Goal: Task Accomplishment & Management: Use online tool/utility

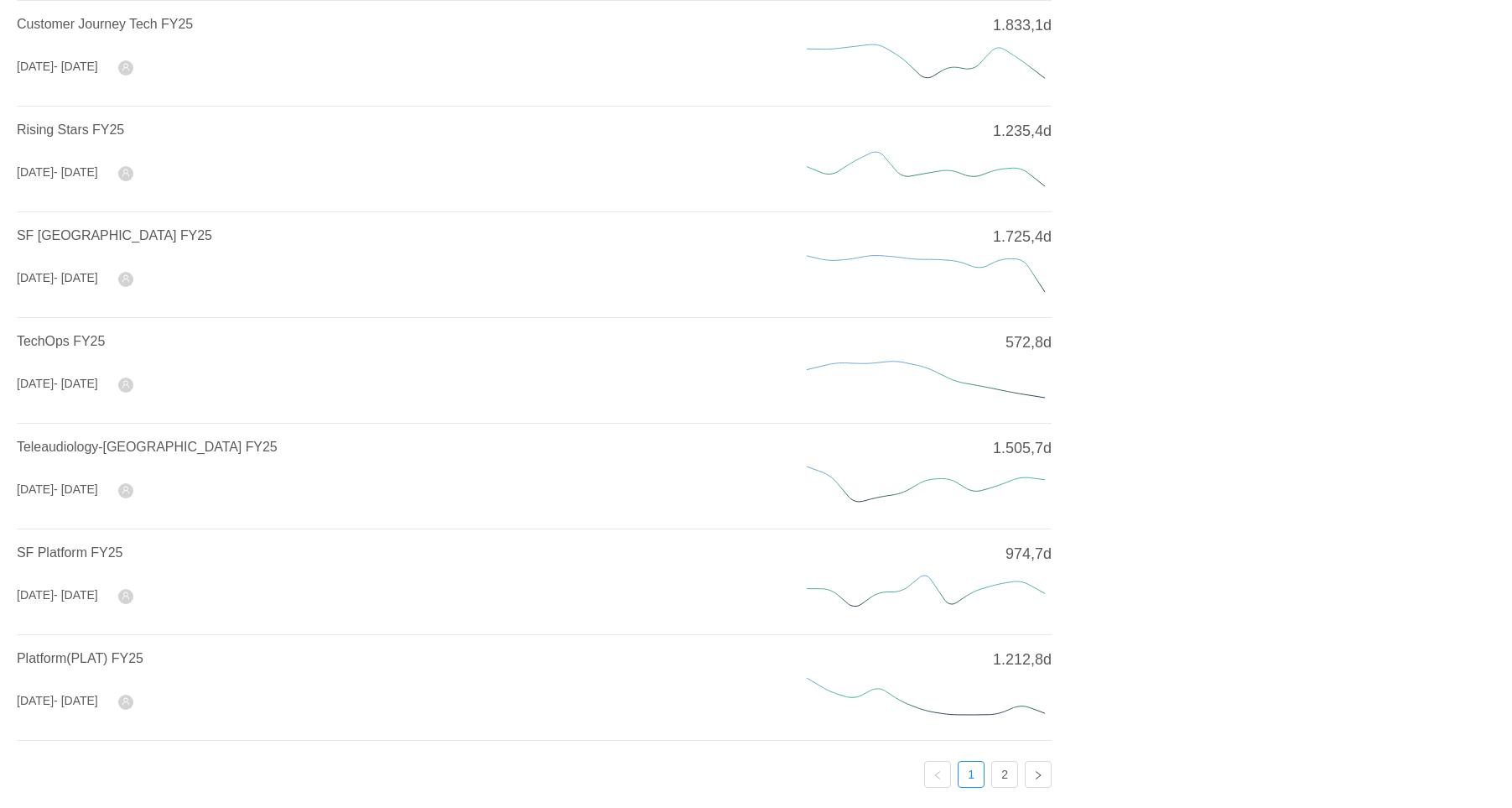
scroll to position [487, 0]
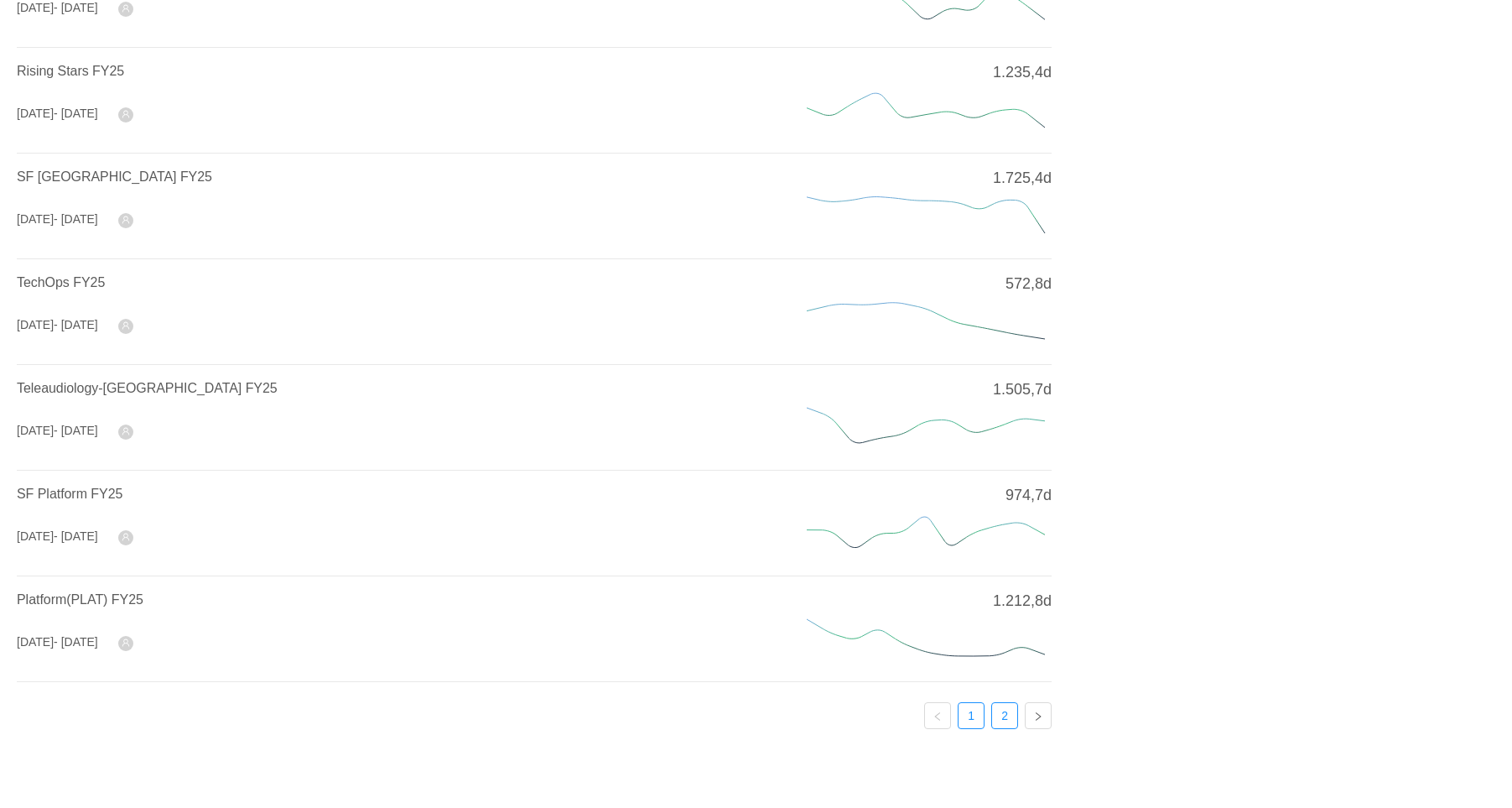
click at [1004, 710] on link "2" at bounding box center [1004, 715] width 25 height 25
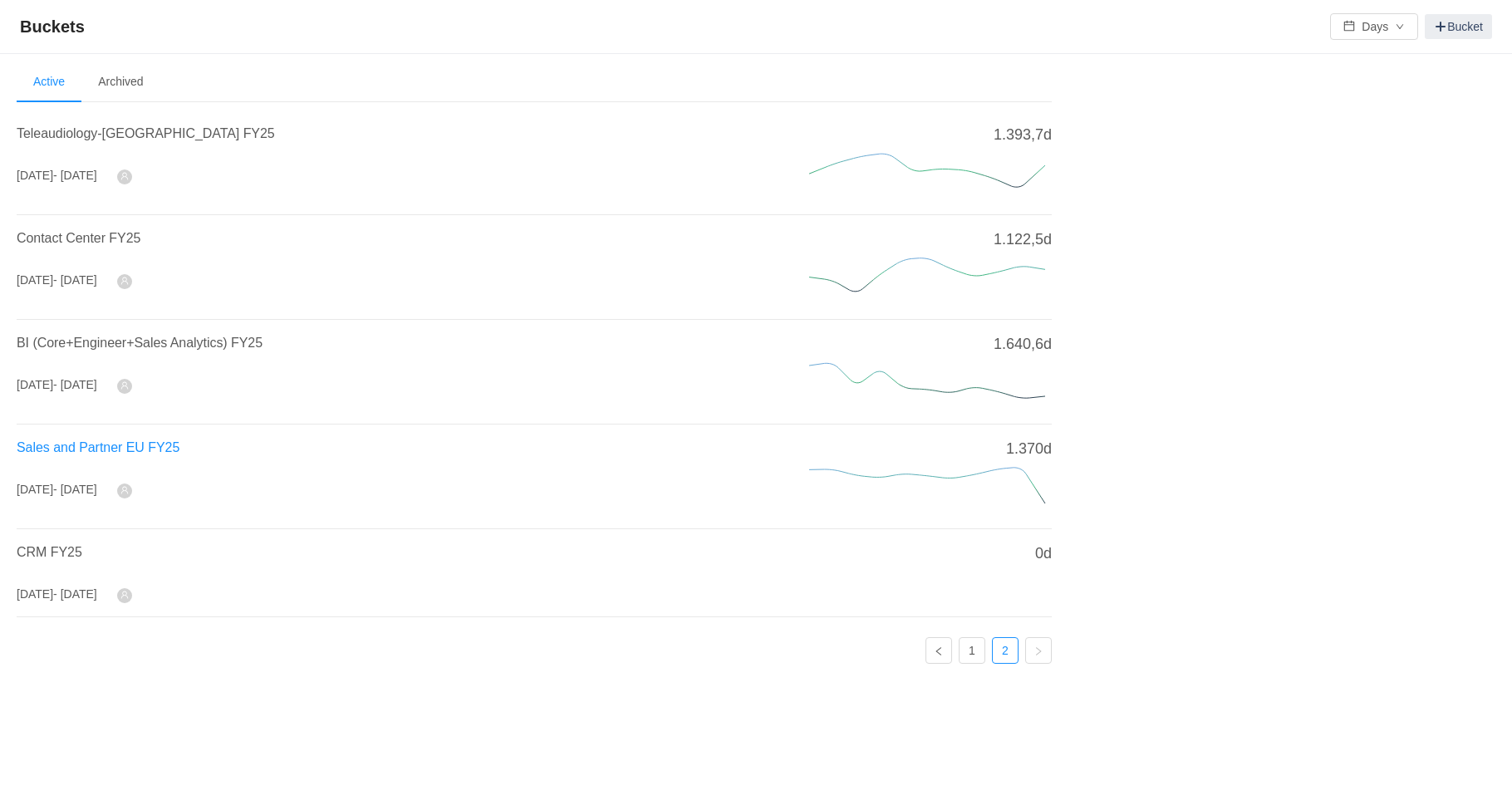
click at [130, 446] on span "Sales and Partner EU FY25" at bounding box center [97, 447] width 163 height 14
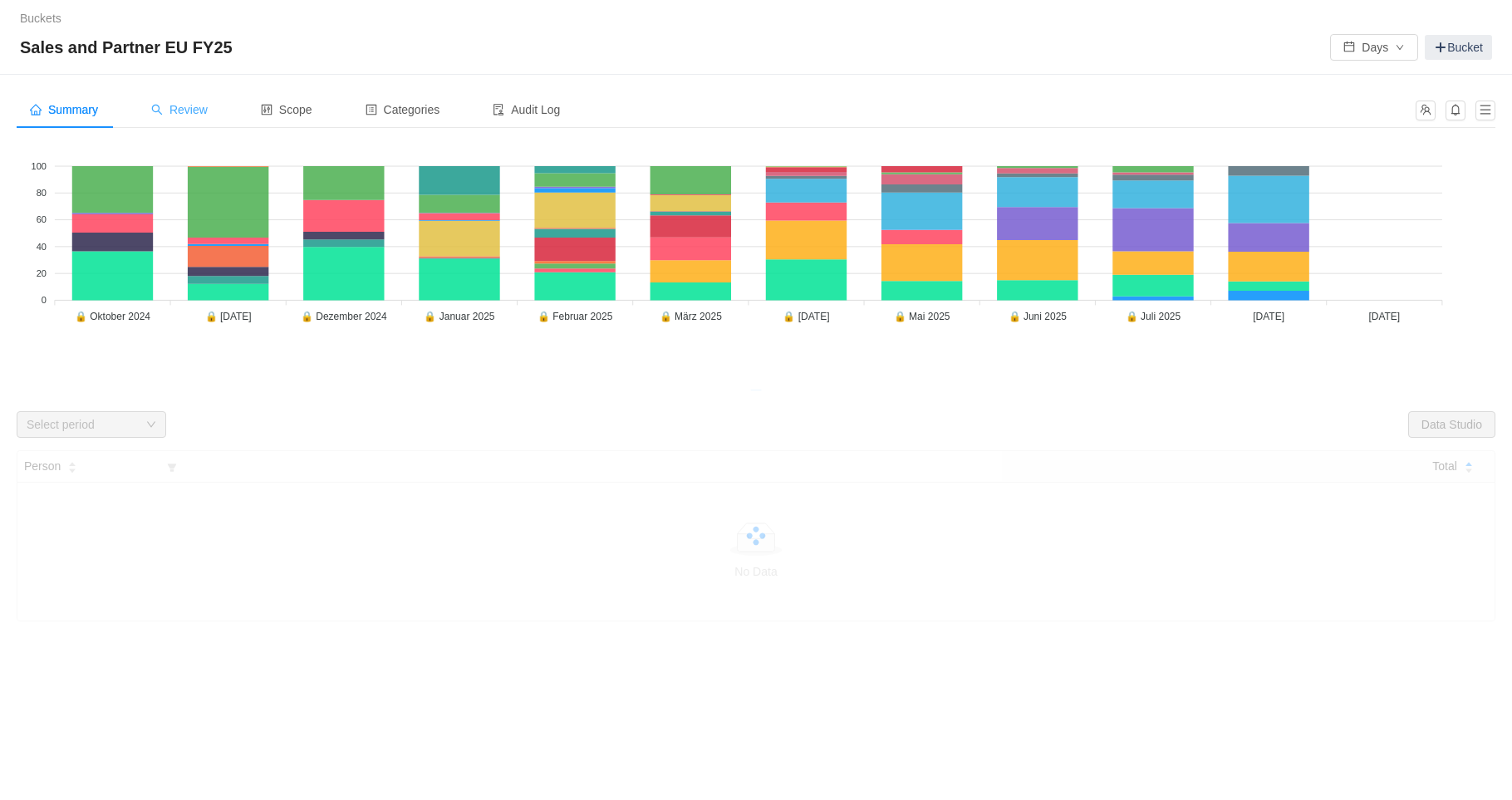
click at [189, 111] on span "Review" at bounding box center [179, 109] width 57 height 13
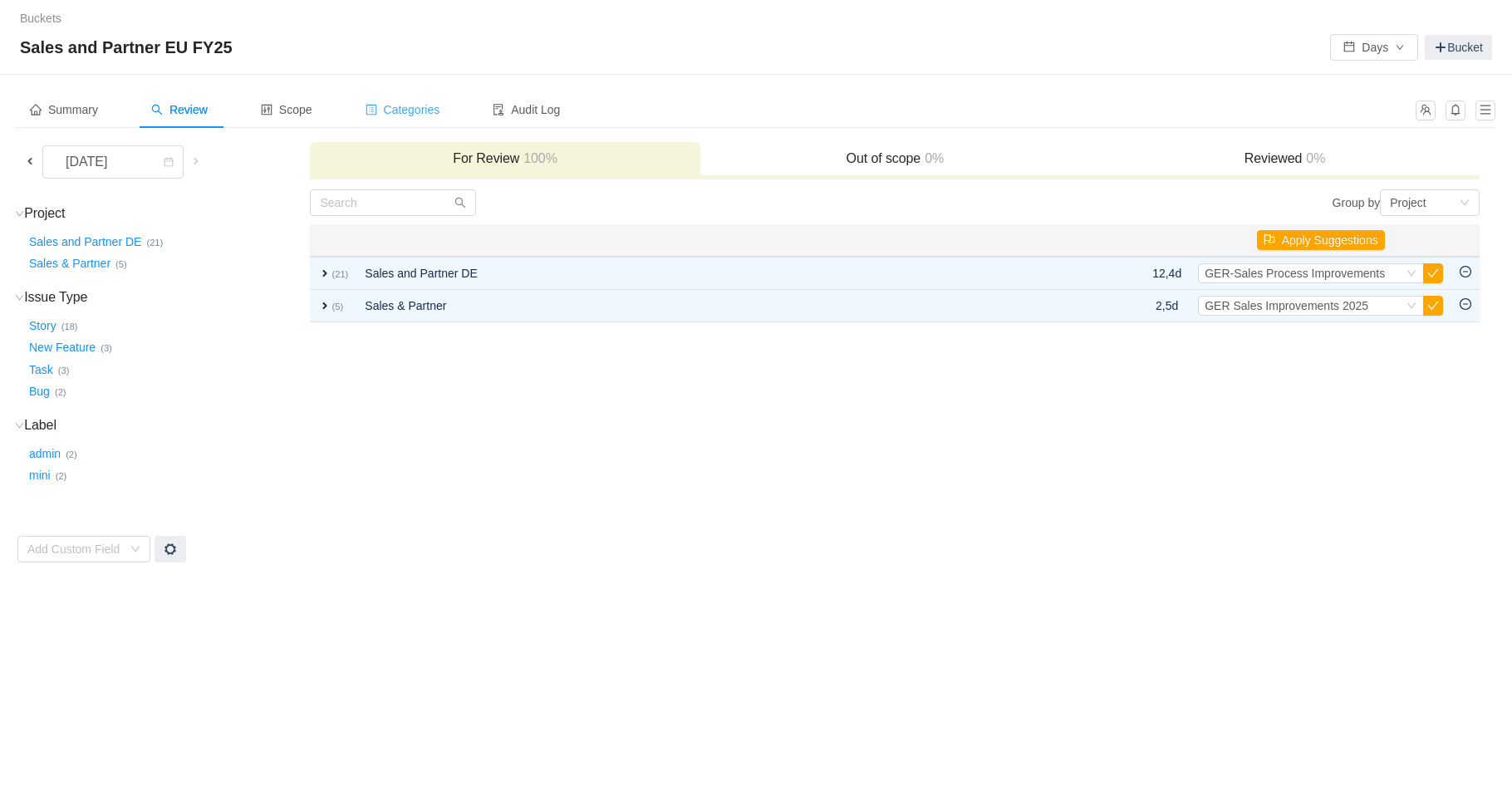
click at [419, 110] on span "Categories" at bounding box center [403, 109] width 75 height 13
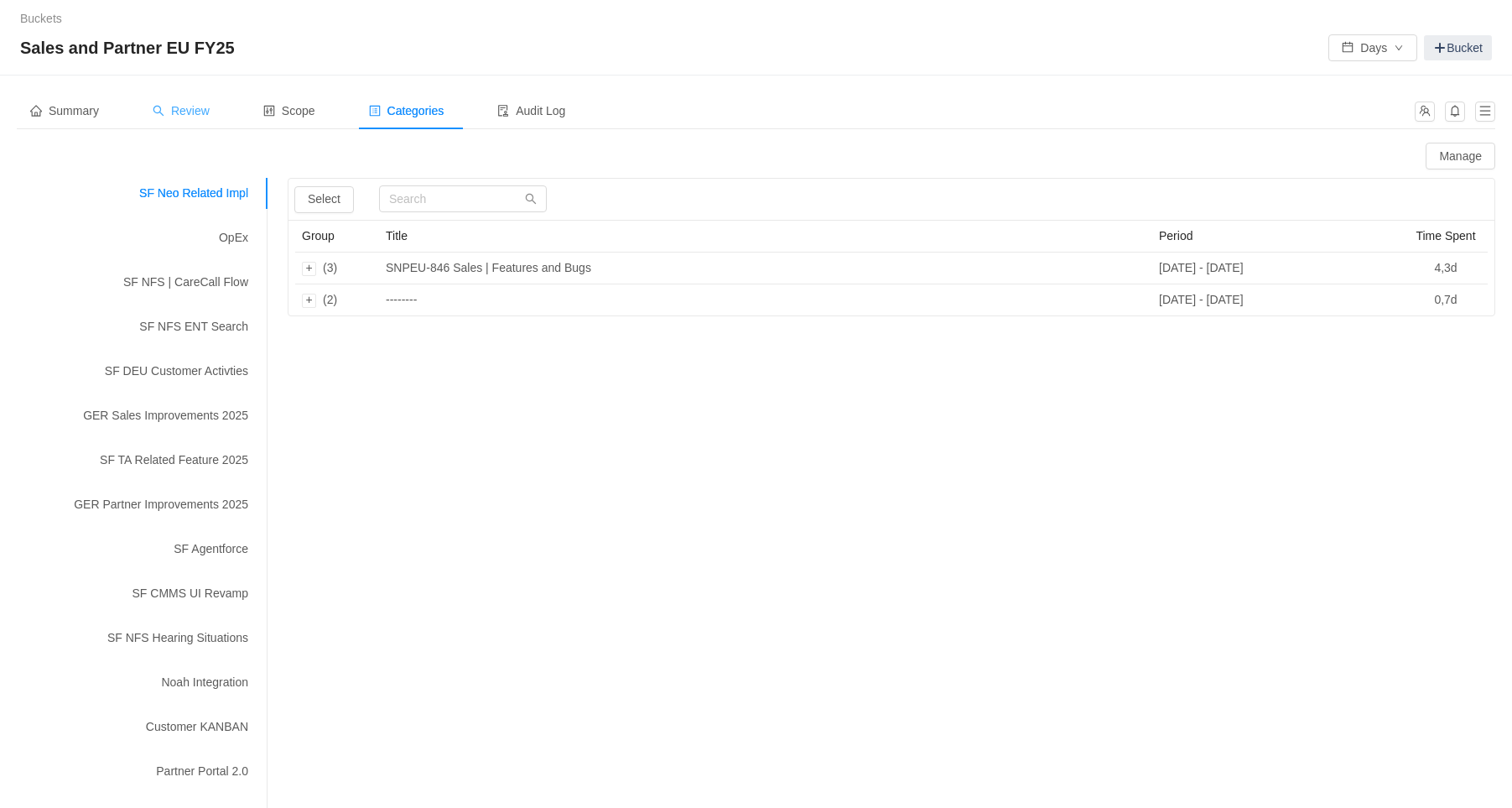
click at [184, 106] on span "Review" at bounding box center [181, 110] width 57 height 13
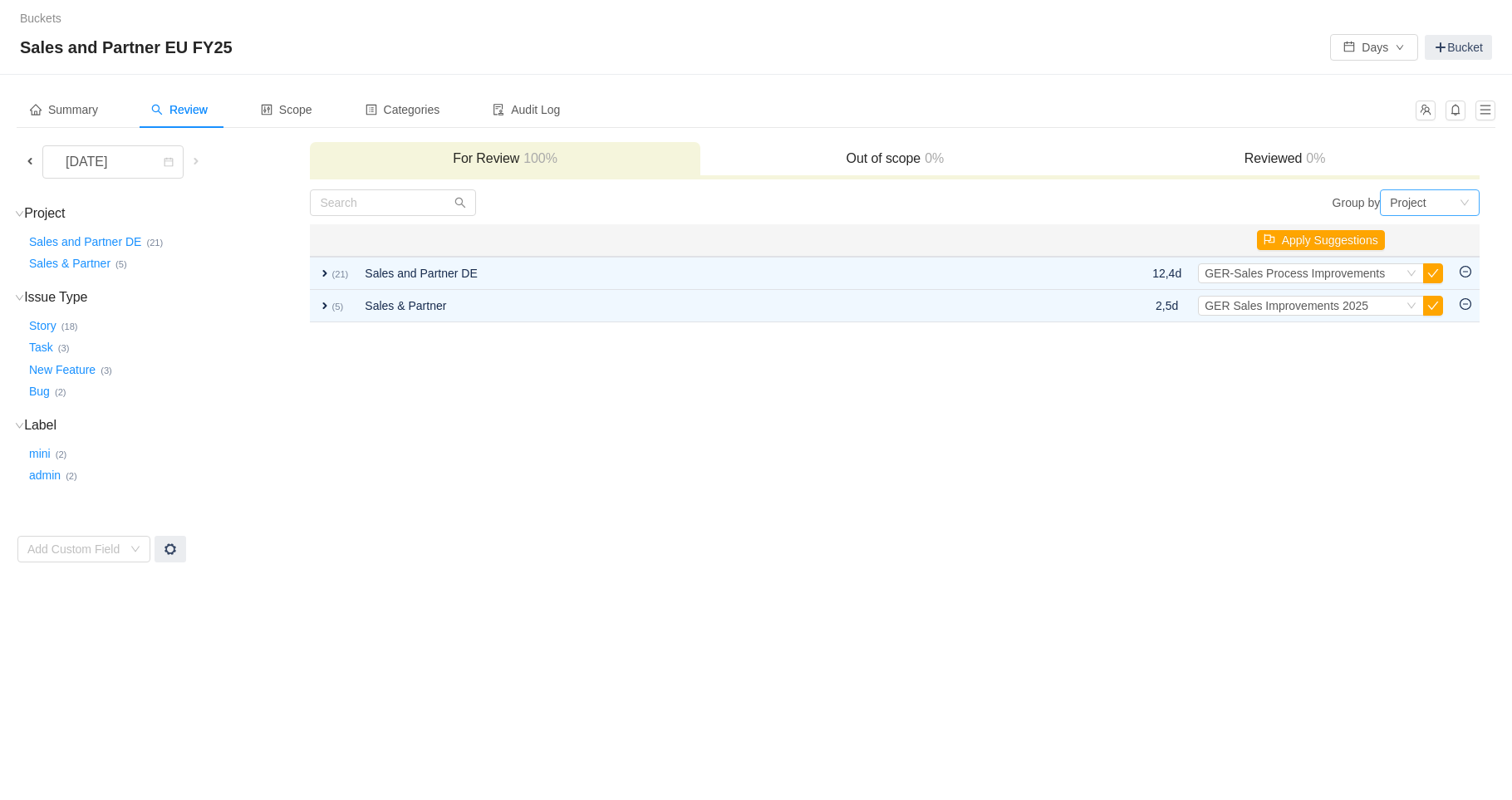
click at [1430, 203] on div "Project" at bounding box center [1424, 203] width 69 height 25
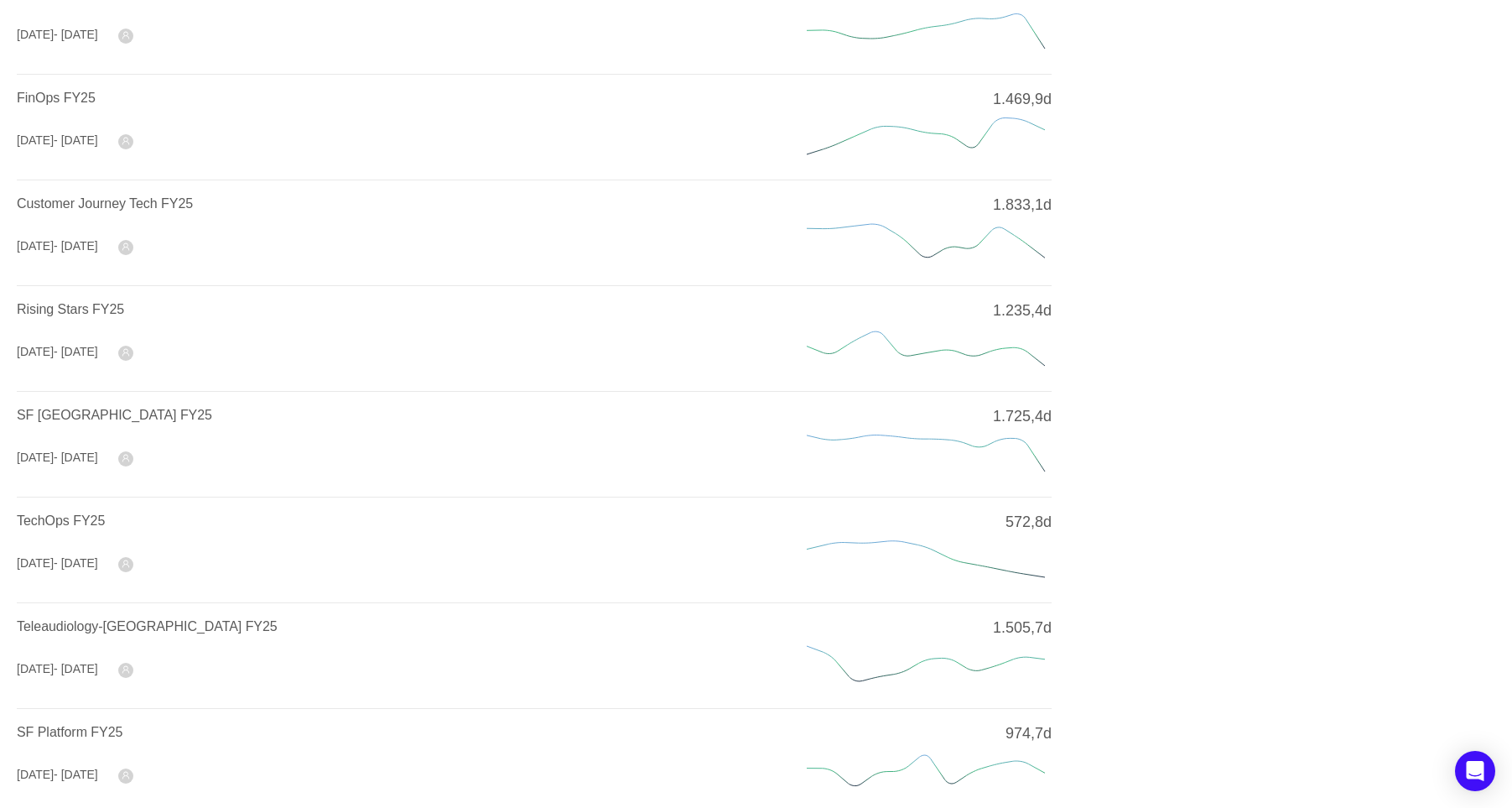
scroll to position [465, 0]
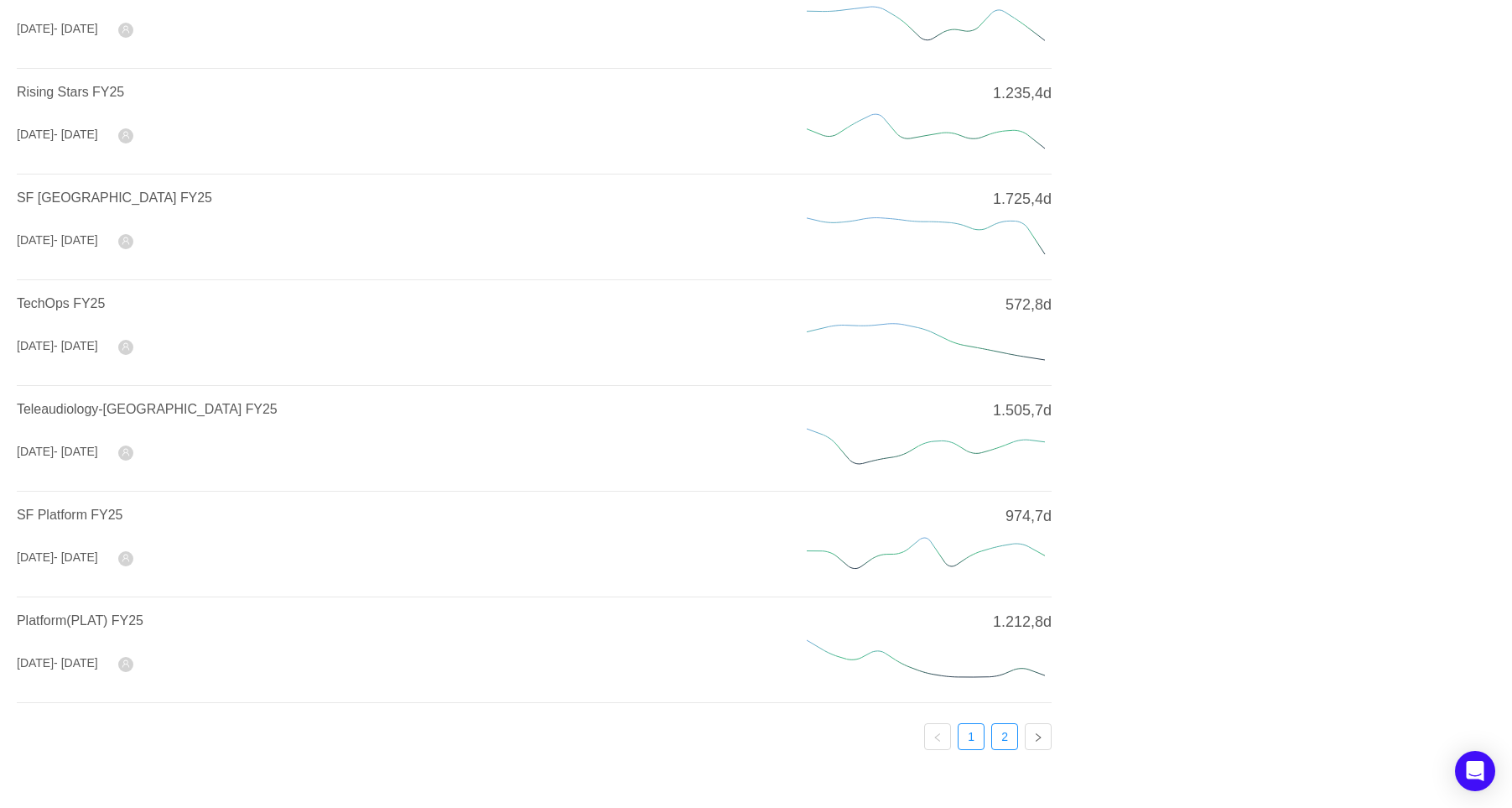
click at [1006, 736] on link "2" at bounding box center [1004, 736] width 25 height 25
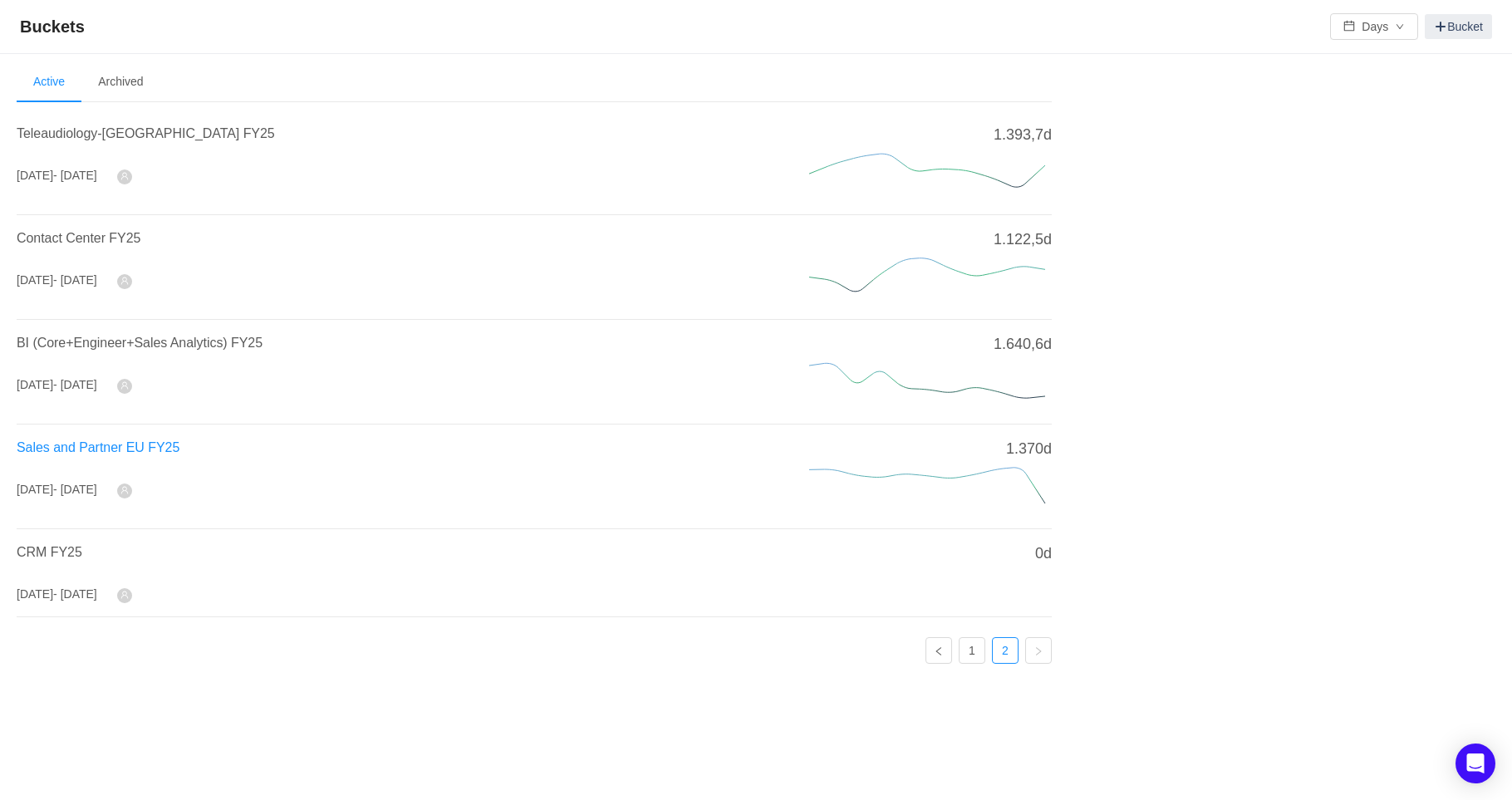
click at [120, 446] on span "Sales and Partner EU FY25" at bounding box center [97, 447] width 163 height 14
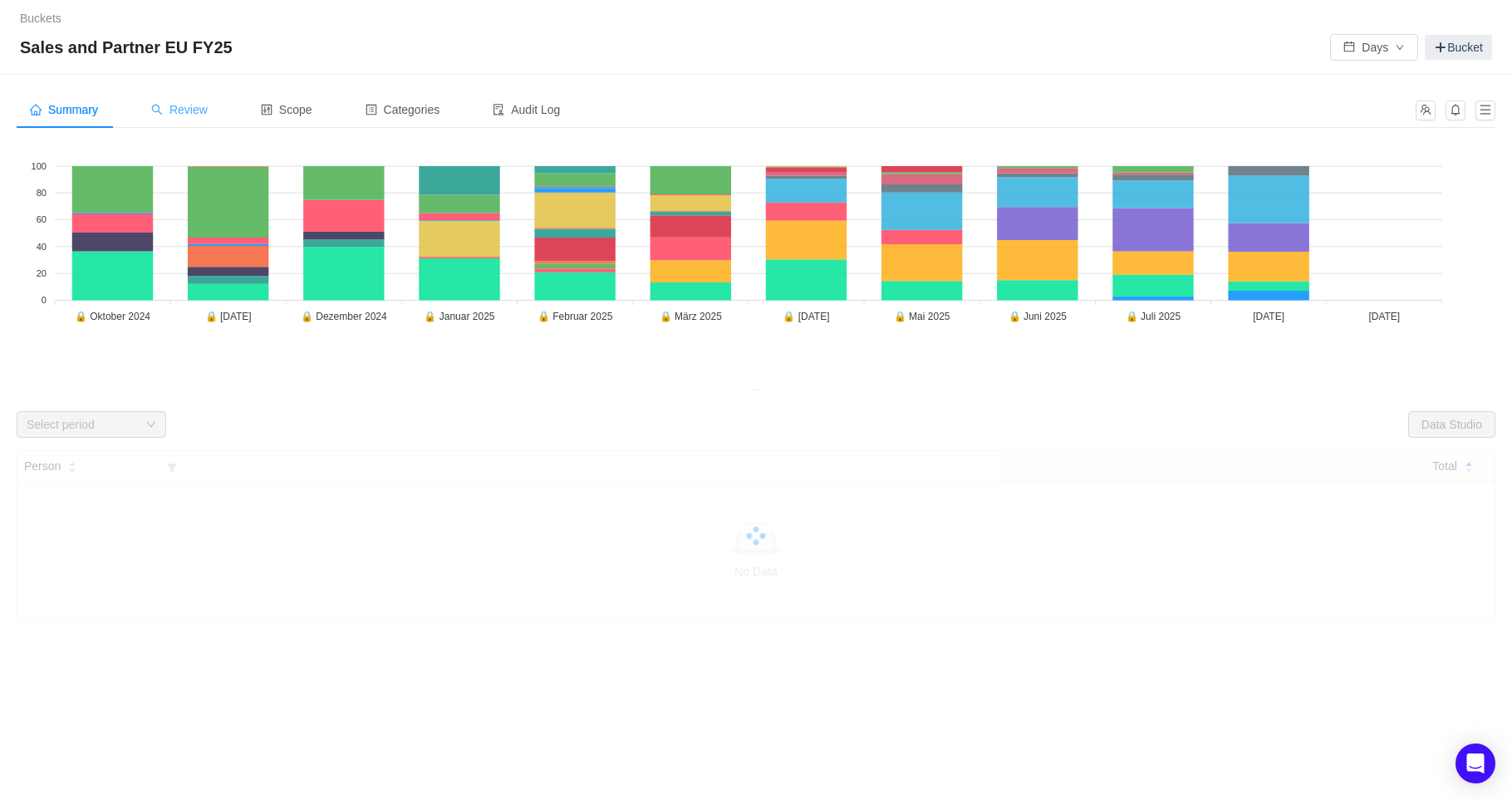
click at [184, 111] on span "Review" at bounding box center [179, 109] width 57 height 13
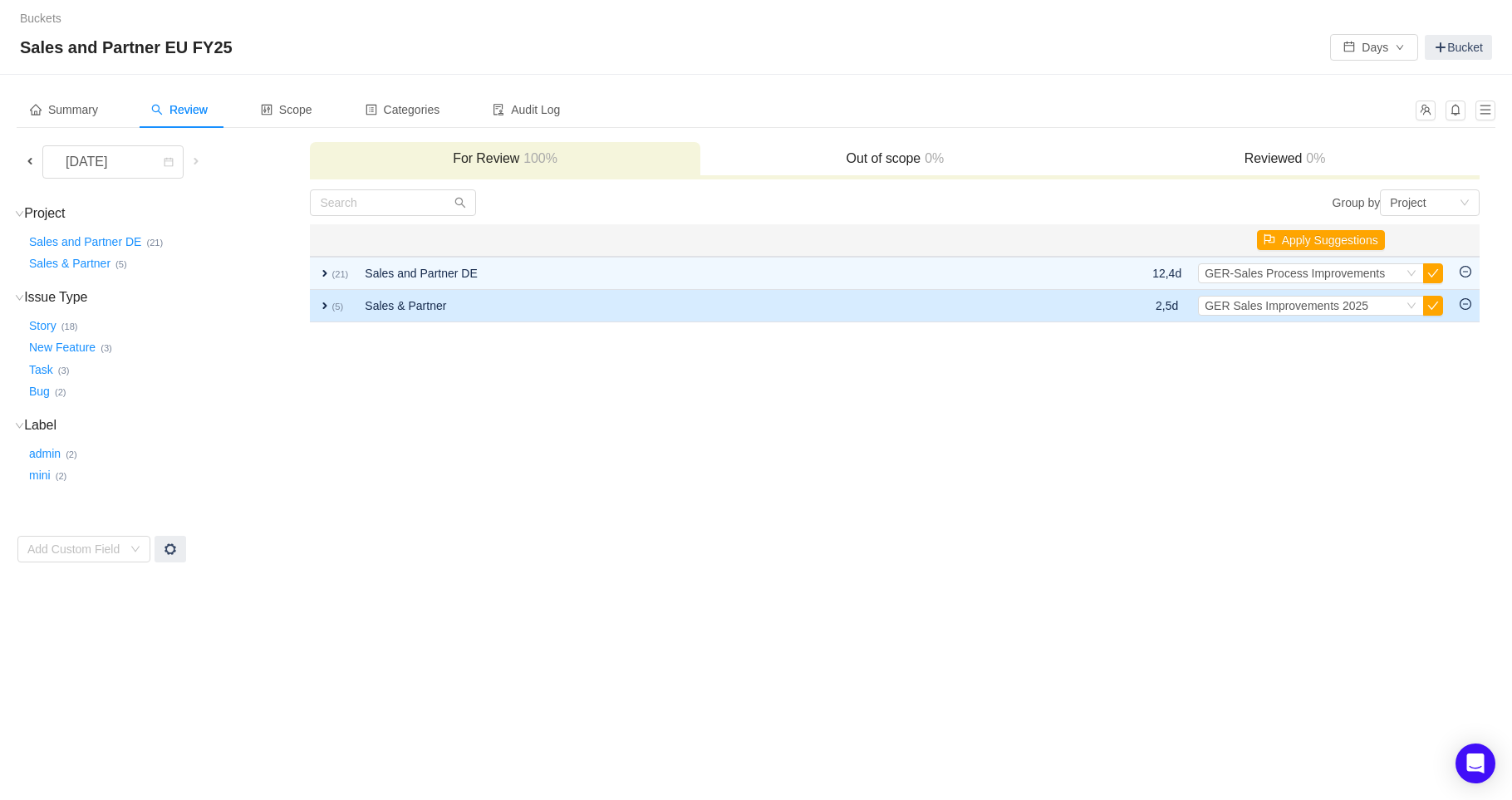
click at [322, 301] on span "expand" at bounding box center [324, 305] width 13 height 13
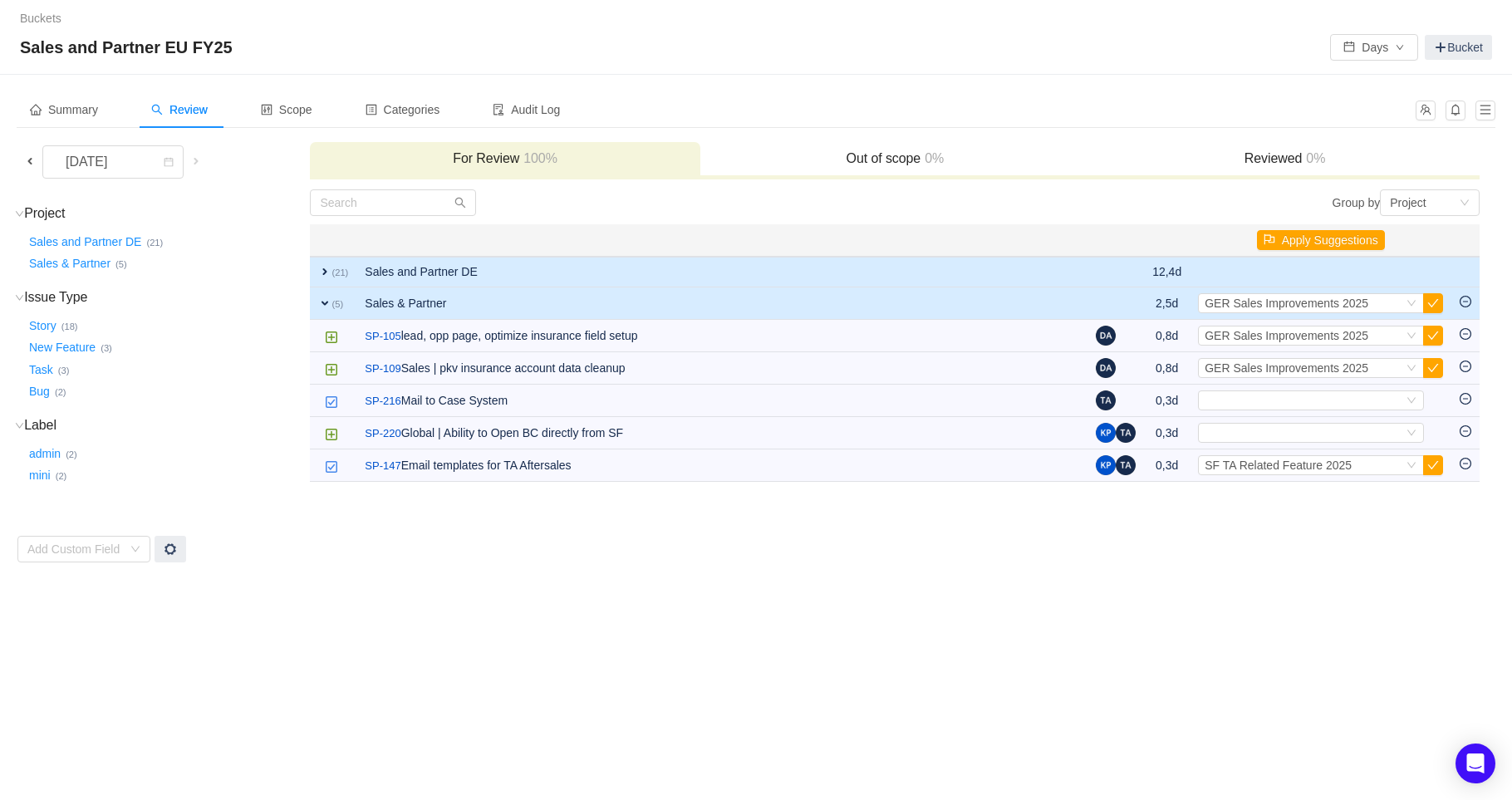
click at [322, 269] on span "expand" at bounding box center [324, 271] width 13 height 13
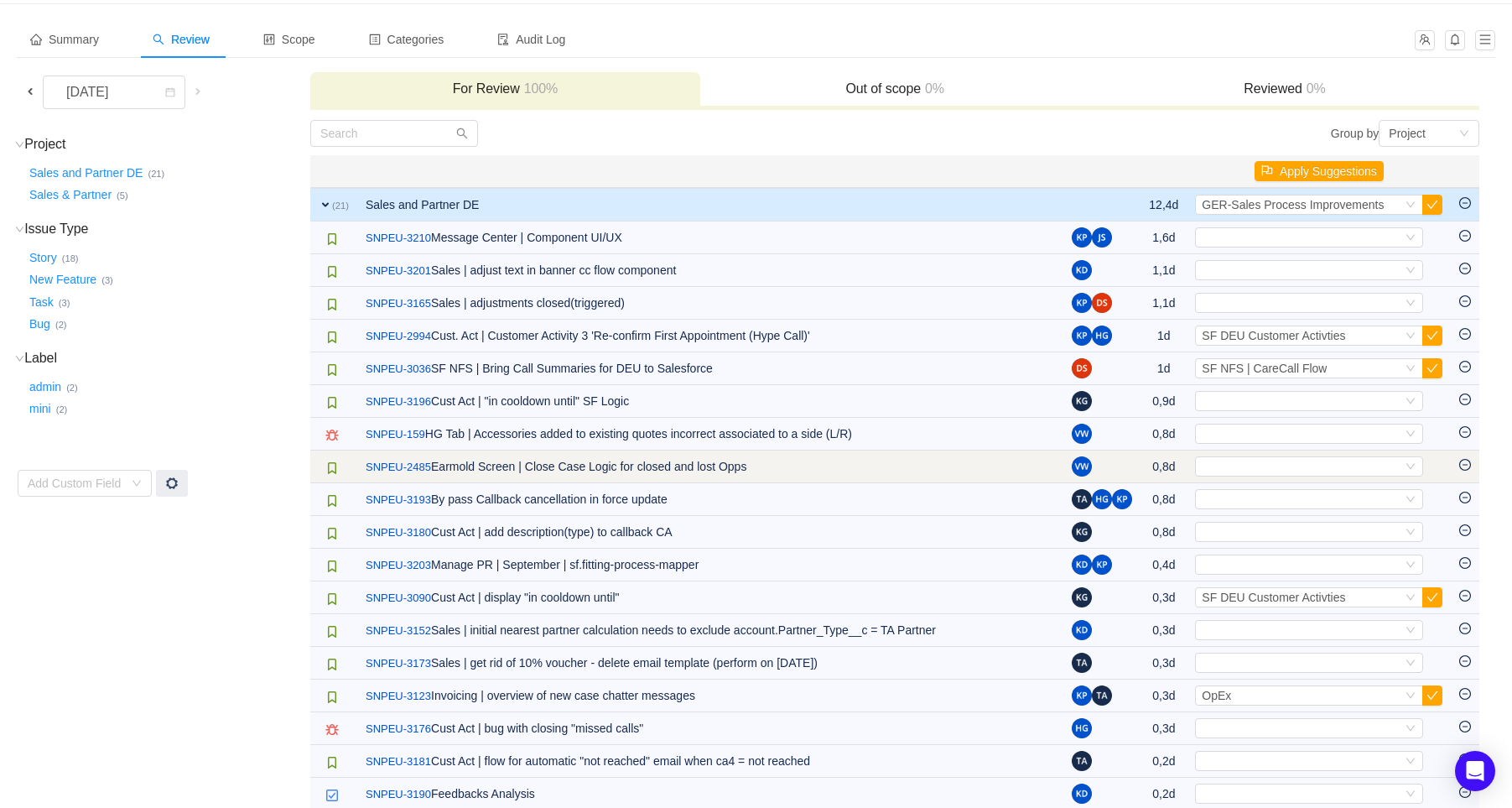
scroll to position [93, 0]
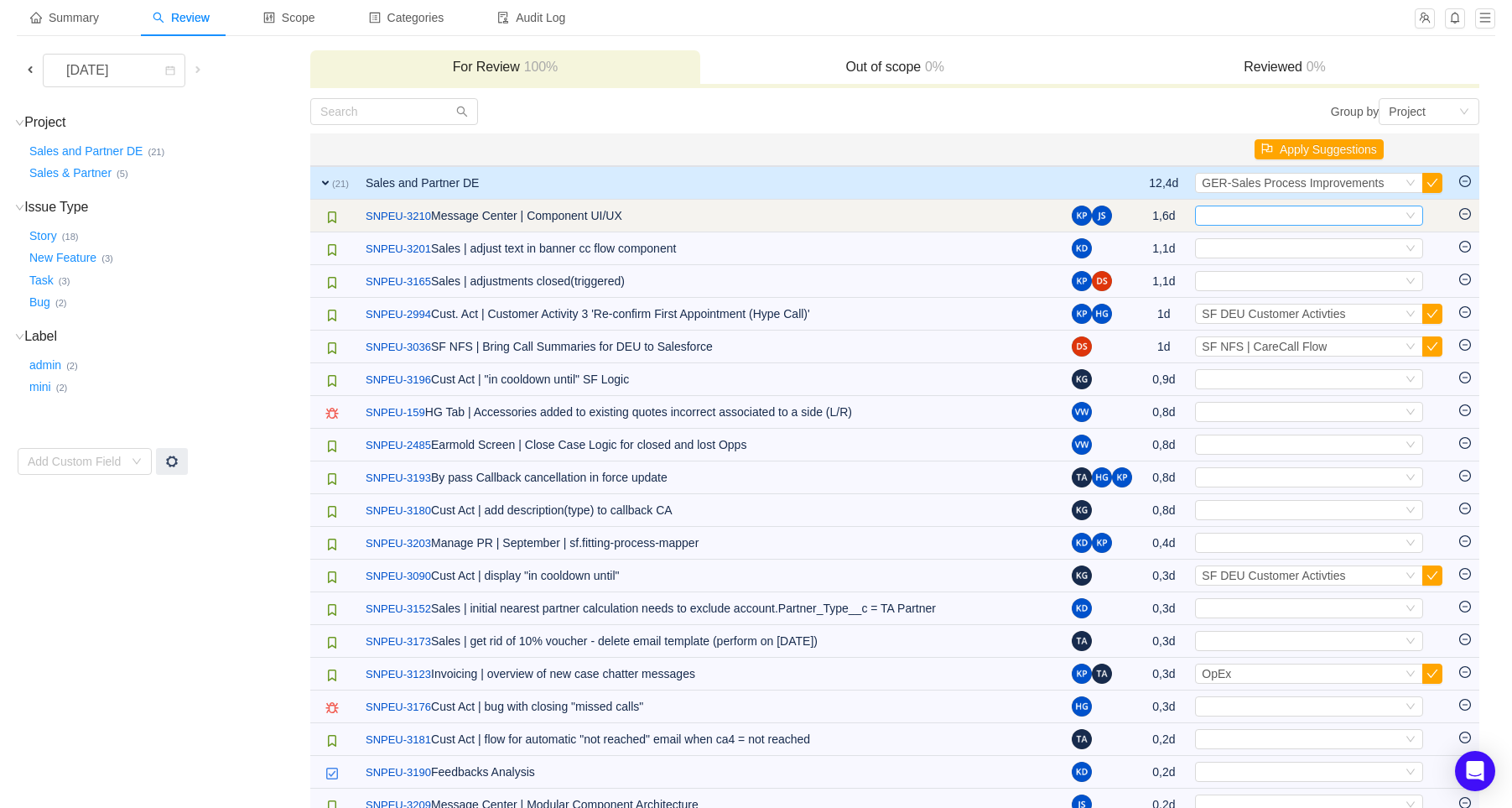
click at [1298, 206] on div "Select" at bounding box center [1301, 215] width 200 height 18
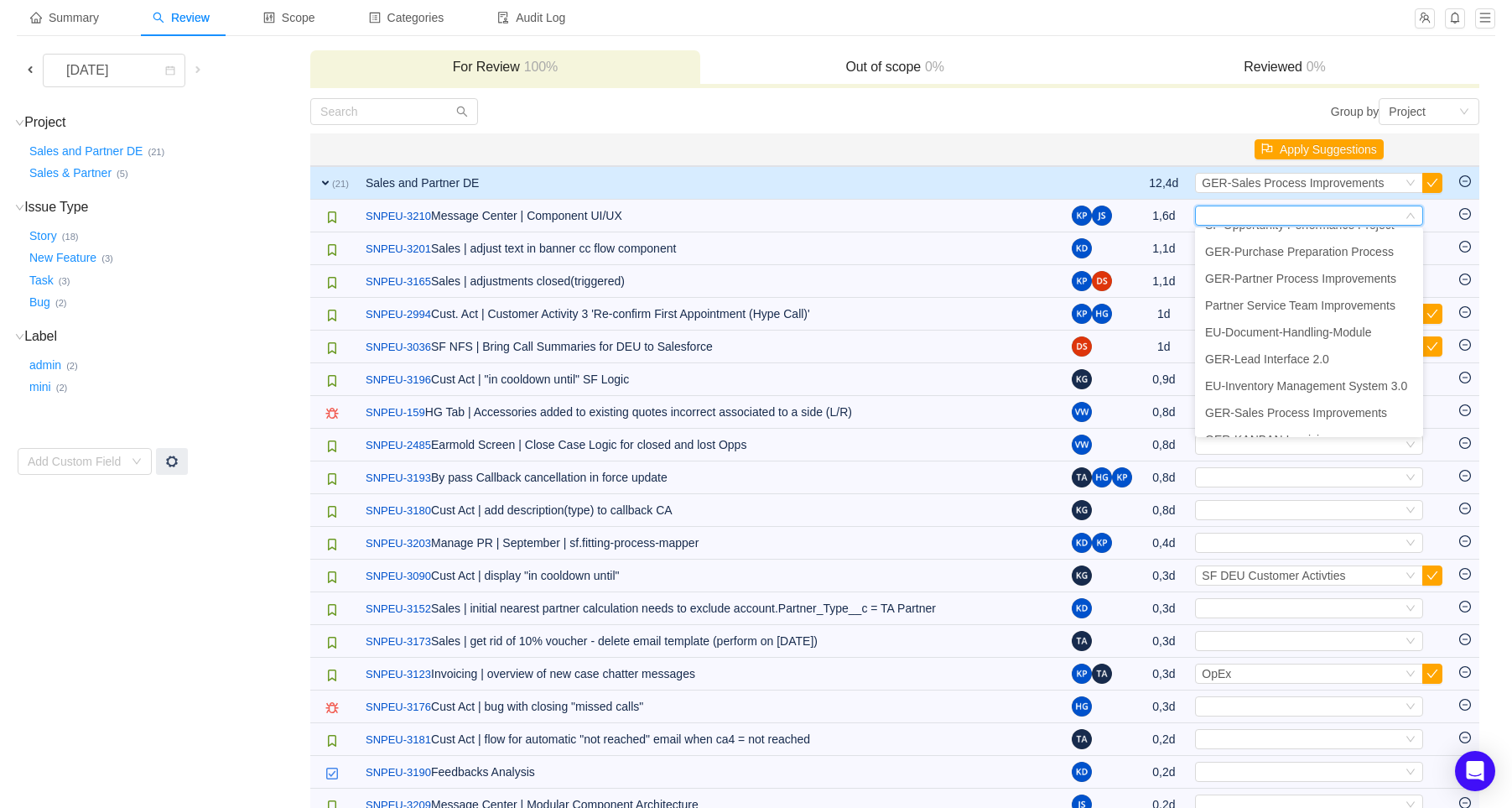
scroll to position [521, 0]
click at [1091, 112] on div "Group by Project" at bounding box center [1187, 112] width 585 height 27
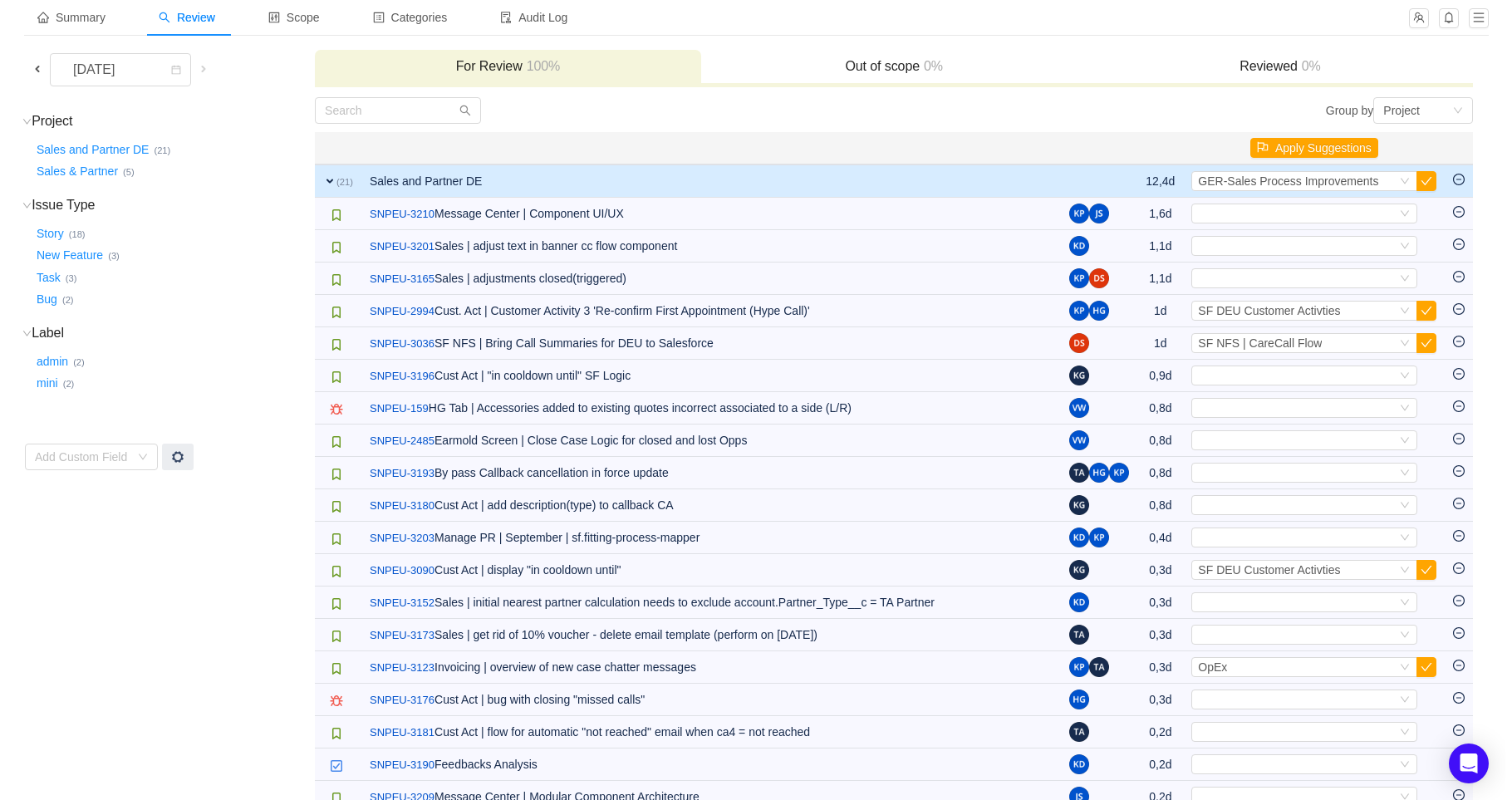
scroll to position [0, 0]
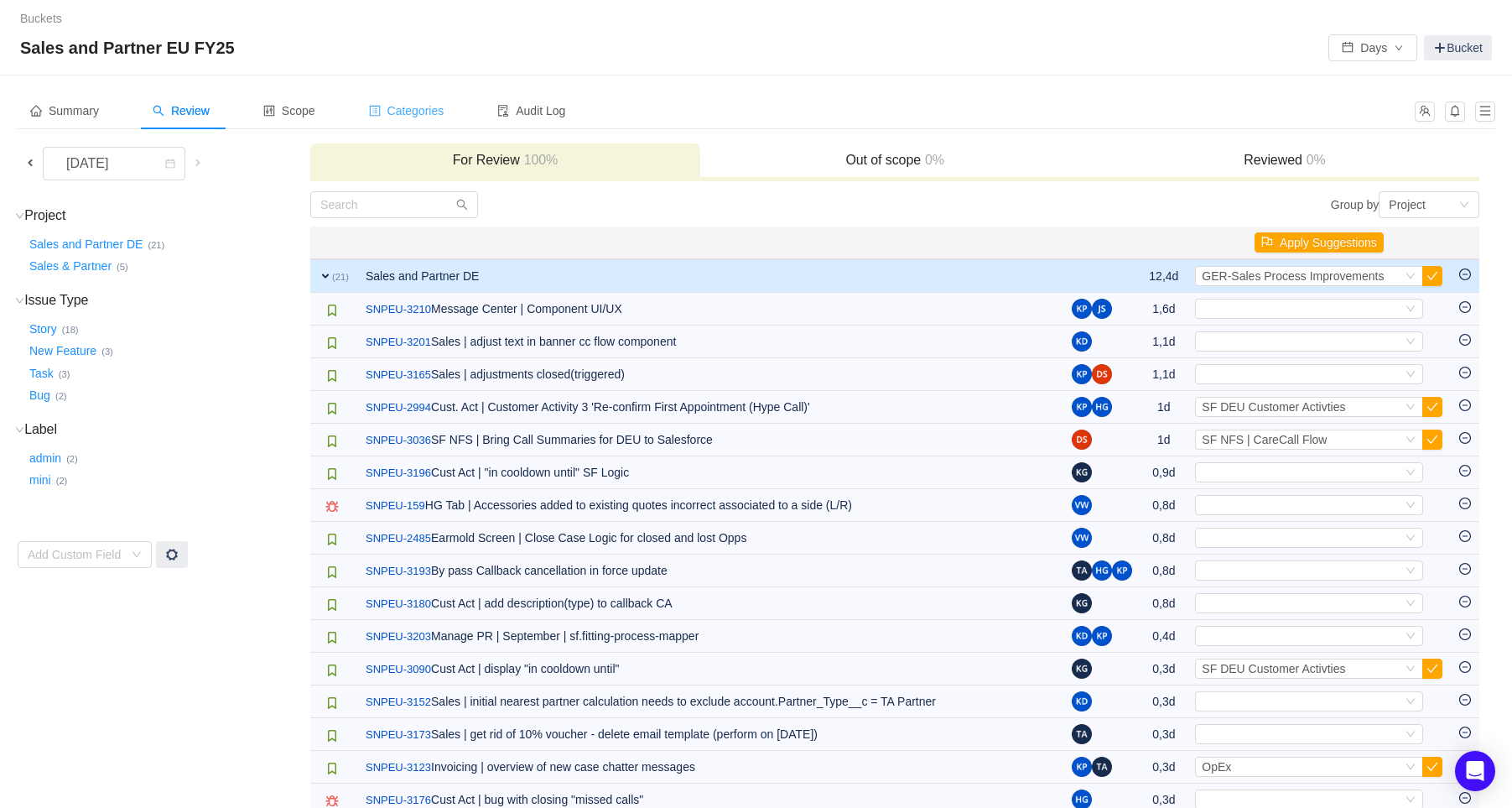
click at [399, 107] on span "Categories" at bounding box center [407, 110] width 76 height 13
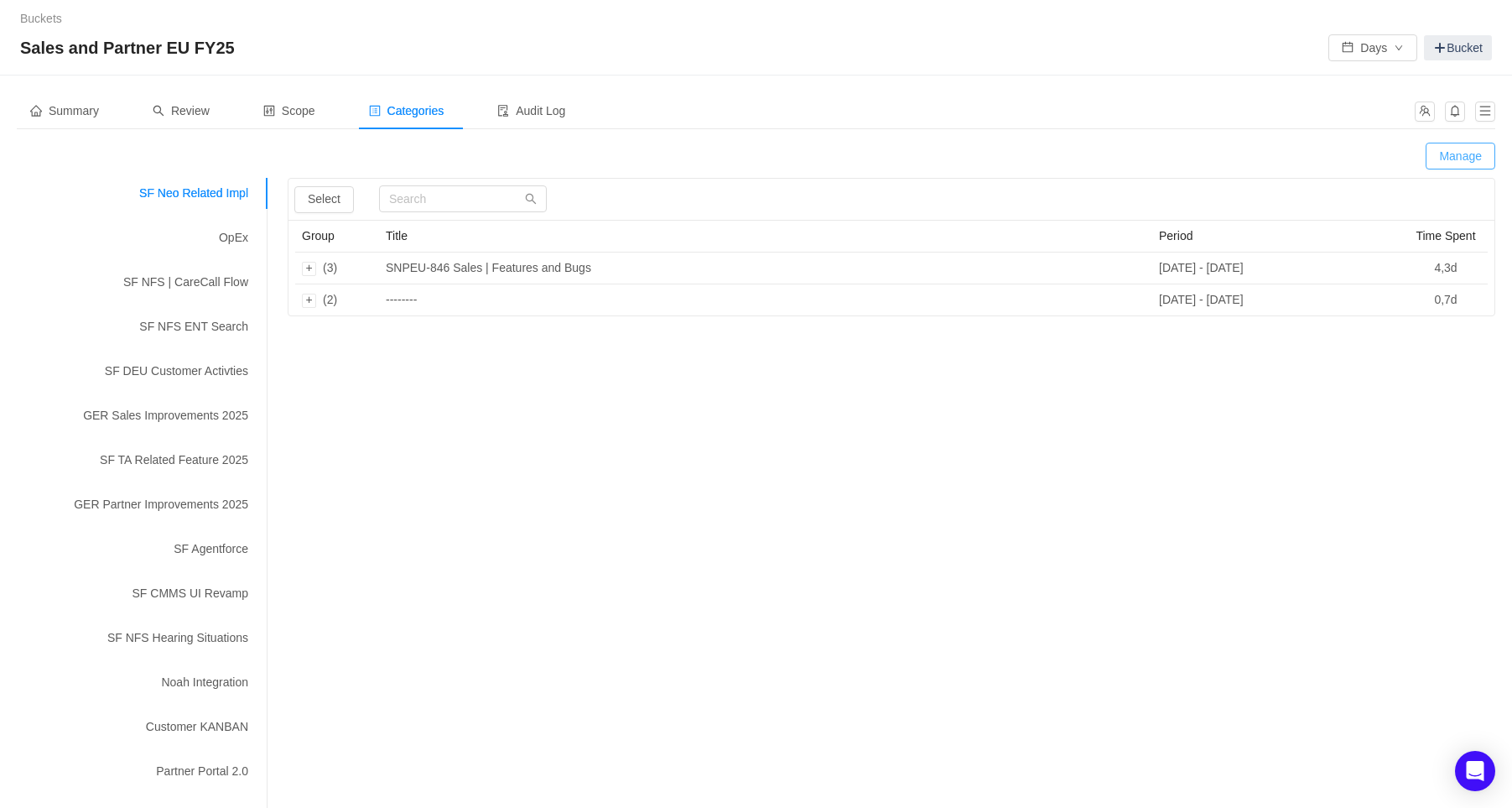
click at [1454, 157] on button "Manage" at bounding box center [1459, 155] width 69 height 27
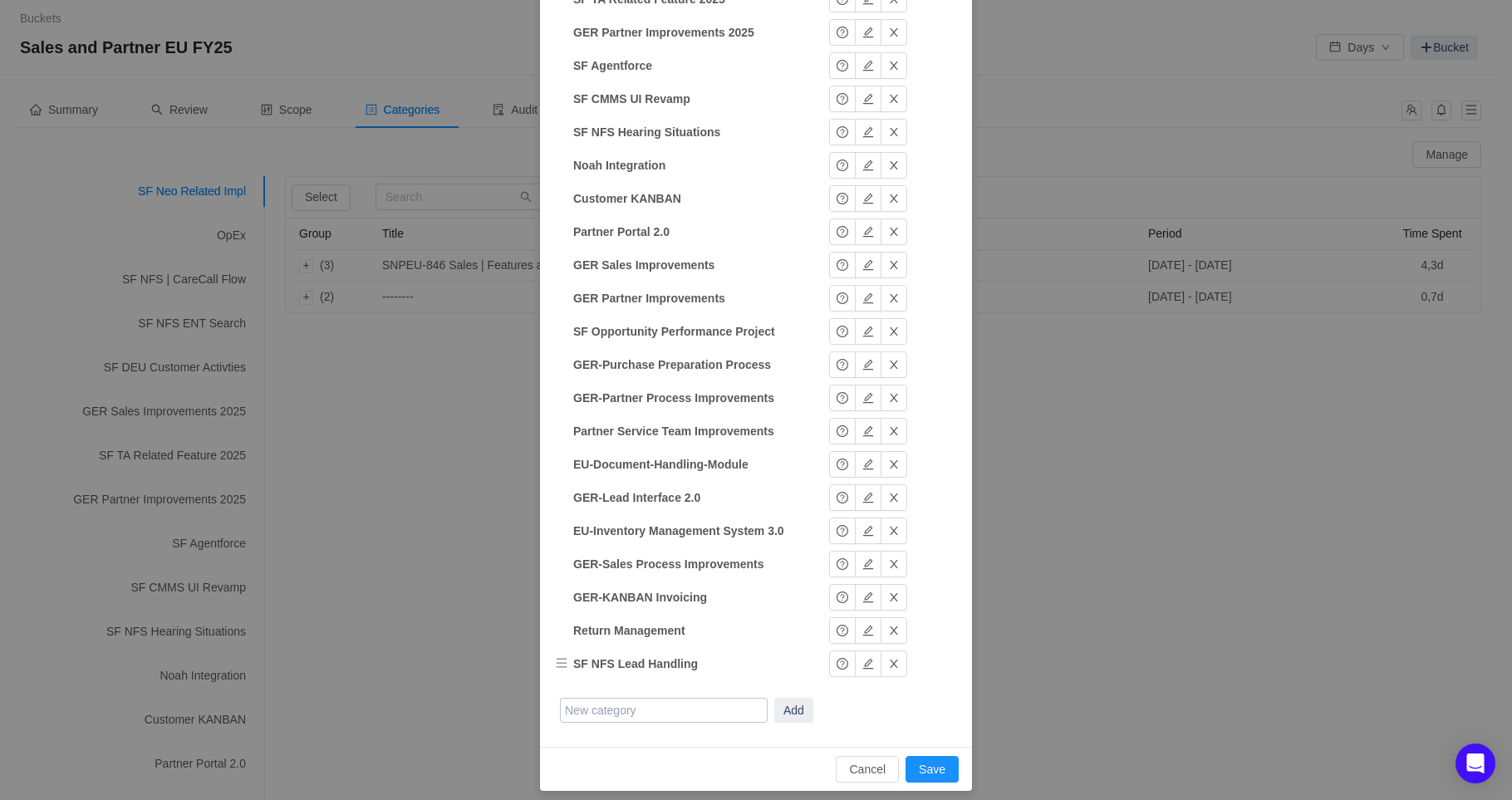
scroll to position [377, 0]
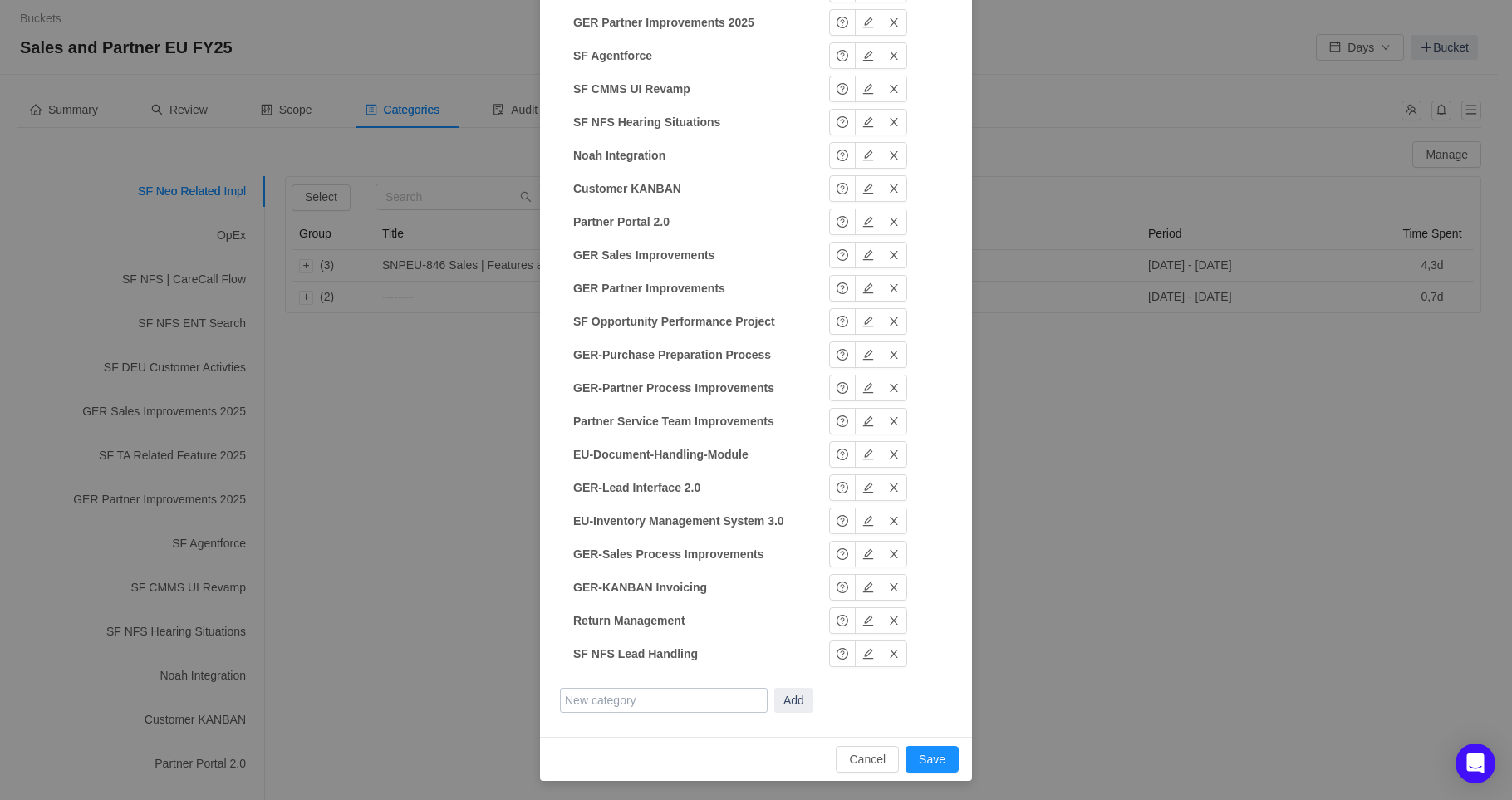
click at [650, 701] on input "text" at bounding box center [664, 700] width 208 height 25
type input "New Messaging UI"
click at [789, 699] on button "Add" at bounding box center [793, 700] width 39 height 25
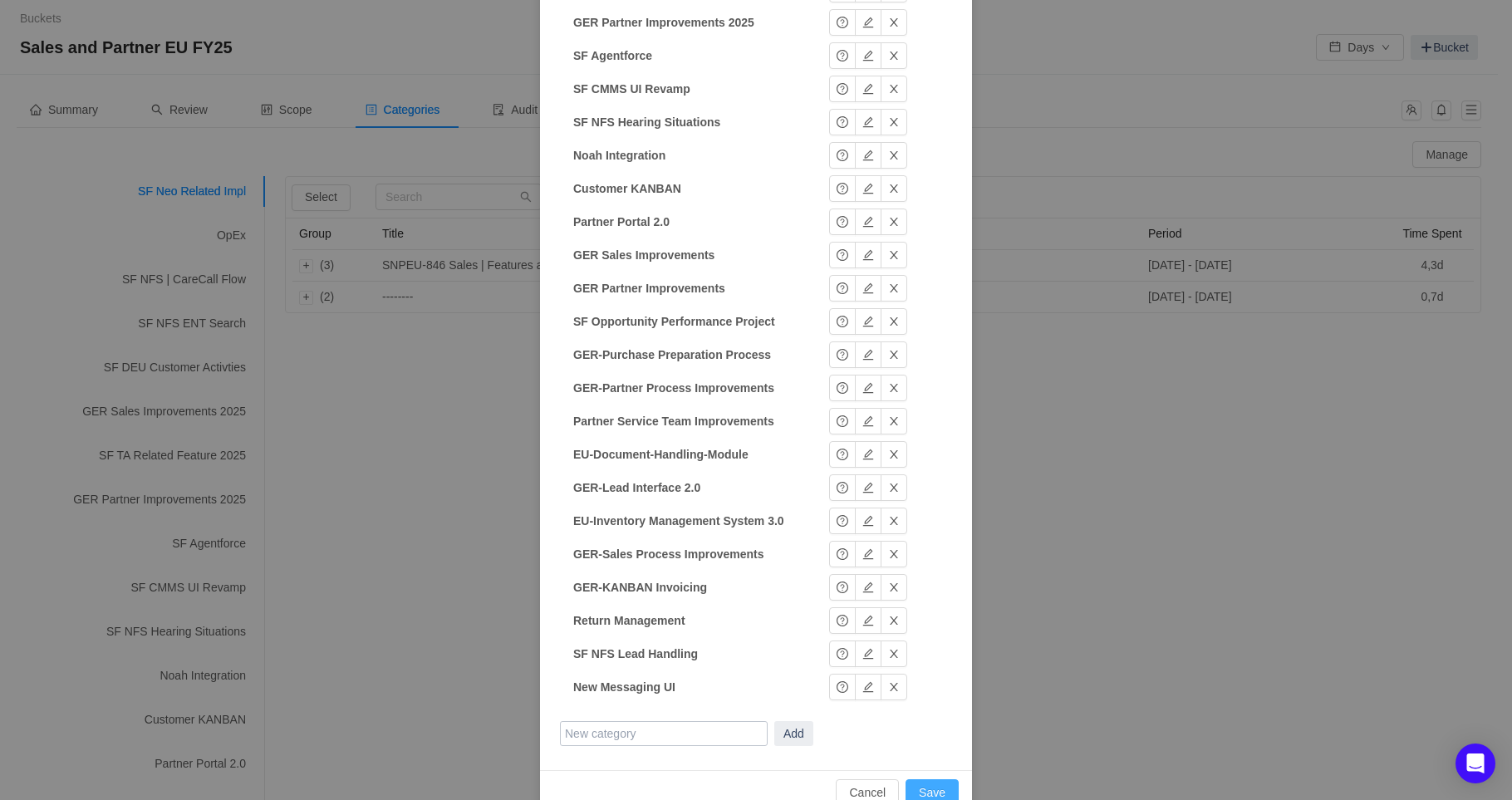
click at [927, 790] on button "Save" at bounding box center [932, 792] width 53 height 27
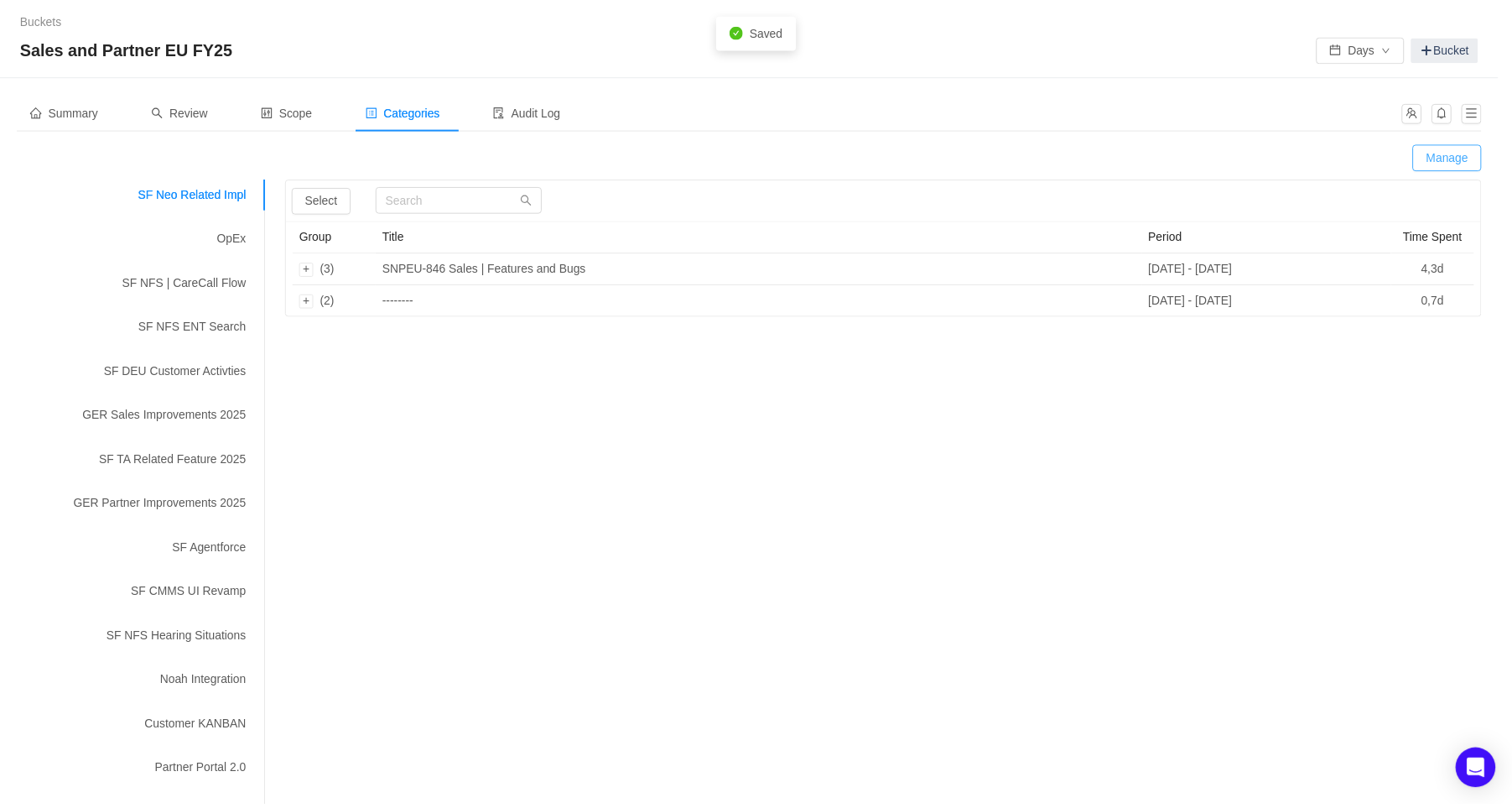
scroll to position [329, 0]
click at [185, 113] on span "Review" at bounding box center [181, 110] width 57 height 13
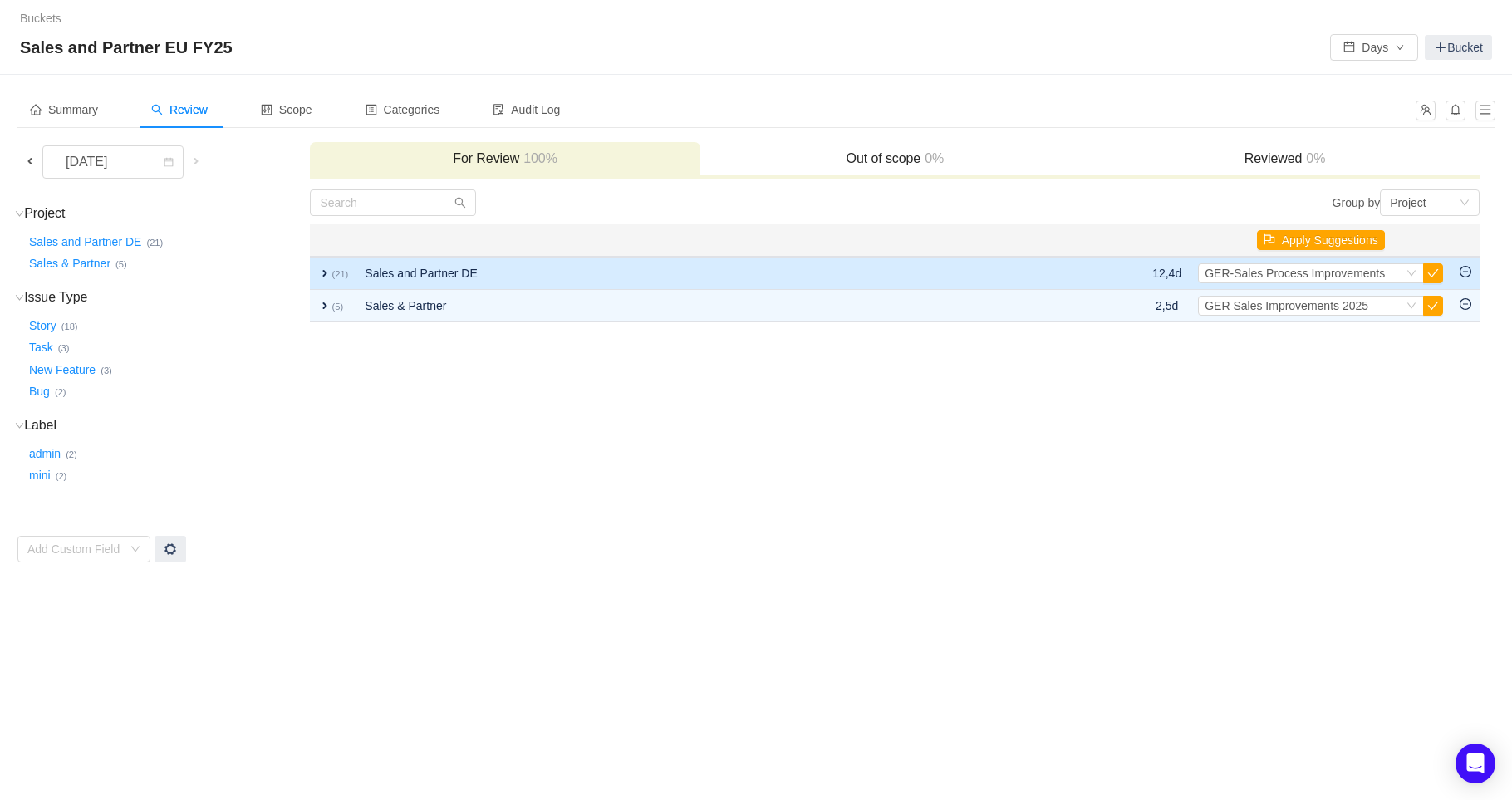
click at [326, 272] on span "expand" at bounding box center [324, 273] width 13 height 13
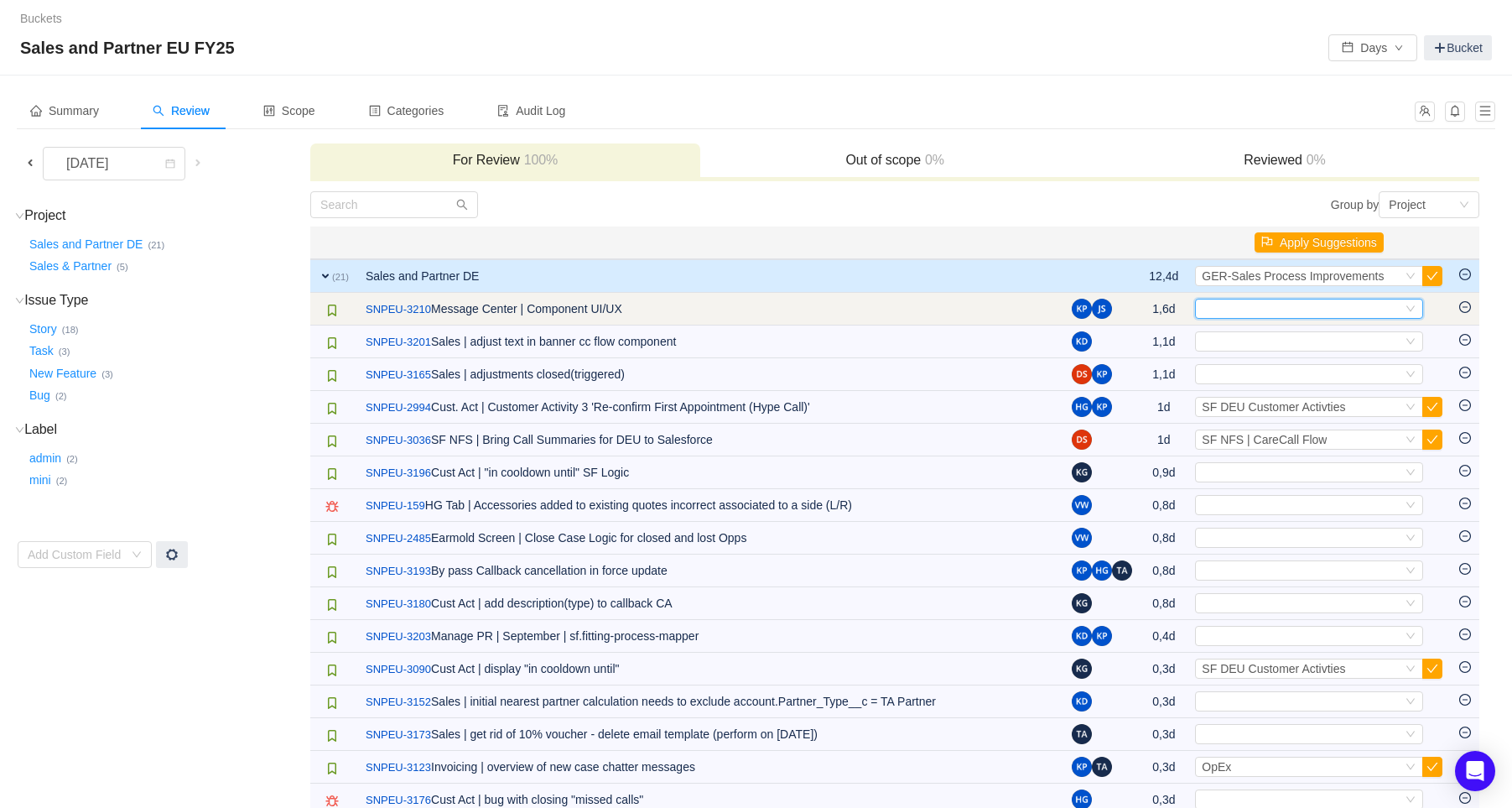
click at [1267, 312] on div "Select" at bounding box center [1301, 308] width 200 height 18
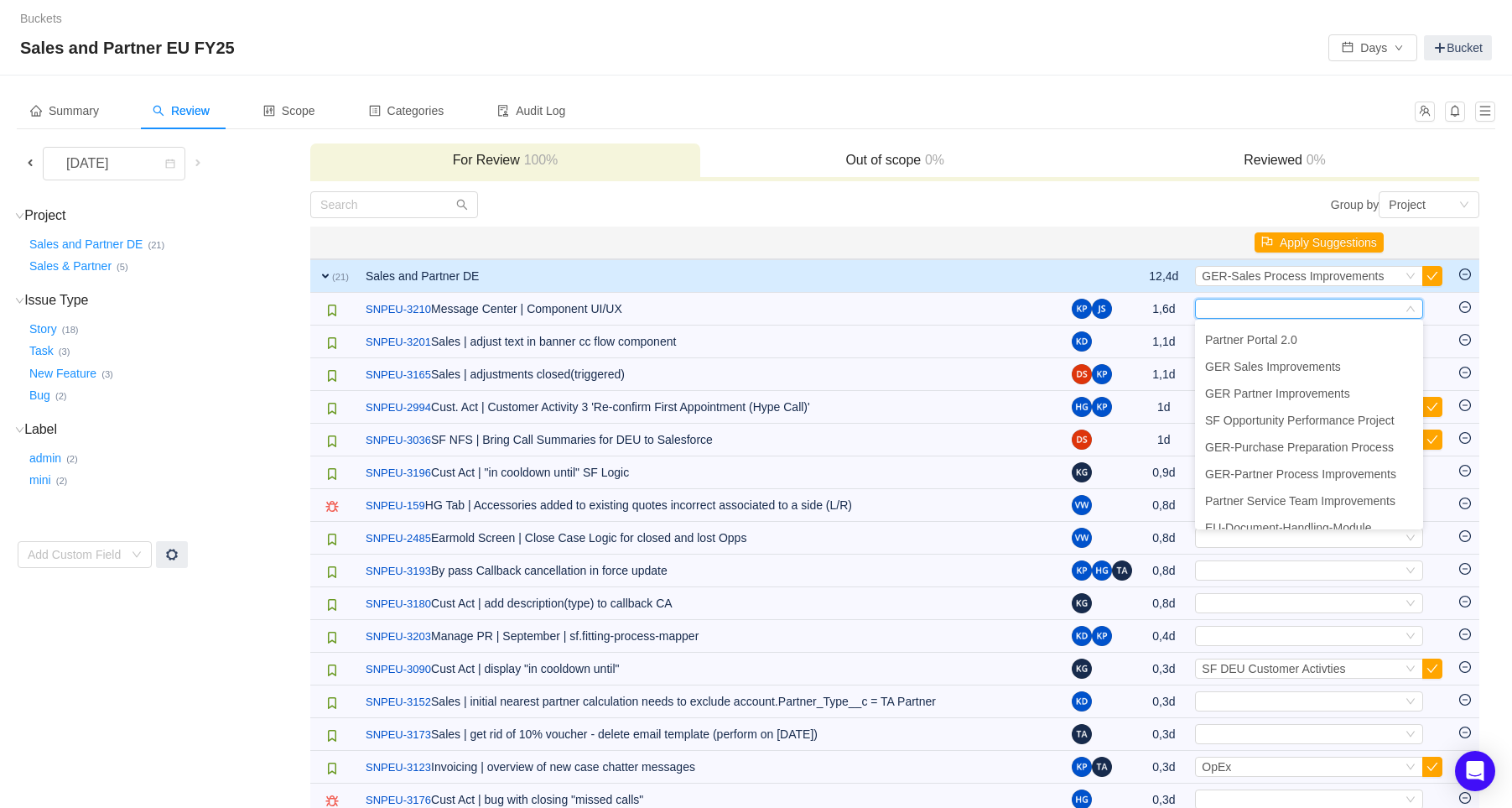
scroll to position [548, 0]
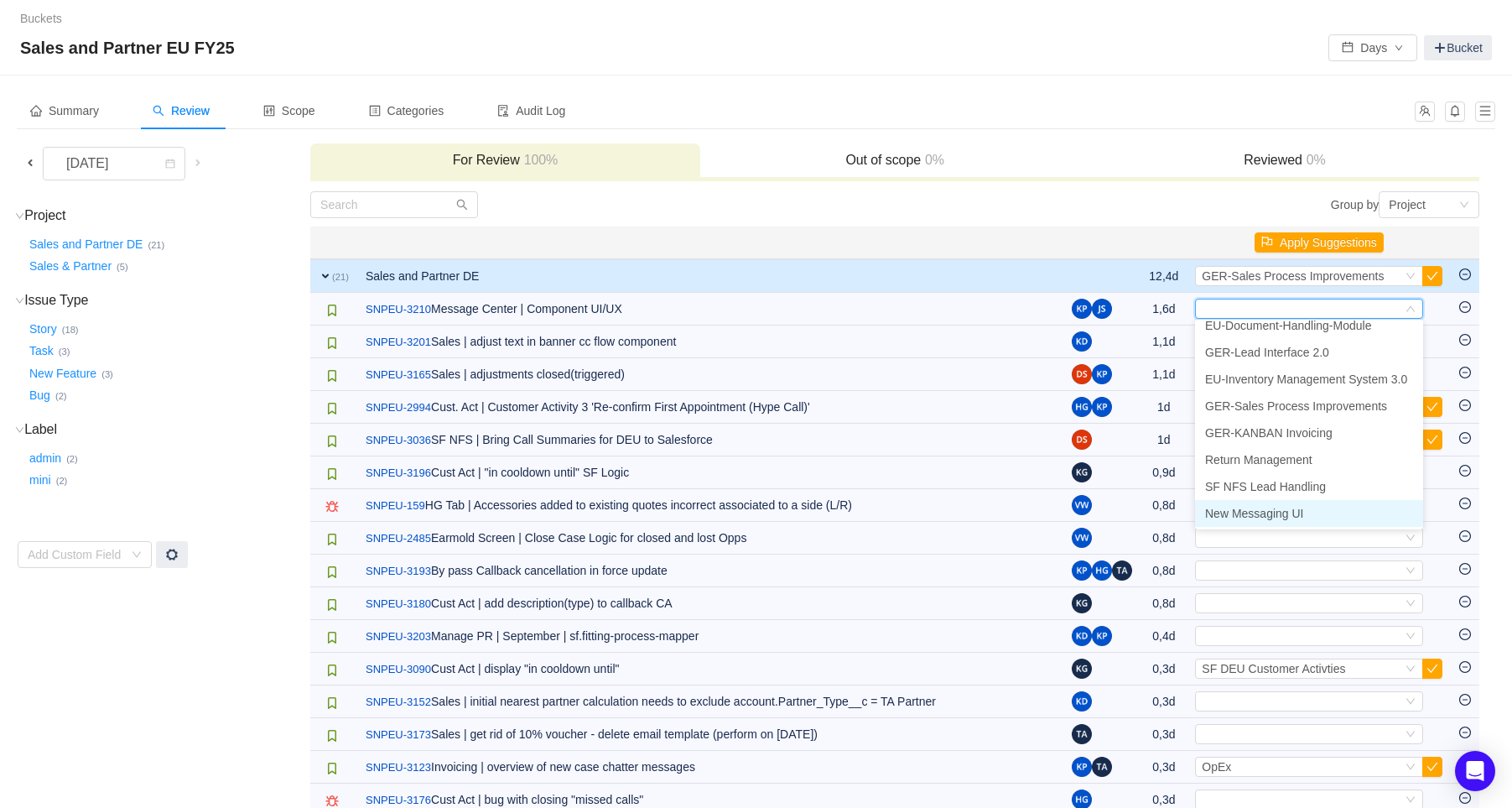
click at [1276, 516] on span "New Messaging UI" at bounding box center [1254, 513] width 99 height 13
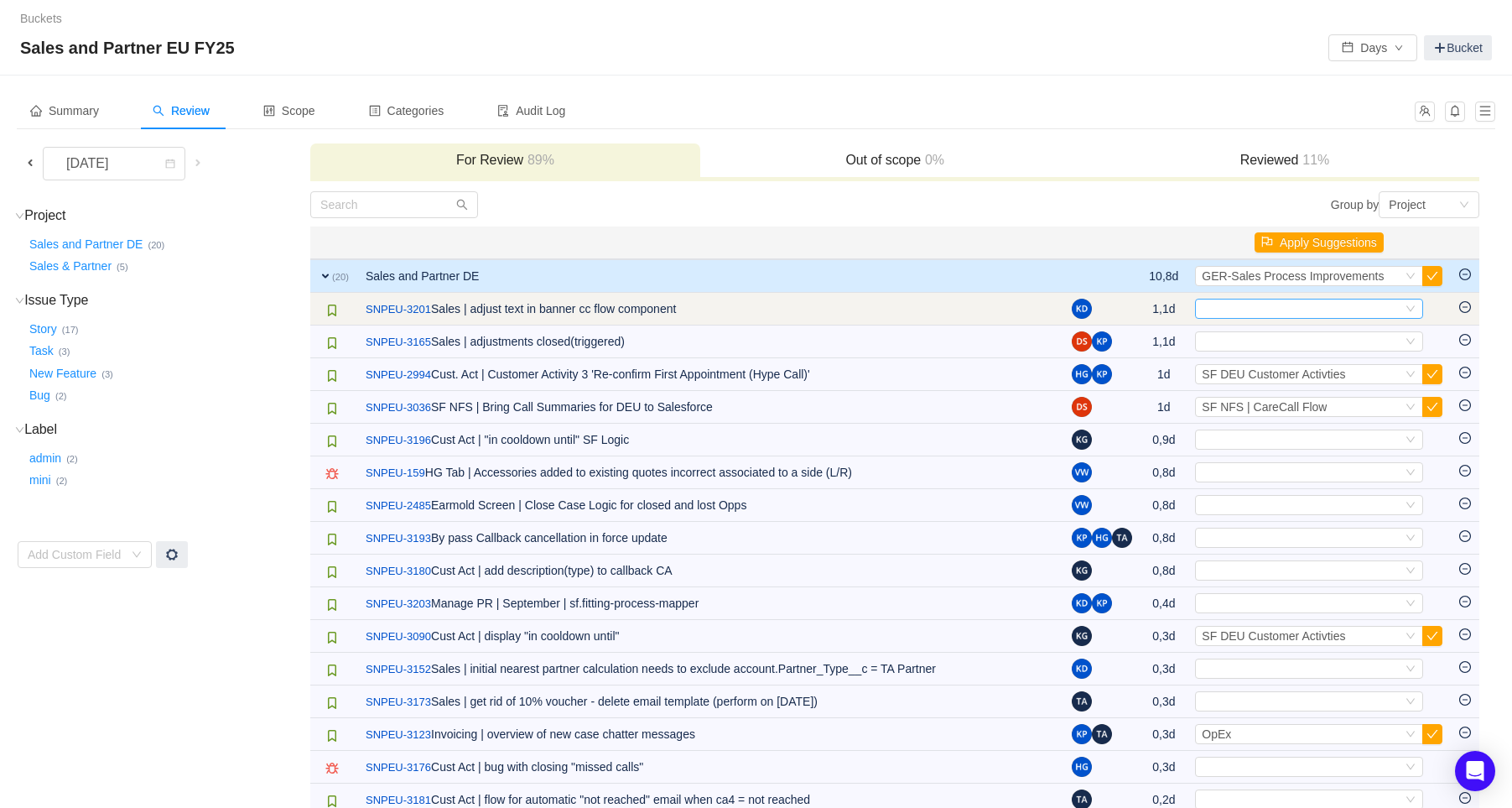
click at [1248, 304] on div "Select" at bounding box center [1301, 308] width 200 height 18
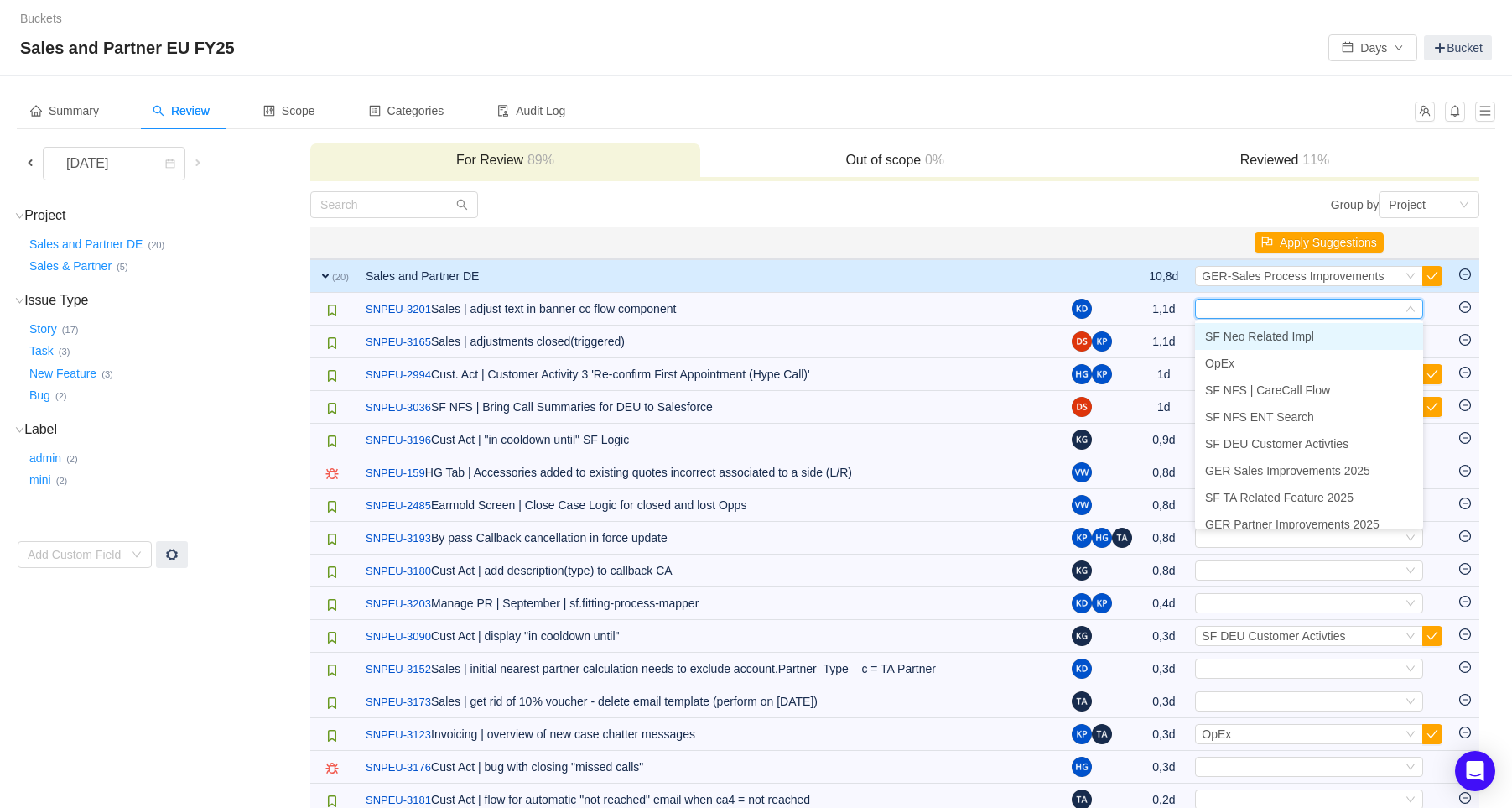
click at [1090, 220] on td "Group by Project You will see tickets here after they were marked as out of sco…" at bounding box center [894, 584] width 1170 height 788
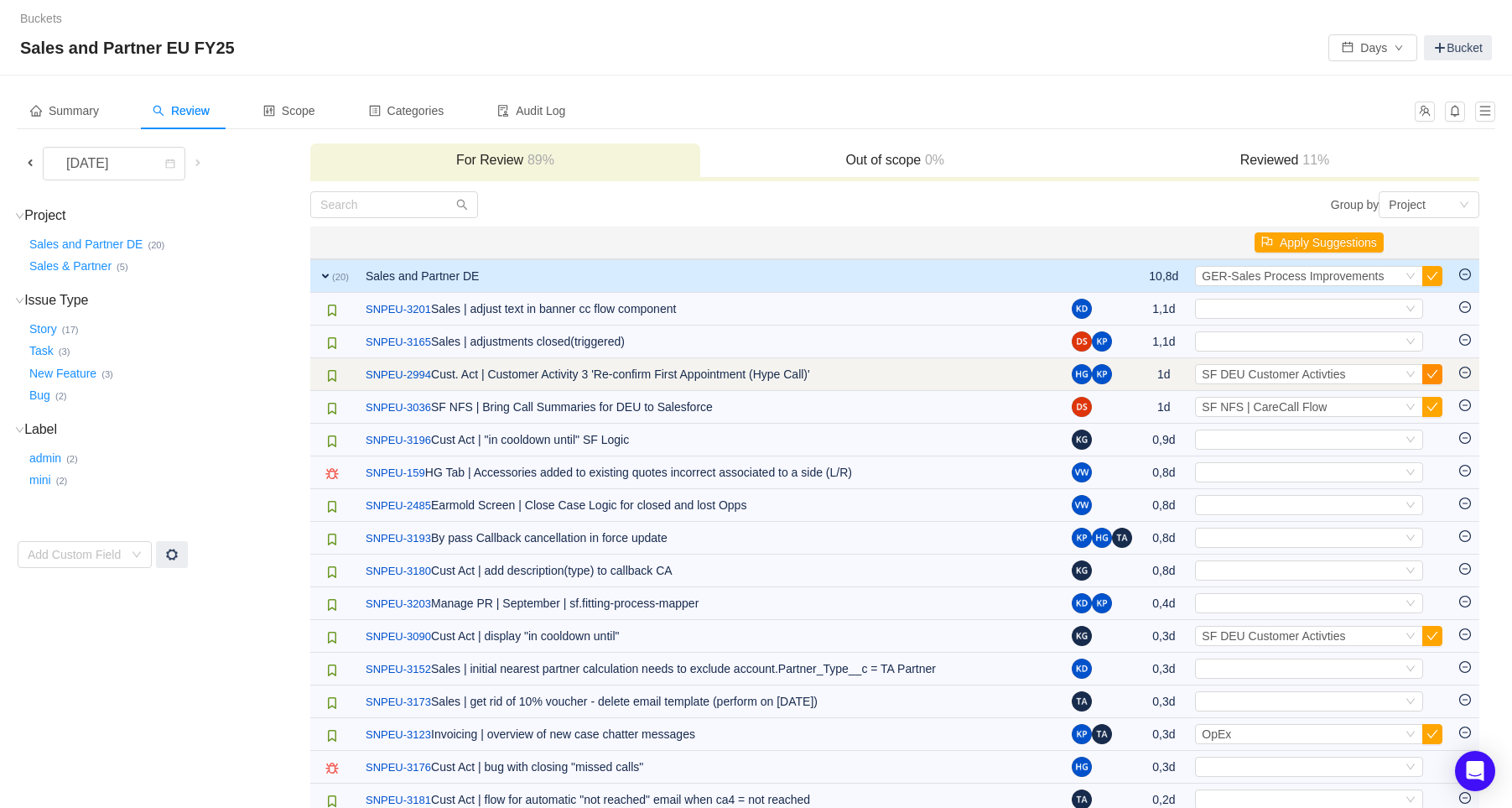
click at [1436, 373] on button "button" at bounding box center [1432, 373] width 20 height 20
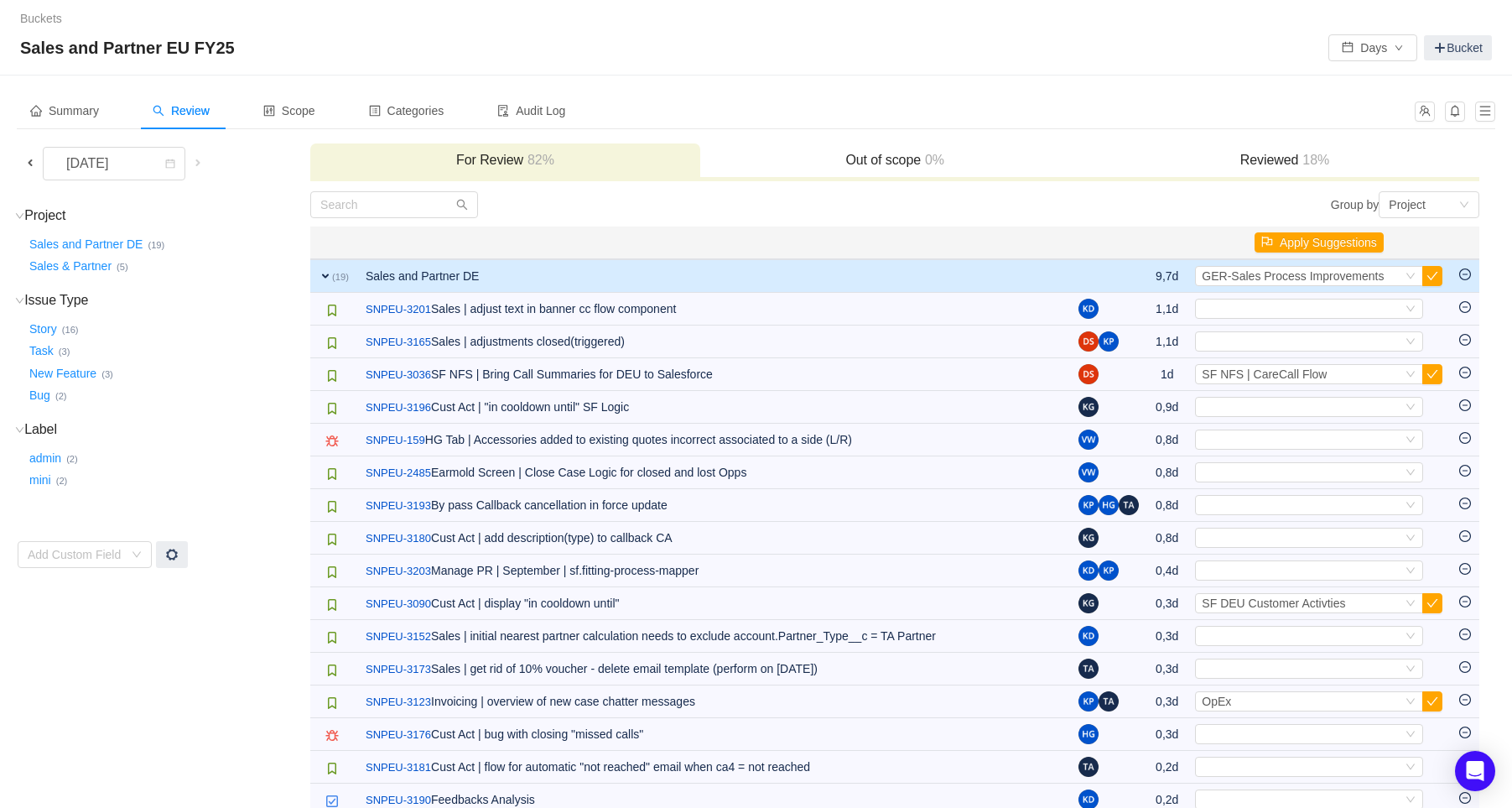
click at [1436, 373] on button "button" at bounding box center [1432, 373] width 20 height 20
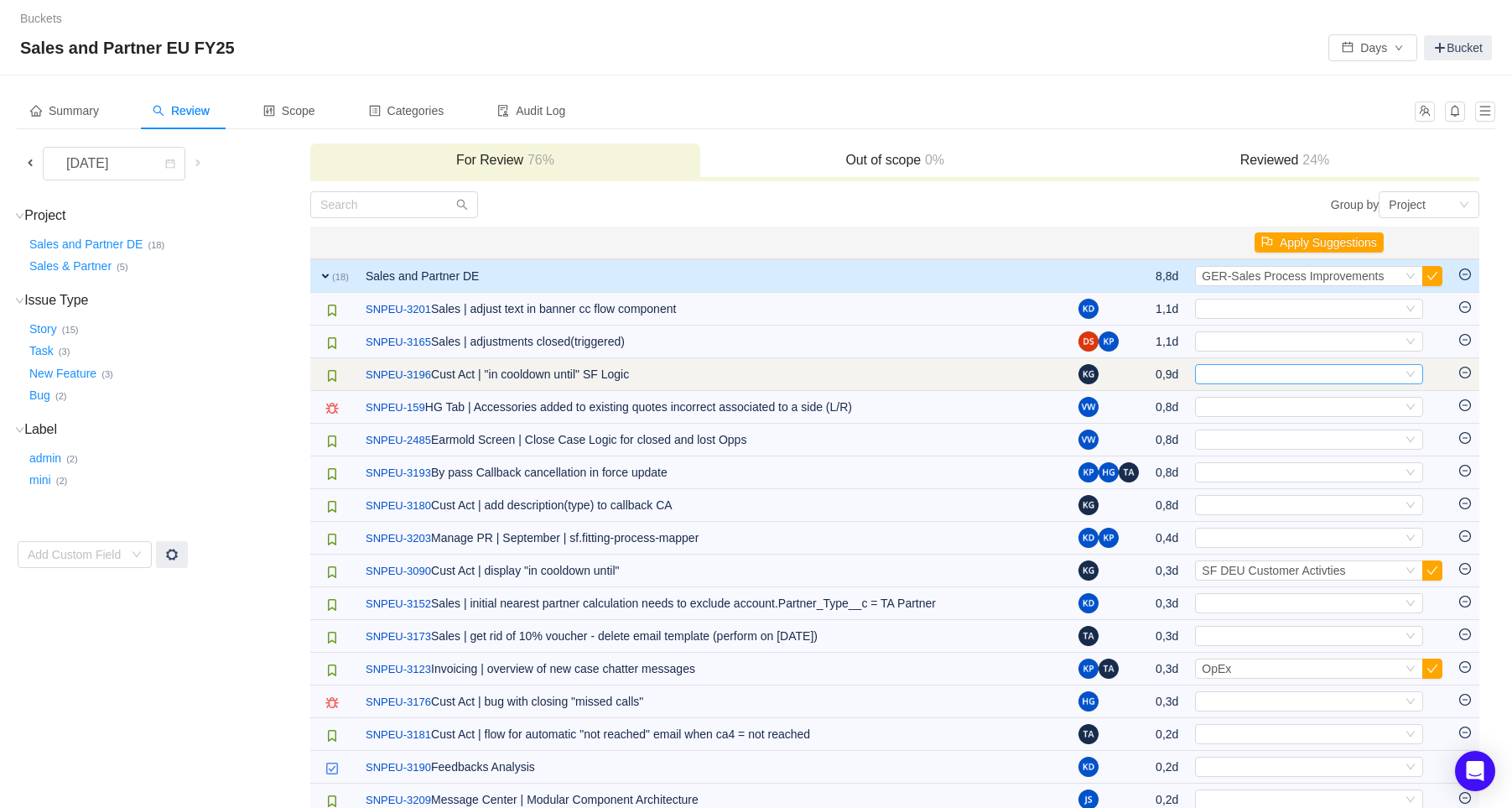
click at [1394, 377] on div "Select" at bounding box center [1301, 373] width 200 height 18
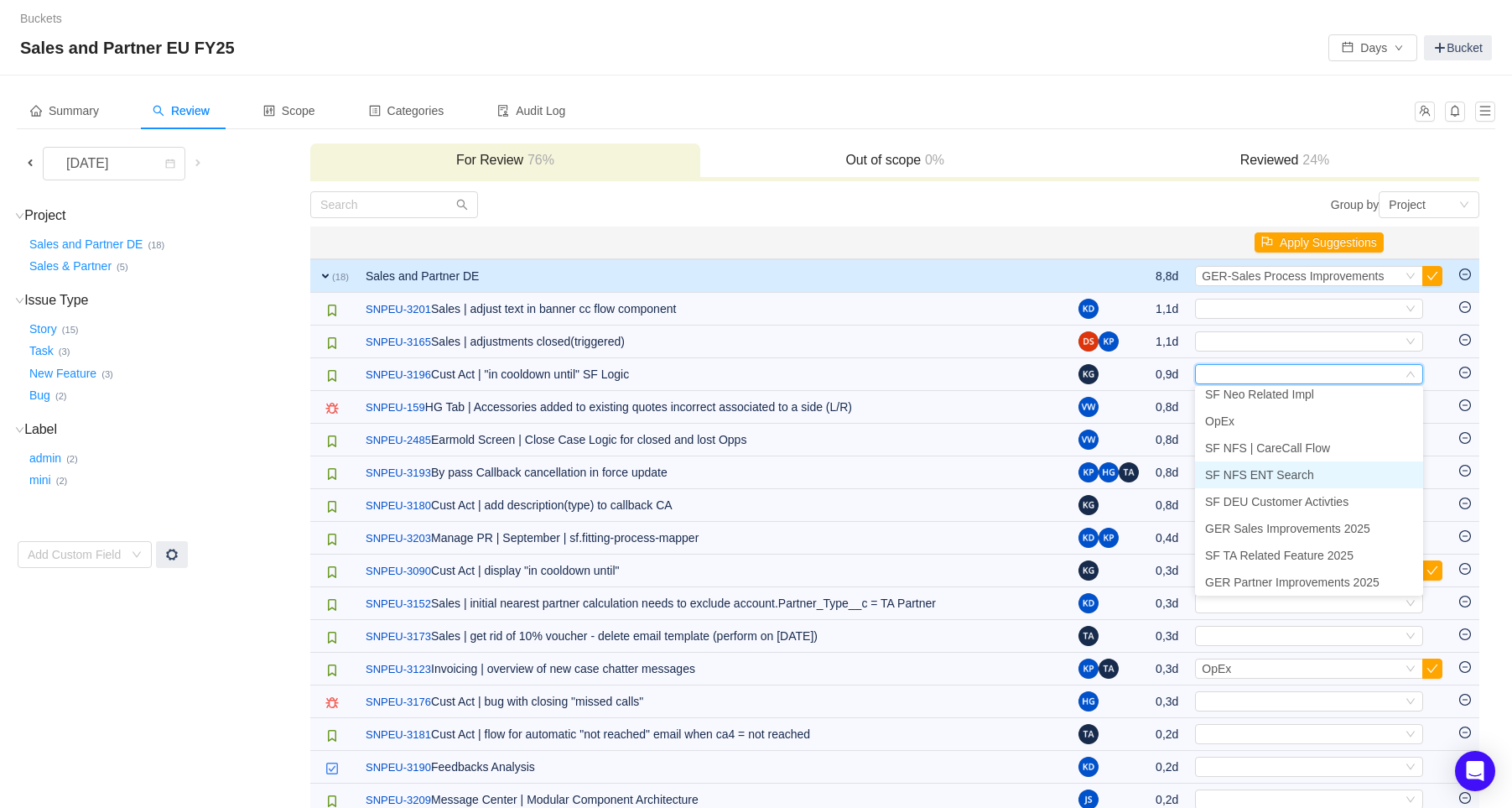
scroll to position [0, 0]
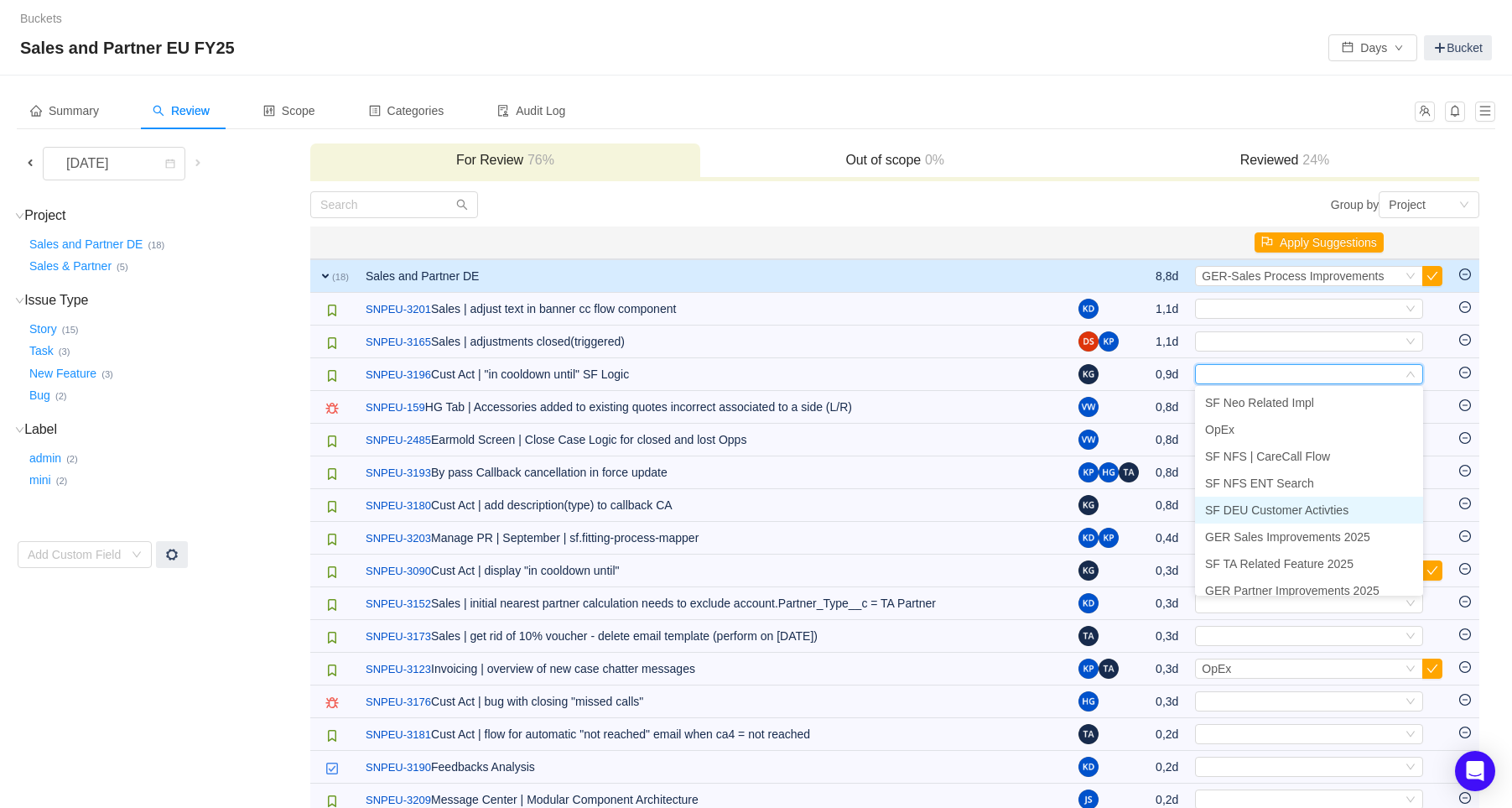
click at [1348, 501] on li "SF DEU Customer Activties" at bounding box center [1309, 509] width 228 height 27
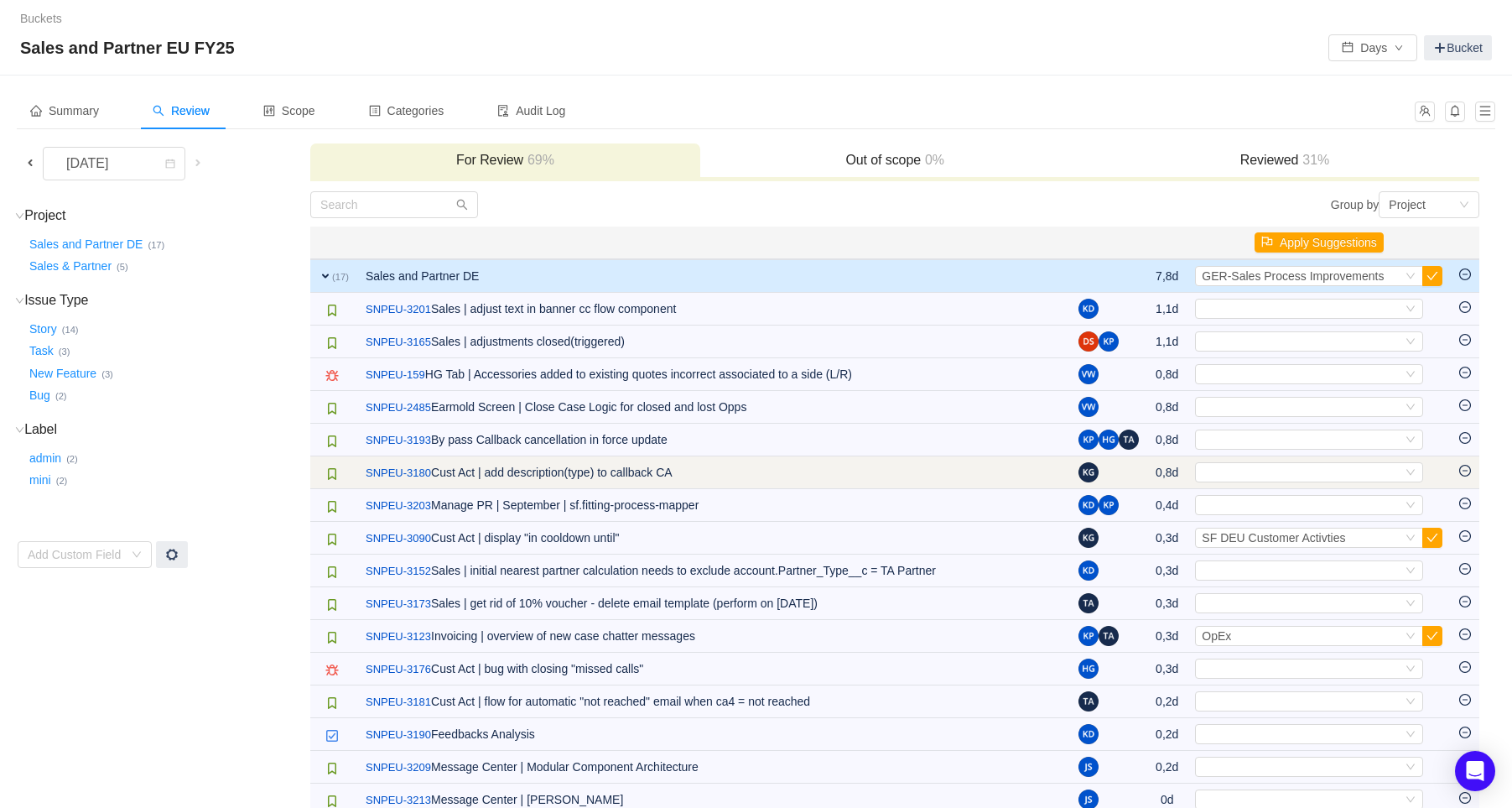
scroll to position [89, 0]
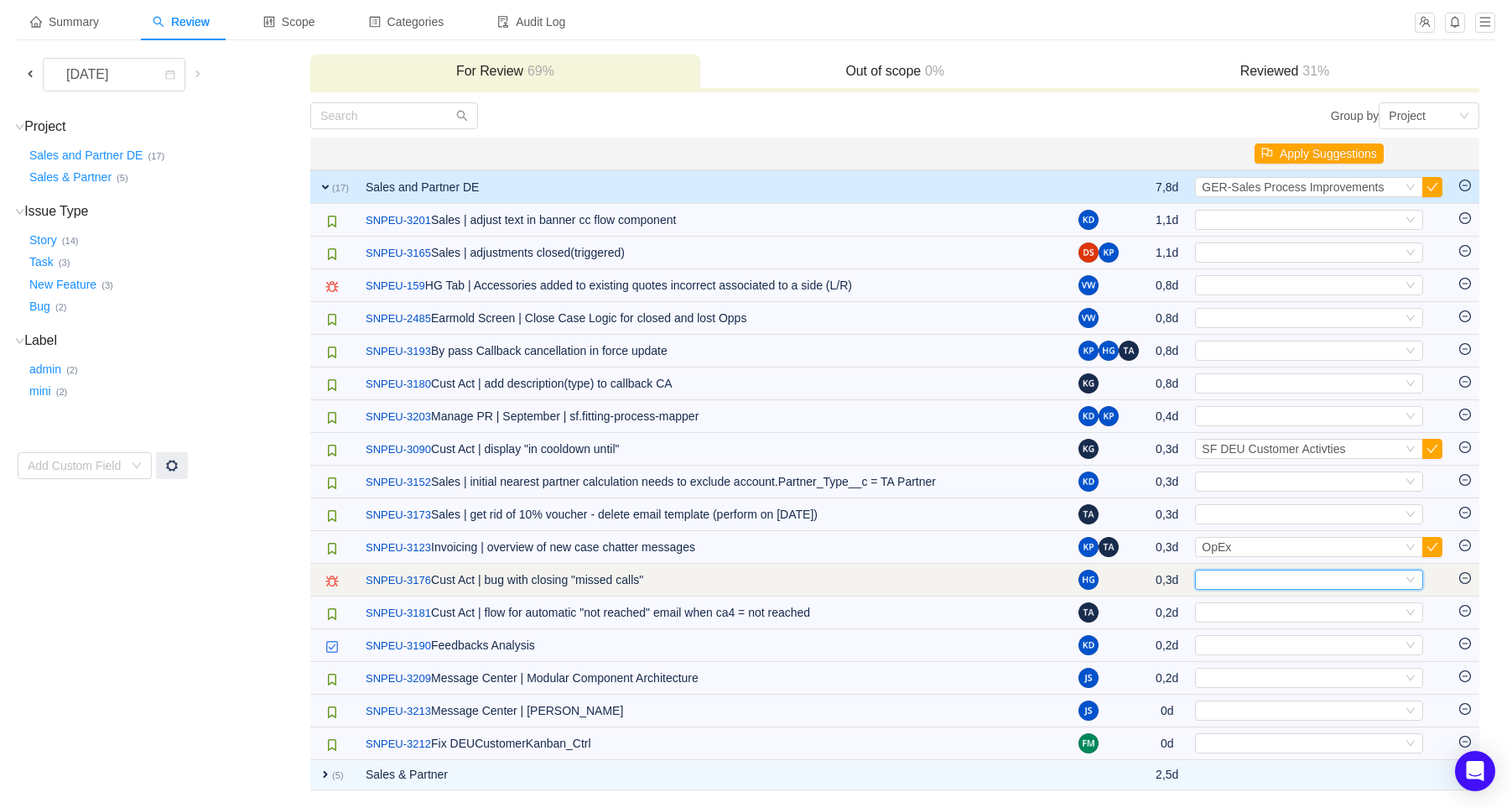
click at [1307, 574] on div "Select" at bounding box center [1301, 579] width 200 height 18
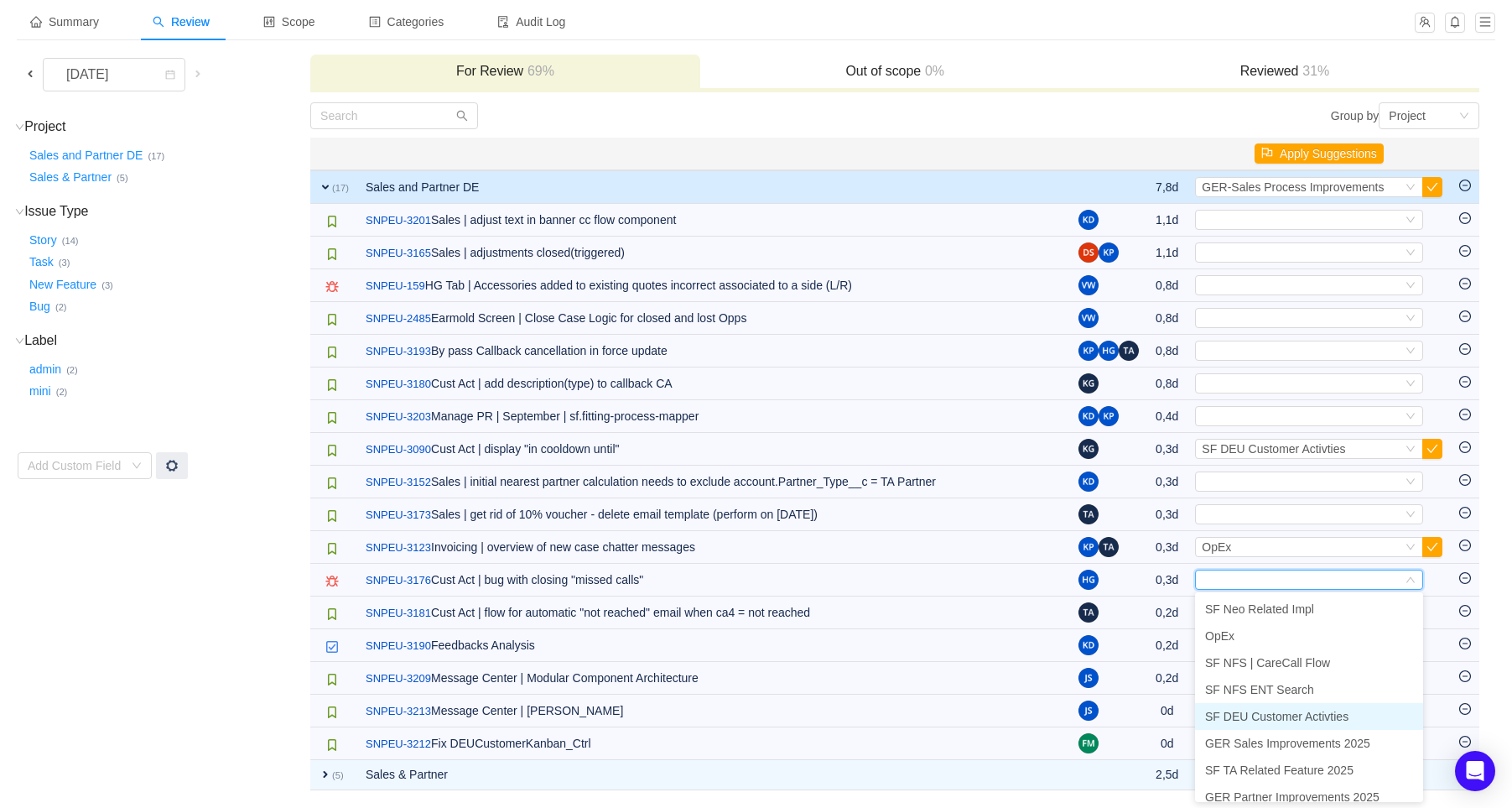
click at [1308, 715] on span "SF DEU Customer Activties" at bounding box center [1276, 716] width 143 height 13
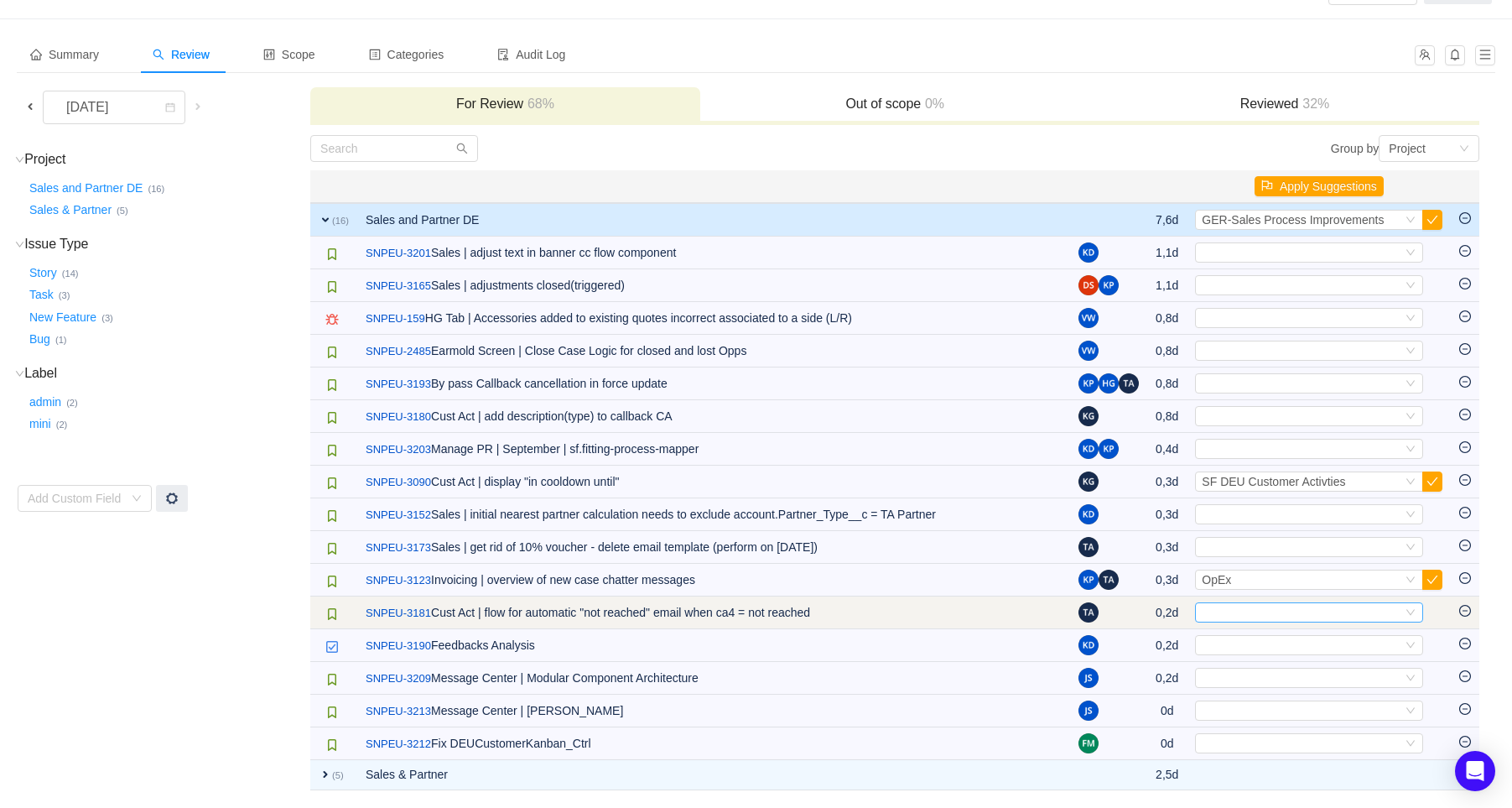
scroll to position [56, 0]
click at [1274, 609] on div "Select" at bounding box center [1301, 612] width 200 height 18
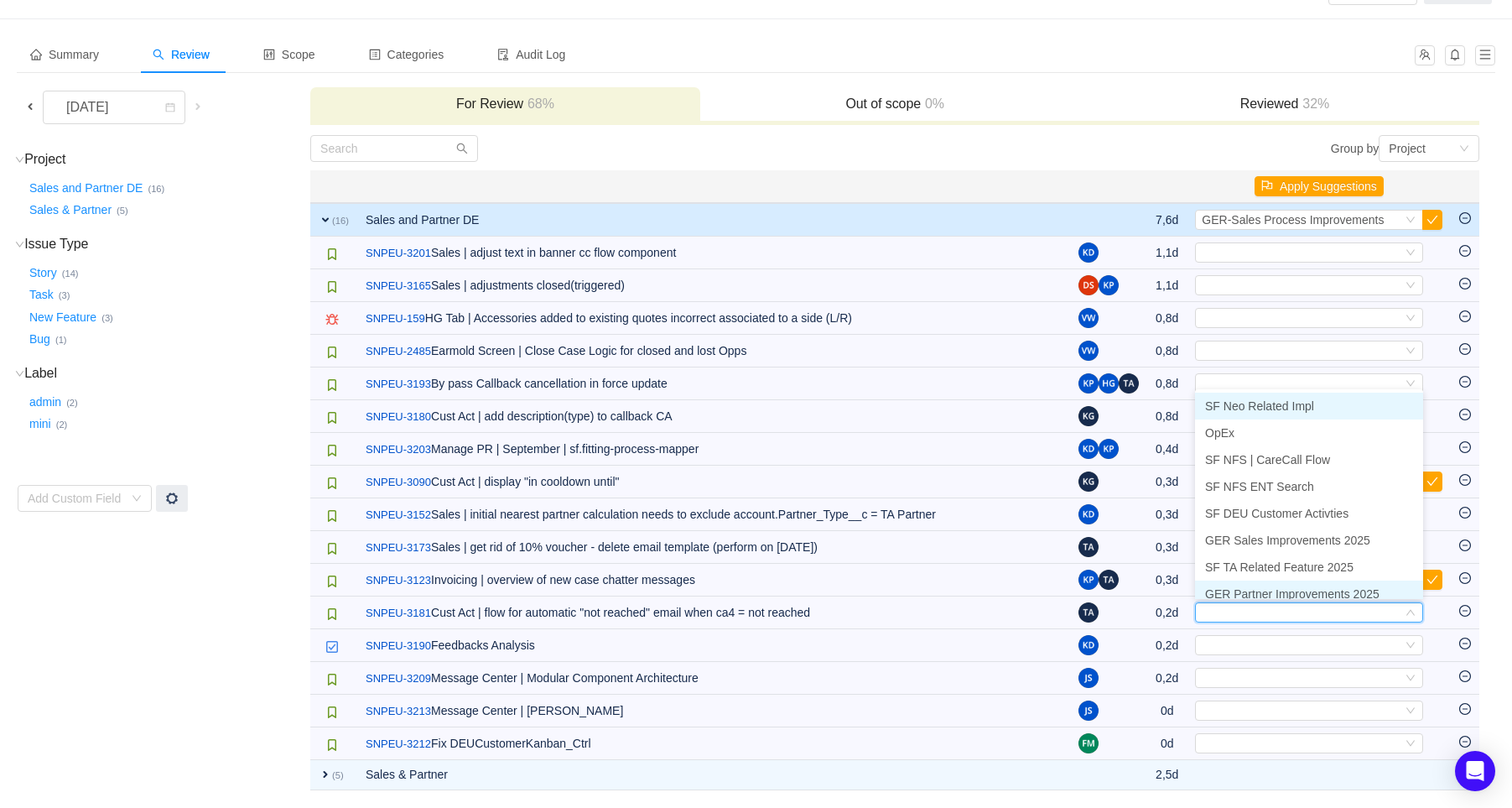
scroll to position [35, 0]
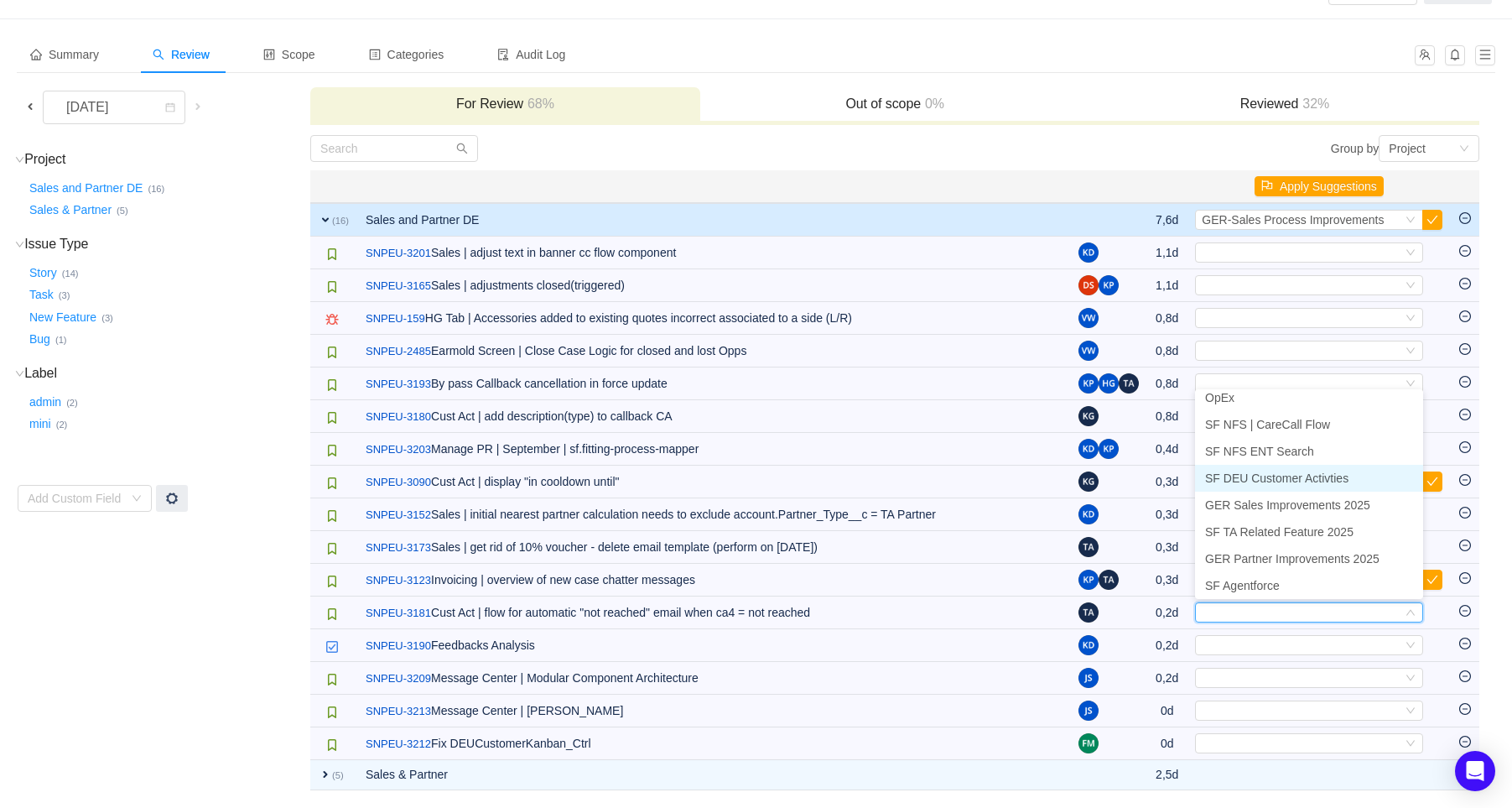
click at [1322, 480] on span "SF DEU Customer Activties" at bounding box center [1276, 478] width 143 height 13
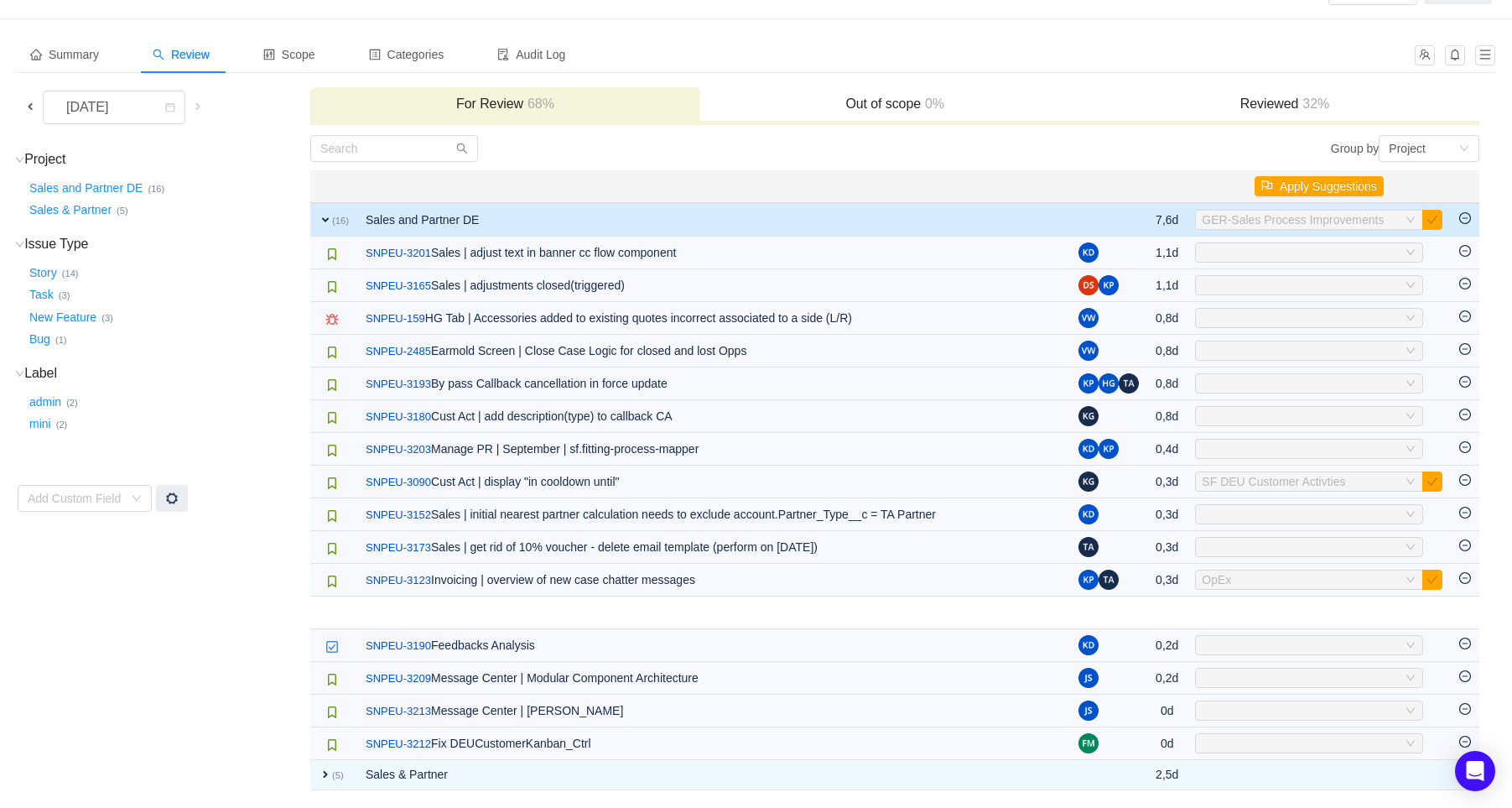
scroll to position [23, 0]
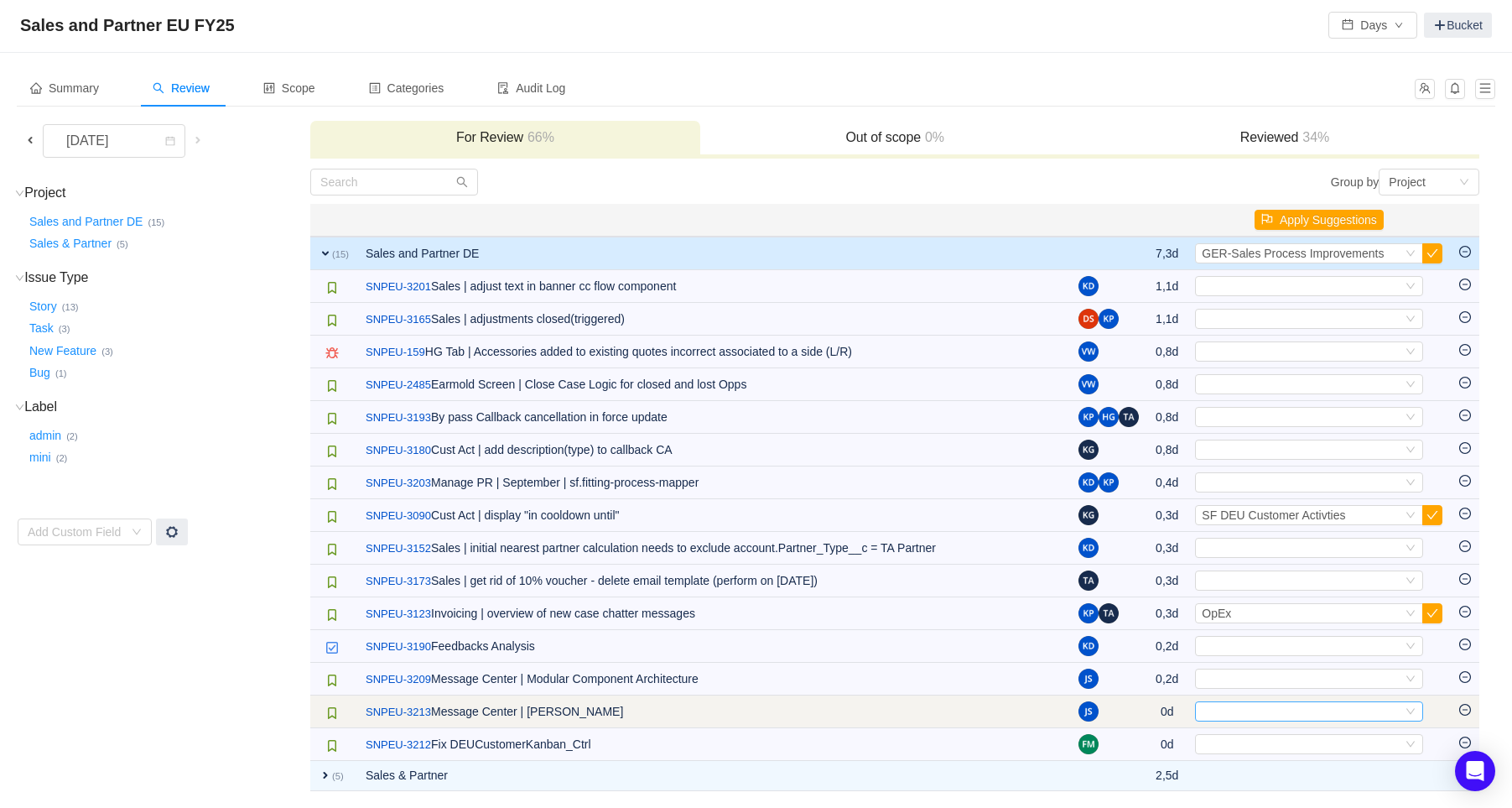
click at [1278, 711] on div "Select" at bounding box center [1301, 711] width 200 height 18
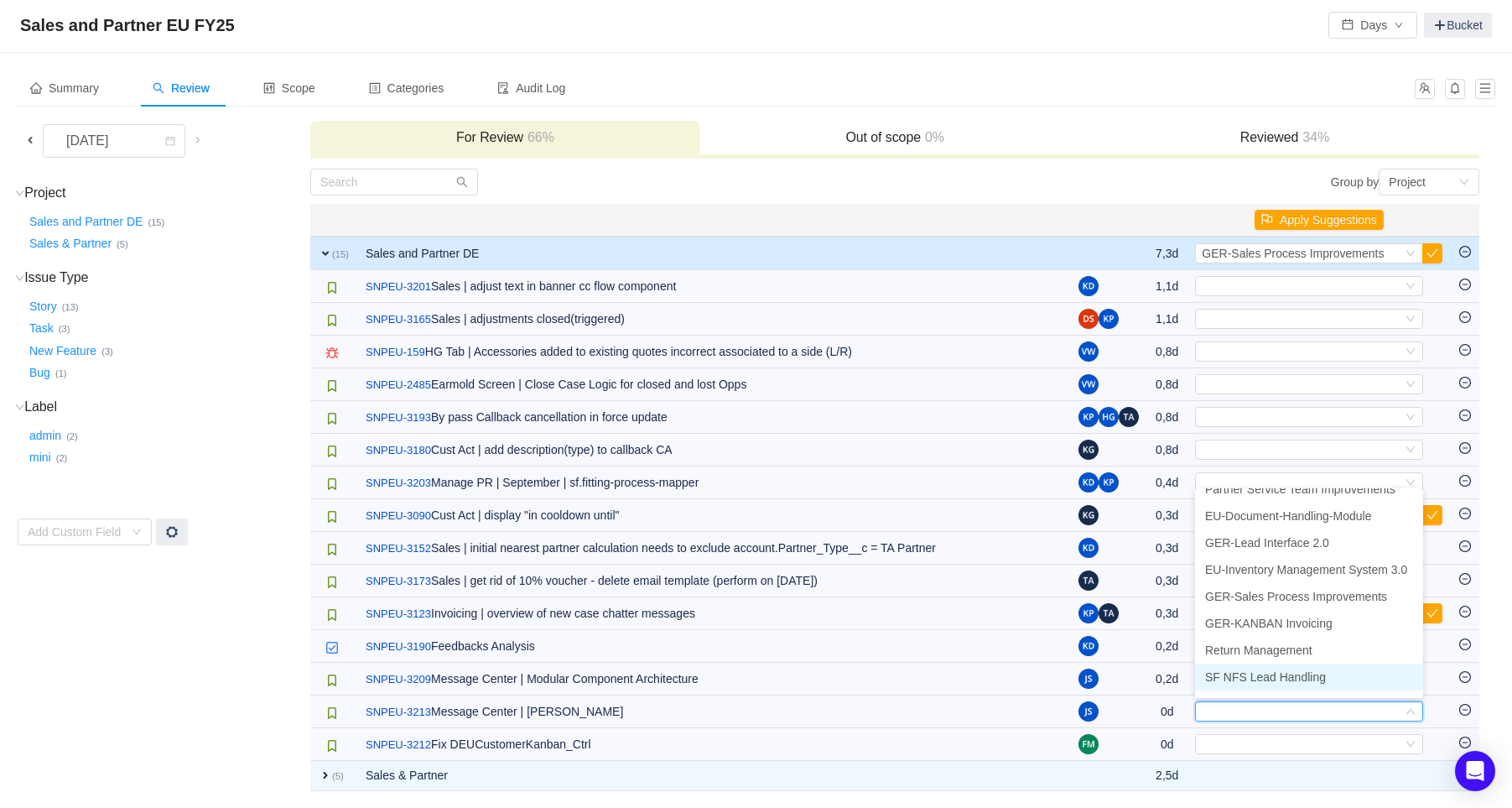
scroll to position [549, 0]
click at [1253, 682] on span "New Messaging UI" at bounding box center [1254, 681] width 99 height 13
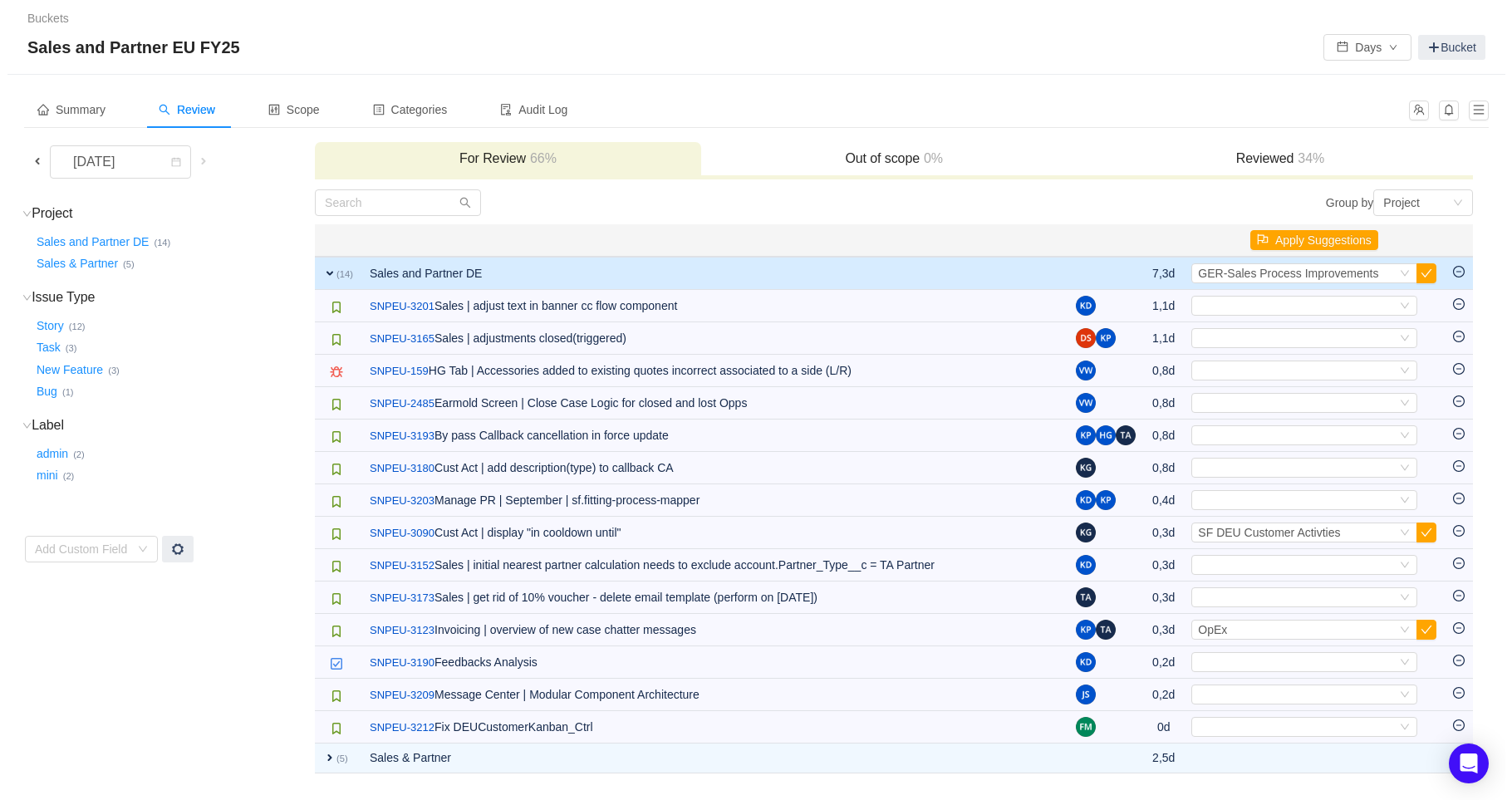
scroll to position [0, 0]
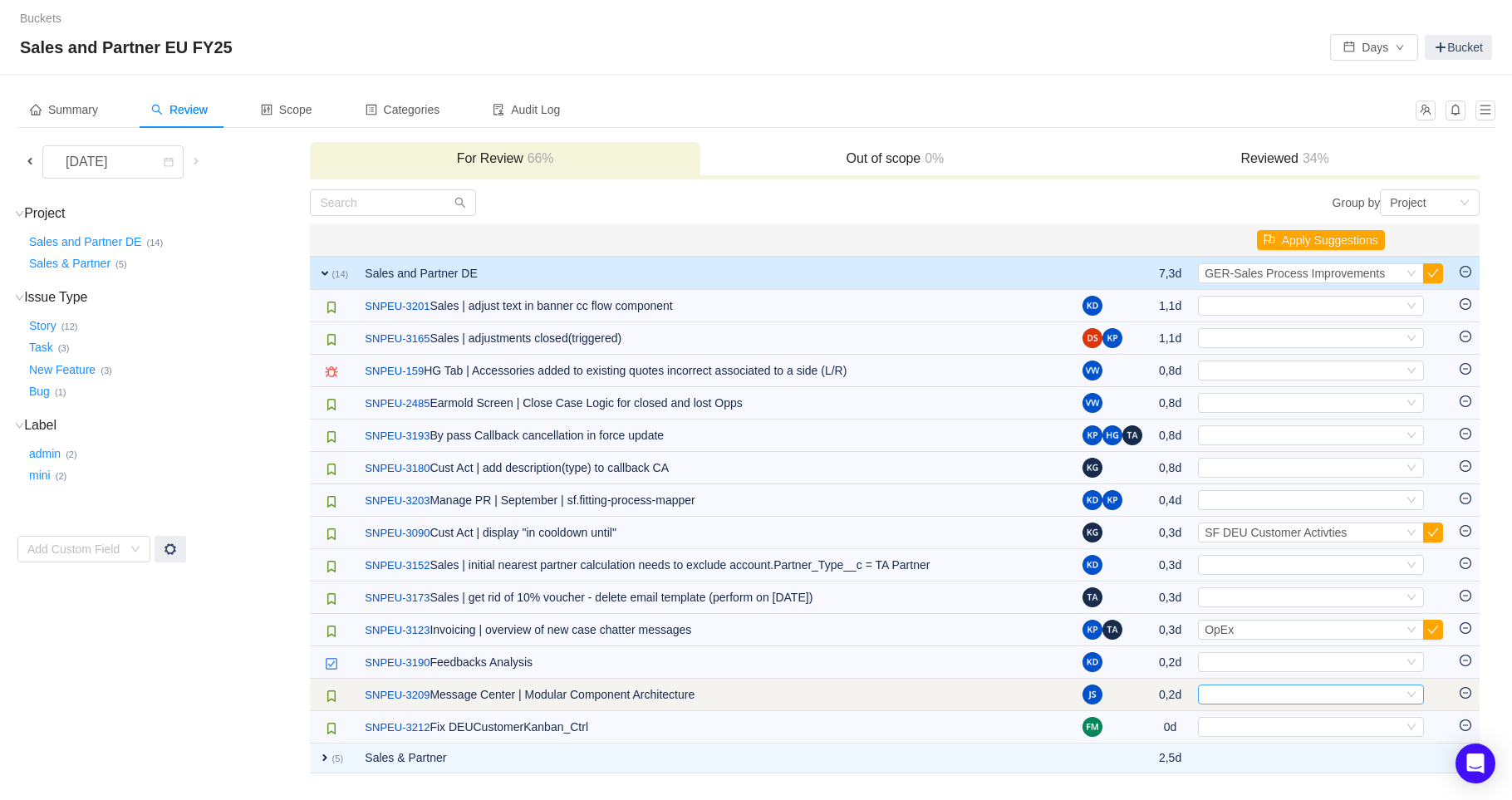
click at [1235, 701] on div "Select" at bounding box center [1304, 694] width 198 height 18
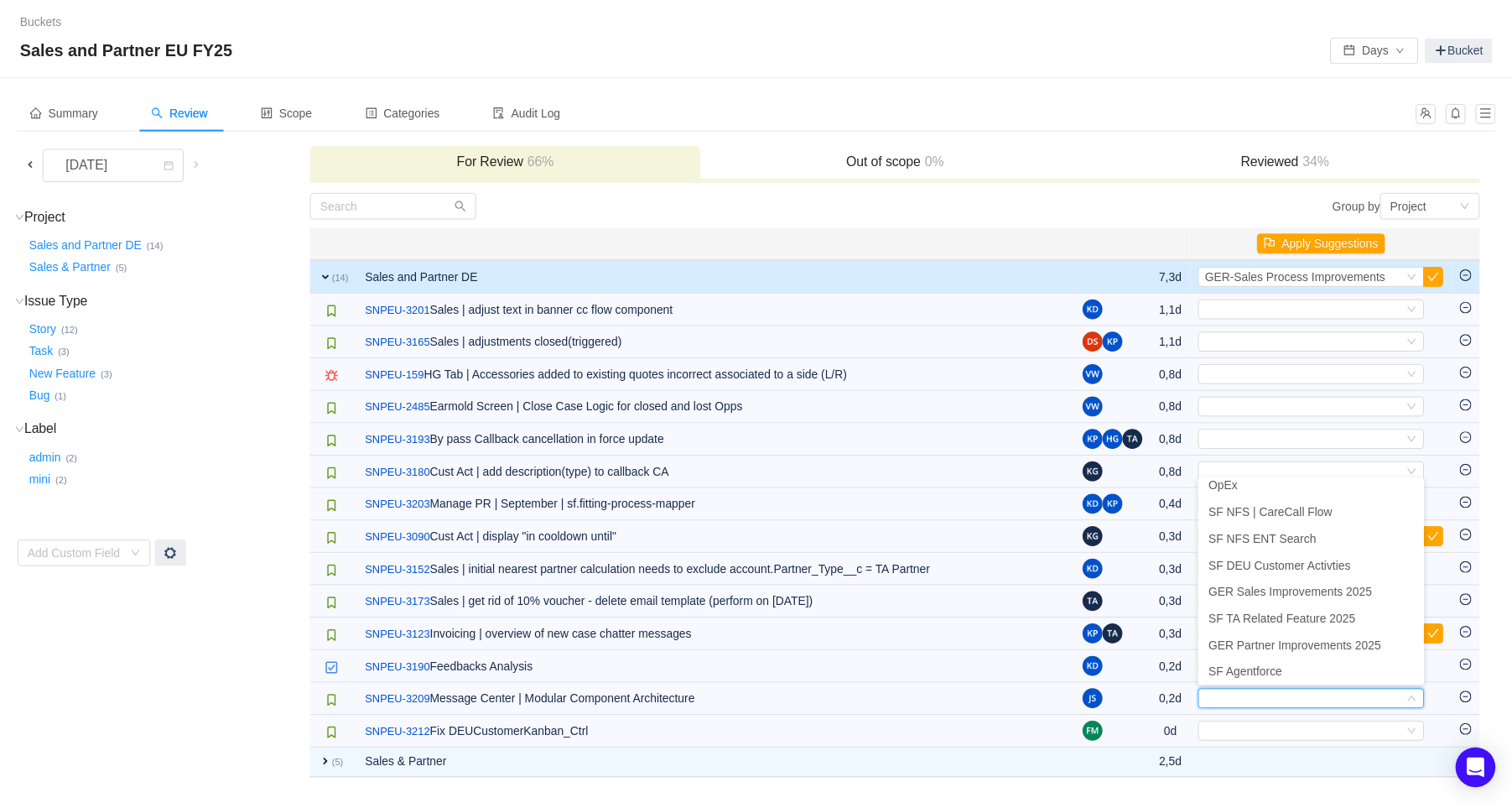
scroll to position [549, 0]
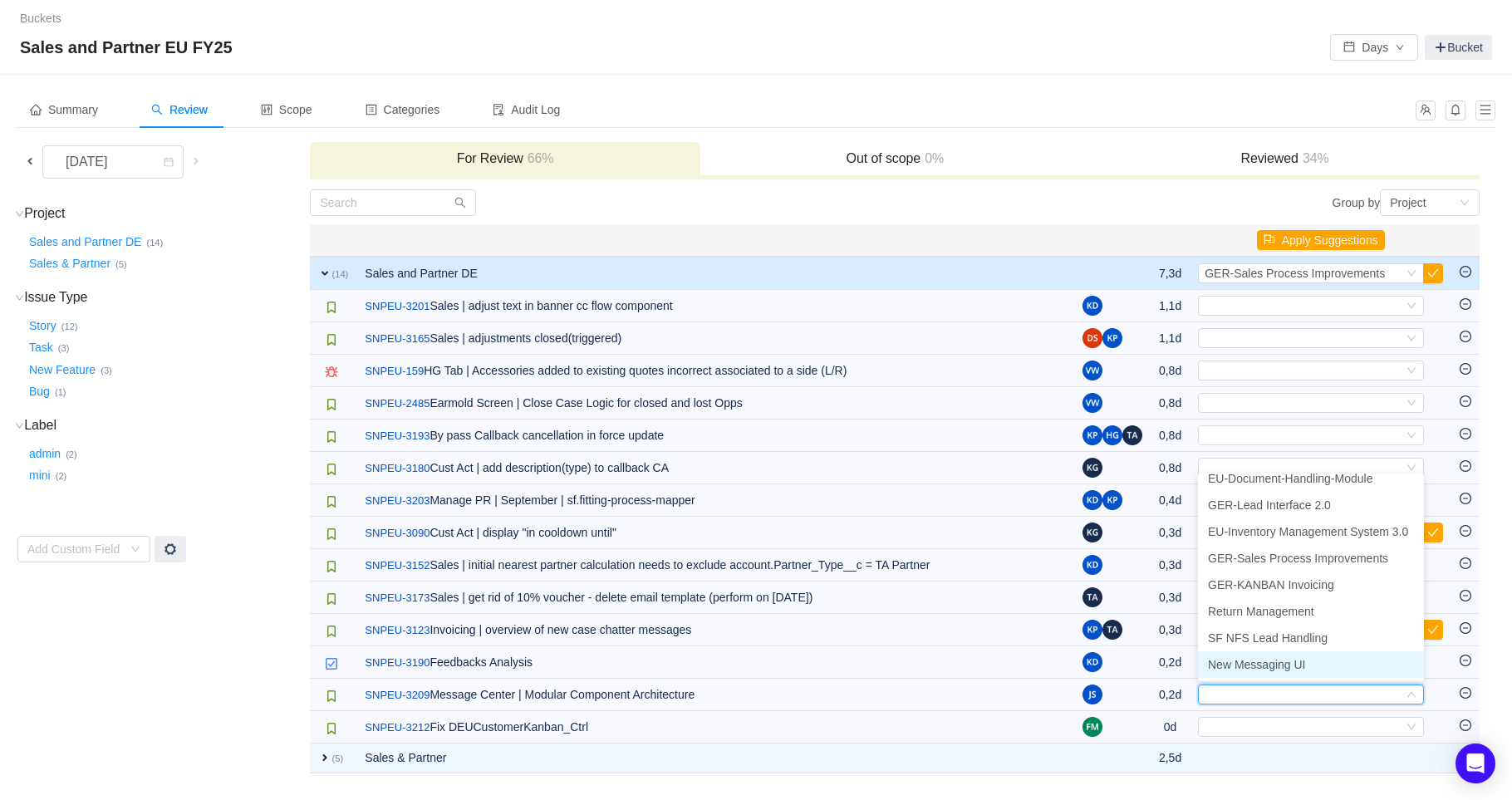
click at [1244, 664] on span "New Messaging UI" at bounding box center [1257, 663] width 98 height 13
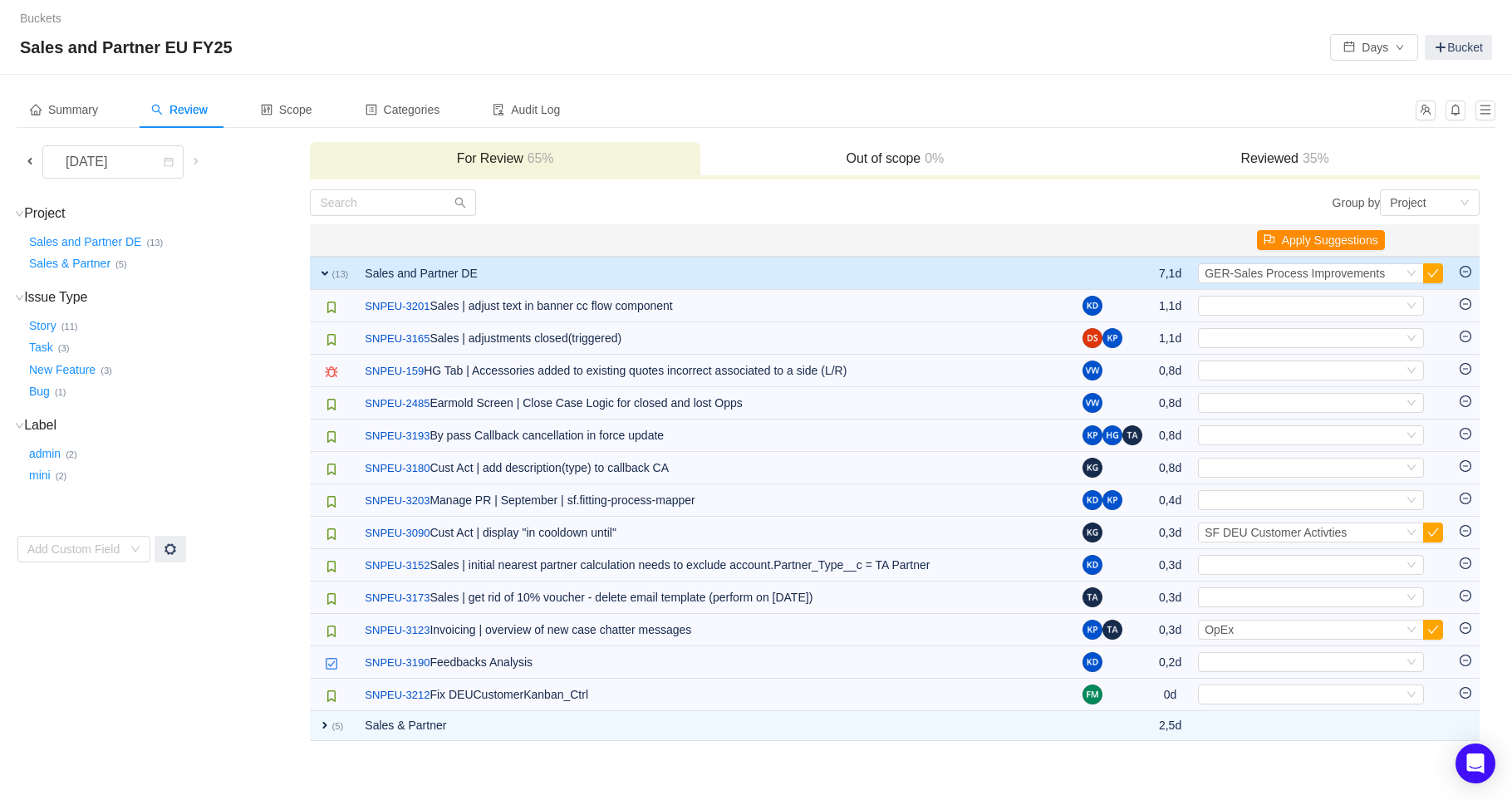
click at [1333, 238] on button "Apply Suggestions" at bounding box center [1321, 240] width 128 height 20
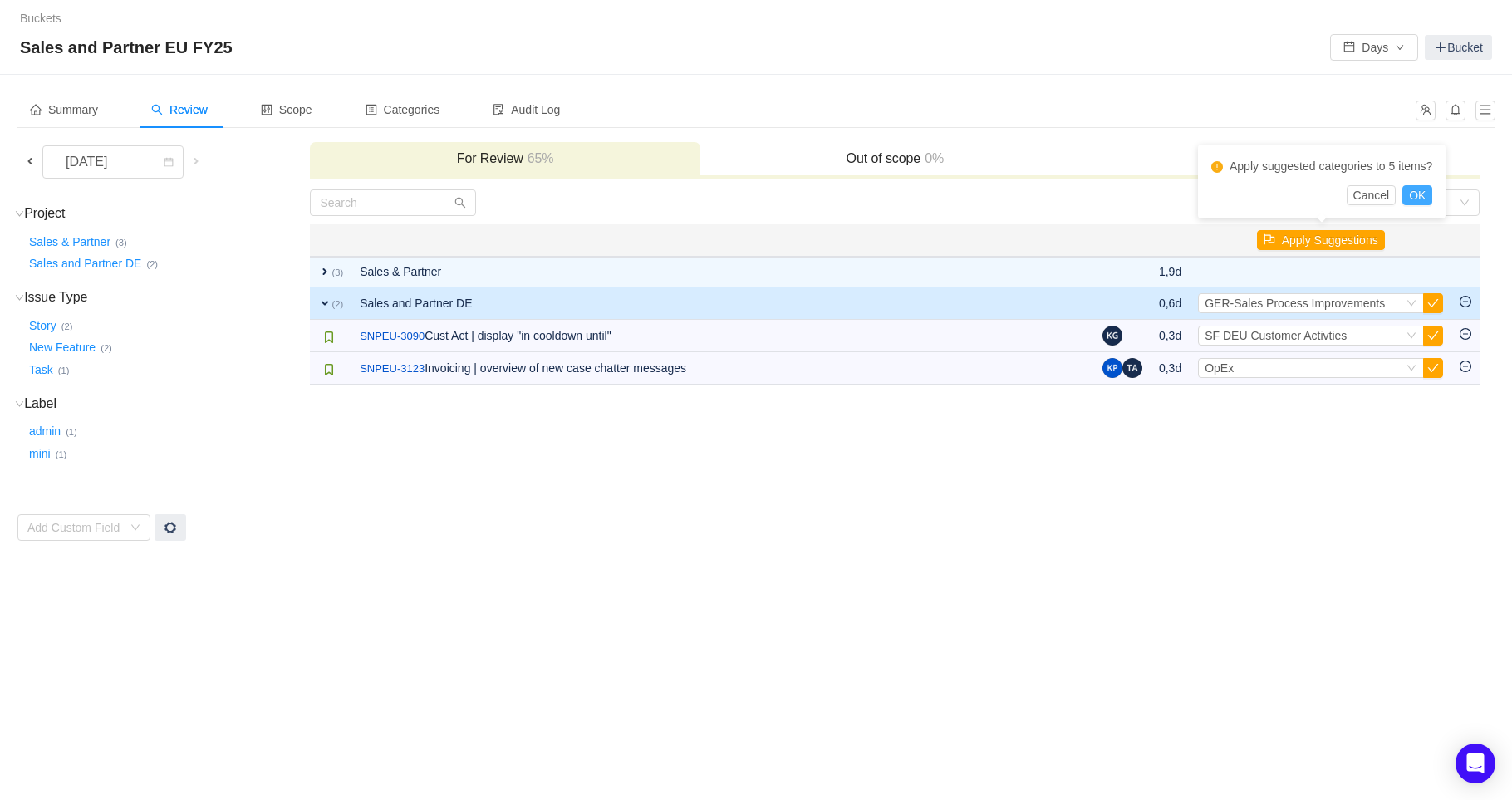
click at [1408, 194] on button "OK" at bounding box center [1417, 195] width 30 height 20
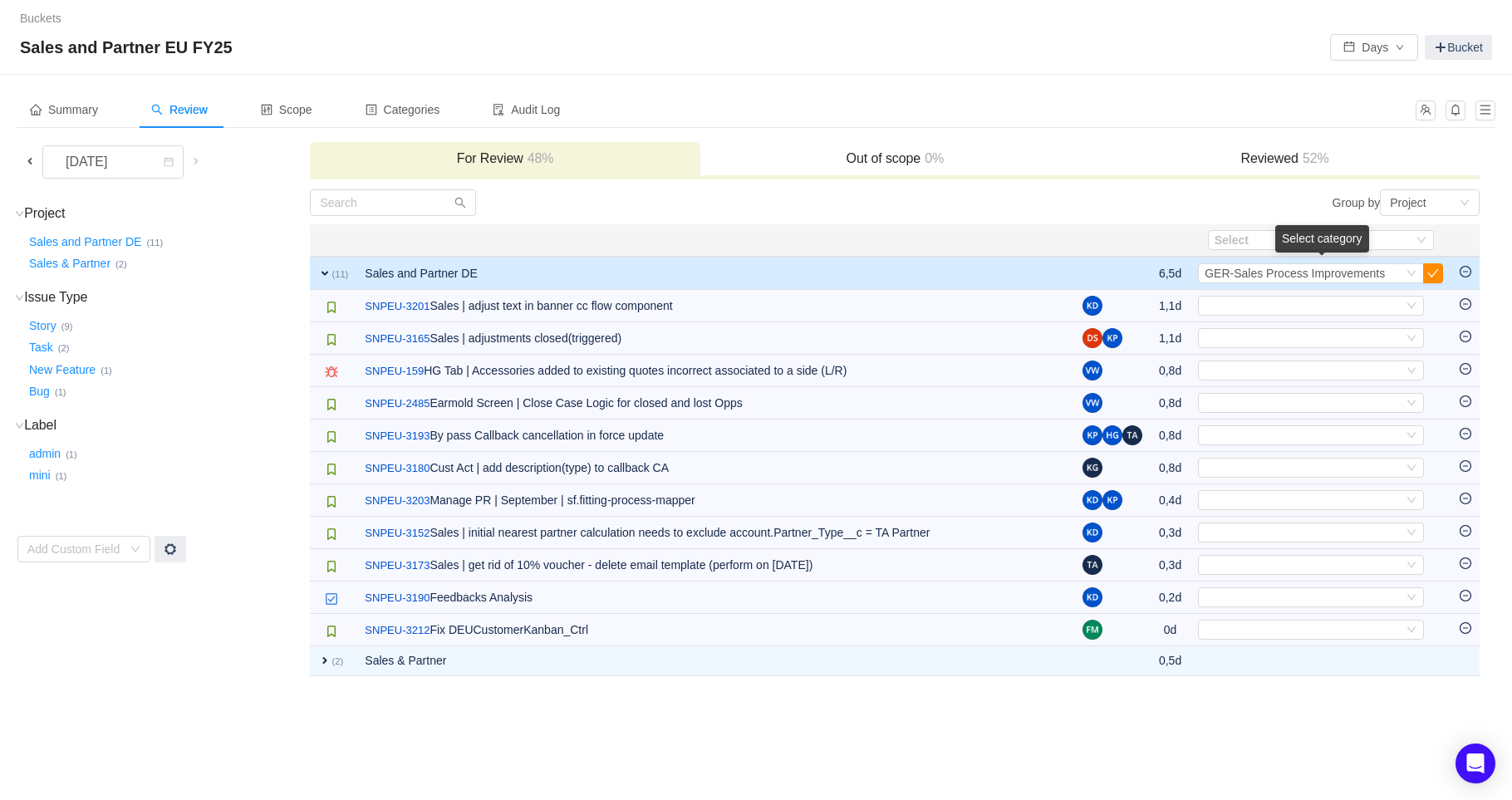
click at [1435, 273] on button "button" at bounding box center [1433, 273] width 20 height 20
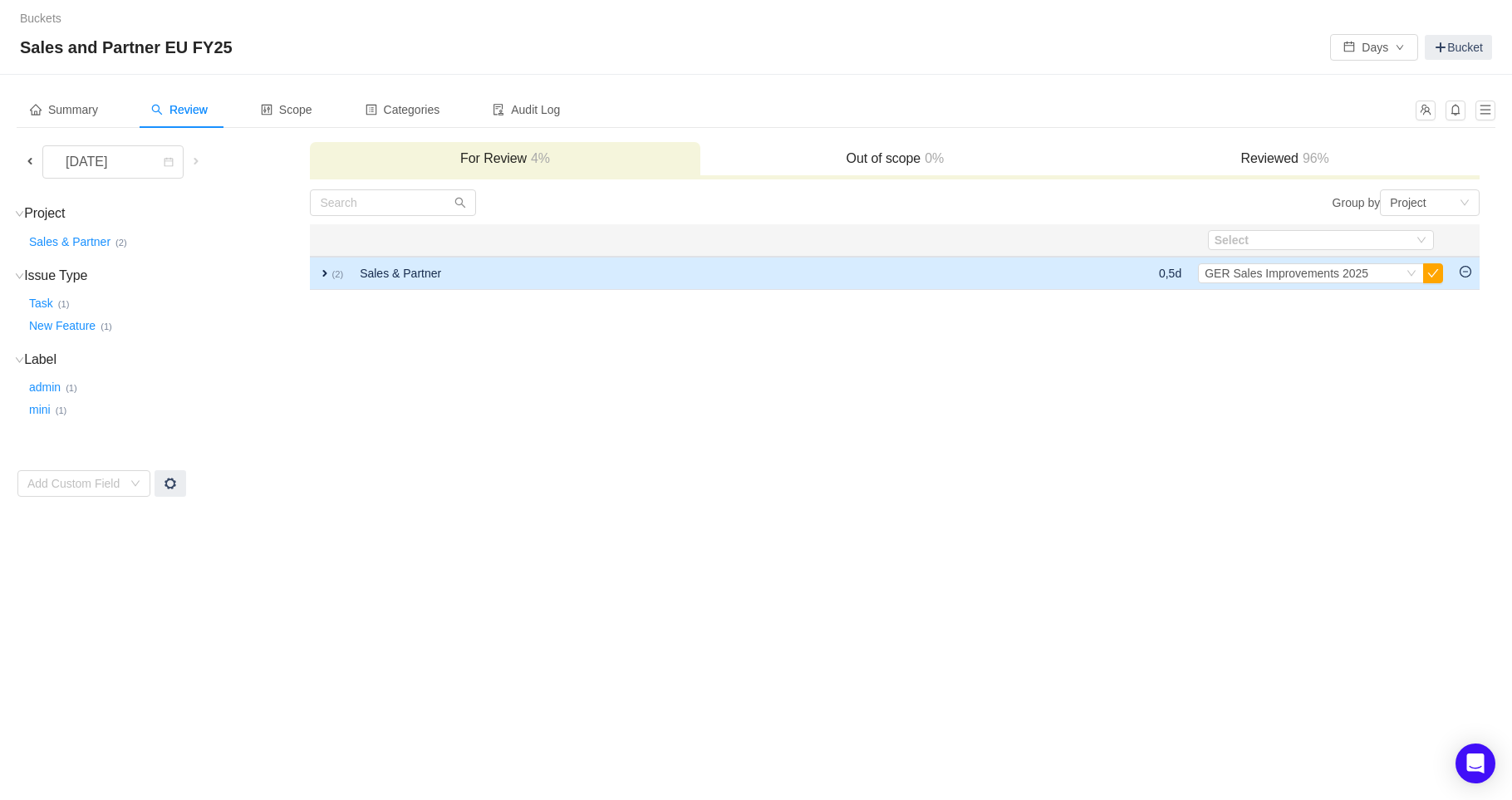
click at [623, 285] on td "Sales & Partner" at bounding box center [692, 273] width 683 height 33
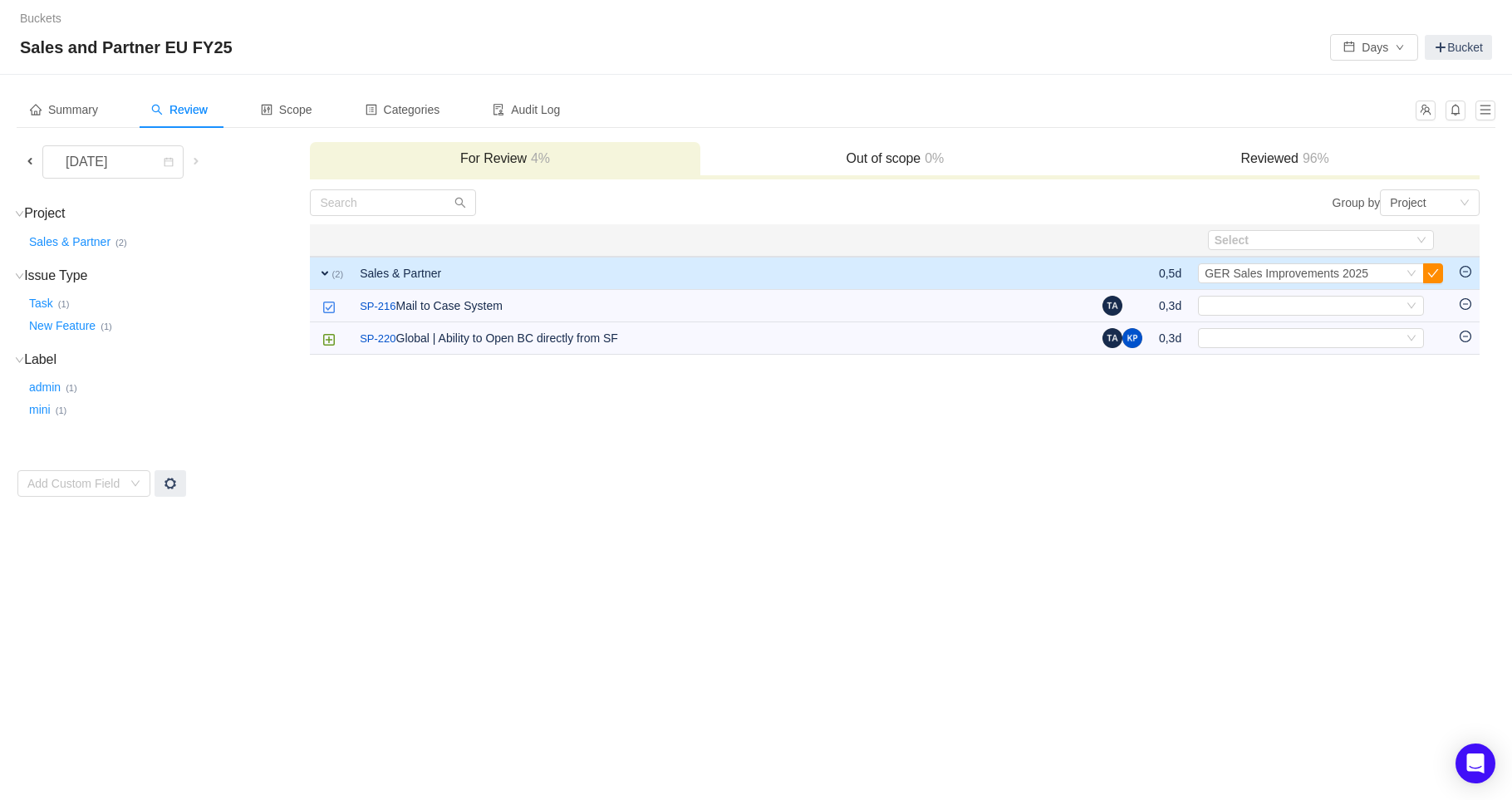
click at [1436, 270] on button "button" at bounding box center [1433, 273] width 20 height 20
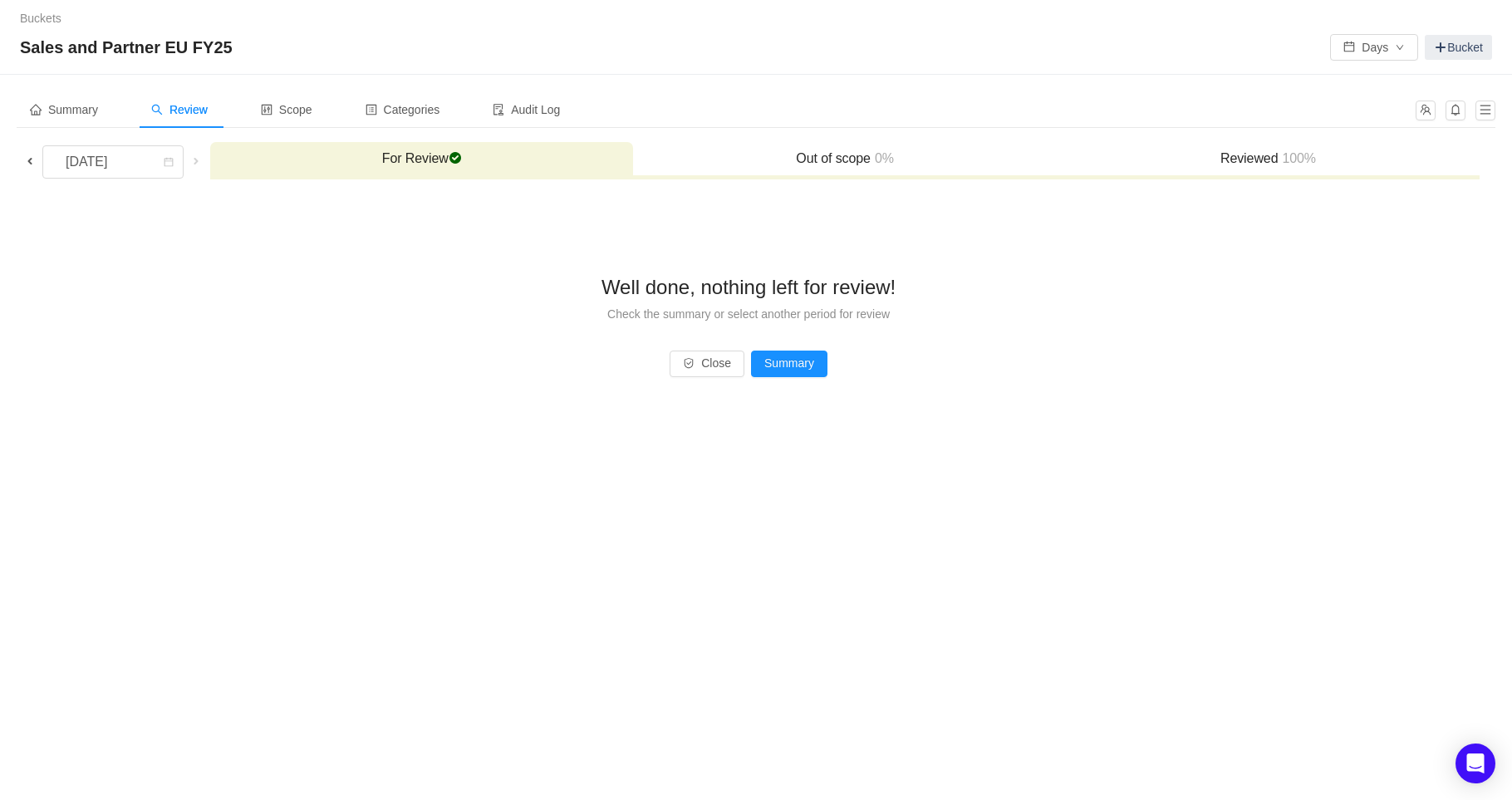
click at [23, 160] on span at bounding box center [30, 161] width 13 height 13
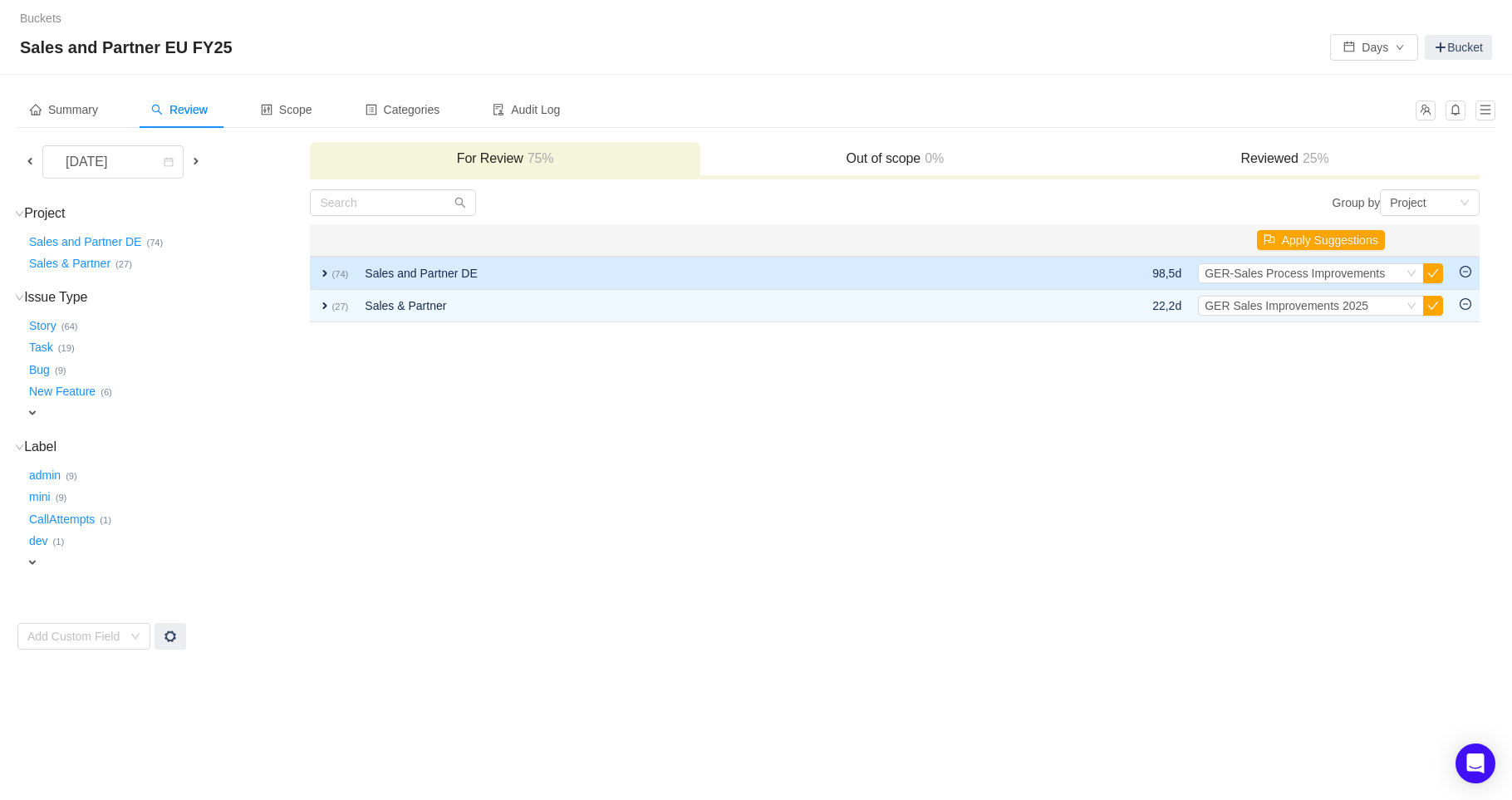
click at [324, 267] on span "expand" at bounding box center [324, 273] width 13 height 13
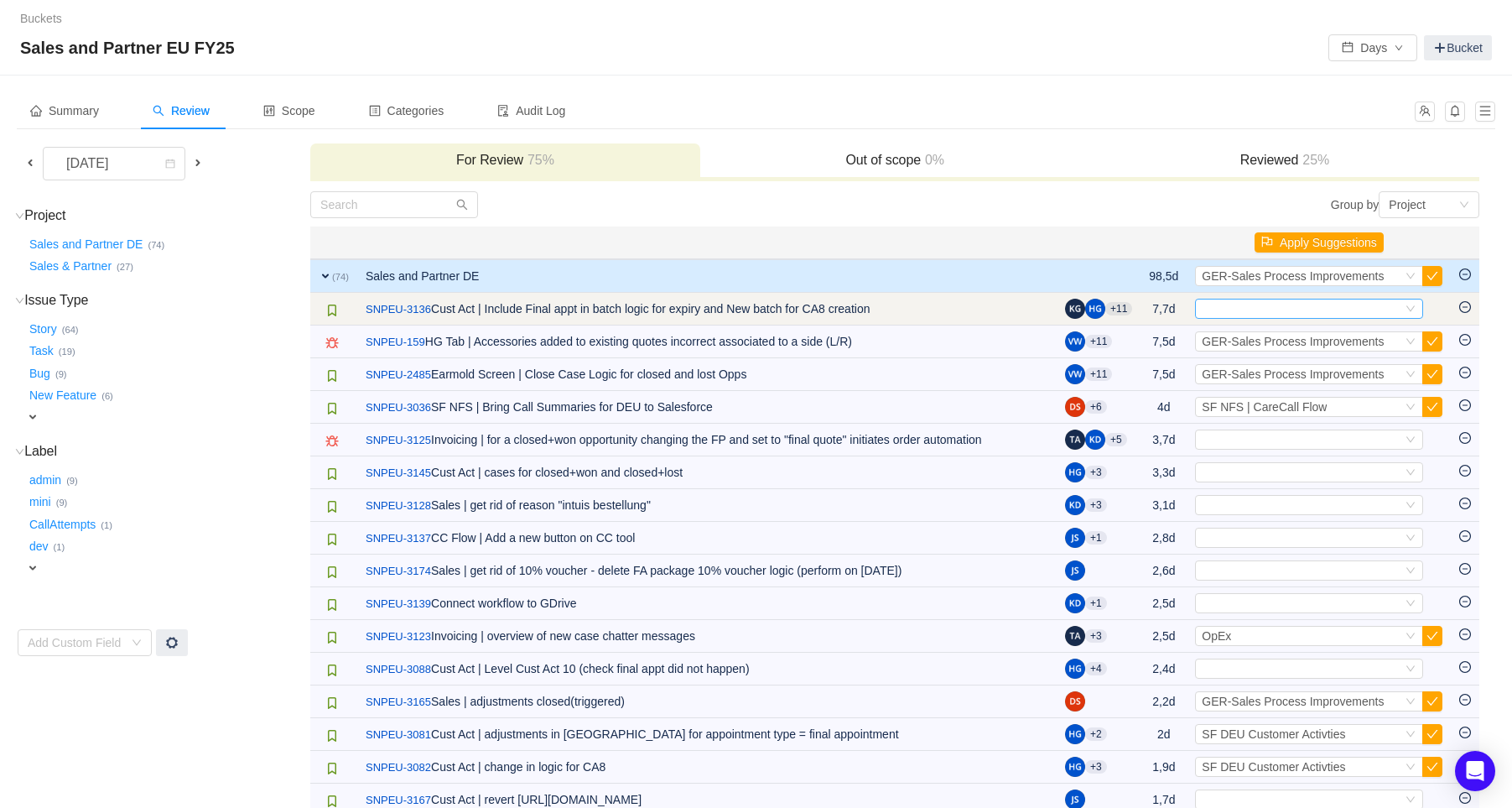
click at [1242, 312] on div "Select" at bounding box center [1301, 308] width 200 height 18
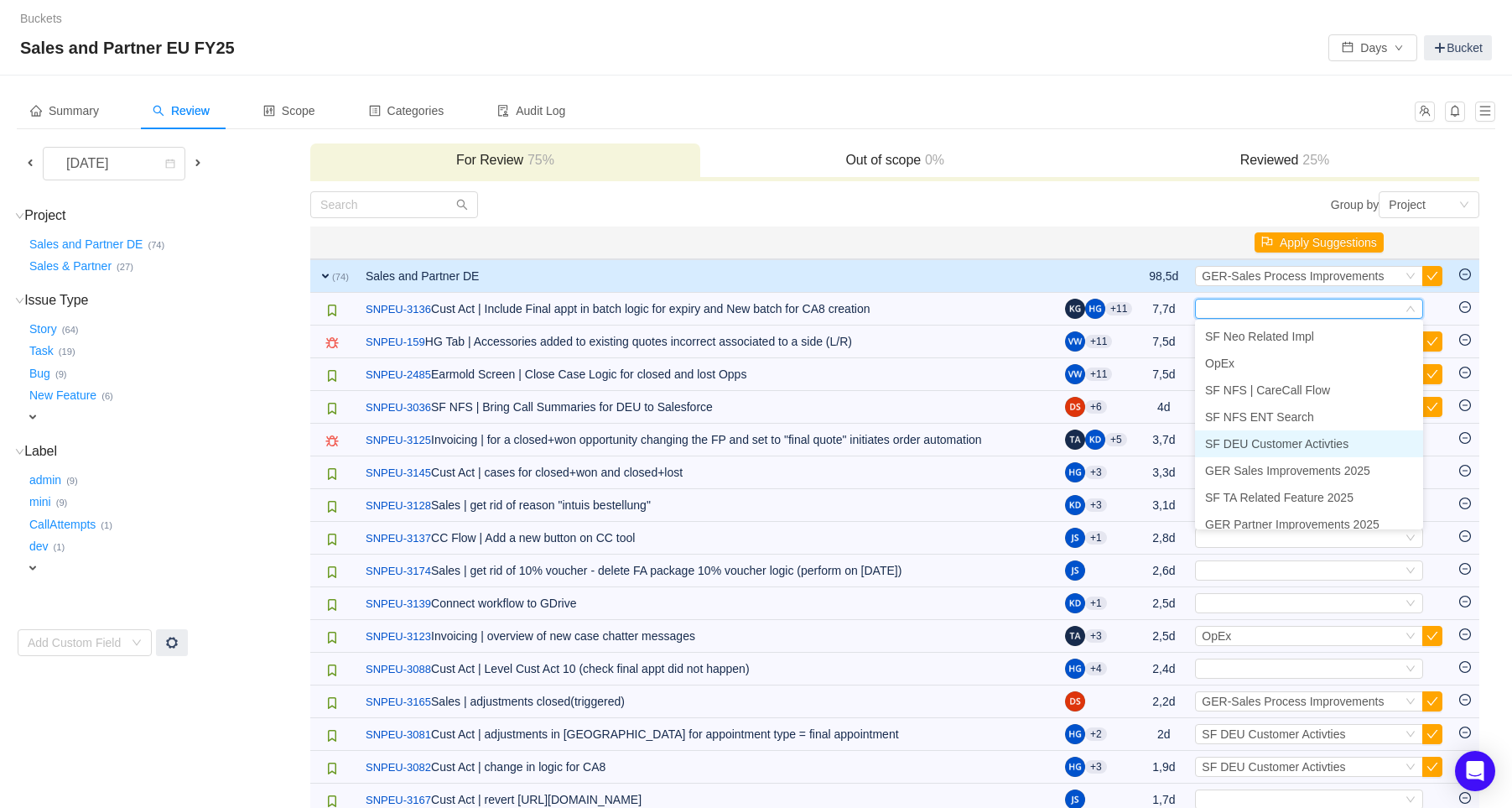
click at [1335, 442] on span "SF DEU Customer Activties" at bounding box center [1276, 444] width 143 height 13
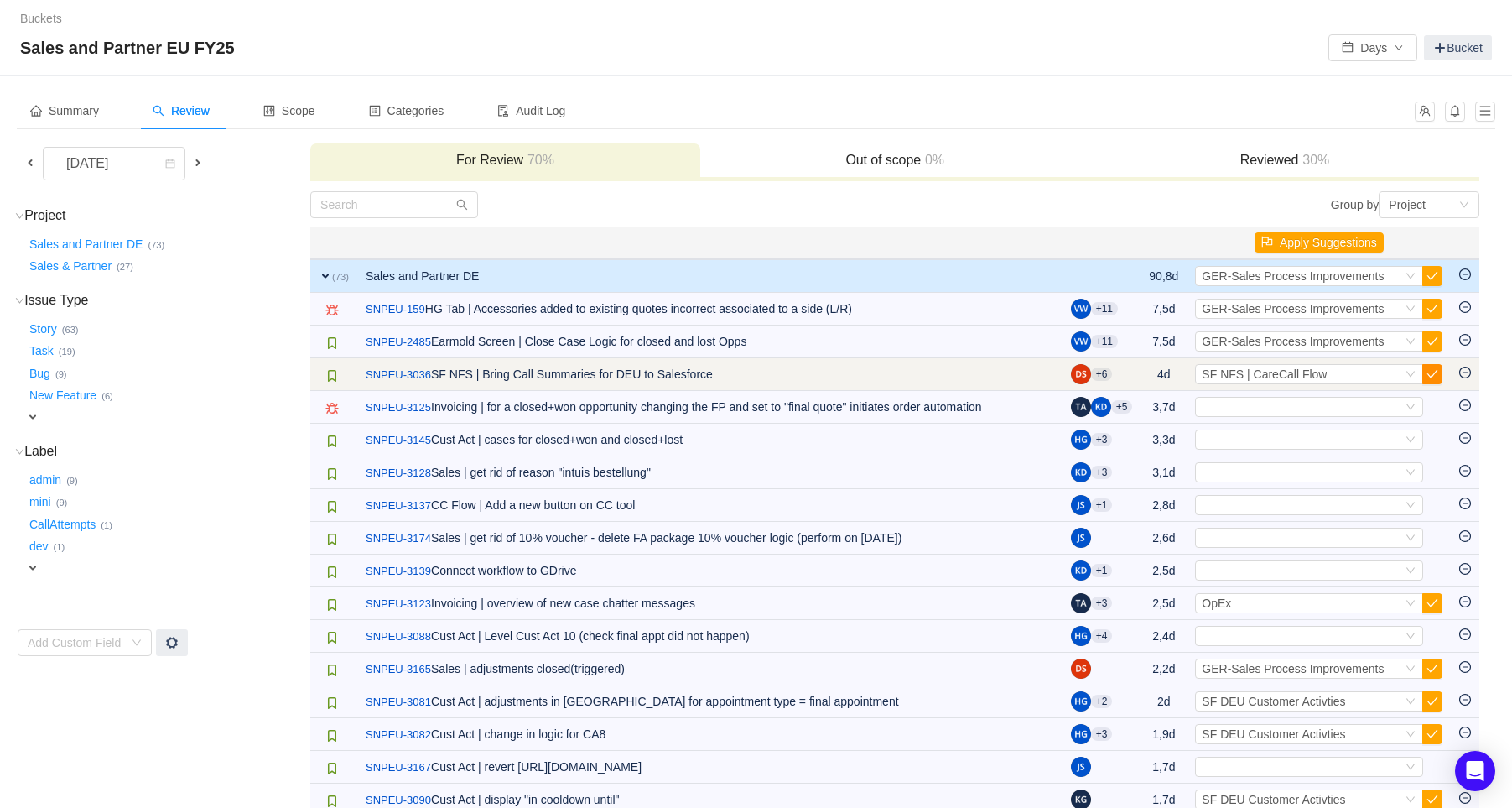
click at [1434, 374] on button "button" at bounding box center [1432, 373] width 20 height 20
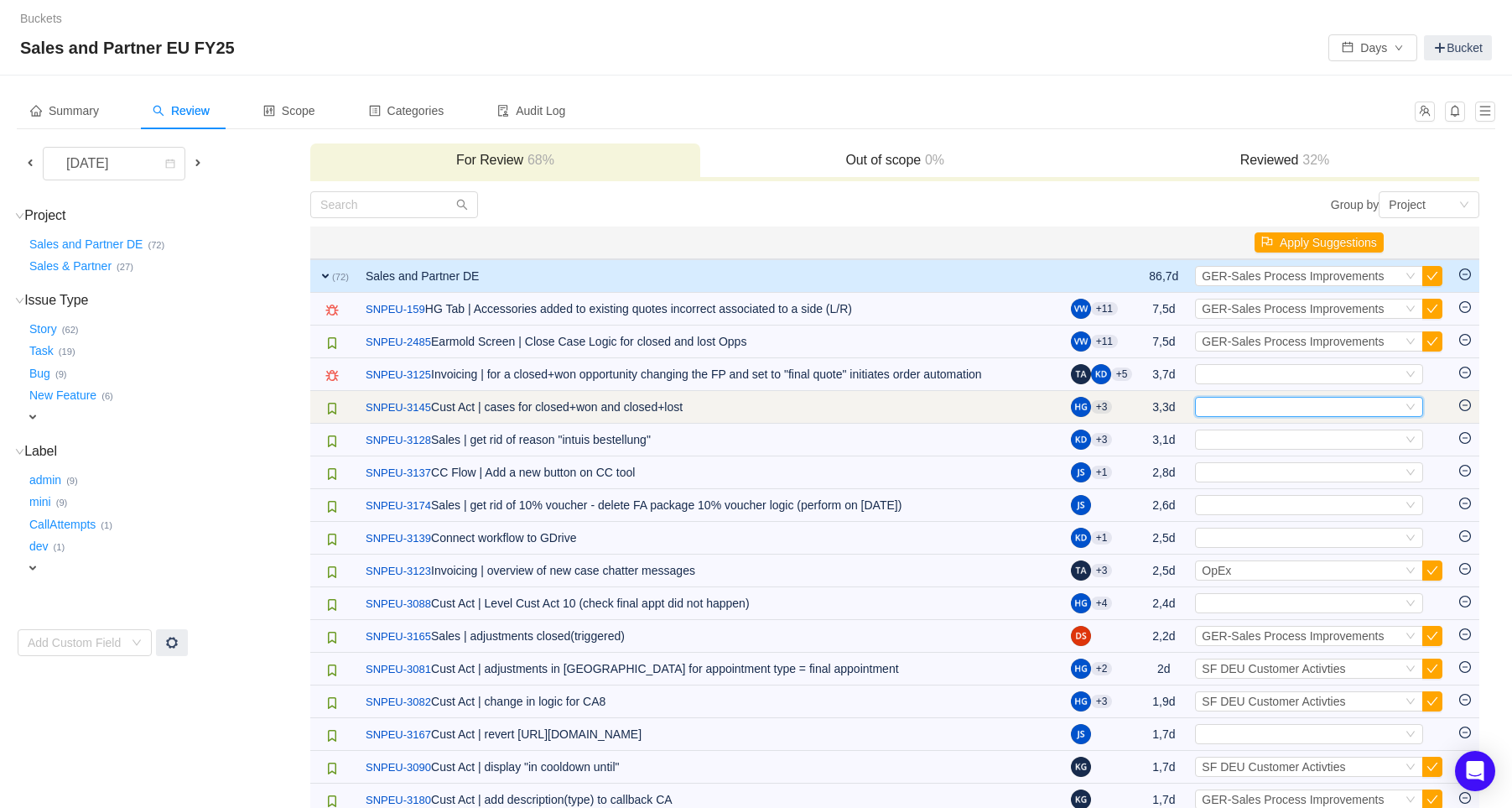
click at [1388, 398] on div "Select" at bounding box center [1301, 407] width 200 height 18
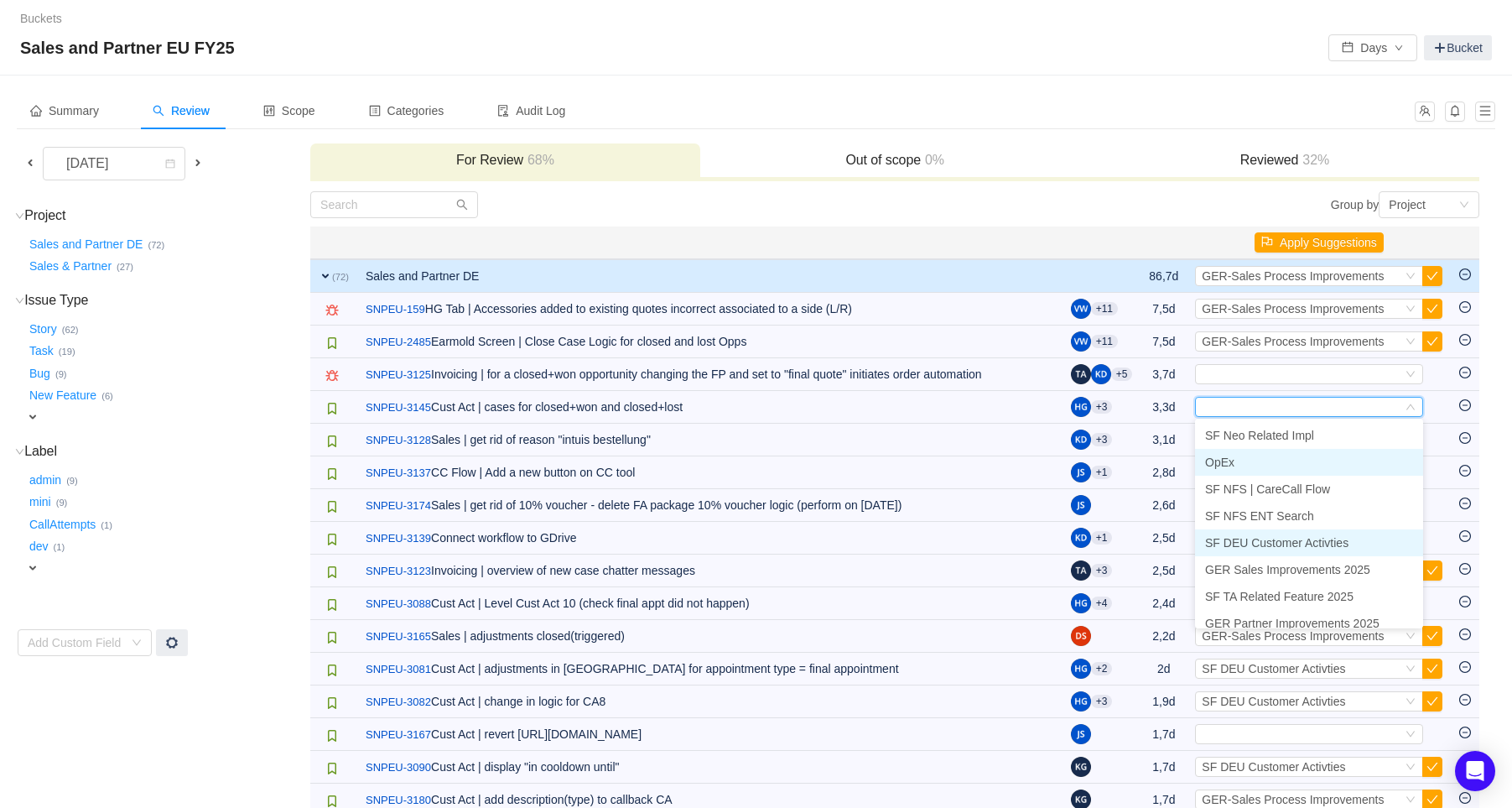
drag, startPoint x: 1303, startPoint y: 535, endPoint x: 1290, endPoint y: 470, distance: 66.3
click at [1303, 536] on span "SF DEU Customer Activties" at bounding box center [1276, 542] width 143 height 13
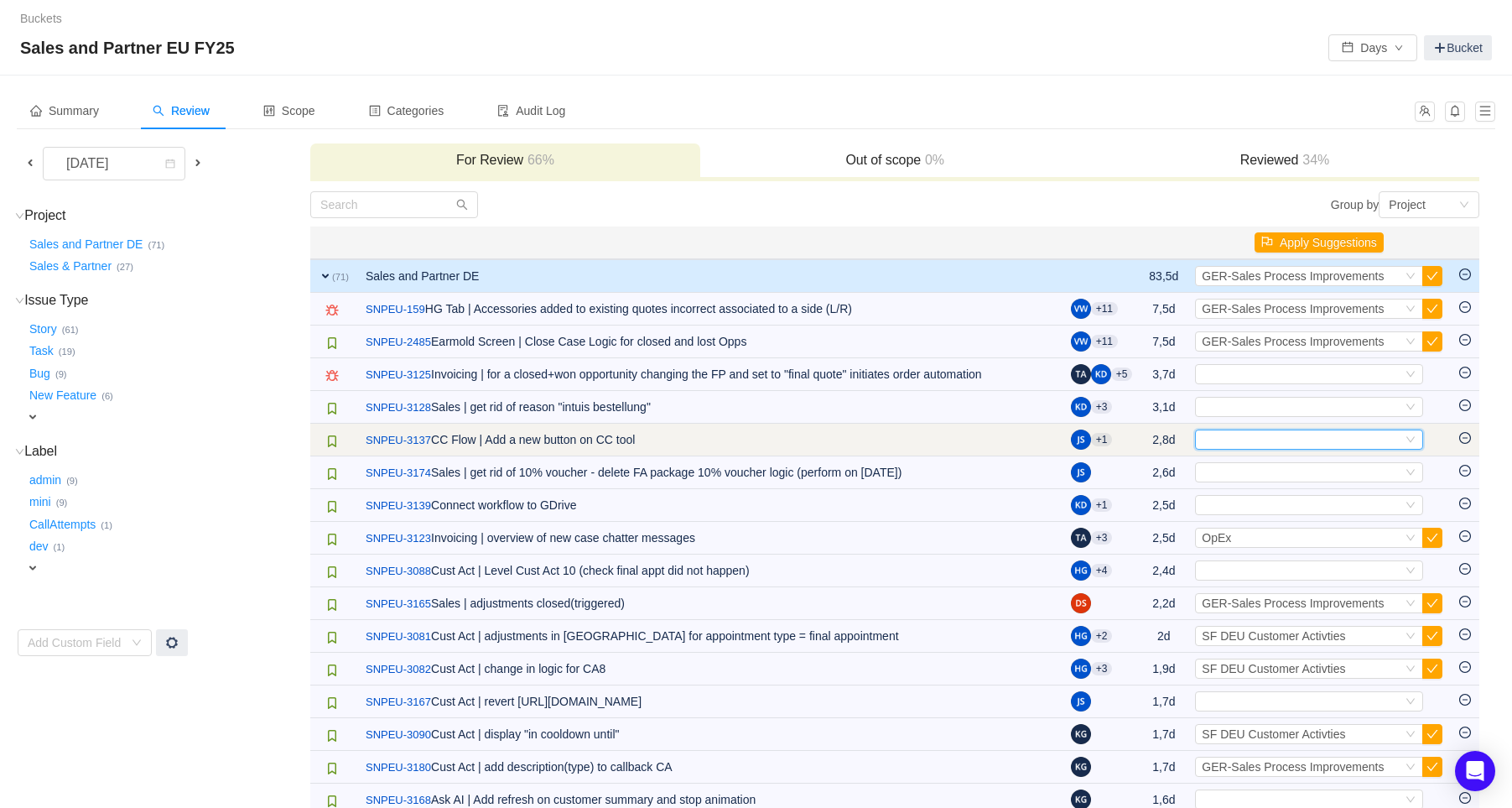
click at [1285, 438] on div "Select" at bounding box center [1301, 439] width 200 height 18
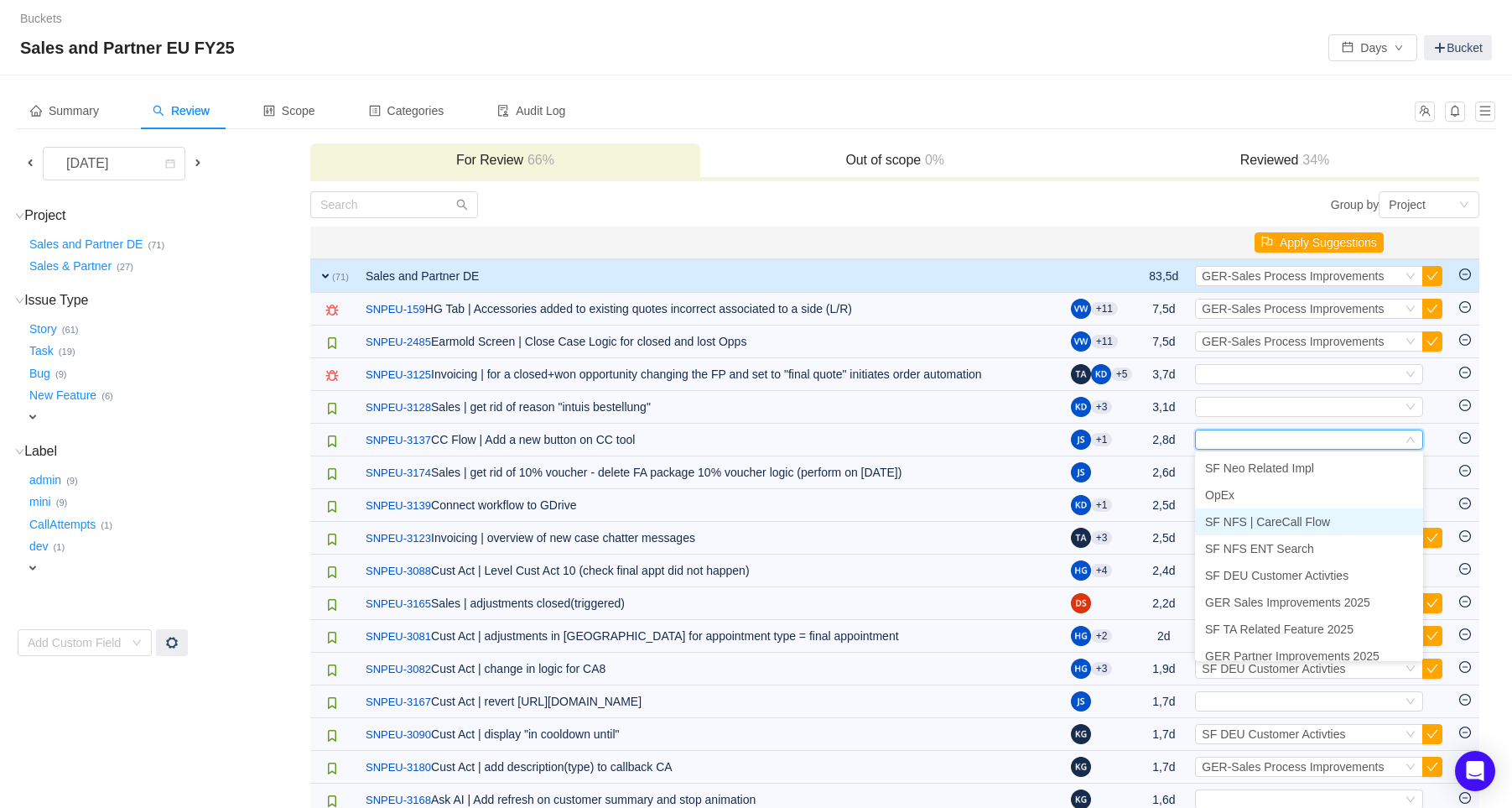
click at [1290, 515] on span "SF NFS | CareCall Flow" at bounding box center [1267, 521] width 125 height 13
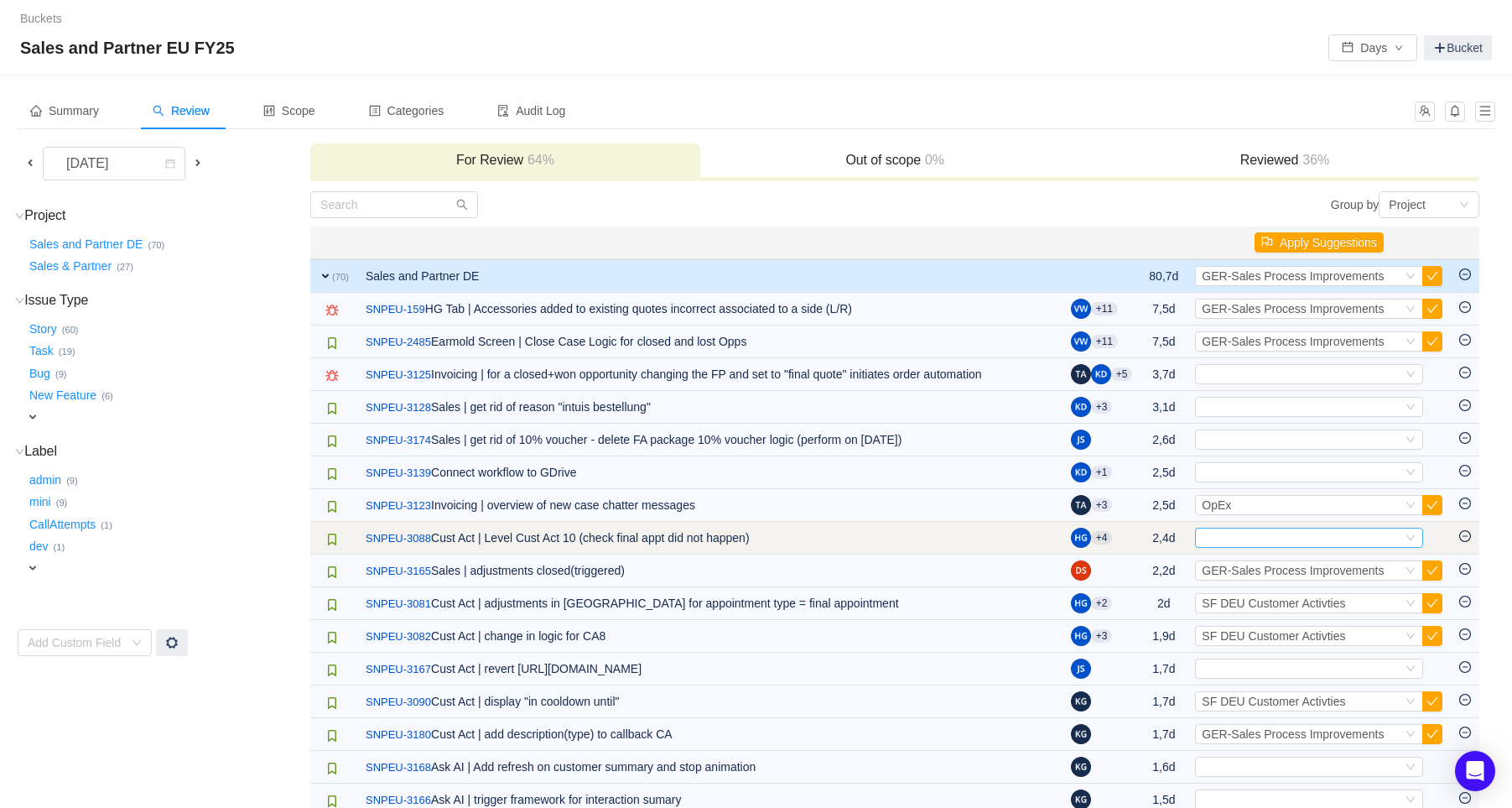
click at [1278, 539] on div "Select" at bounding box center [1301, 537] width 200 height 18
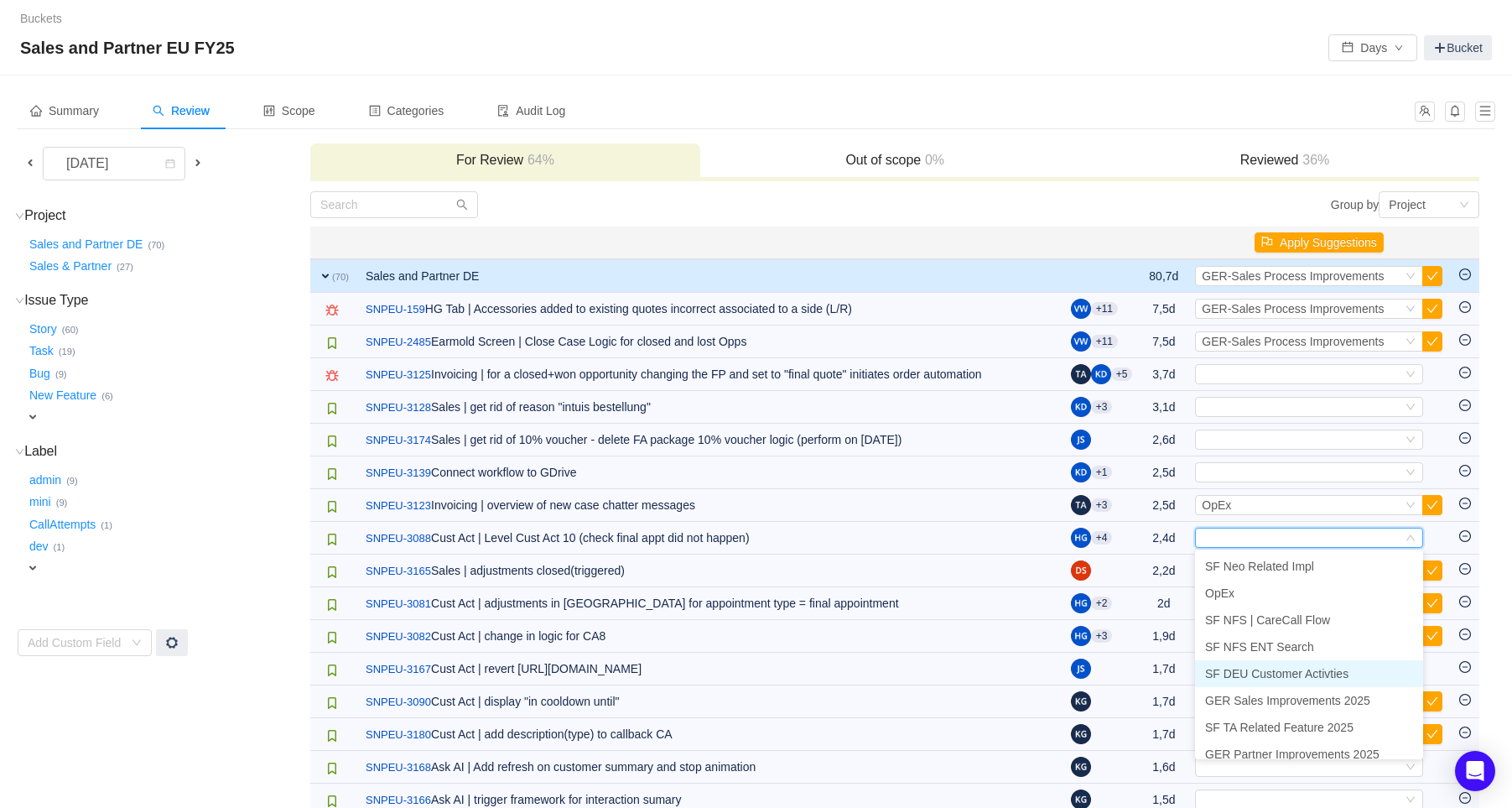
click at [1278, 667] on span "SF DEU Customer Activties" at bounding box center [1276, 673] width 143 height 13
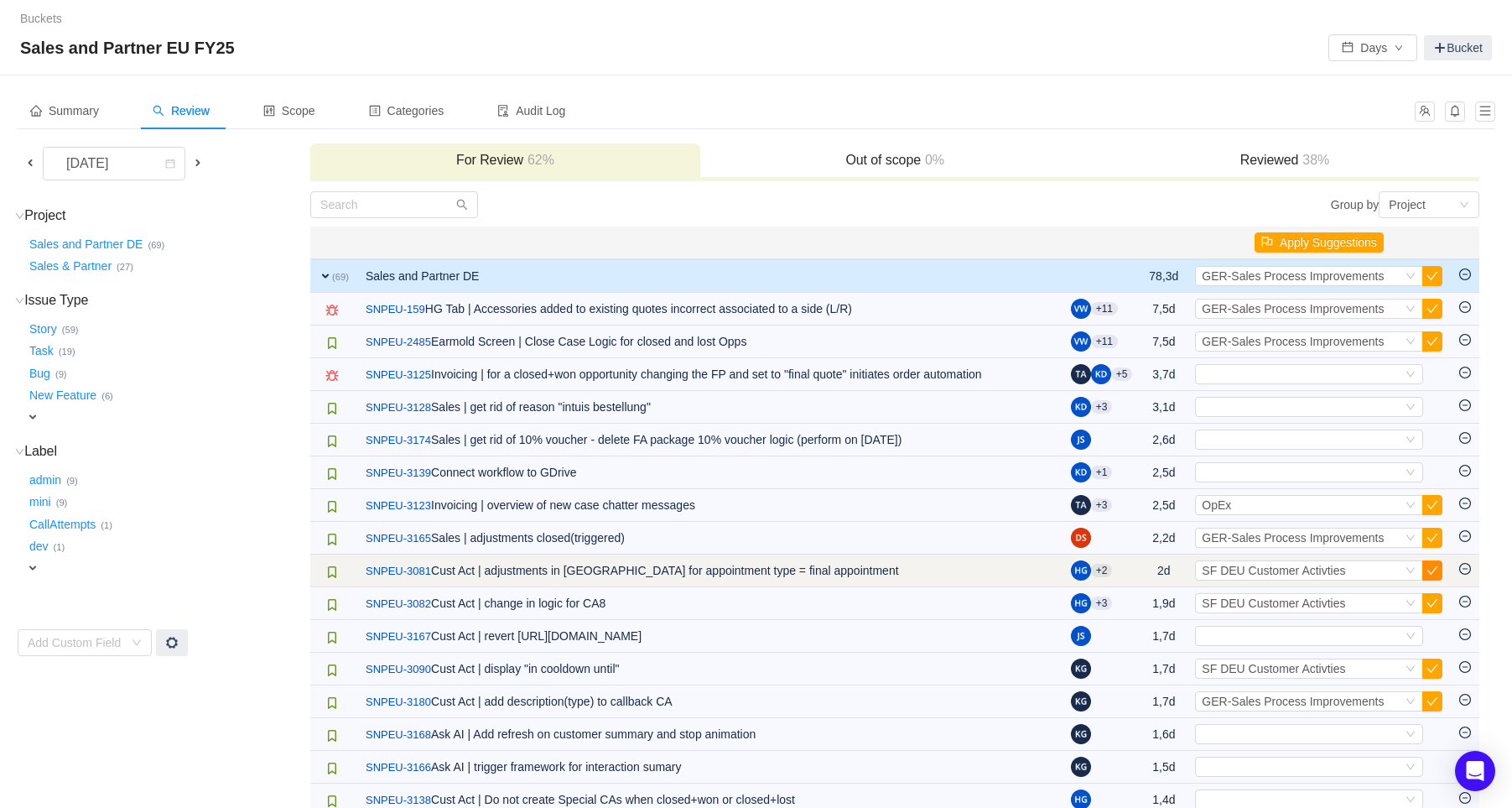
click at [1438, 568] on button "button" at bounding box center [1432, 570] width 20 height 20
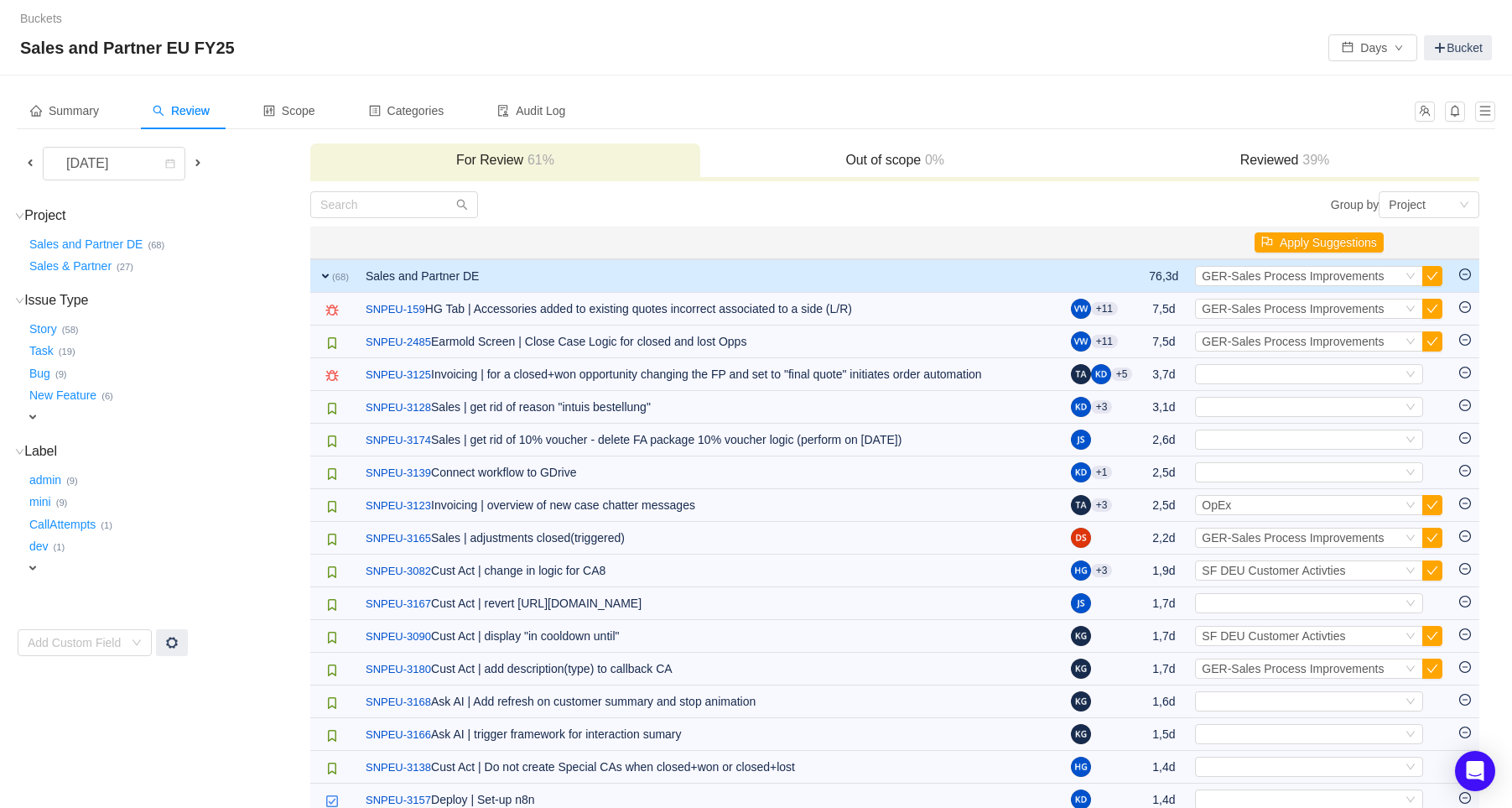
click at [1438, 568] on button "button" at bounding box center [1432, 570] width 20 height 20
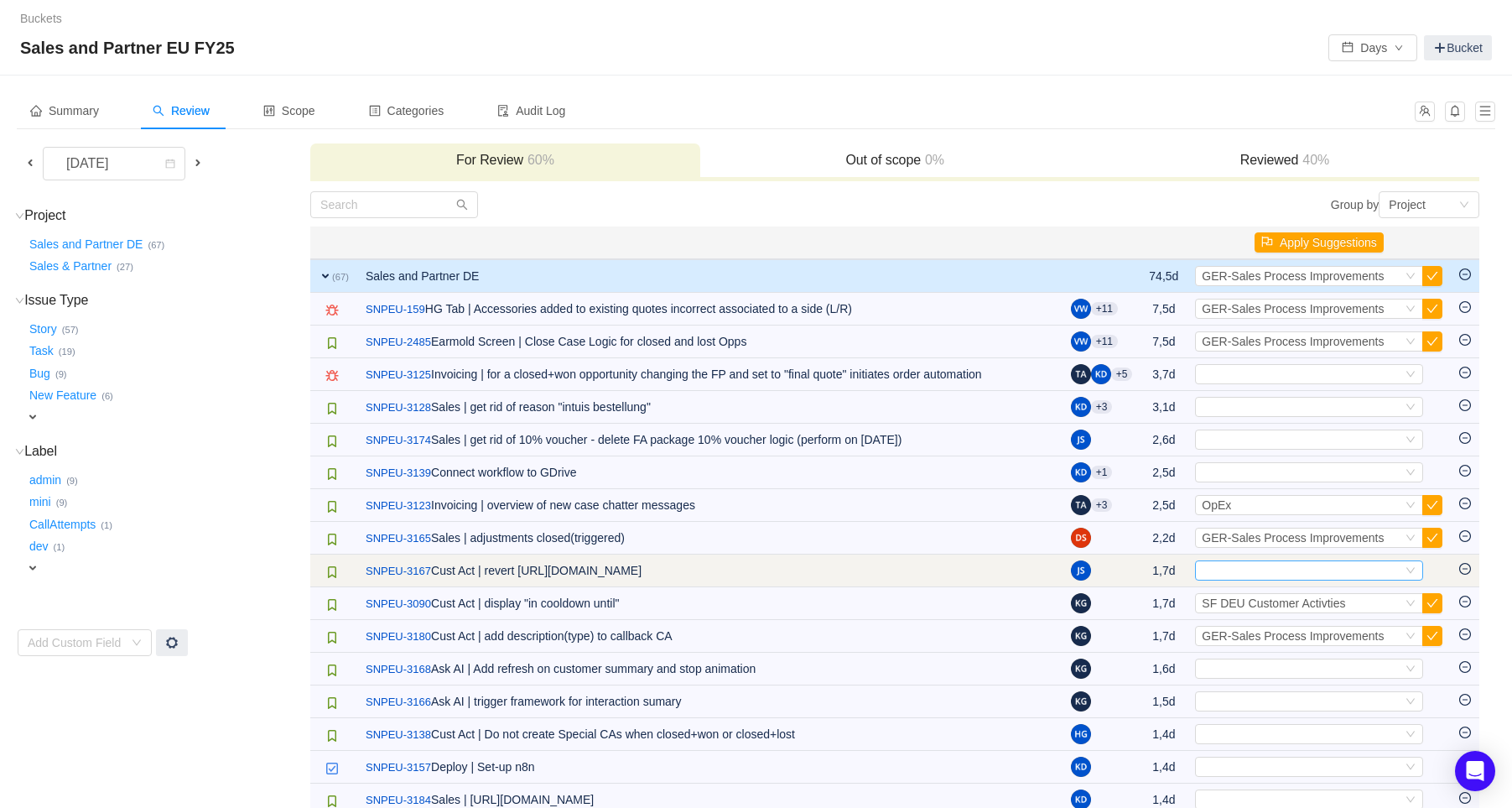
click at [1342, 568] on div "Select" at bounding box center [1301, 570] width 200 height 18
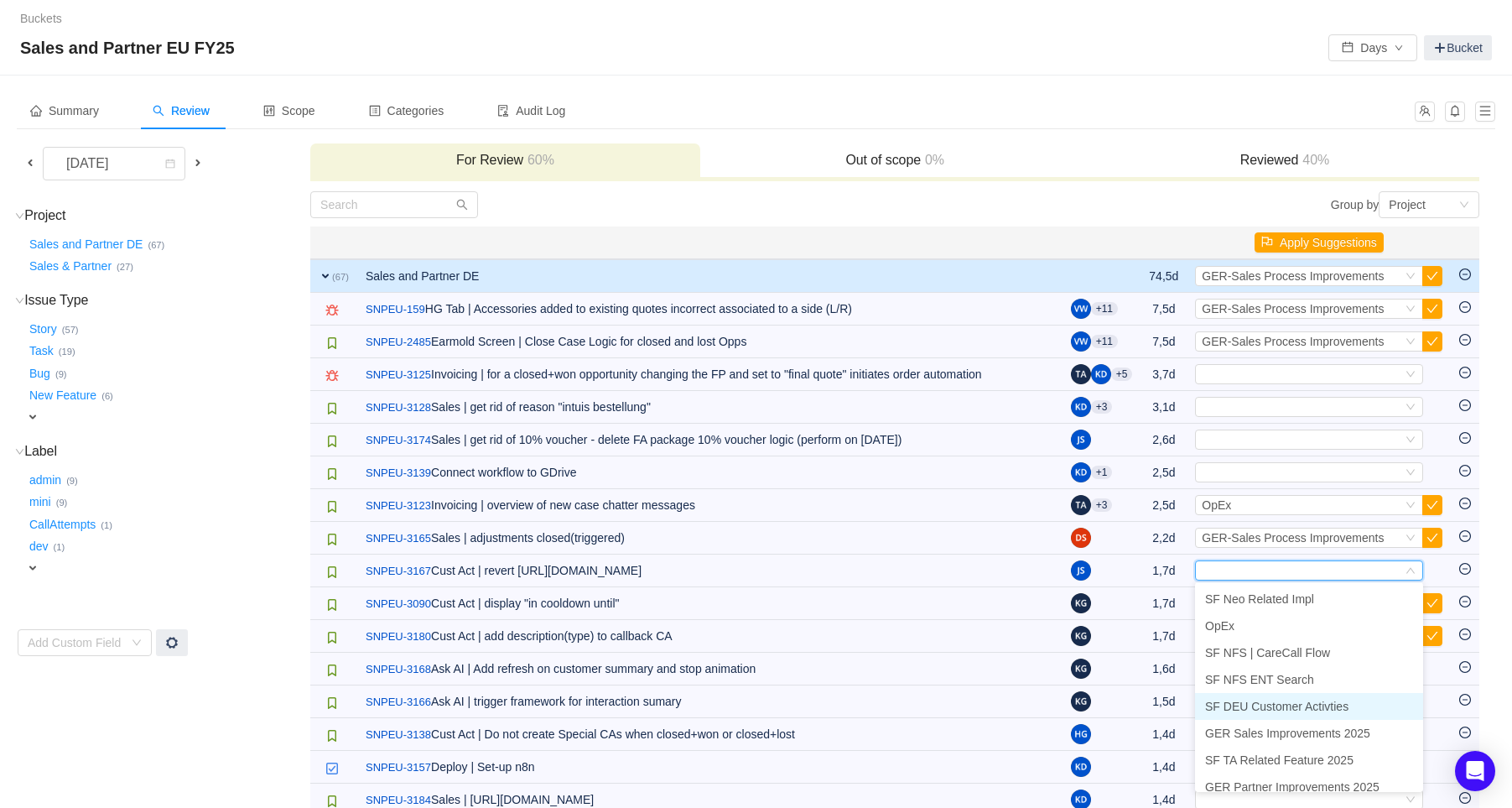
click at [1325, 712] on span "SF DEU Customer Activties" at bounding box center [1276, 705] width 143 height 13
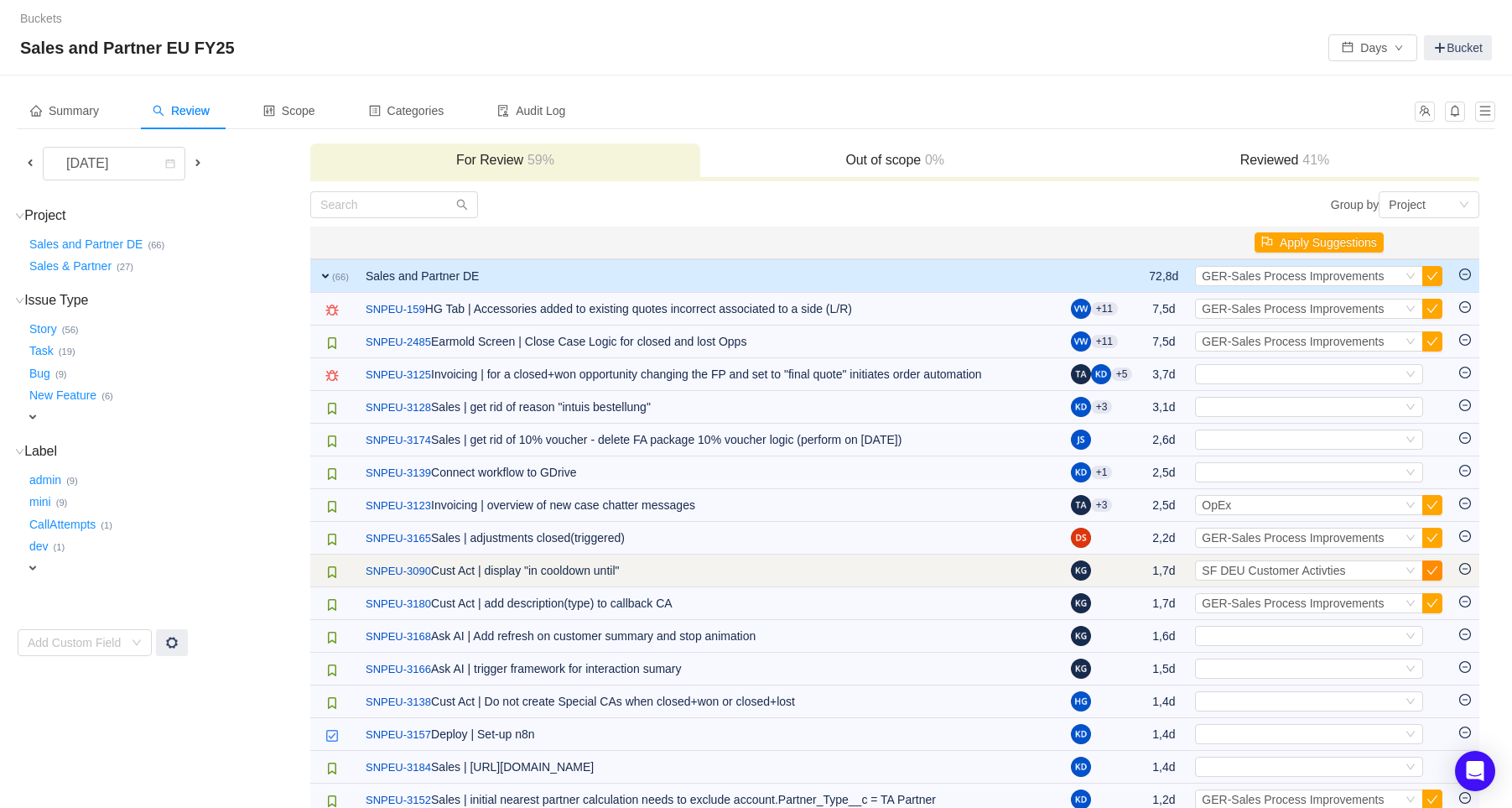
click at [1438, 568] on button "button" at bounding box center [1432, 570] width 20 height 20
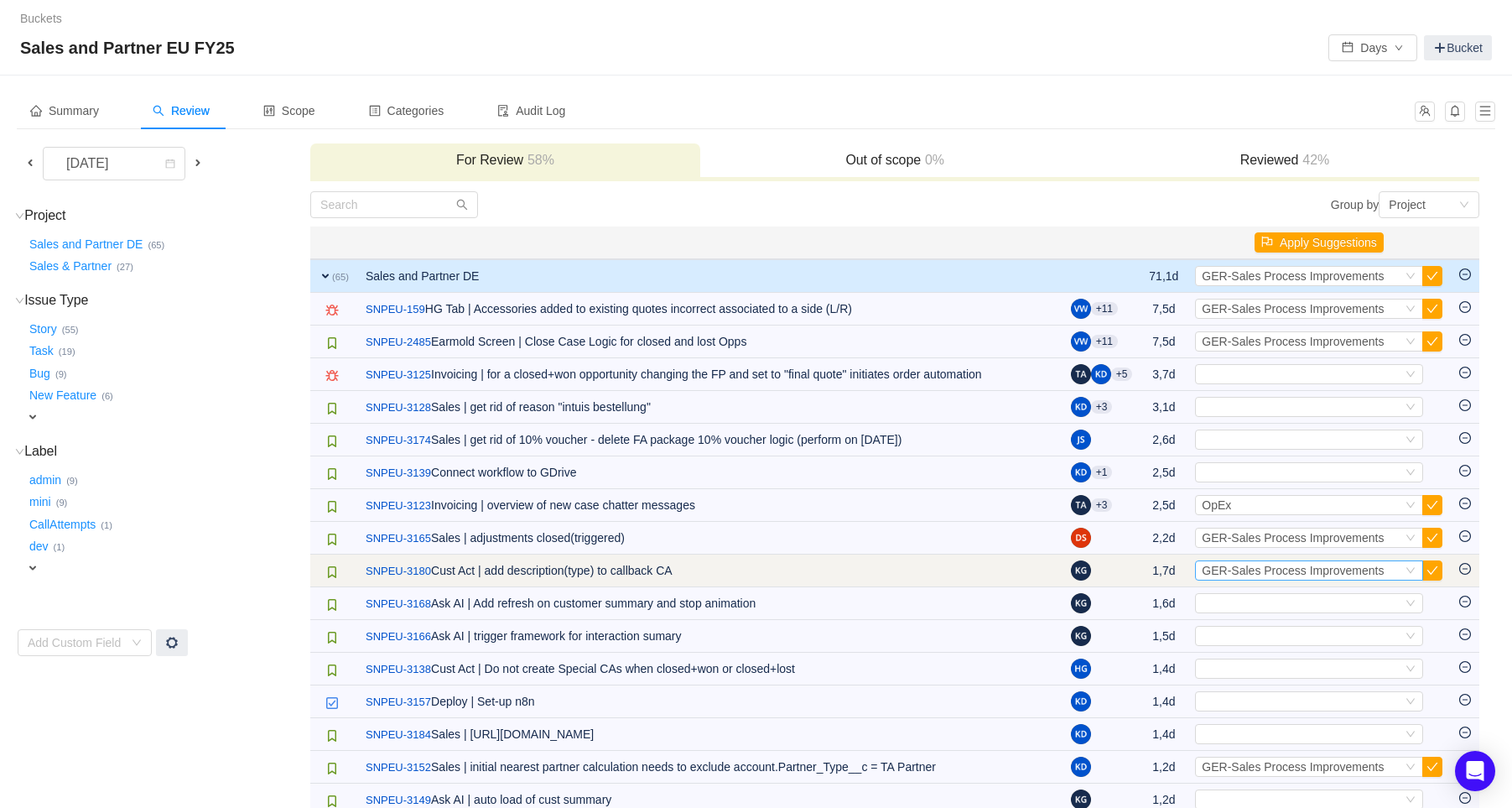
click at [1359, 574] on span "GER-Sales Process Improvements" at bounding box center [1292, 570] width 182 height 13
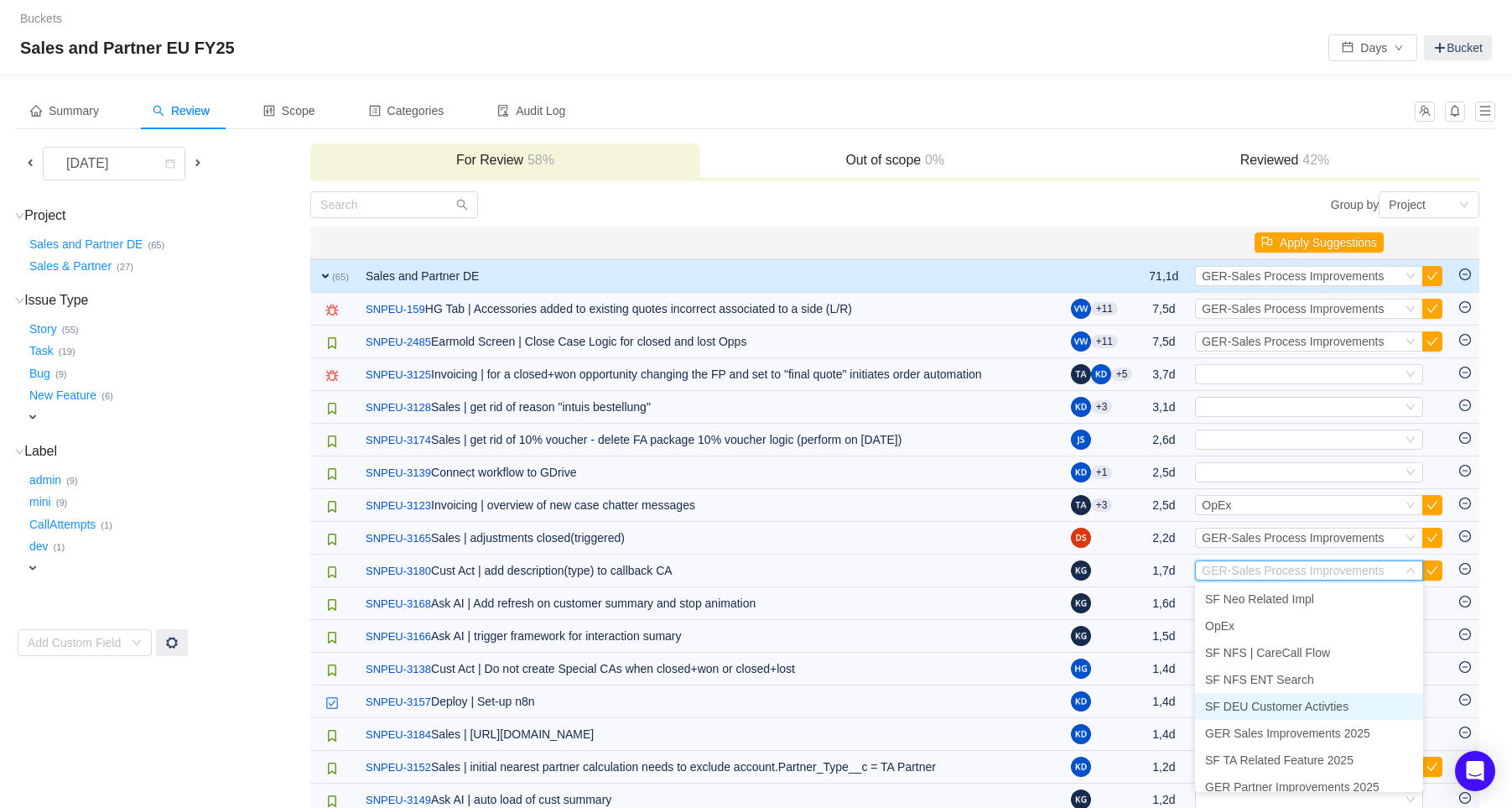
click at [1328, 702] on span "SF DEU Customer Activties" at bounding box center [1276, 705] width 143 height 13
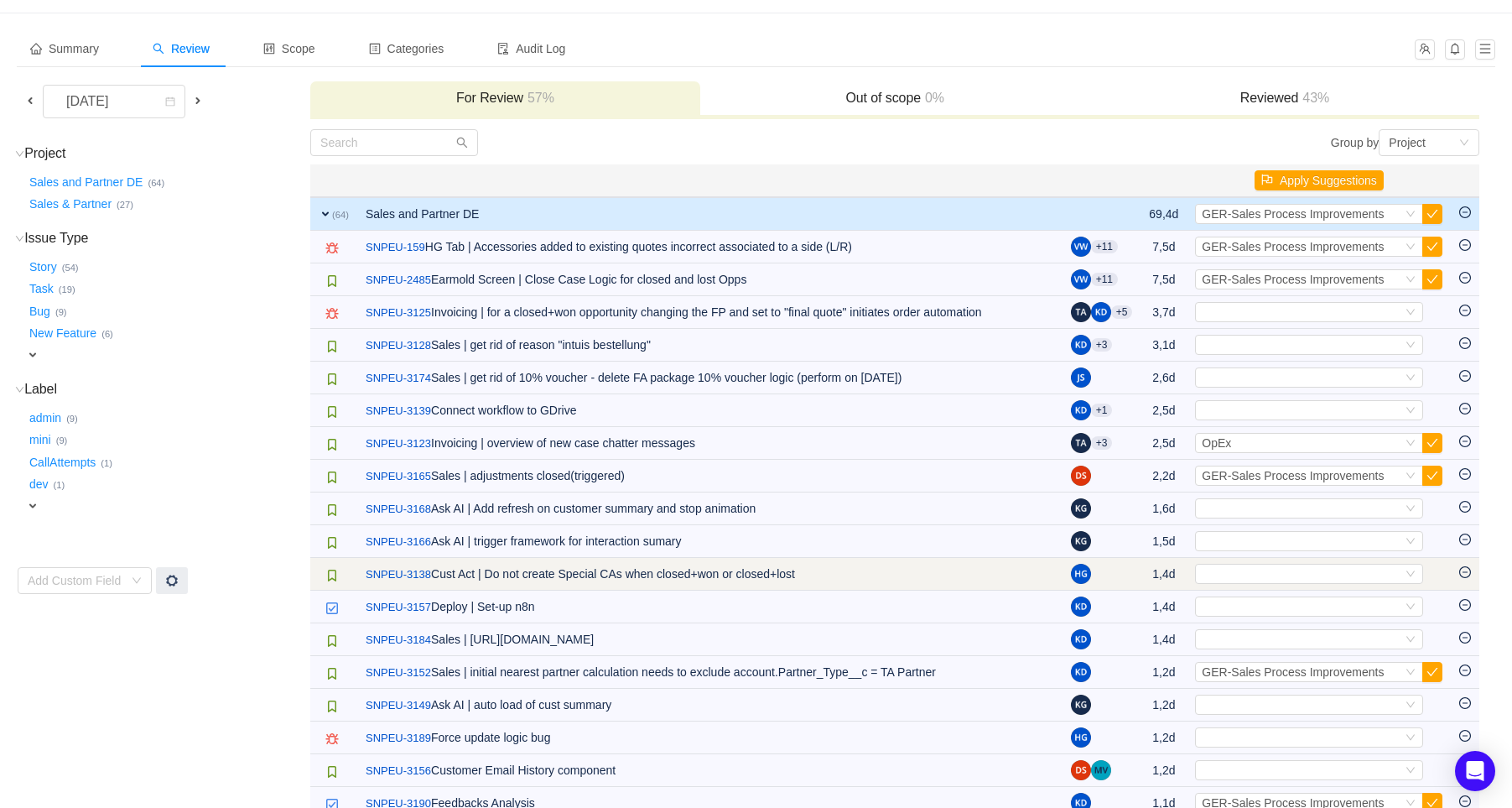
scroll to position [93, 0]
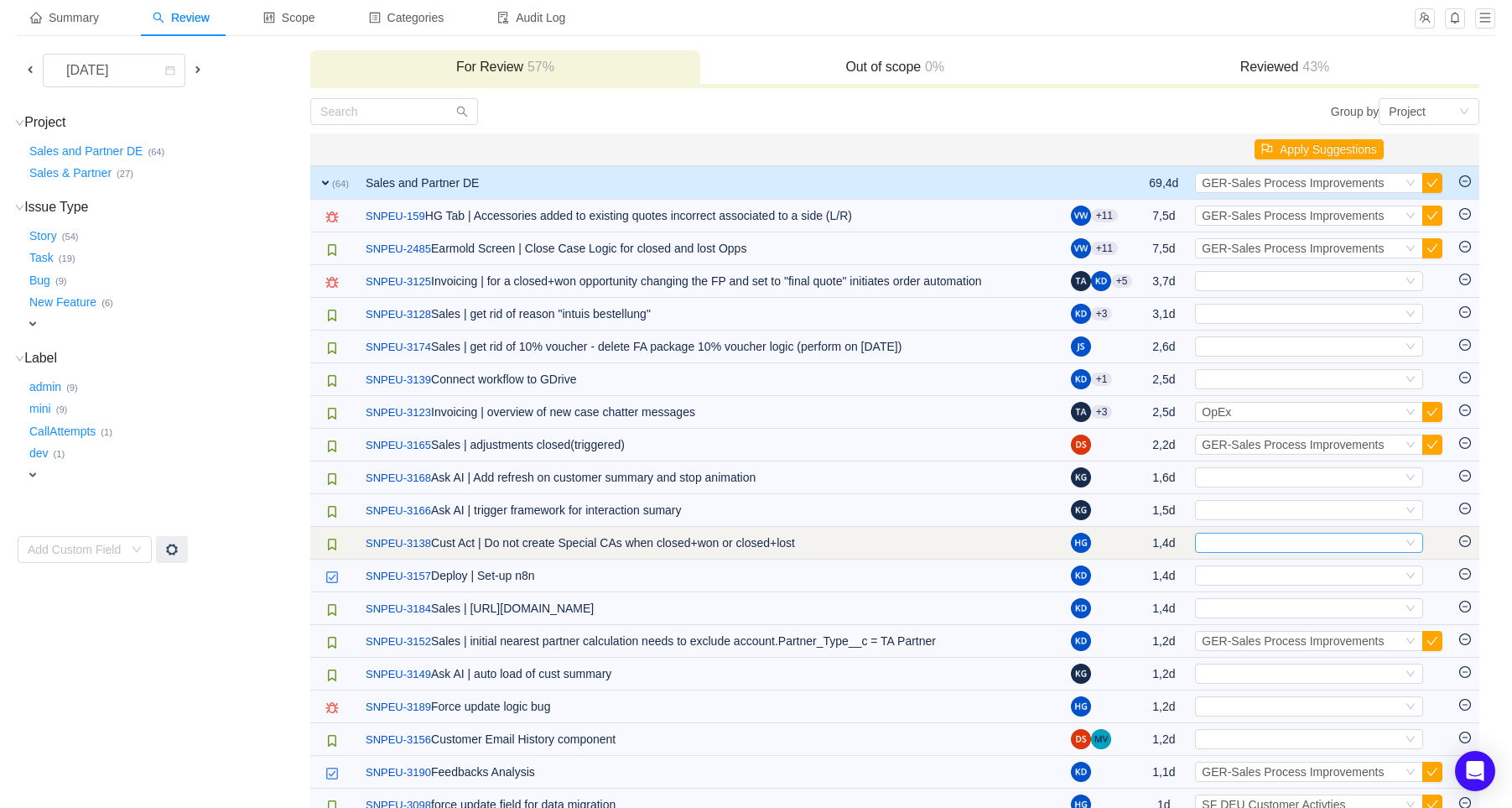
click at [1314, 545] on div "Select" at bounding box center [1301, 542] width 200 height 18
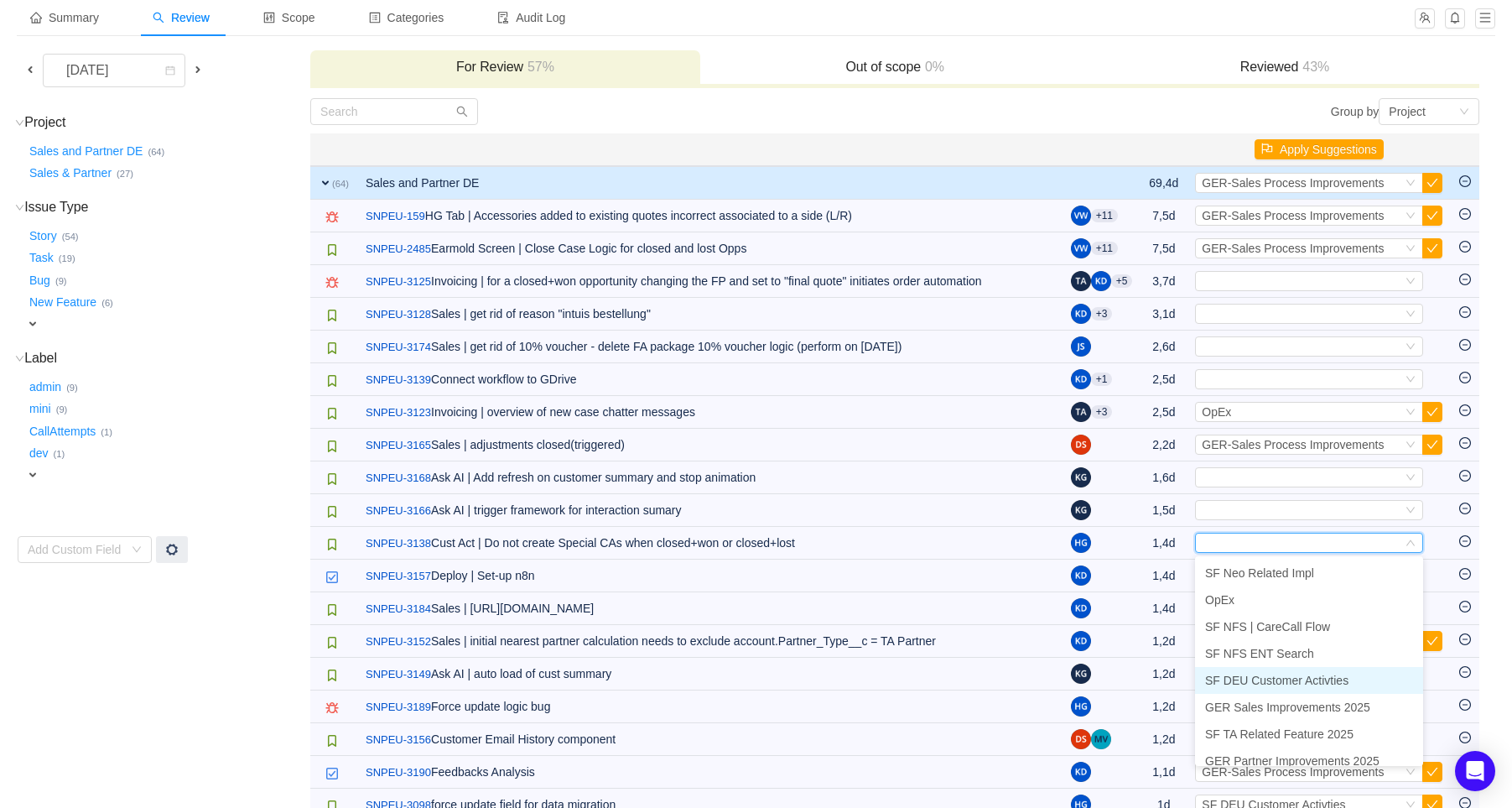
click at [1294, 682] on span "SF DEU Customer Activties" at bounding box center [1276, 680] width 143 height 13
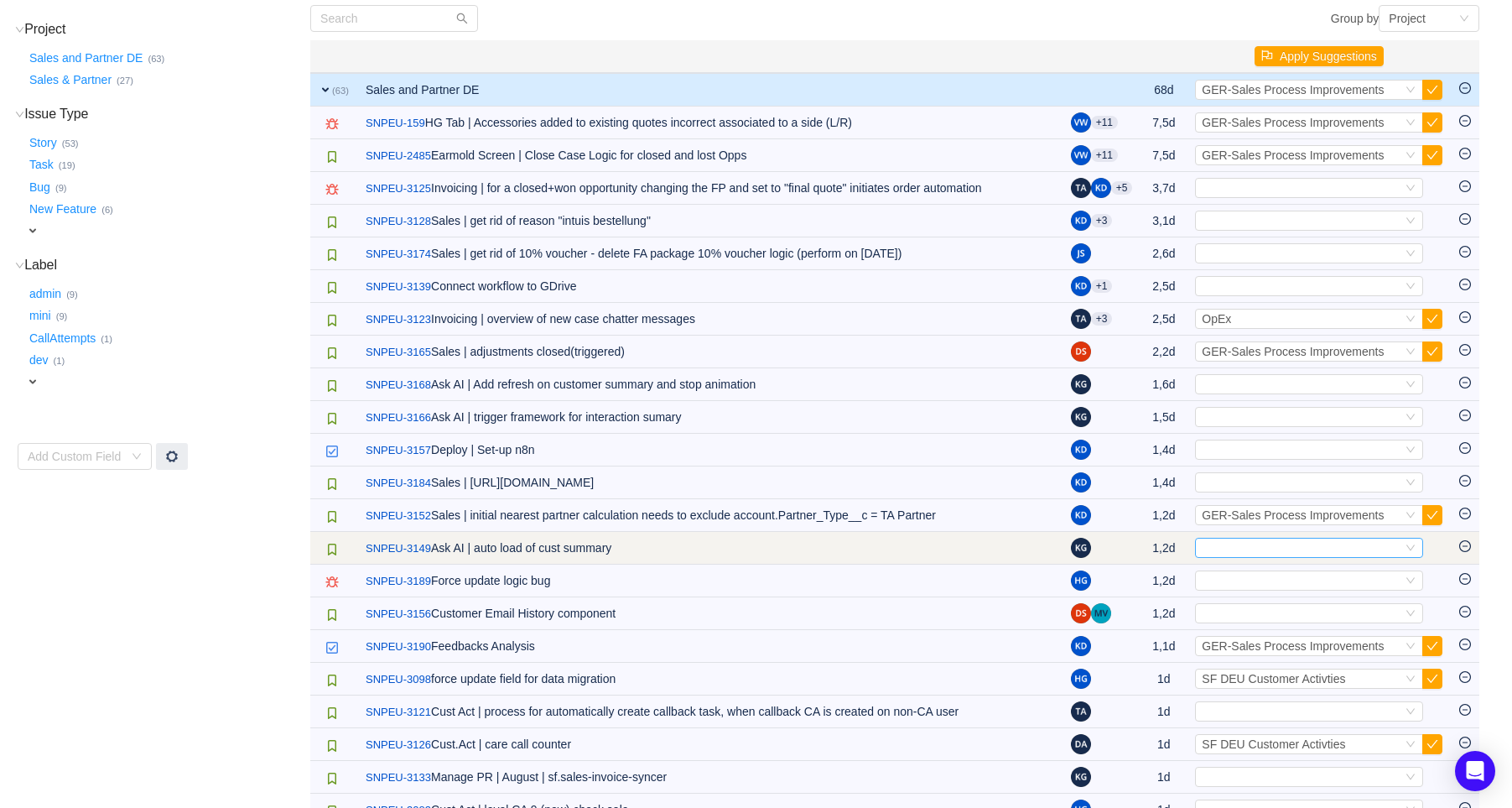
scroll to position [279, 0]
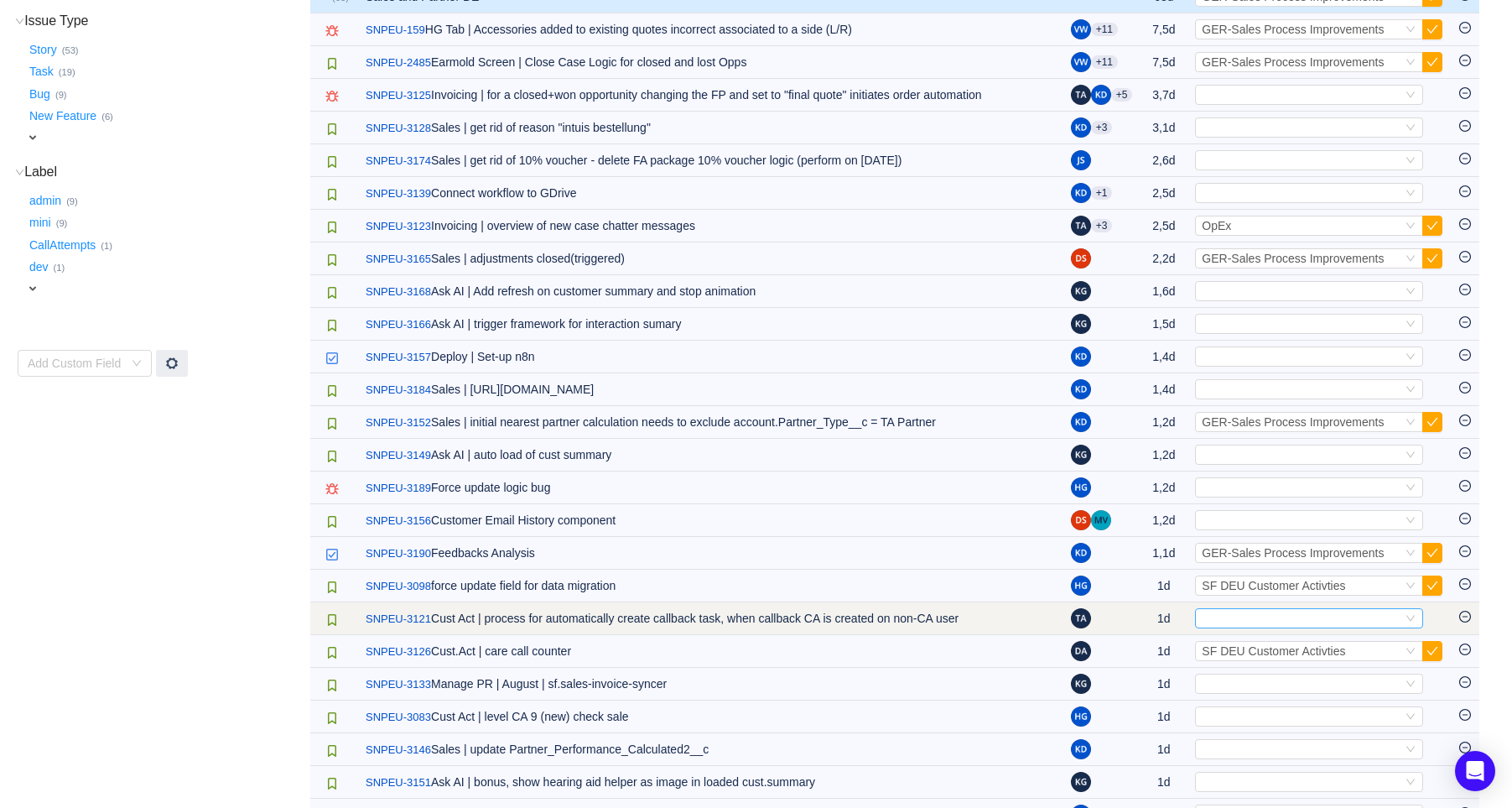
click at [1314, 621] on div "Select" at bounding box center [1301, 617] width 200 height 18
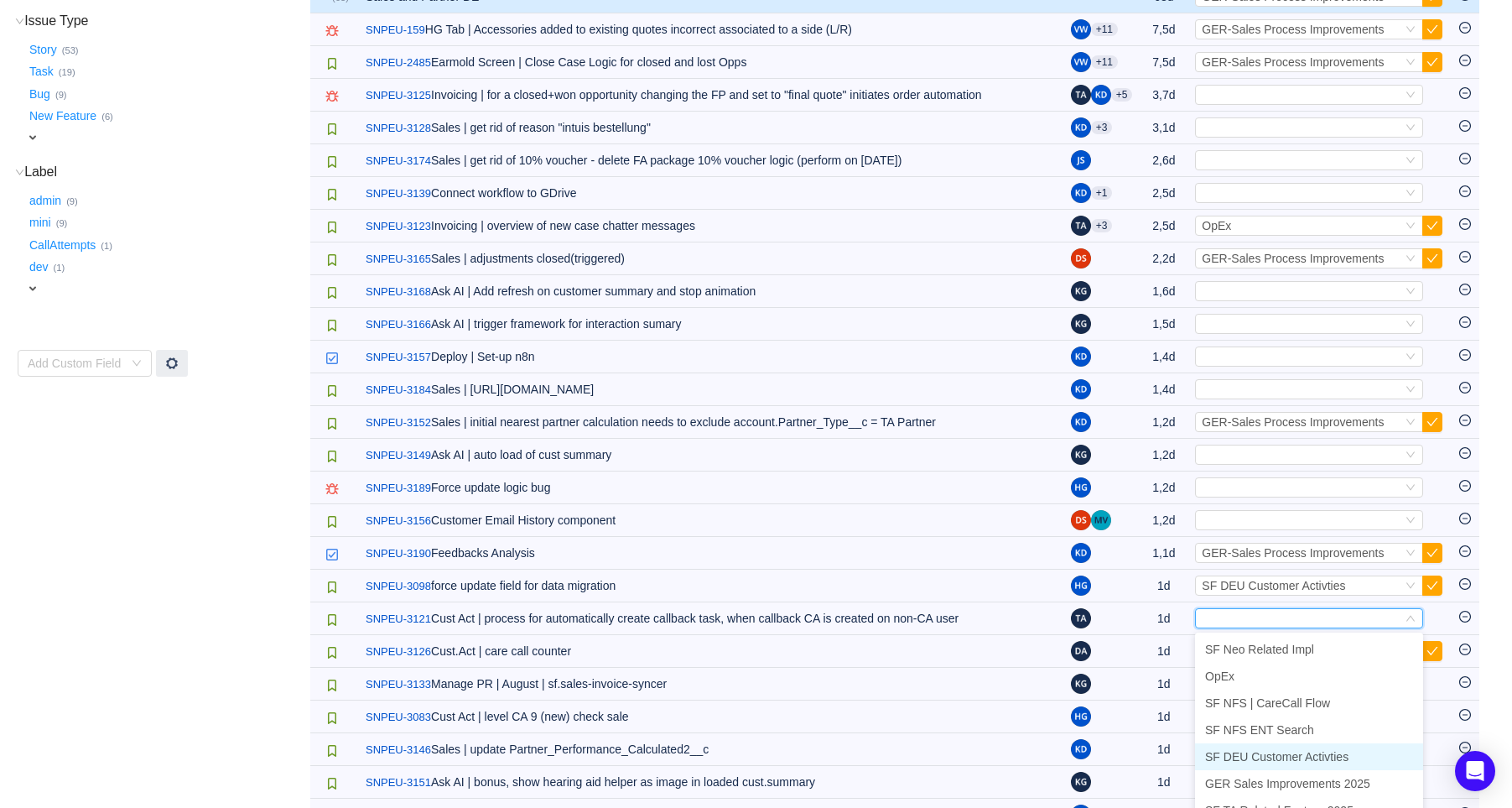
click at [1302, 756] on span "SF DEU Customer Activties" at bounding box center [1276, 756] width 143 height 13
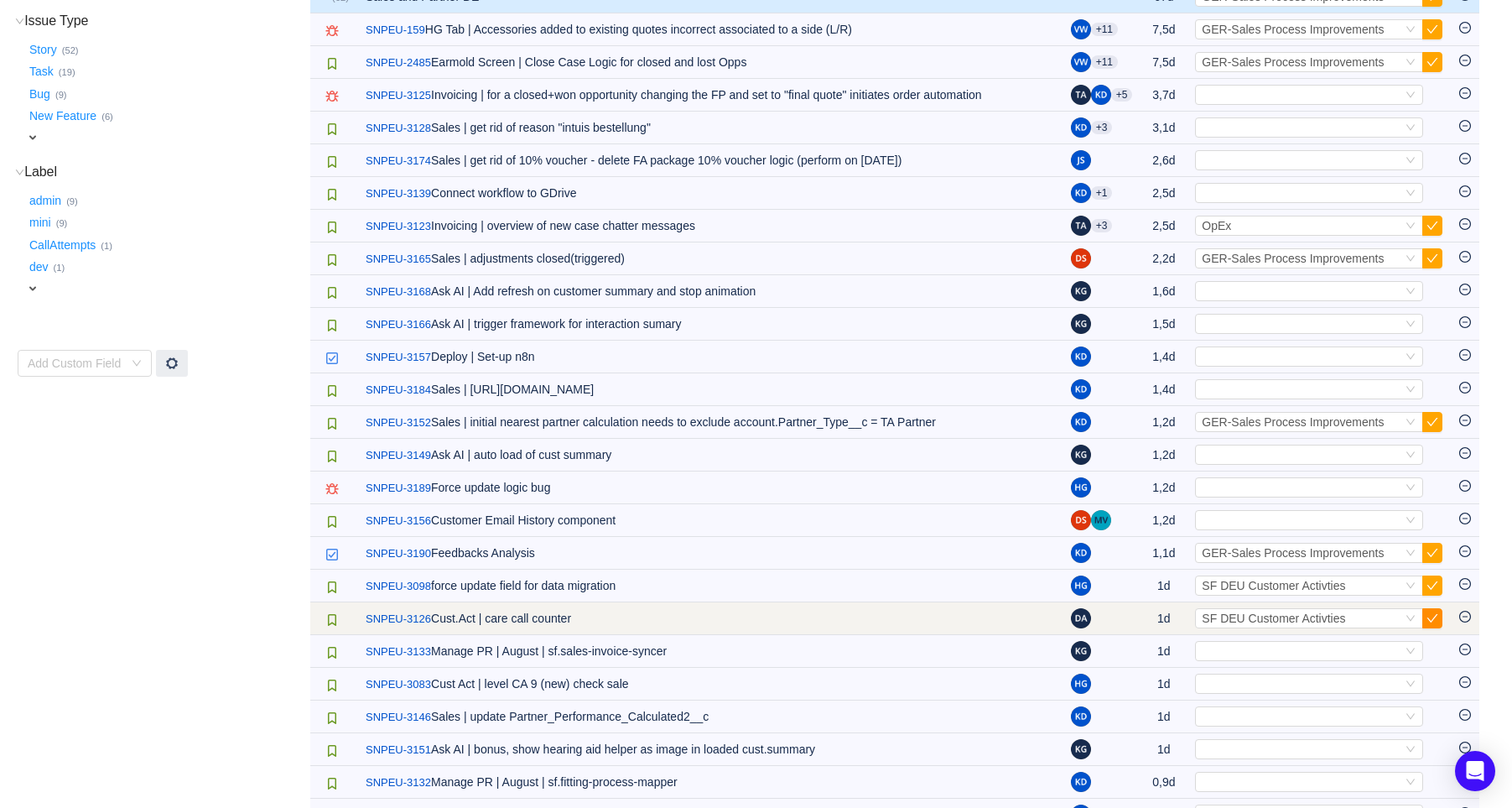
click at [1431, 618] on button "button" at bounding box center [1432, 617] width 20 height 20
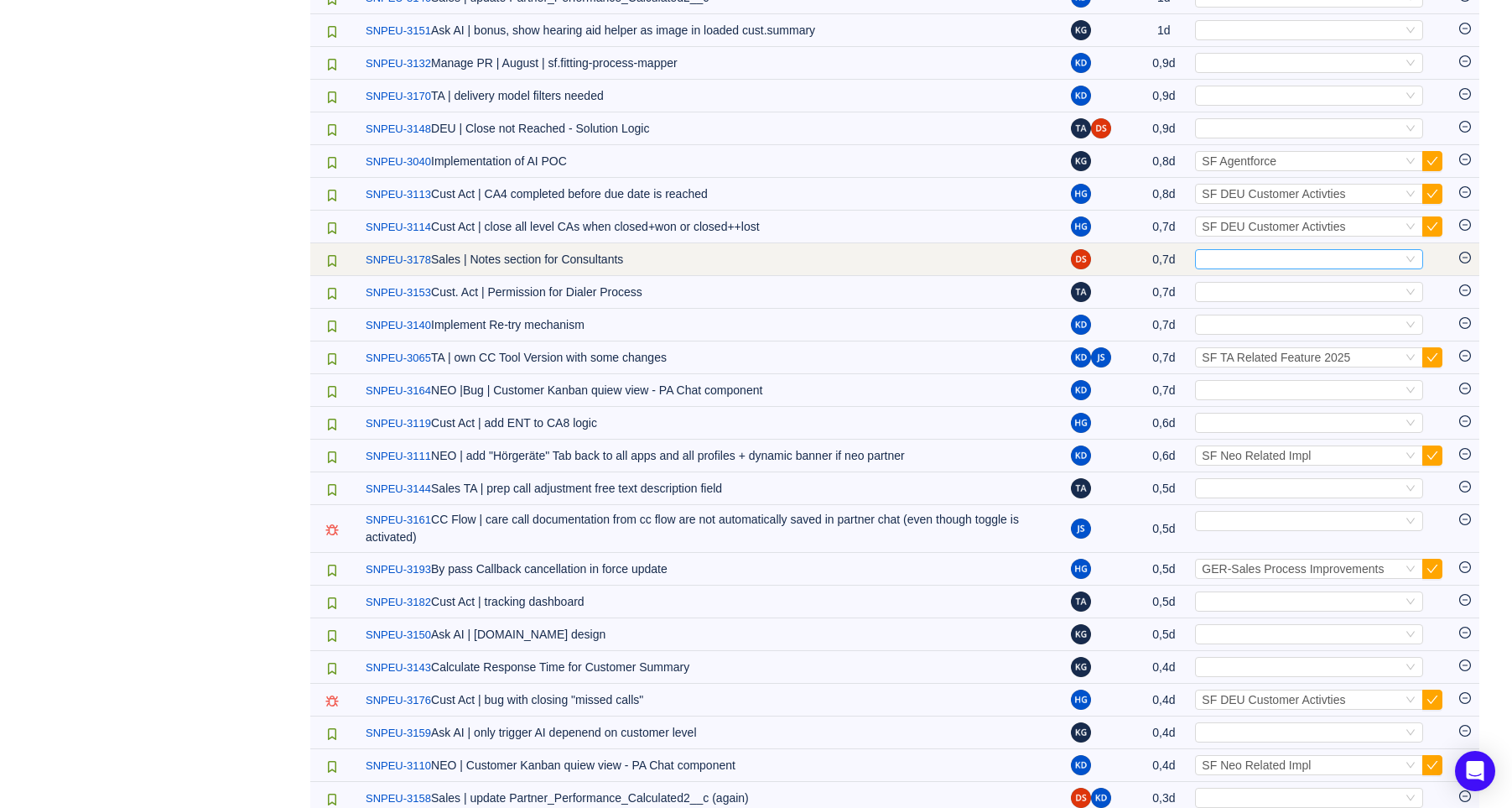
scroll to position [1025, 0]
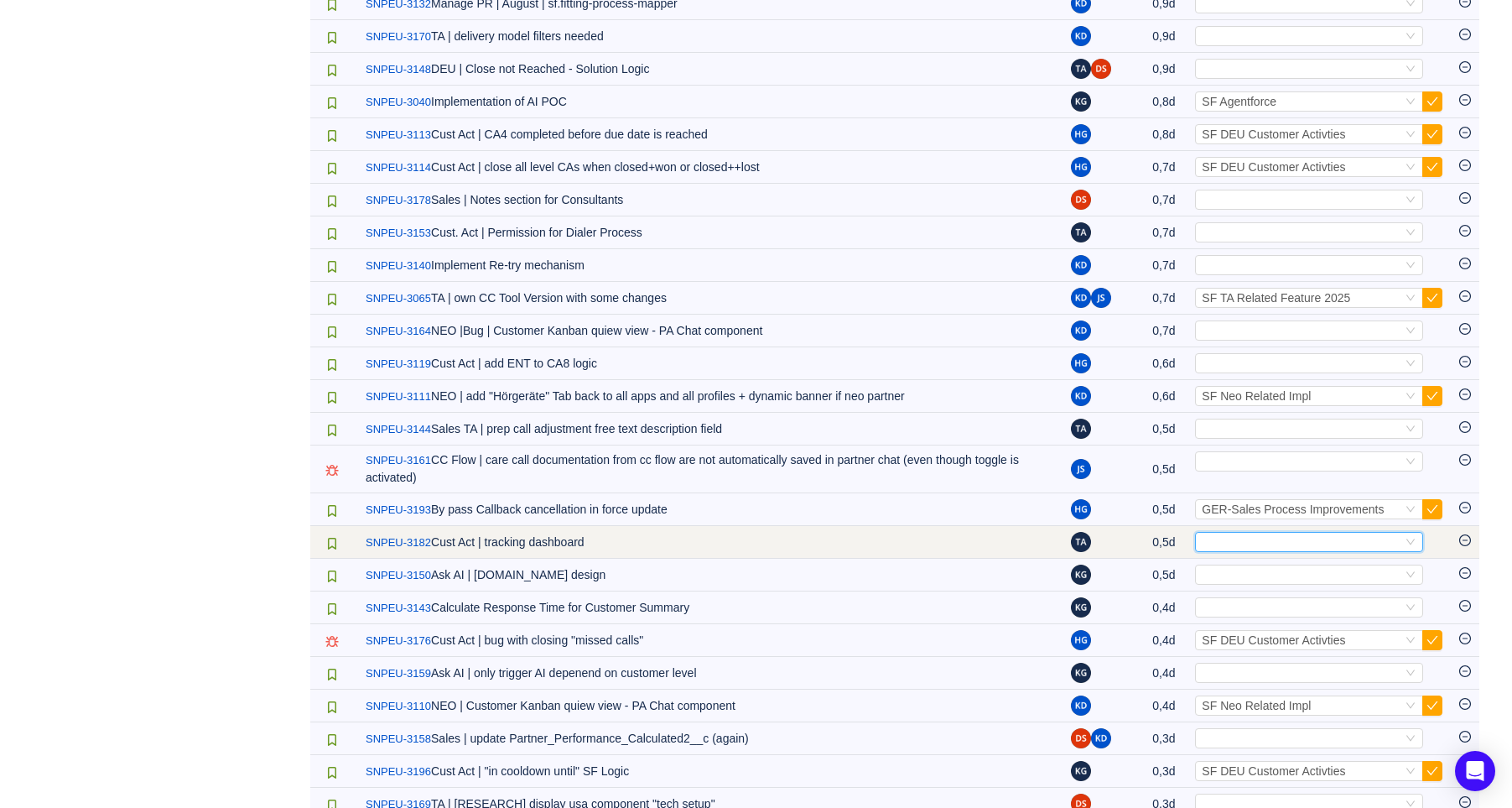
click at [1353, 544] on div "Select" at bounding box center [1301, 541] width 200 height 18
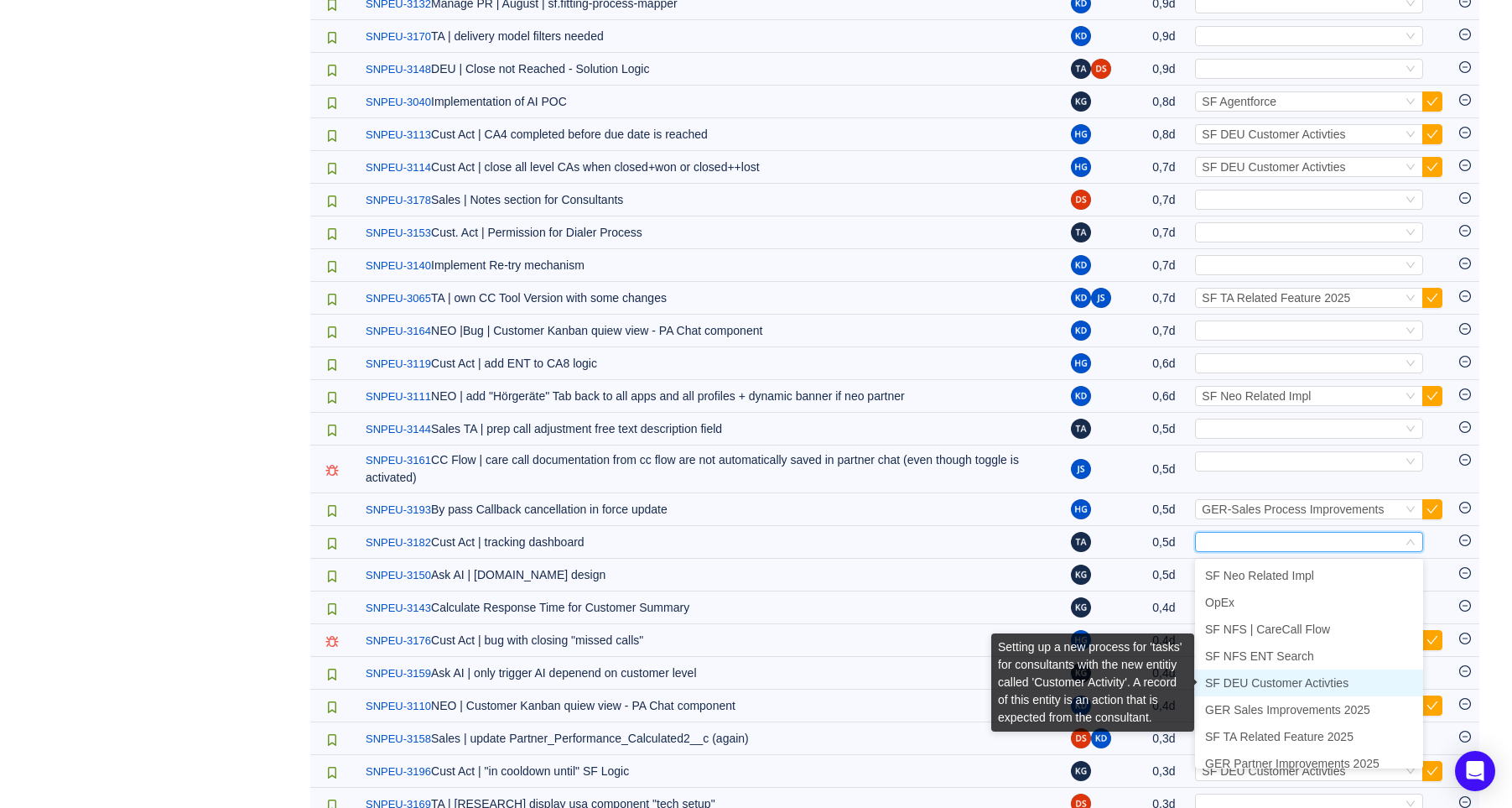
click at [1342, 676] on span "SF DEU Customer Activties" at bounding box center [1276, 682] width 143 height 13
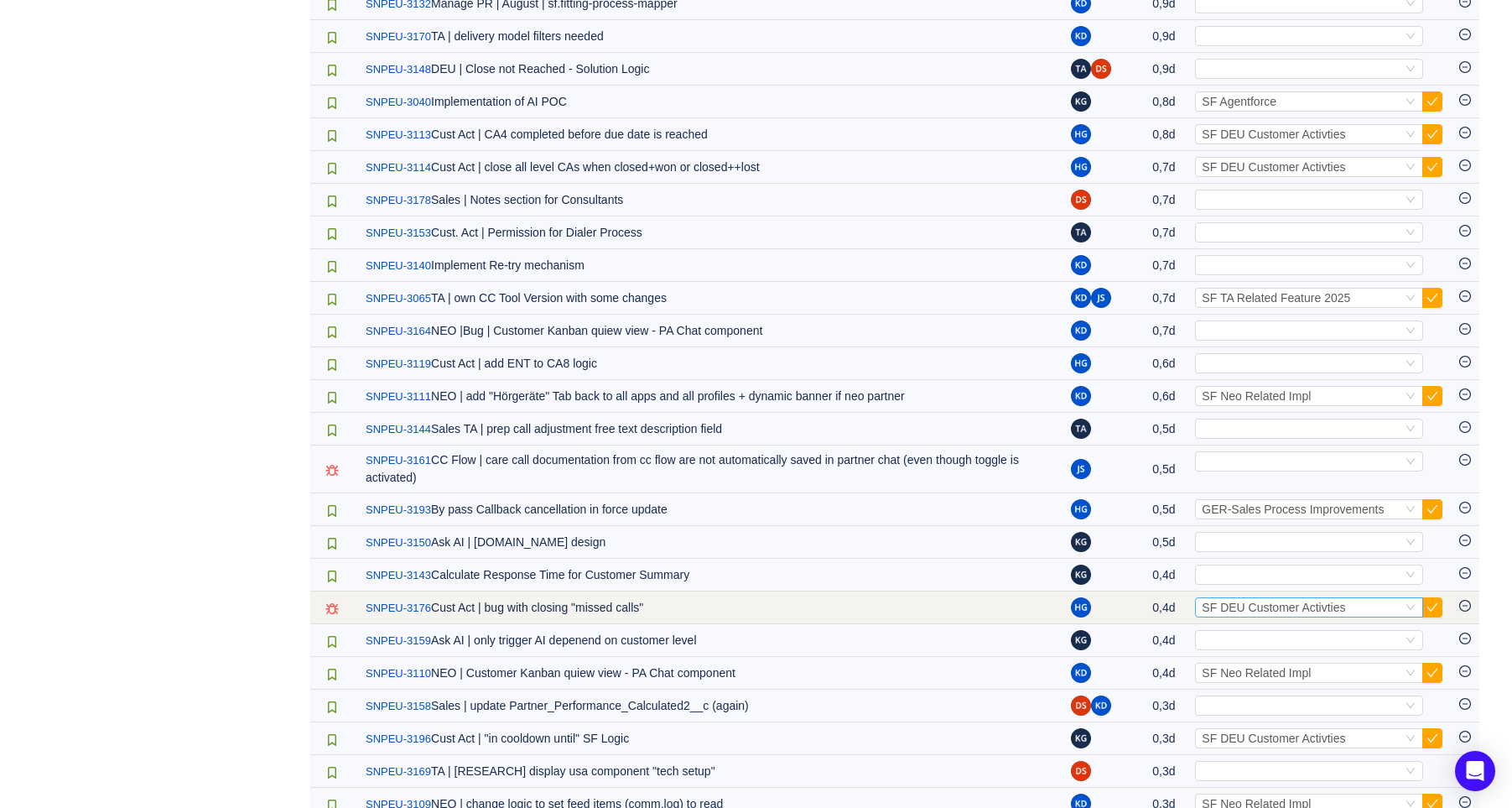
click at [1339, 607] on span "SF DEU Customer Activties" at bounding box center [1272, 607] width 143 height 13
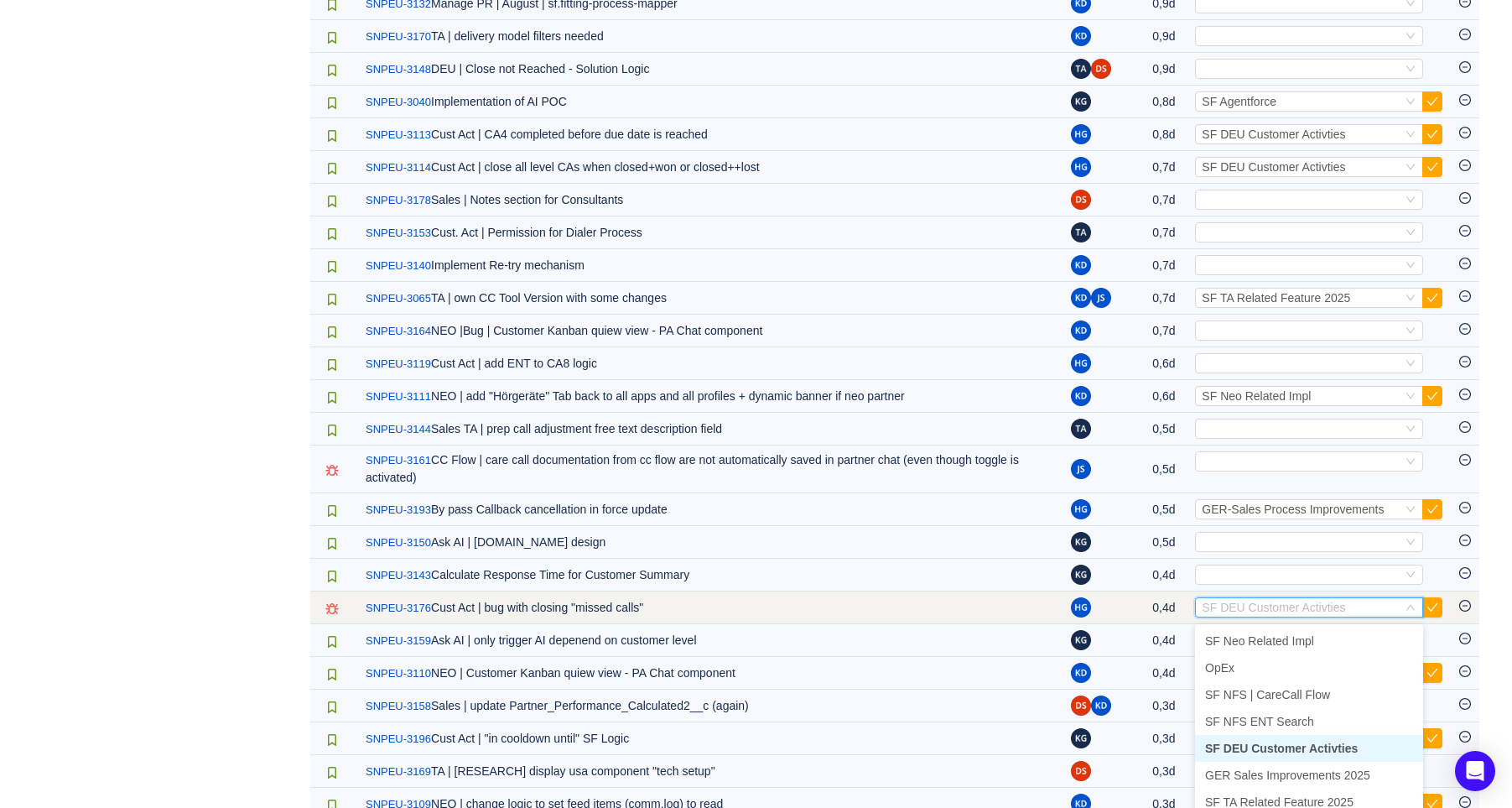
click at [1421, 607] on div "Select SF DEU Customer Activties" at bounding box center [1309, 607] width 228 height 20
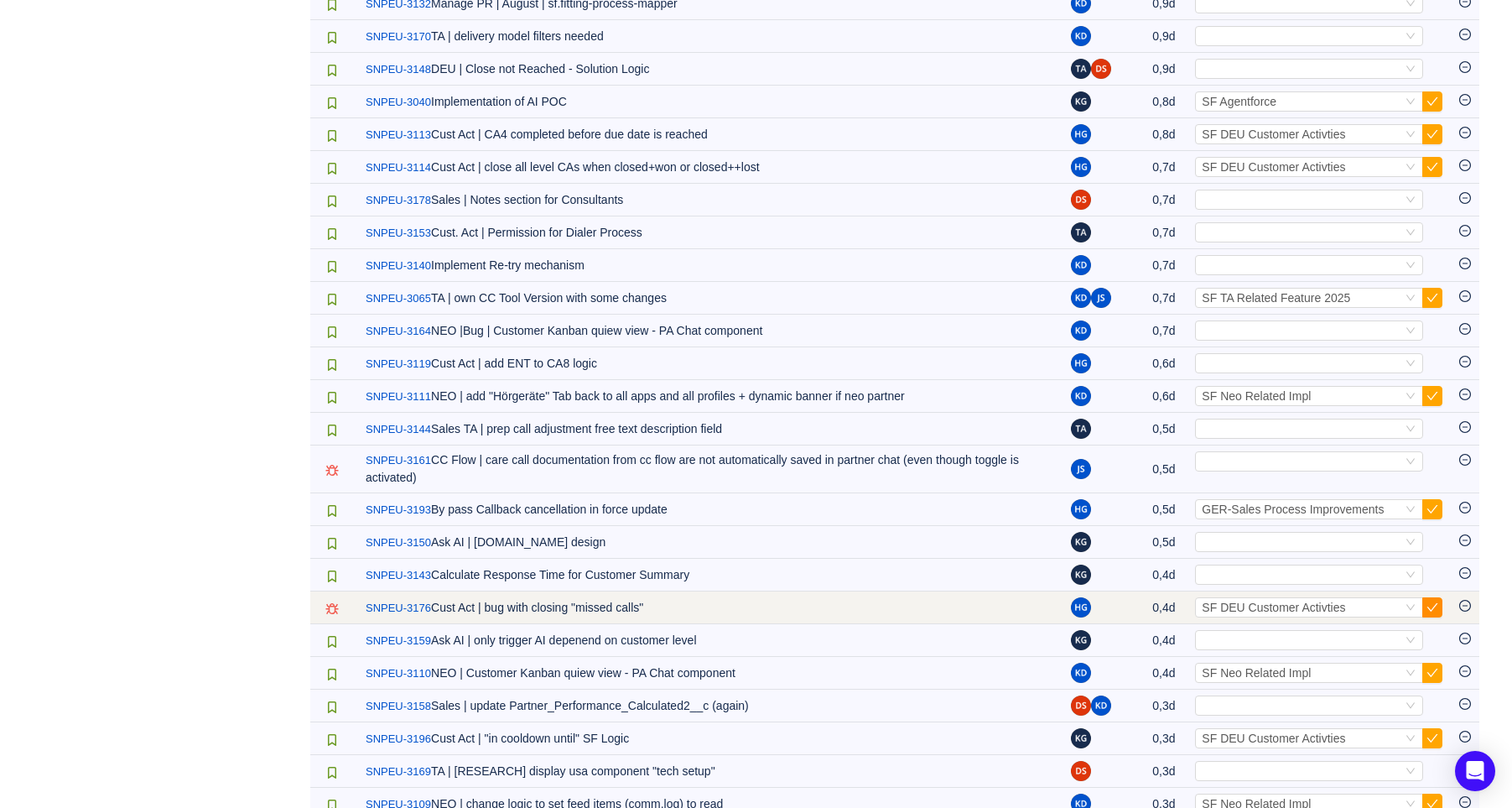
click at [1431, 608] on button "button" at bounding box center [1432, 607] width 20 height 20
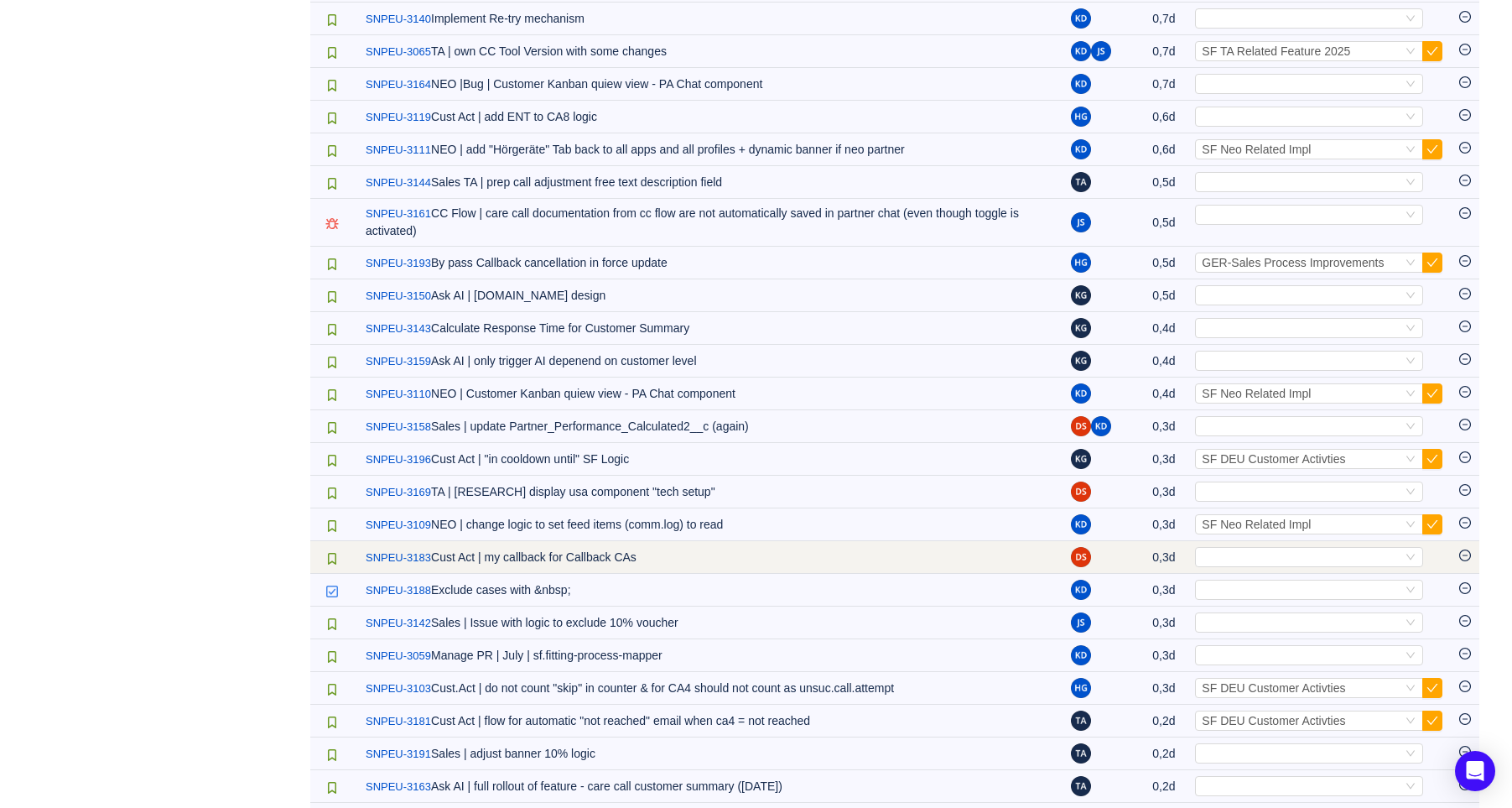
scroll to position [1304, 0]
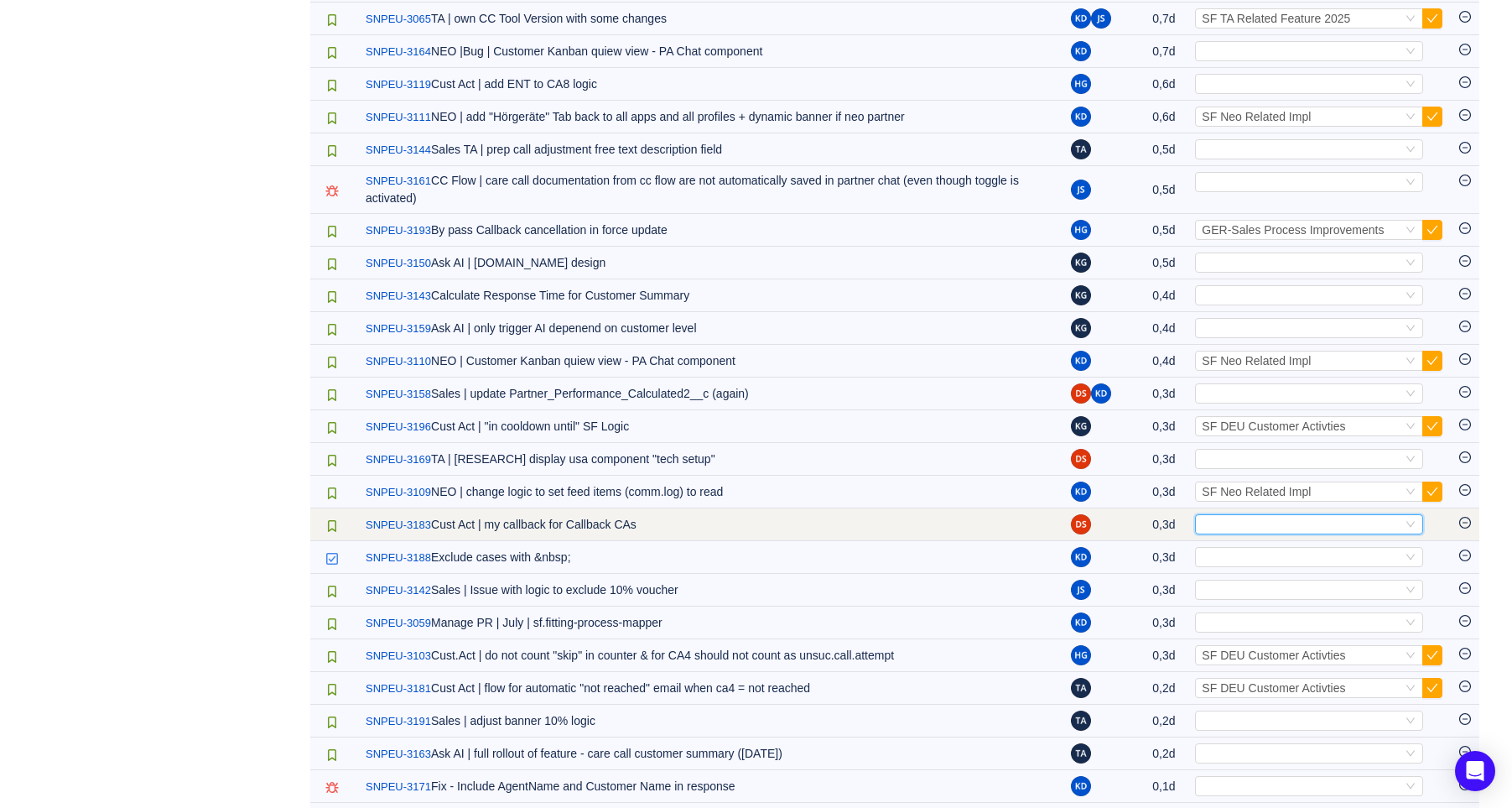
click at [1350, 523] on div "Select" at bounding box center [1301, 523] width 200 height 18
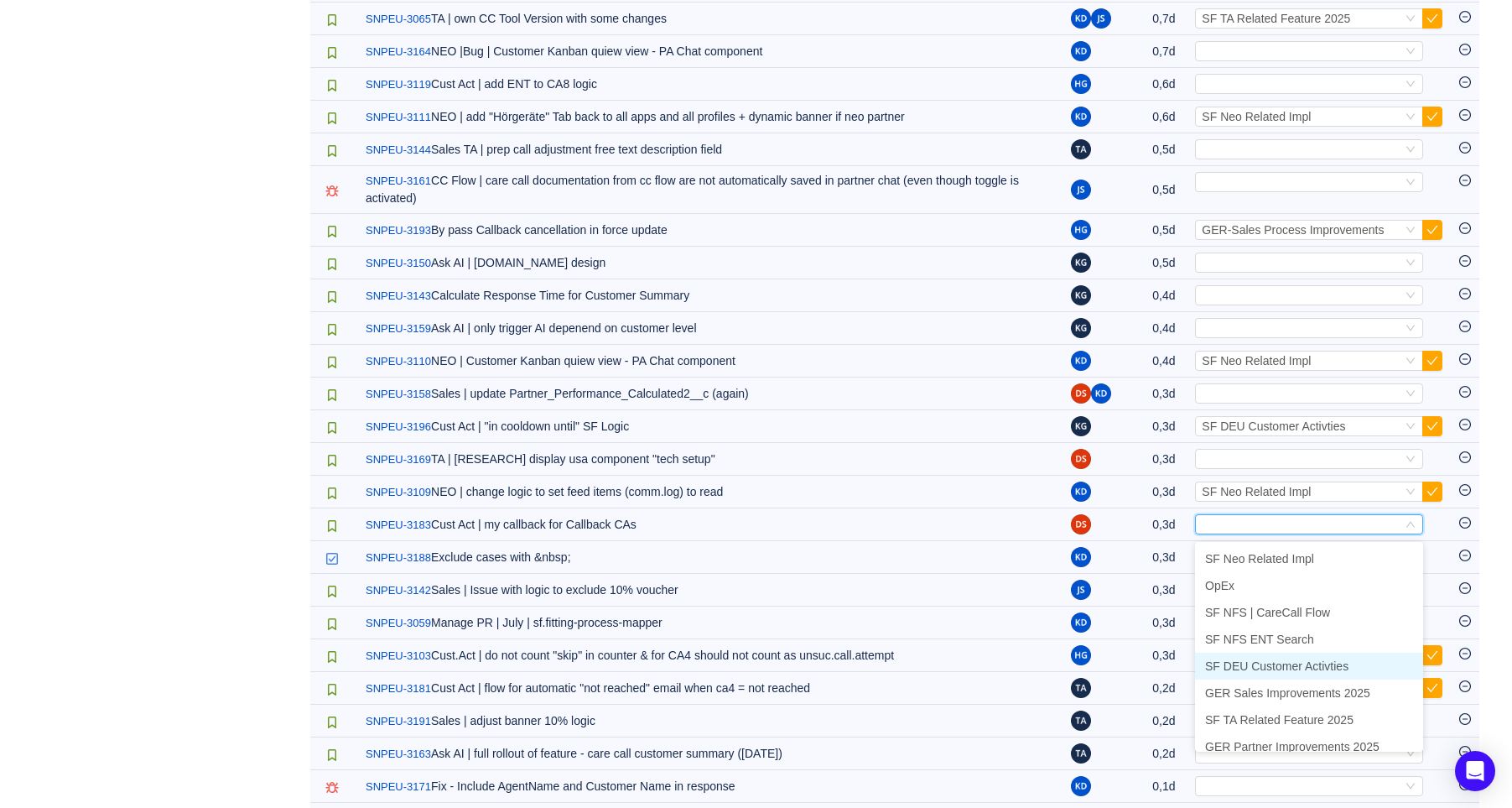
click at [1314, 660] on span "SF DEU Customer Activties" at bounding box center [1276, 666] width 143 height 13
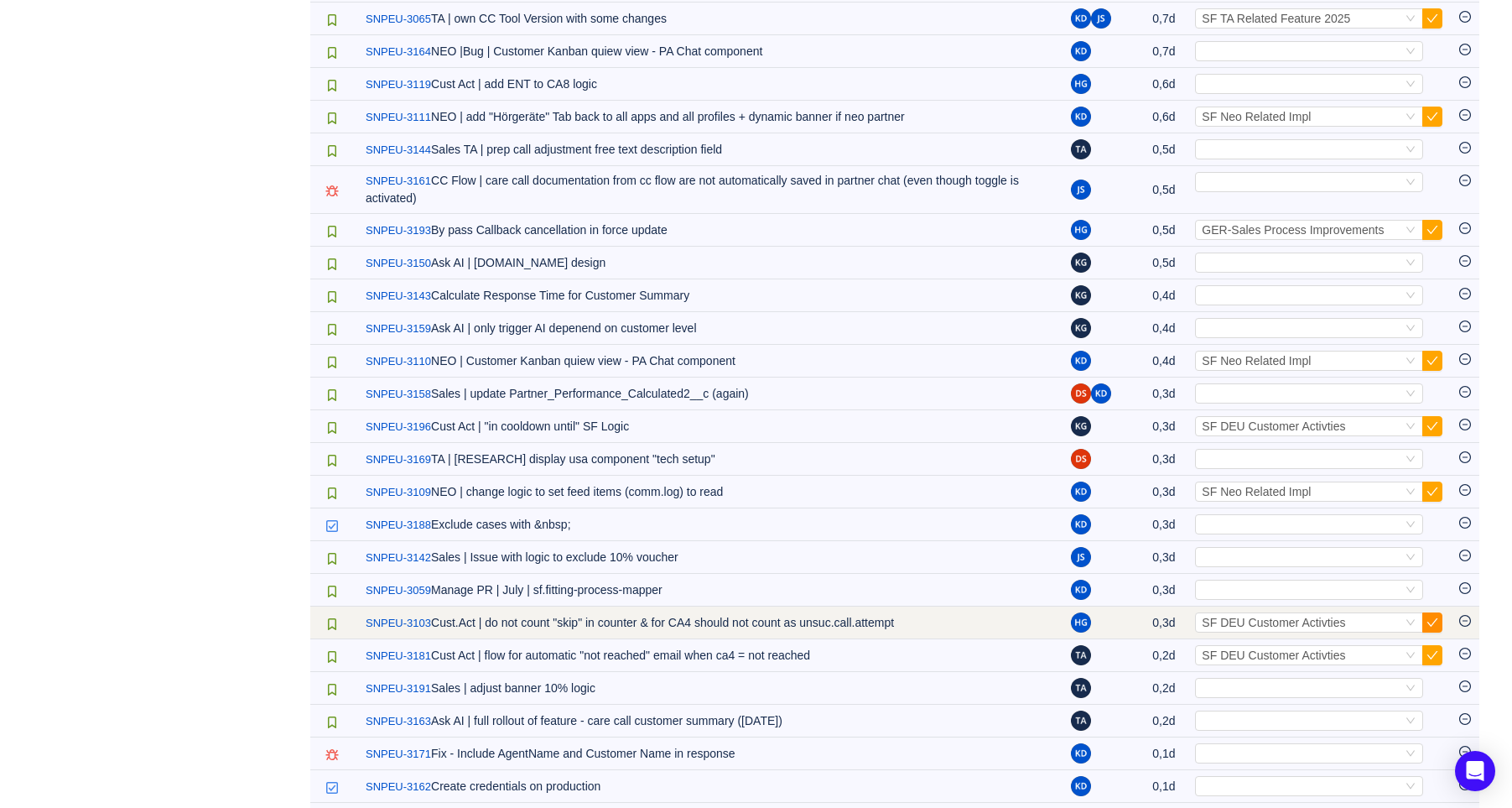
click at [1433, 617] on button "button" at bounding box center [1432, 622] width 20 height 20
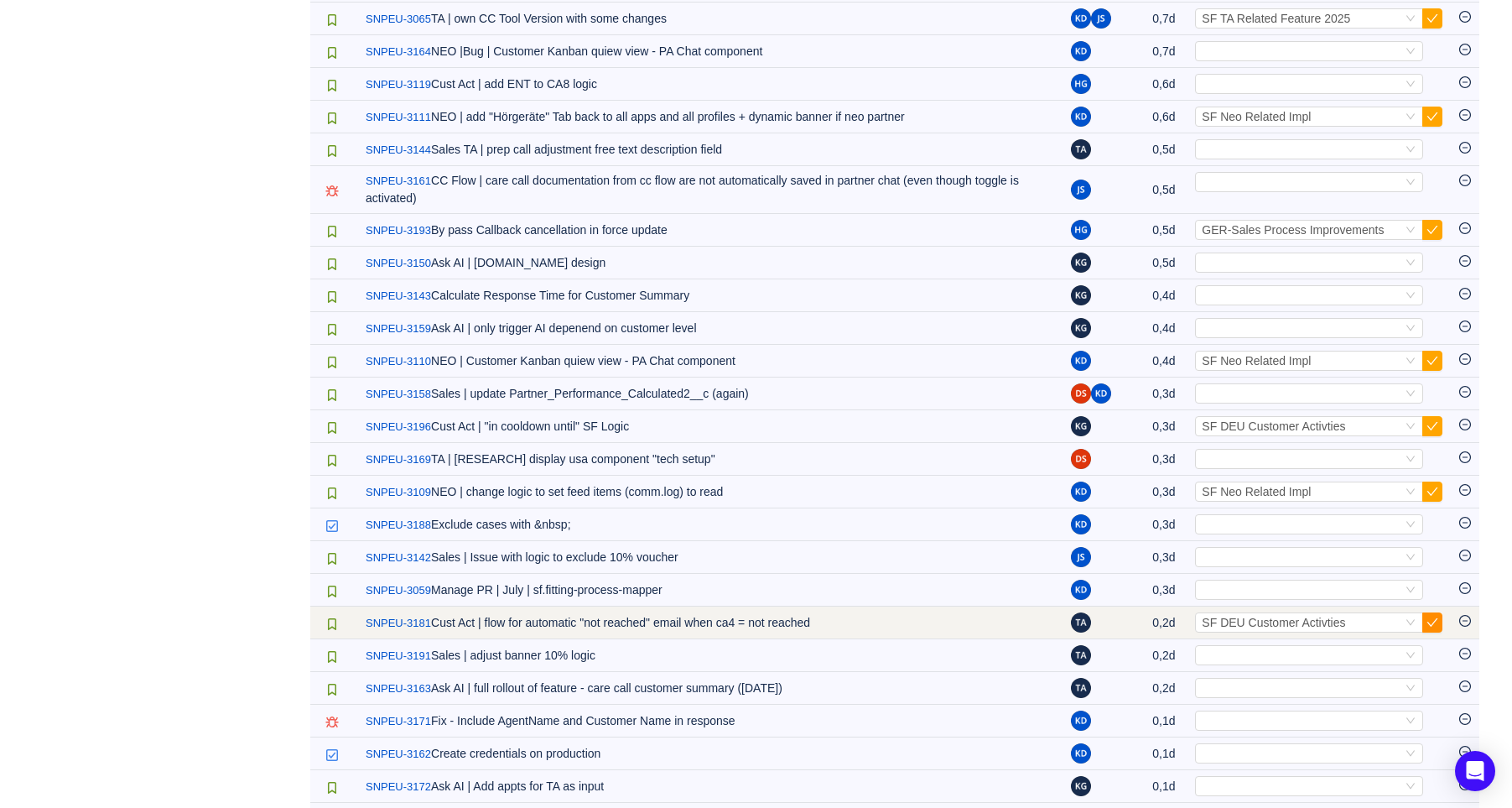
click at [1435, 630] on button "button" at bounding box center [1432, 622] width 20 height 20
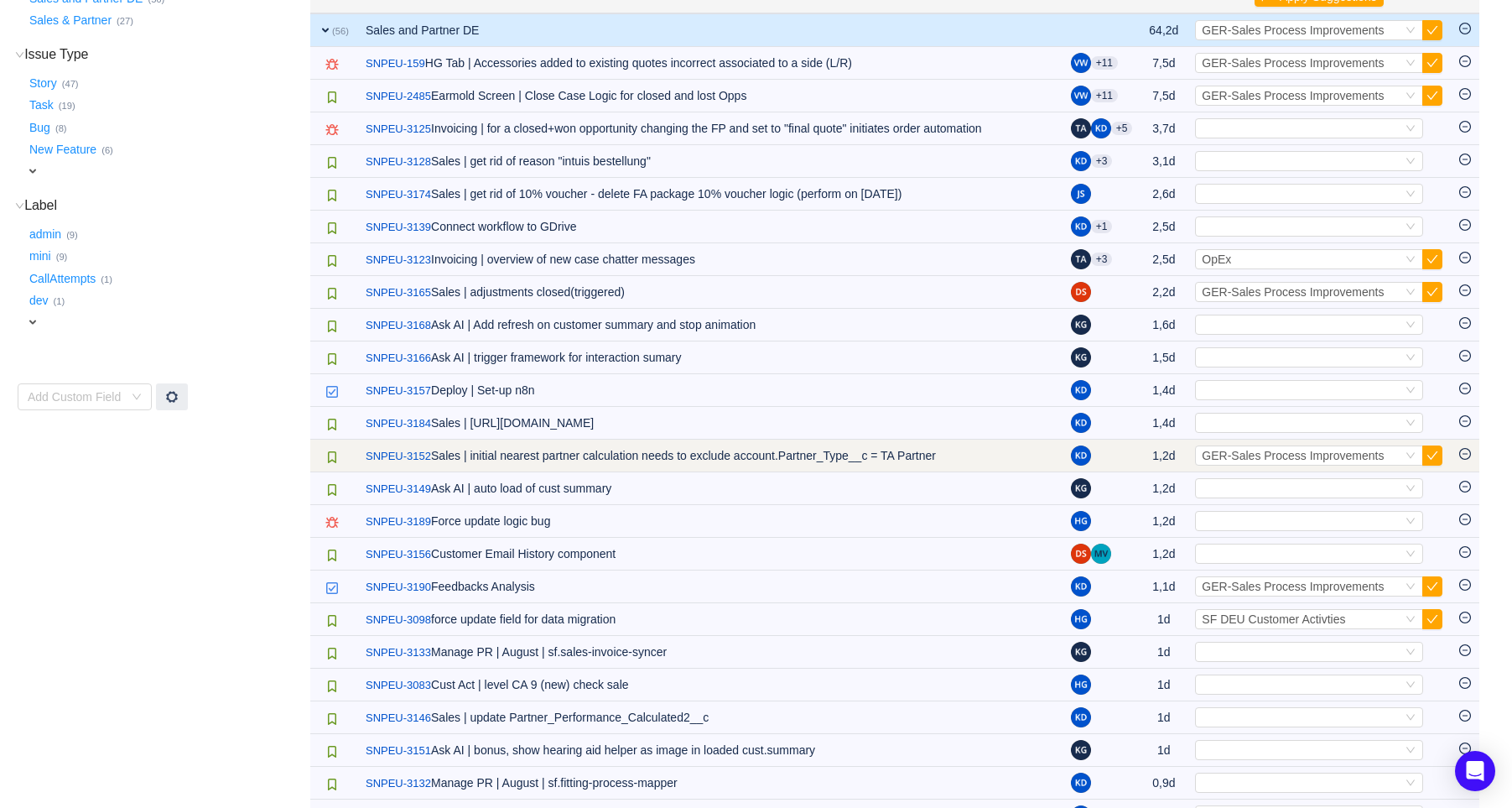
scroll to position [0, 0]
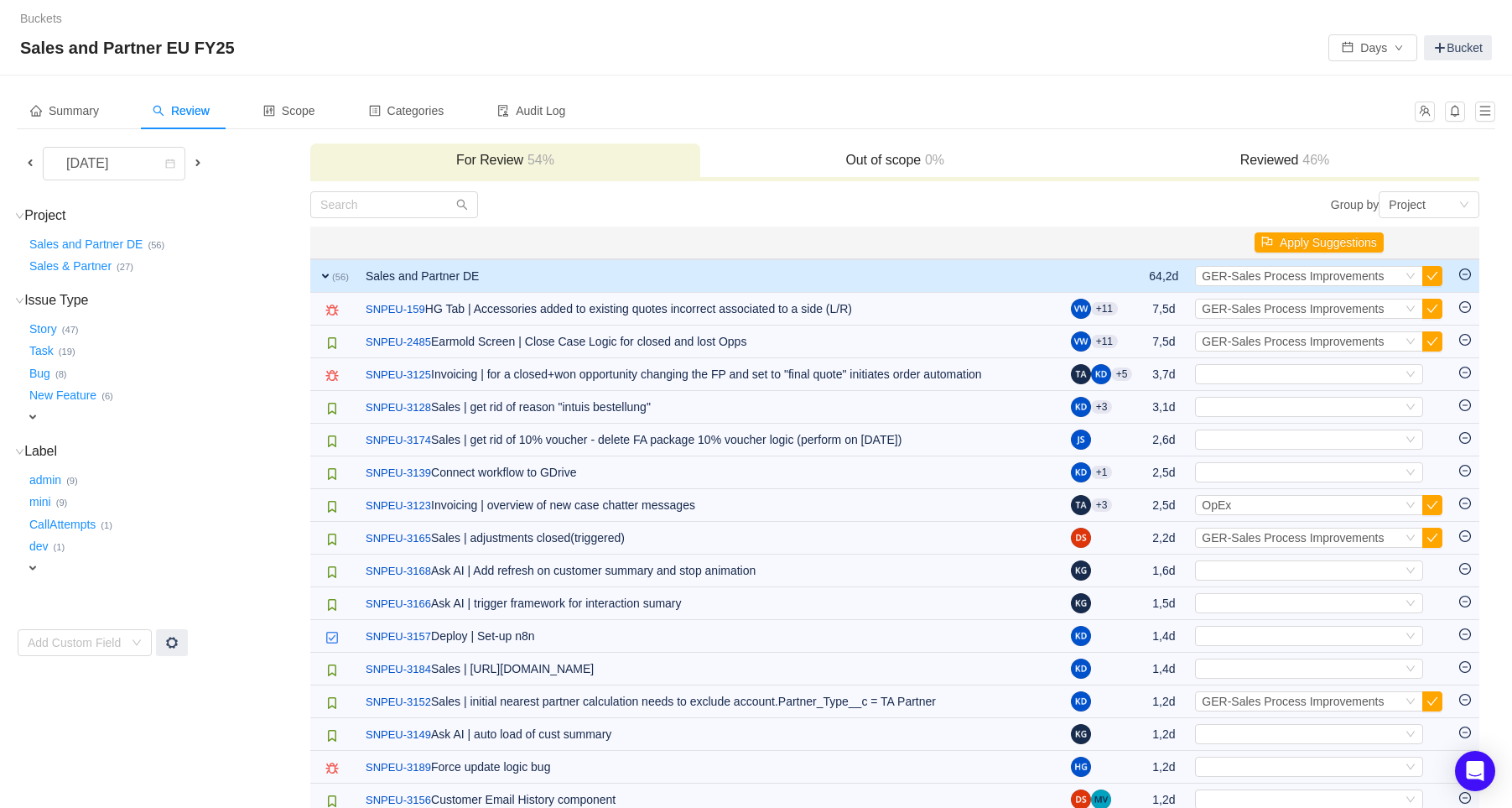
click at [327, 271] on span "expand" at bounding box center [325, 276] width 13 height 13
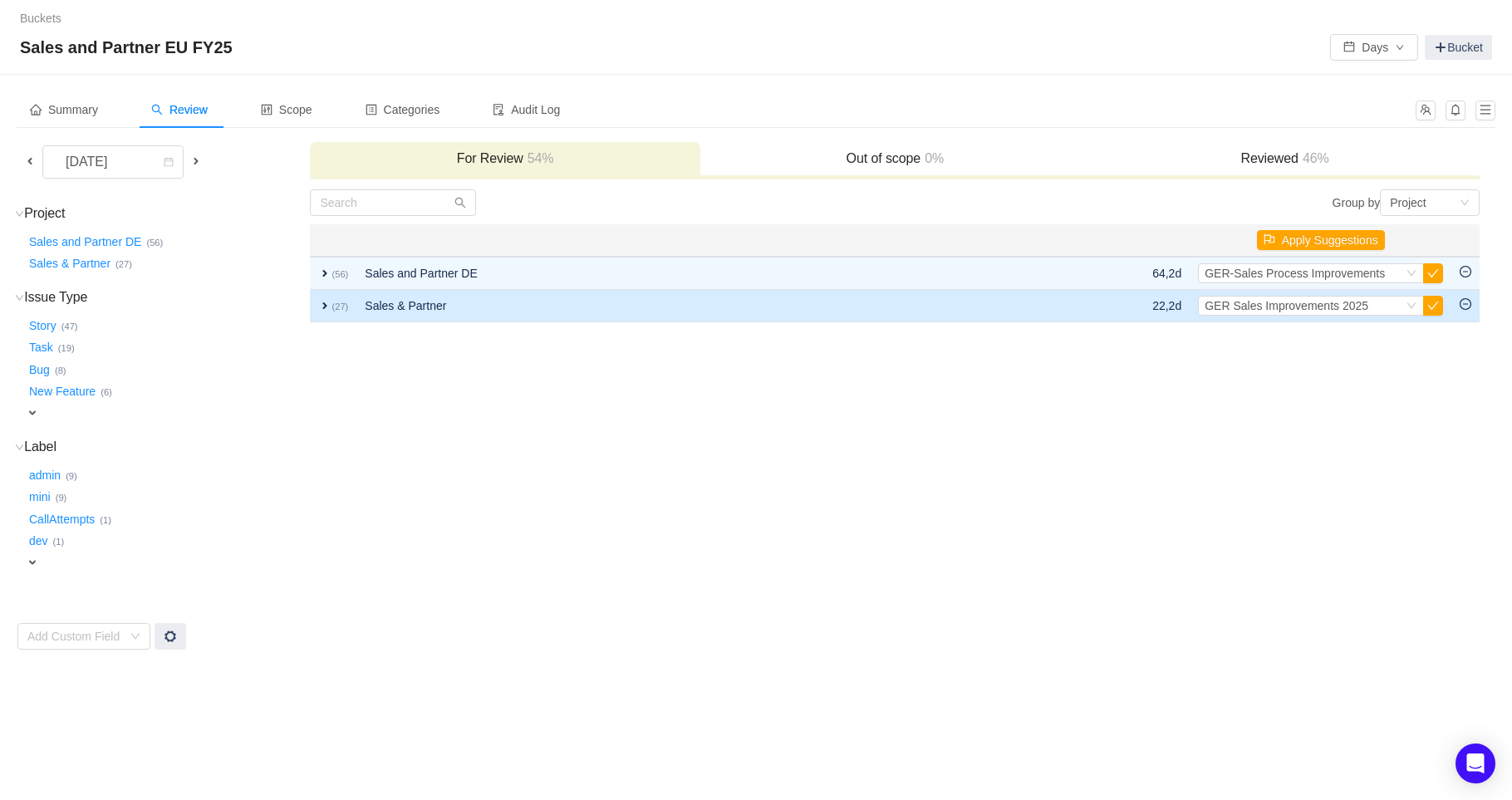
click at [317, 299] on td "expand (27)" at bounding box center [332, 305] width 46 height 32
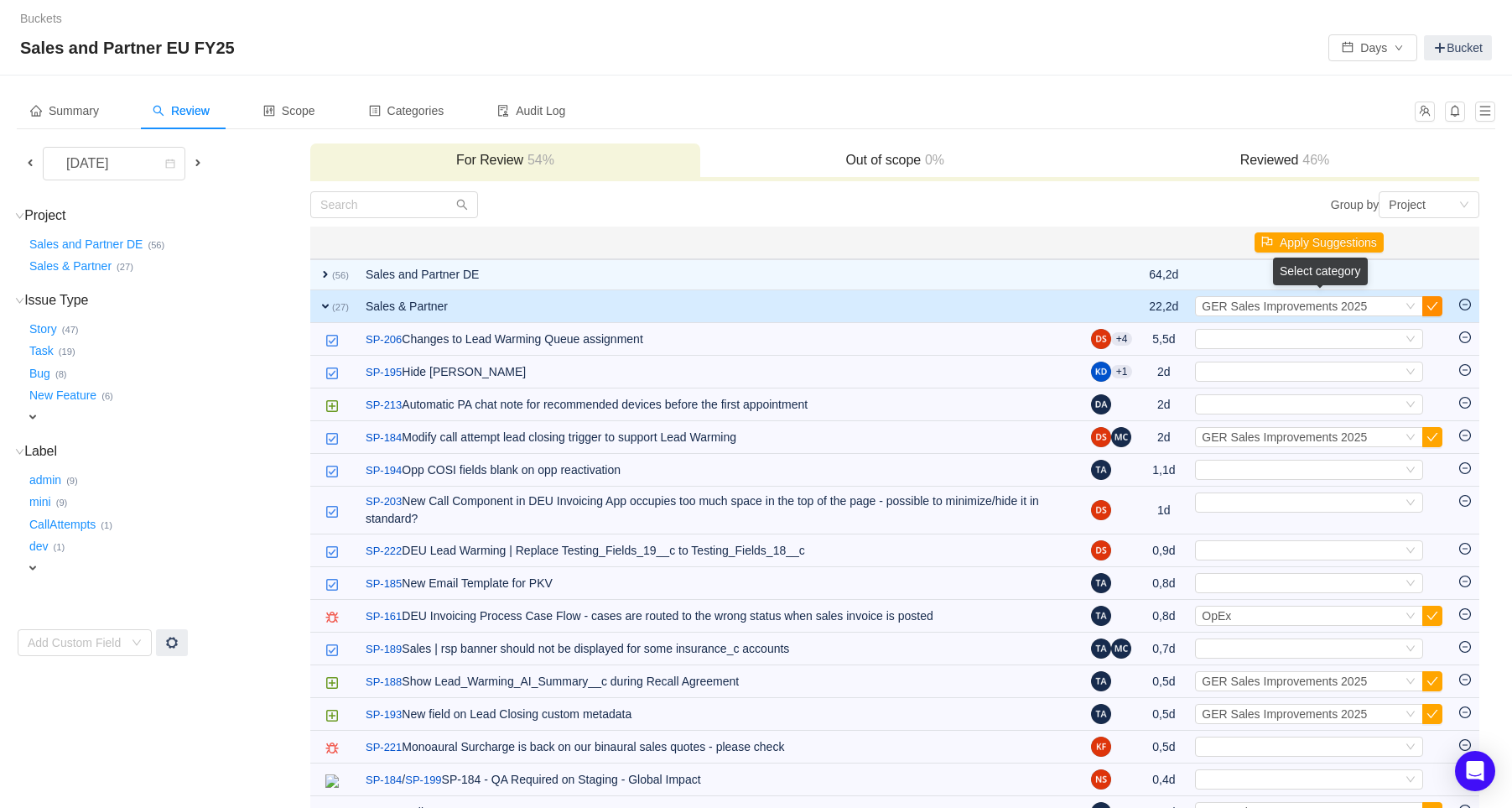
click at [1436, 302] on button "button" at bounding box center [1432, 306] width 20 height 20
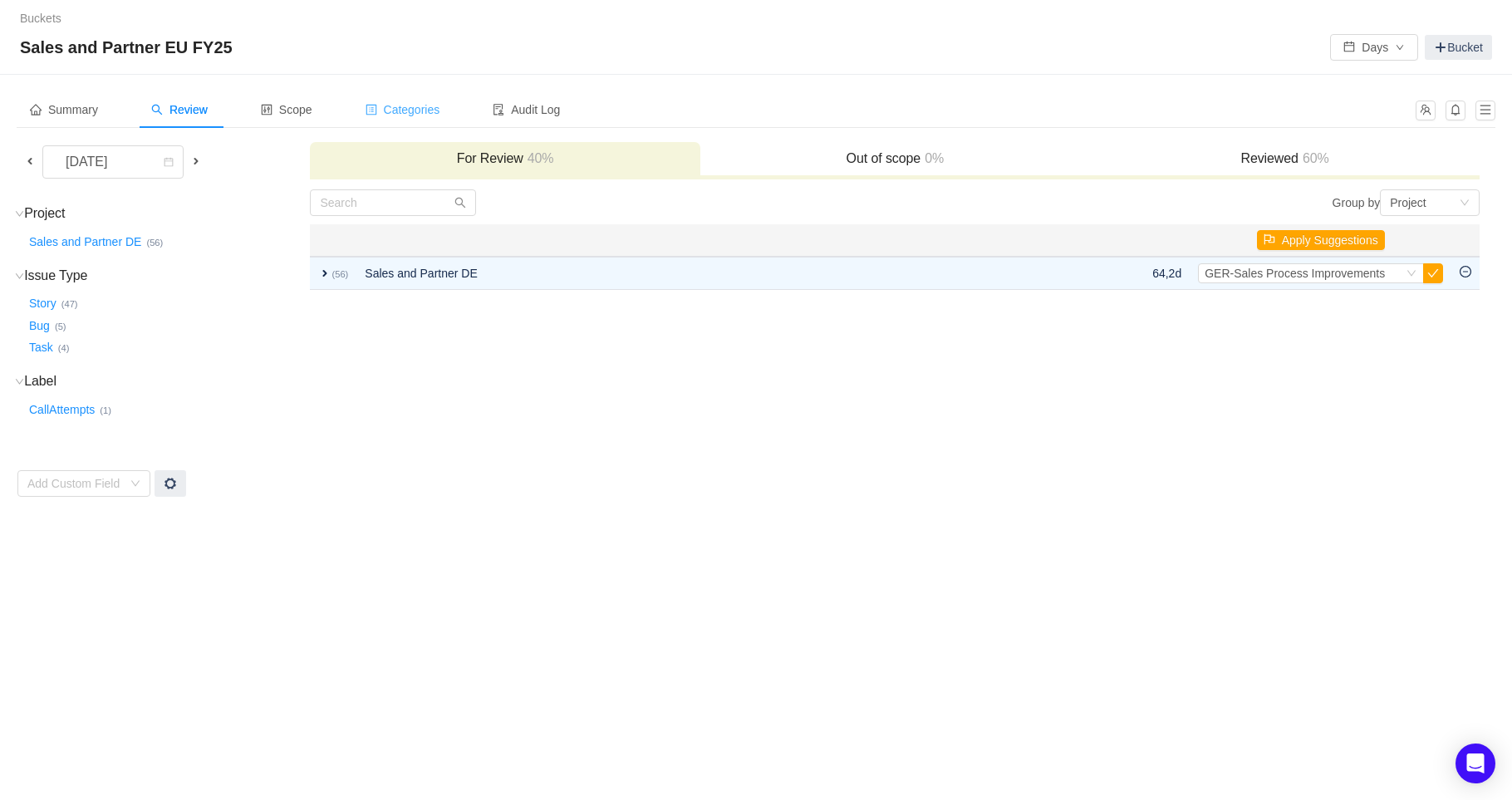
click at [426, 108] on span "Categories" at bounding box center [403, 109] width 75 height 13
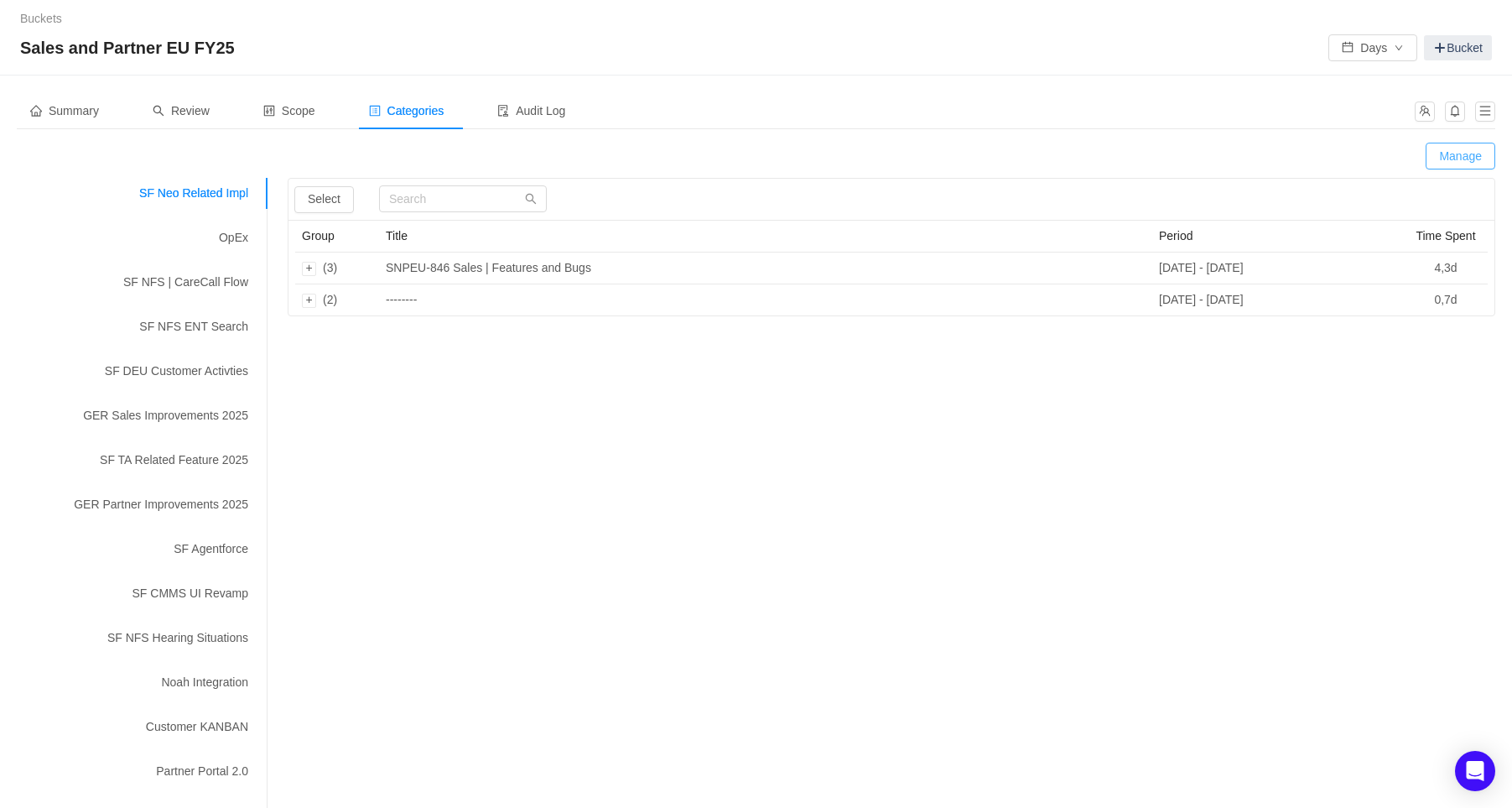
click at [1468, 155] on button "Manage" at bounding box center [1459, 155] width 69 height 27
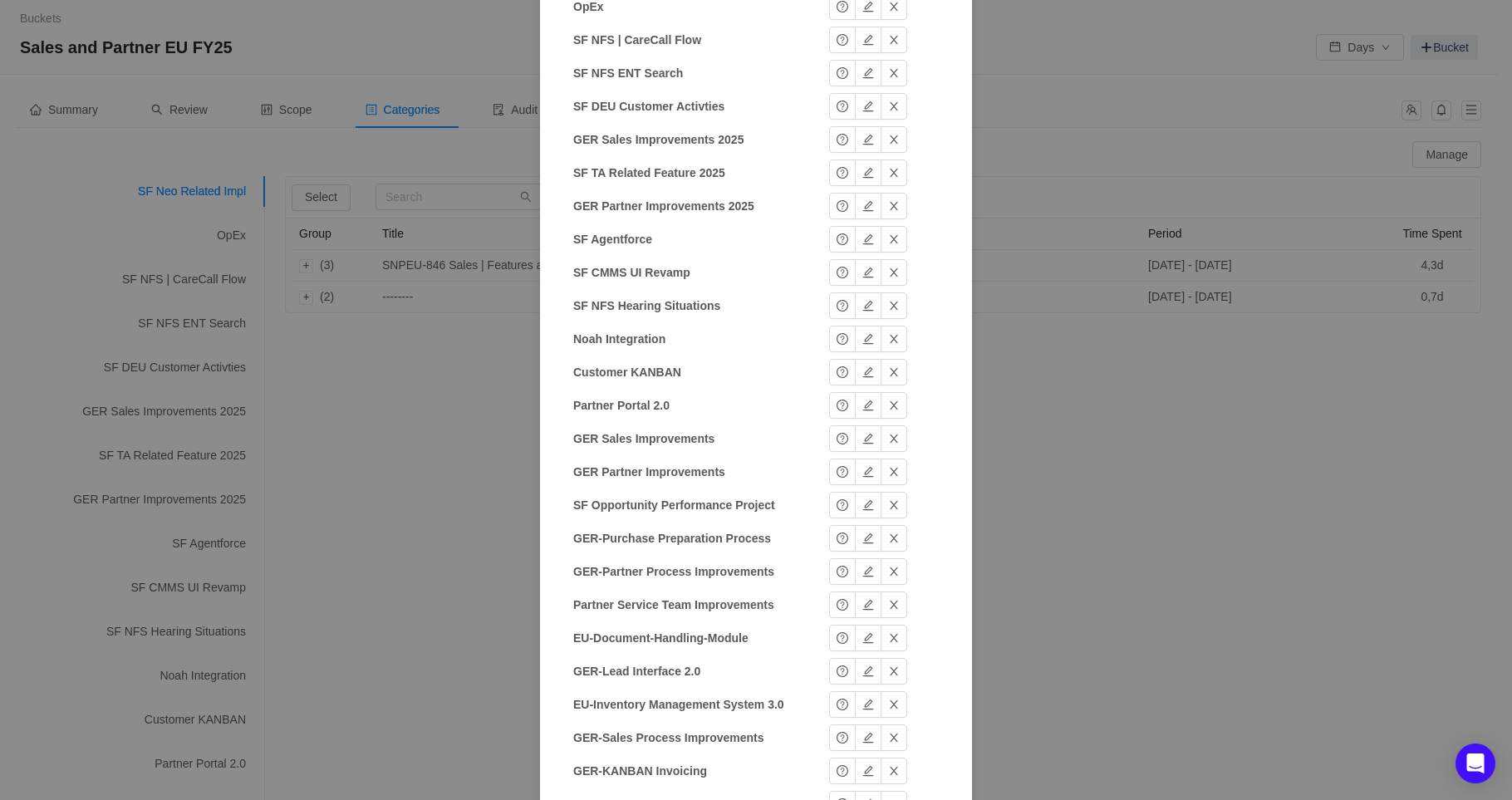
scroll to position [410, 0]
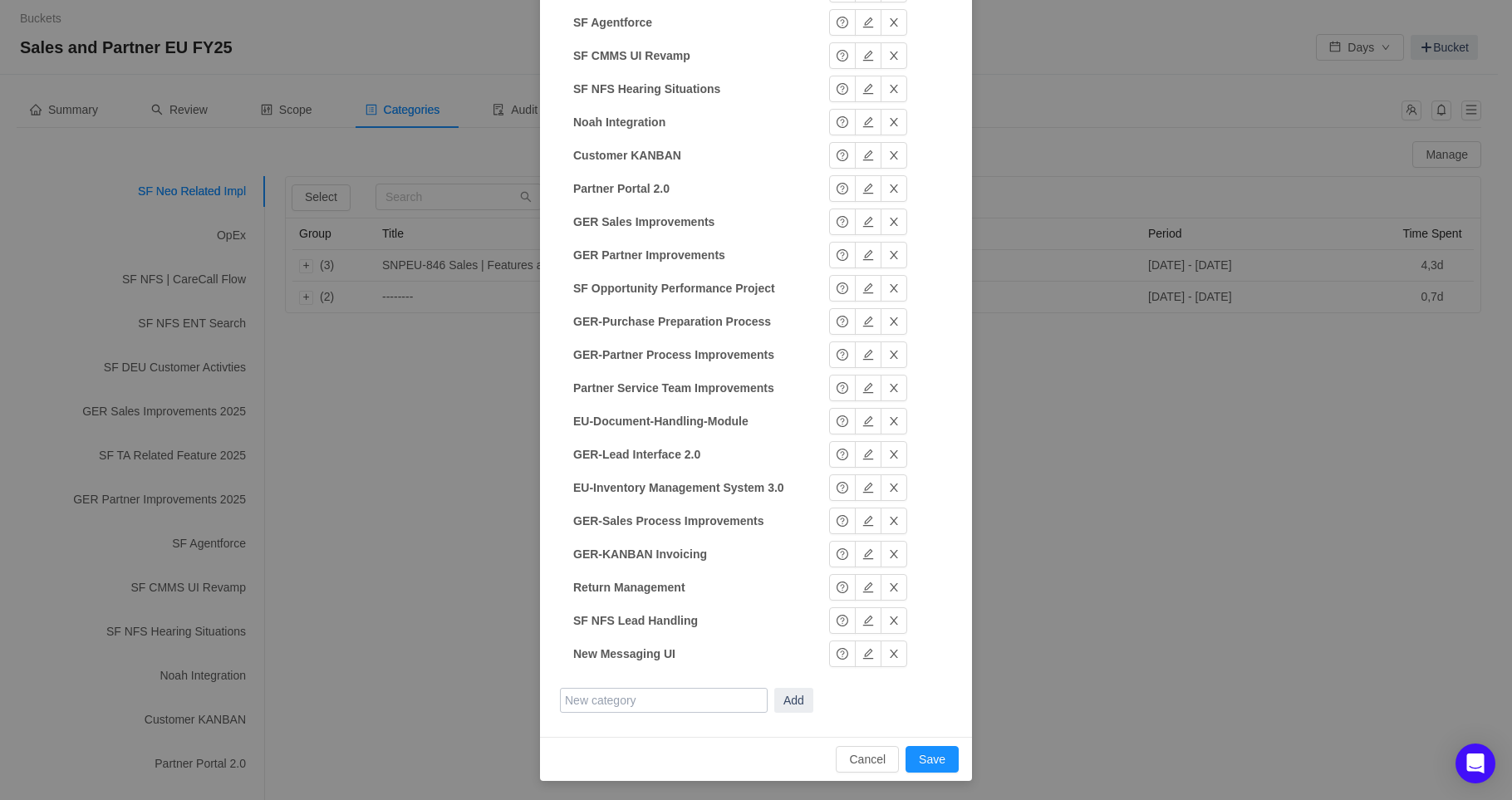
click at [650, 709] on input "text" at bounding box center [664, 700] width 208 height 25
type input "Ask AI | Customer Summary"
click at [786, 703] on button "Add" at bounding box center [793, 700] width 39 height 25
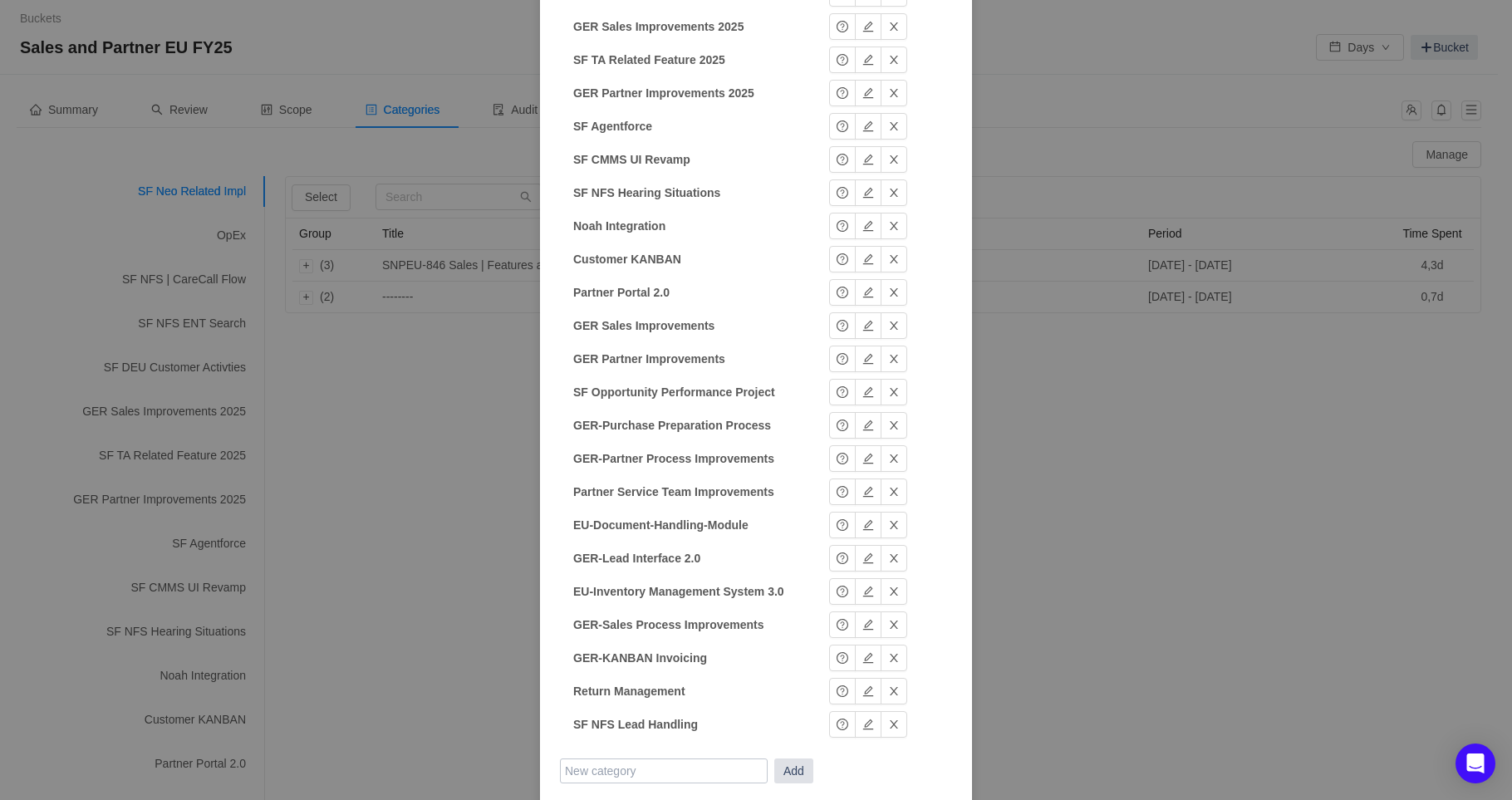
scroll to position [443, 0]
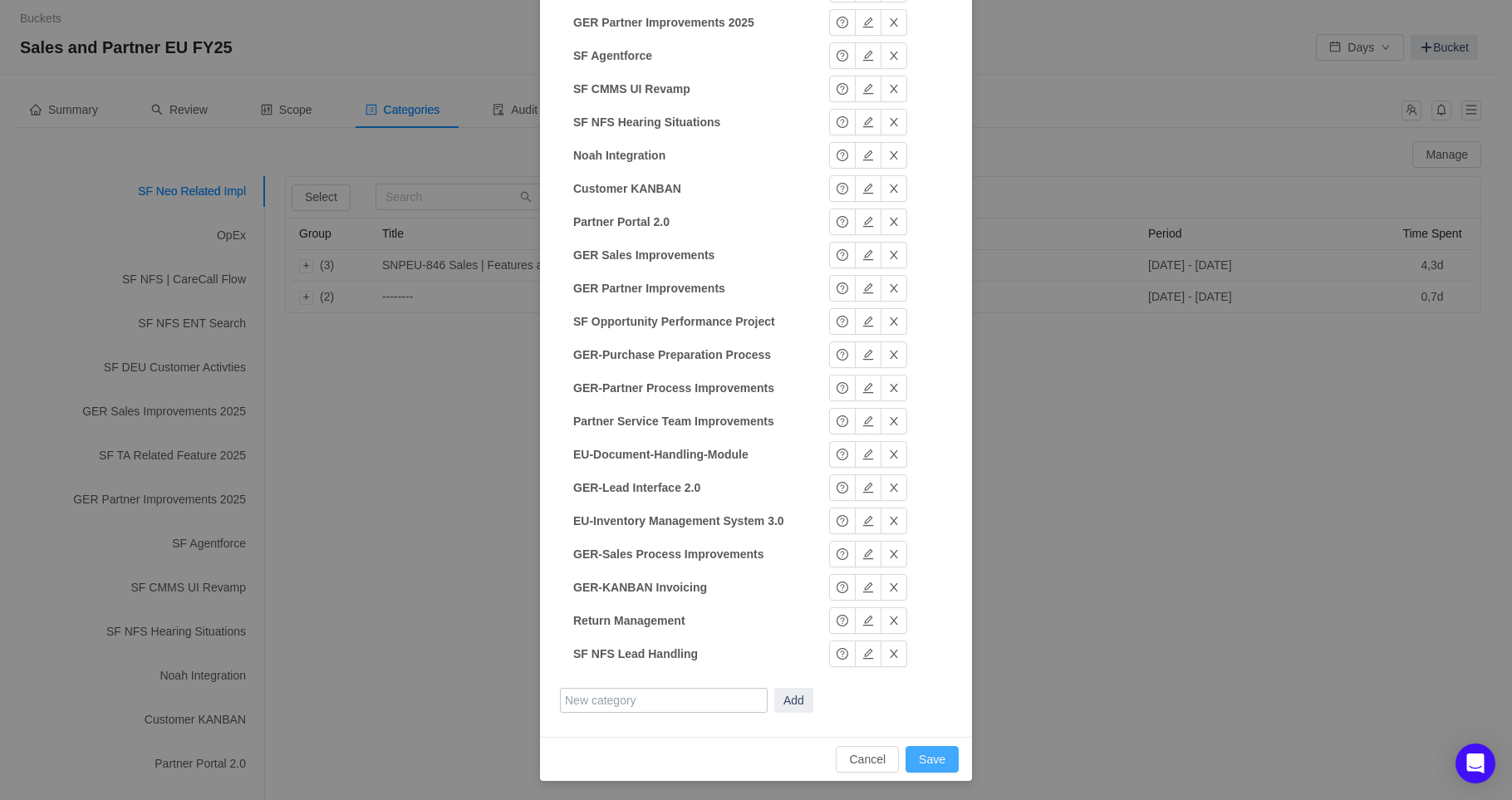
click at [939, 765] on button "Save" at bounding box center [932, 759] width 53 height 27
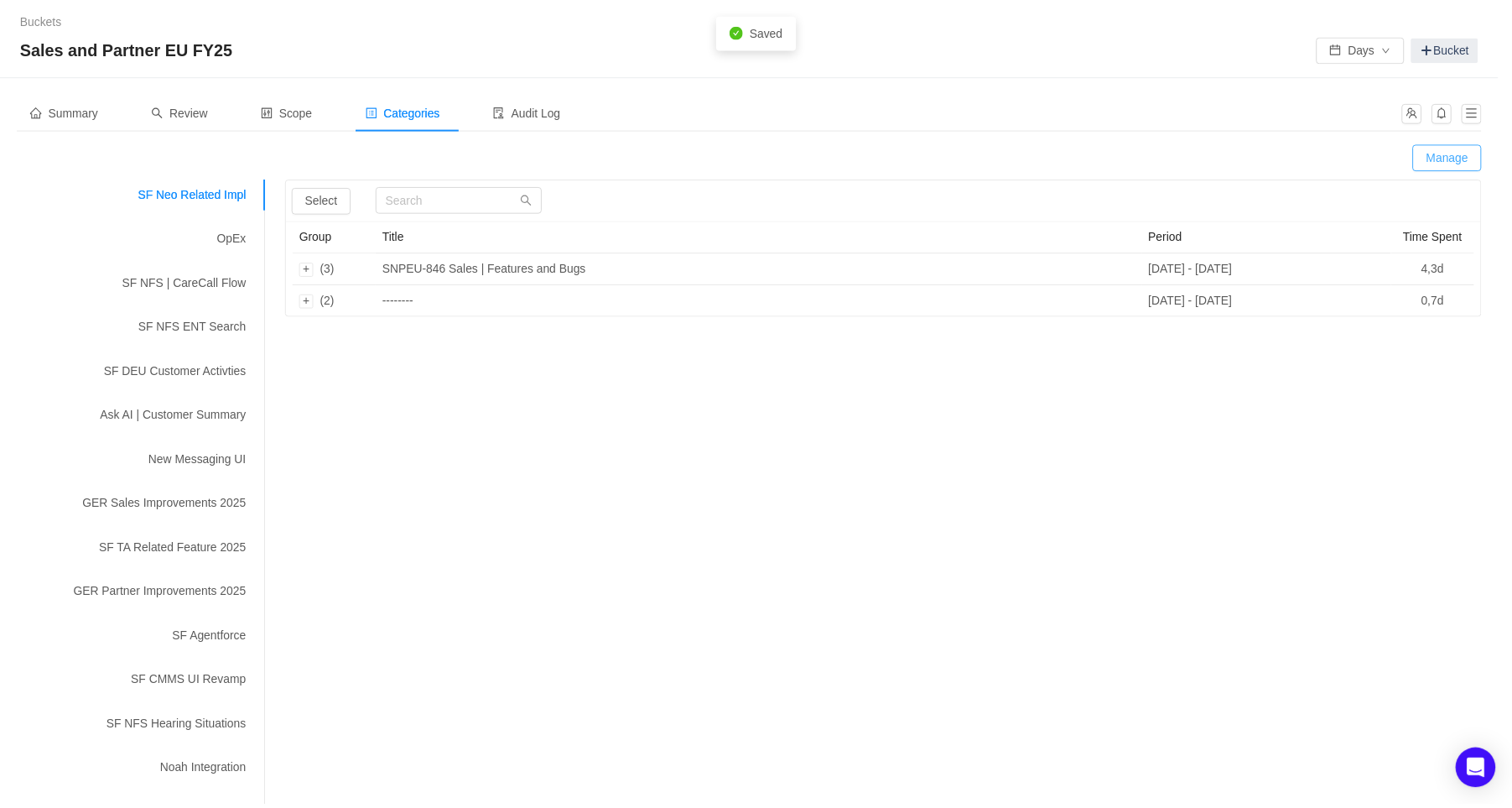
scroll to position [364, 0]
click at [182, 107] on span "Review" at bounding box center [181, 110] width 57 height 13
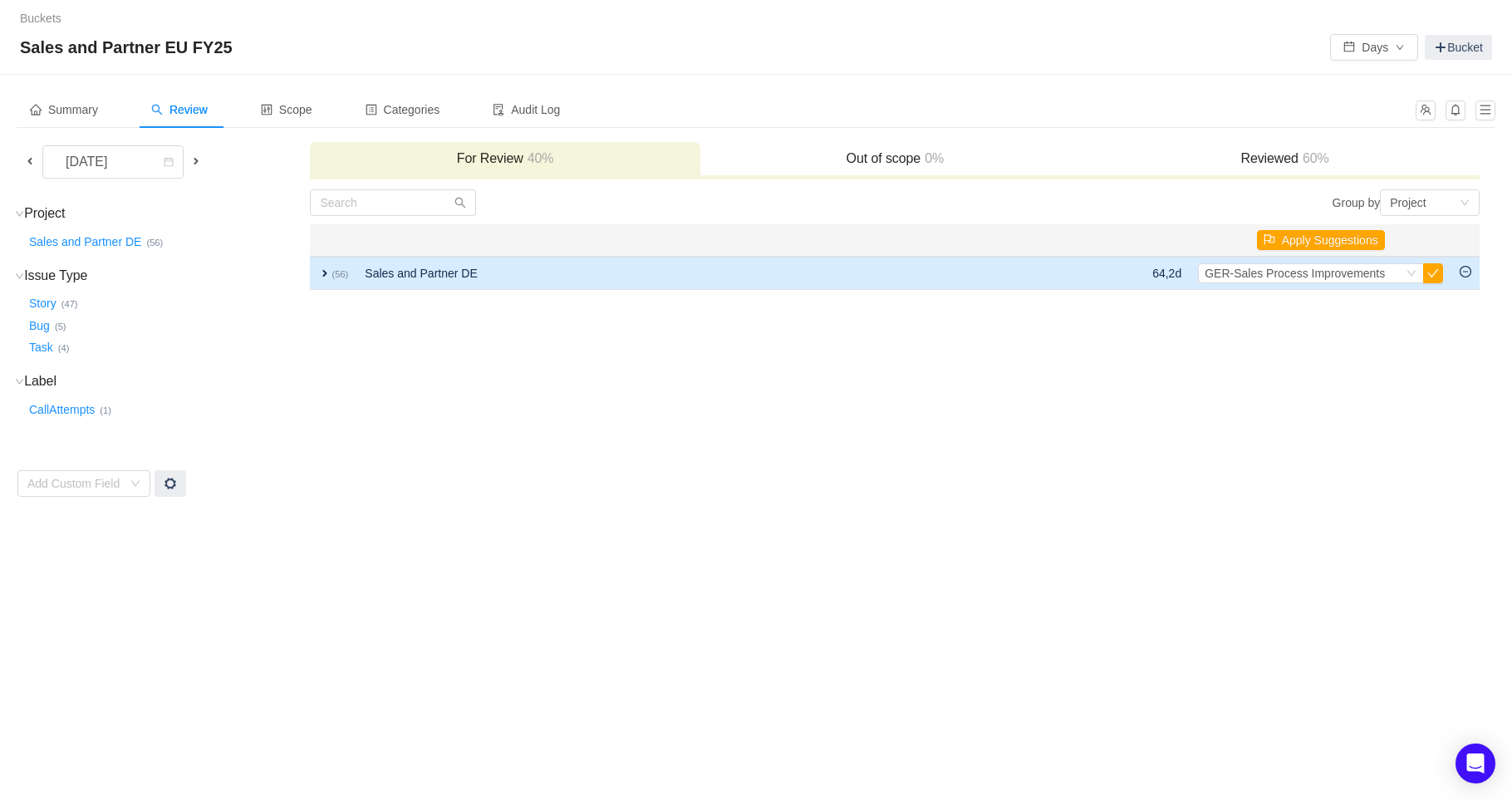
click at [325, 270] on span "expand" at bounding box center [324, 273] width 13 height 13
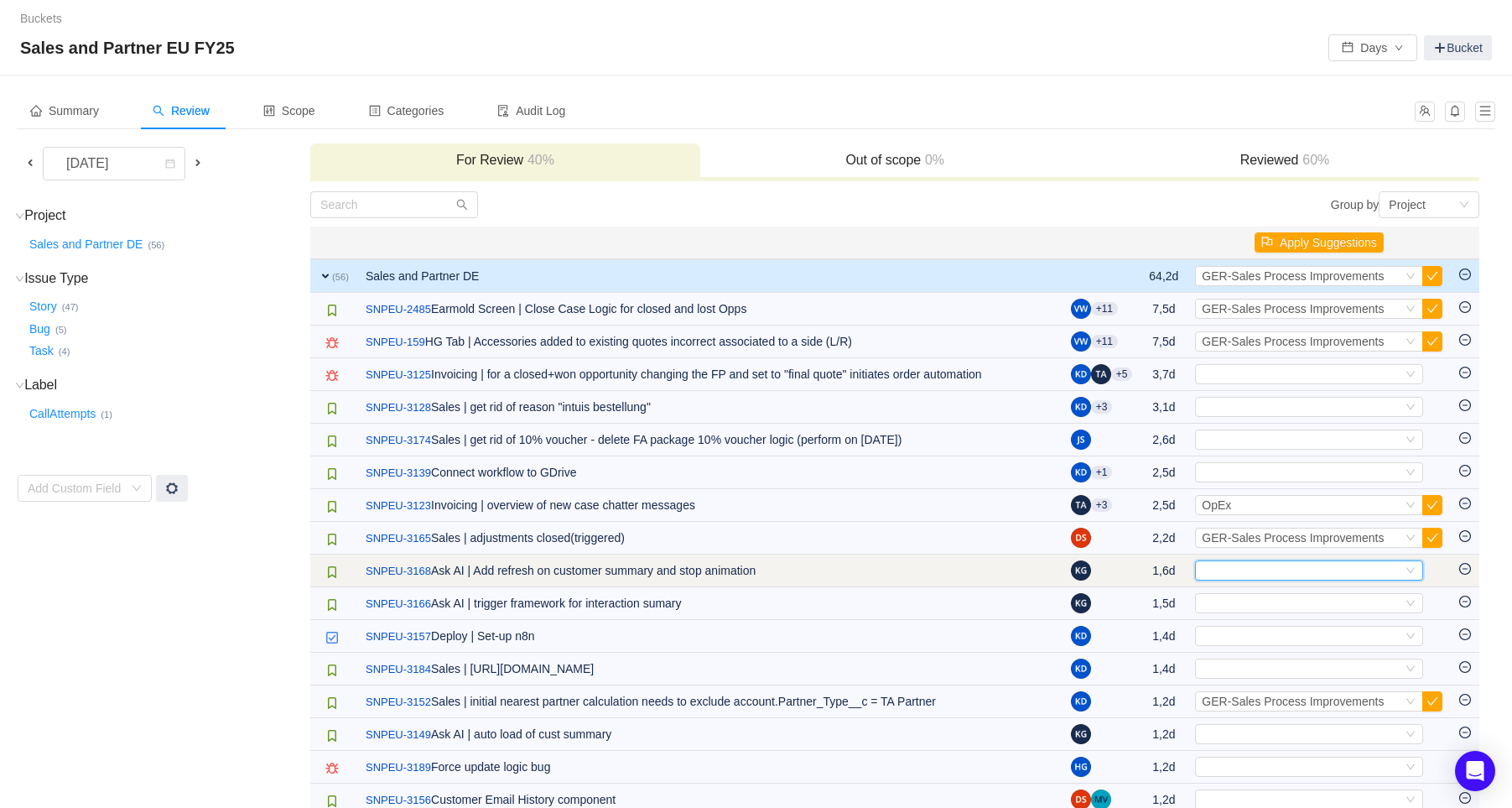
click at [1249, 572] on div "Select" at bounding box center [1301, 570] width 200 height 18
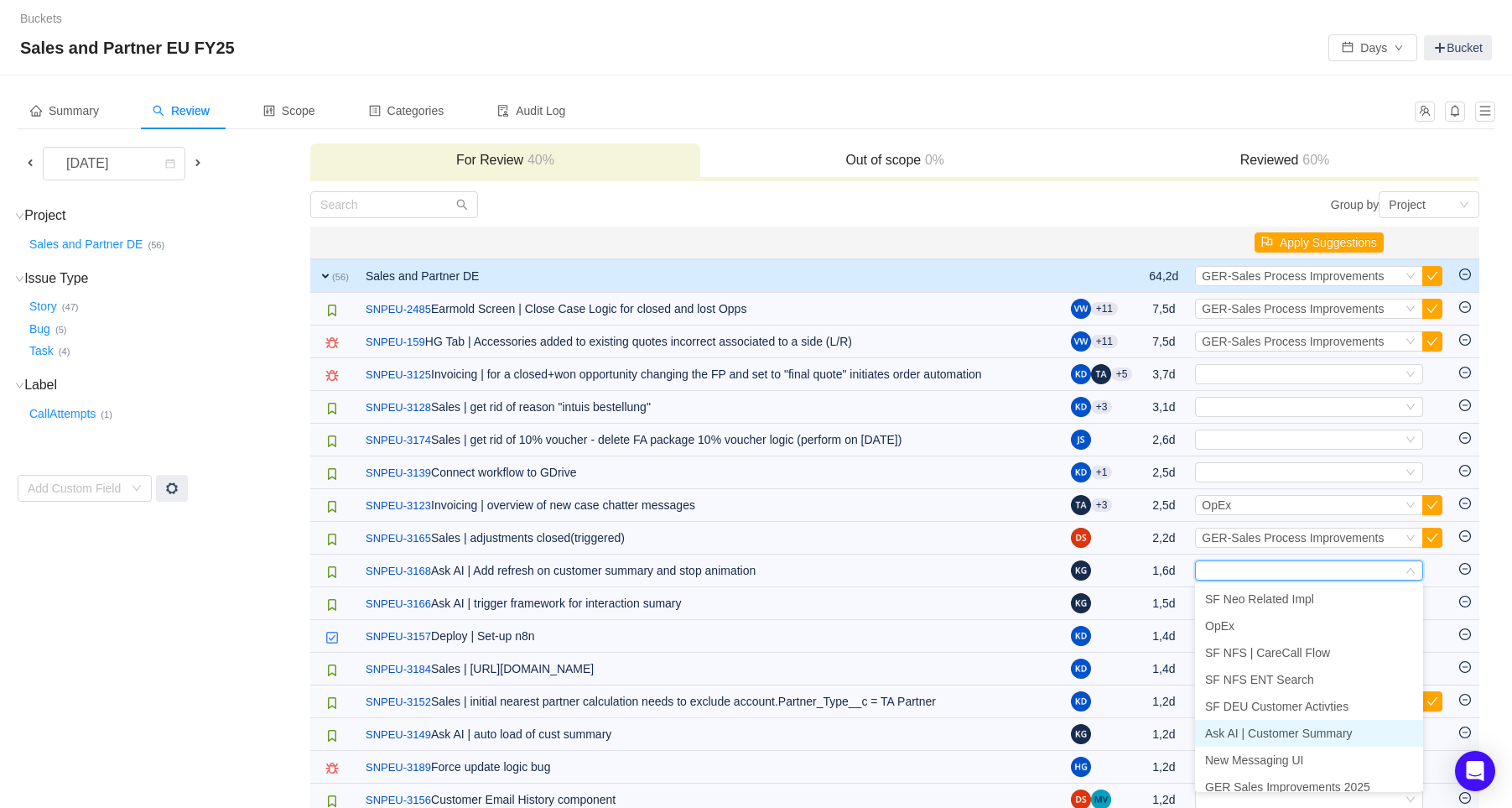
click at [1283, 734] on span "Ask AI | Customer Summary" at bounding box center [1278, 732] width 148 height 13
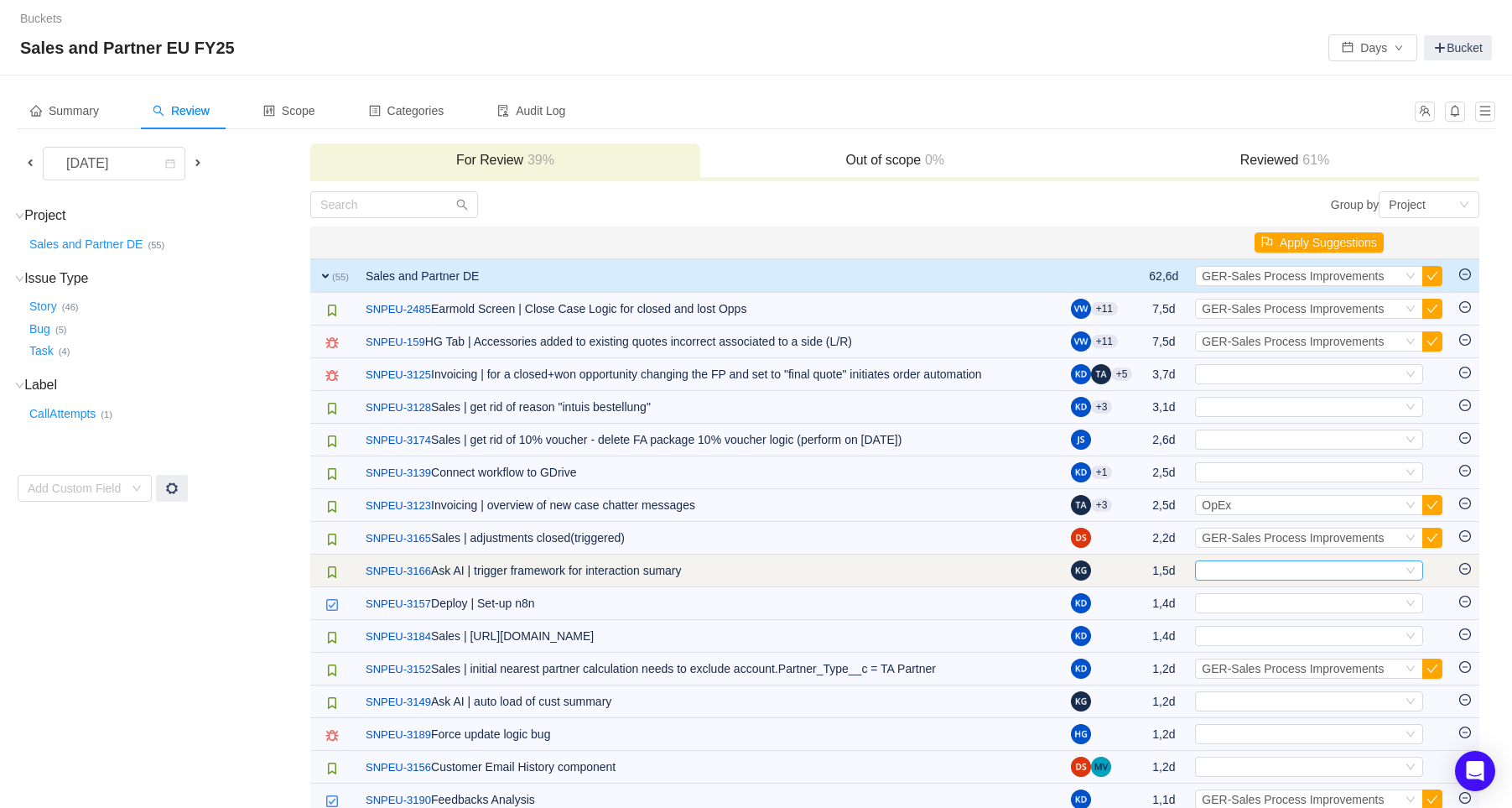
click at [1236, 574] on div "Select" at bounding box center [1301, 570] width 200 height 18
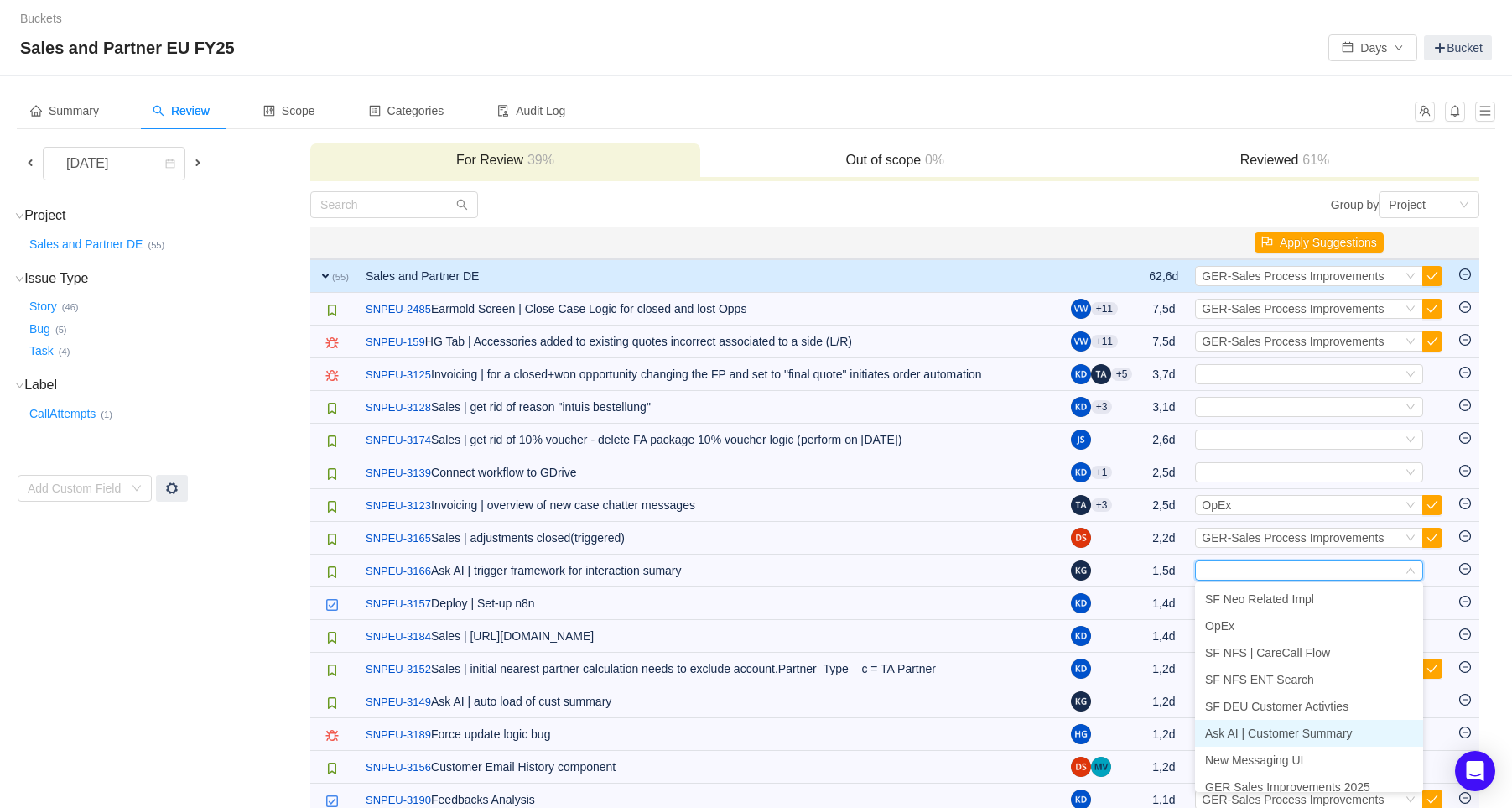
click at [1275, 729] on span "Ask AI | Customer Summary" at bounding box center [1278, 732] width 148 height 13
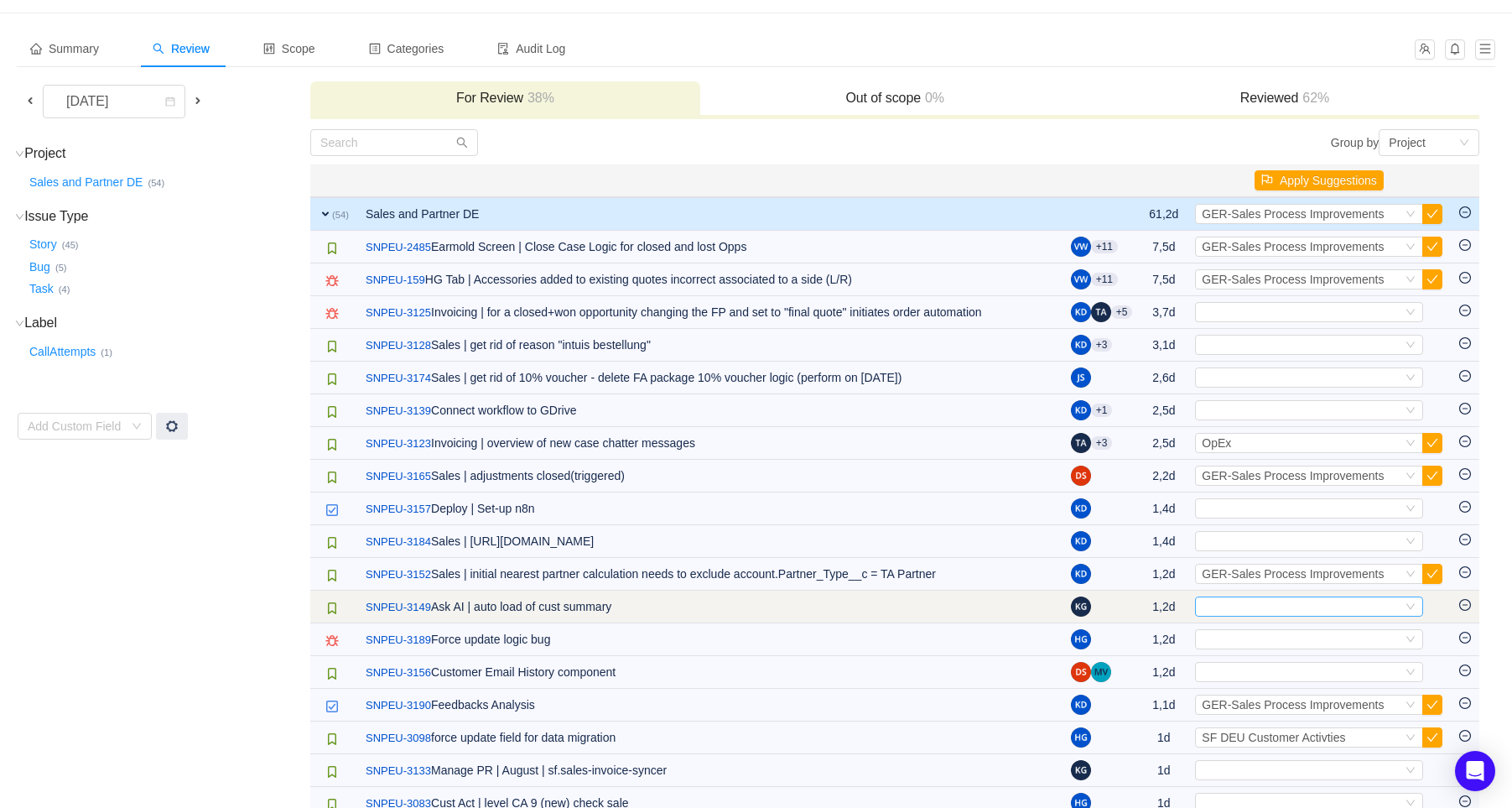
scroll to position [93, 0]
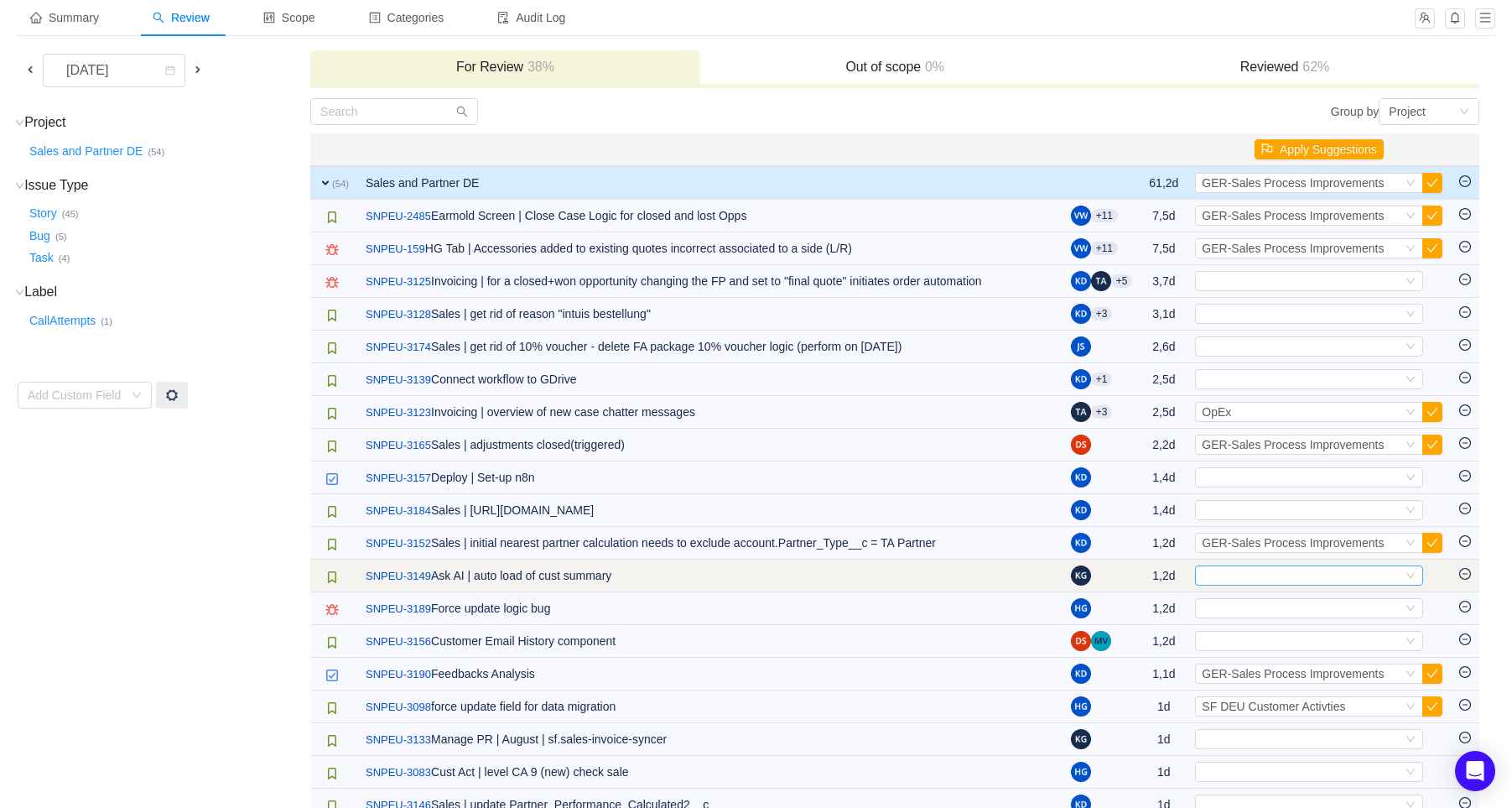
click at [1281, 583] on div "Select" at bounding box center [1301, 575] width 200 height 18
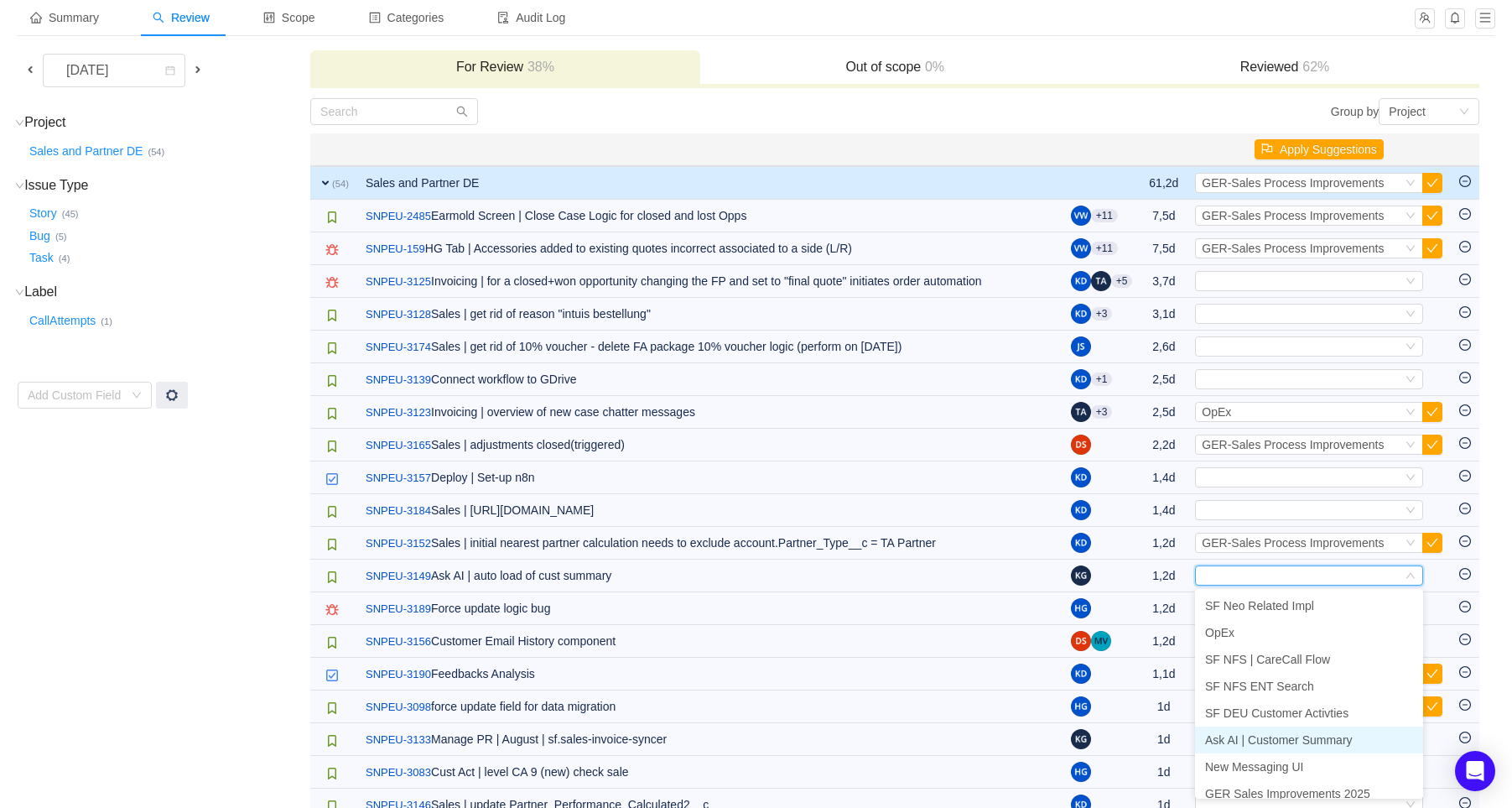
click at [1285, 741] on span "Ask AI | Customer Summary" at bounding box center [1278, 739] width 148 height 13
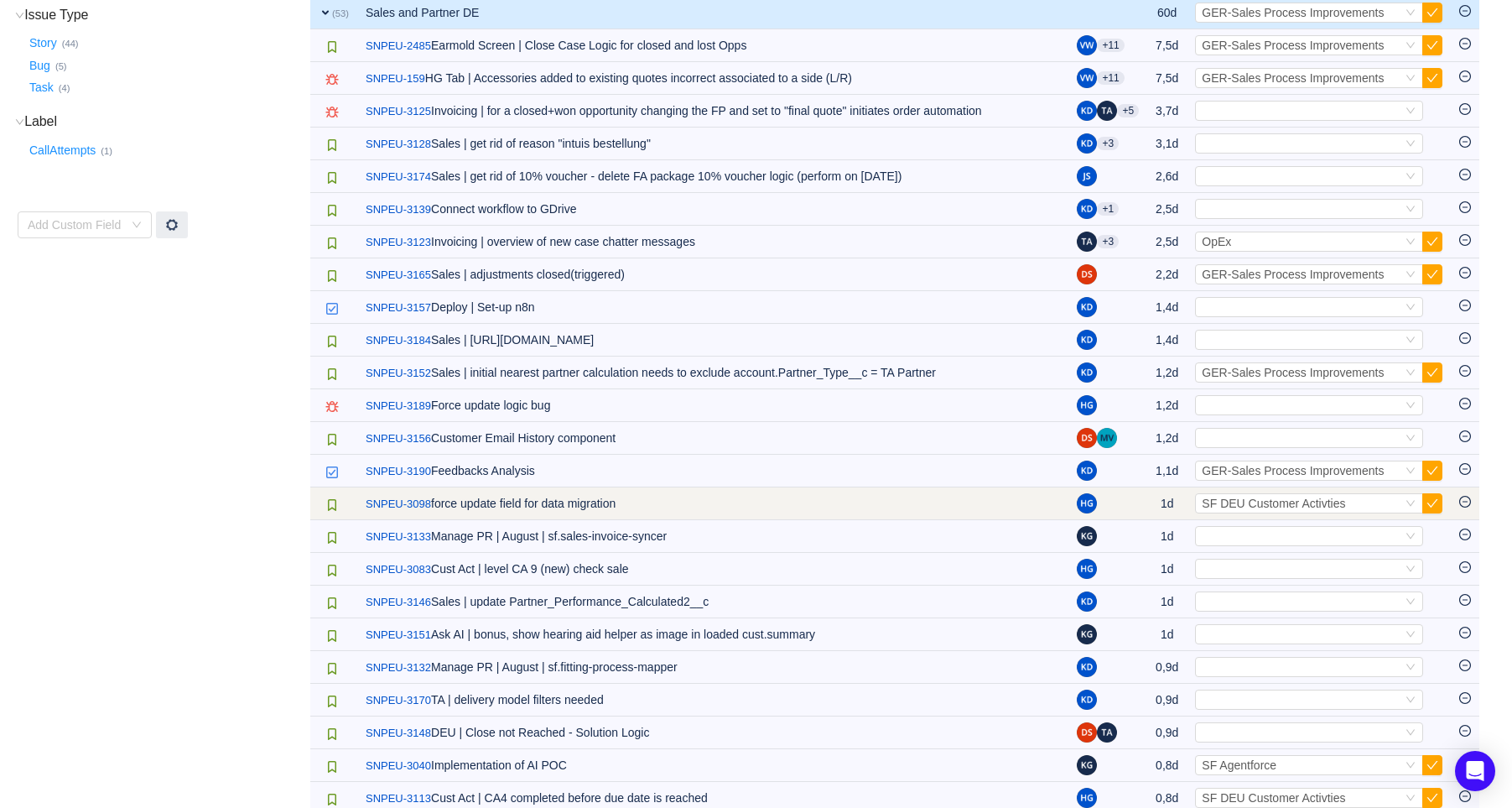
scroll to position [279, 0]
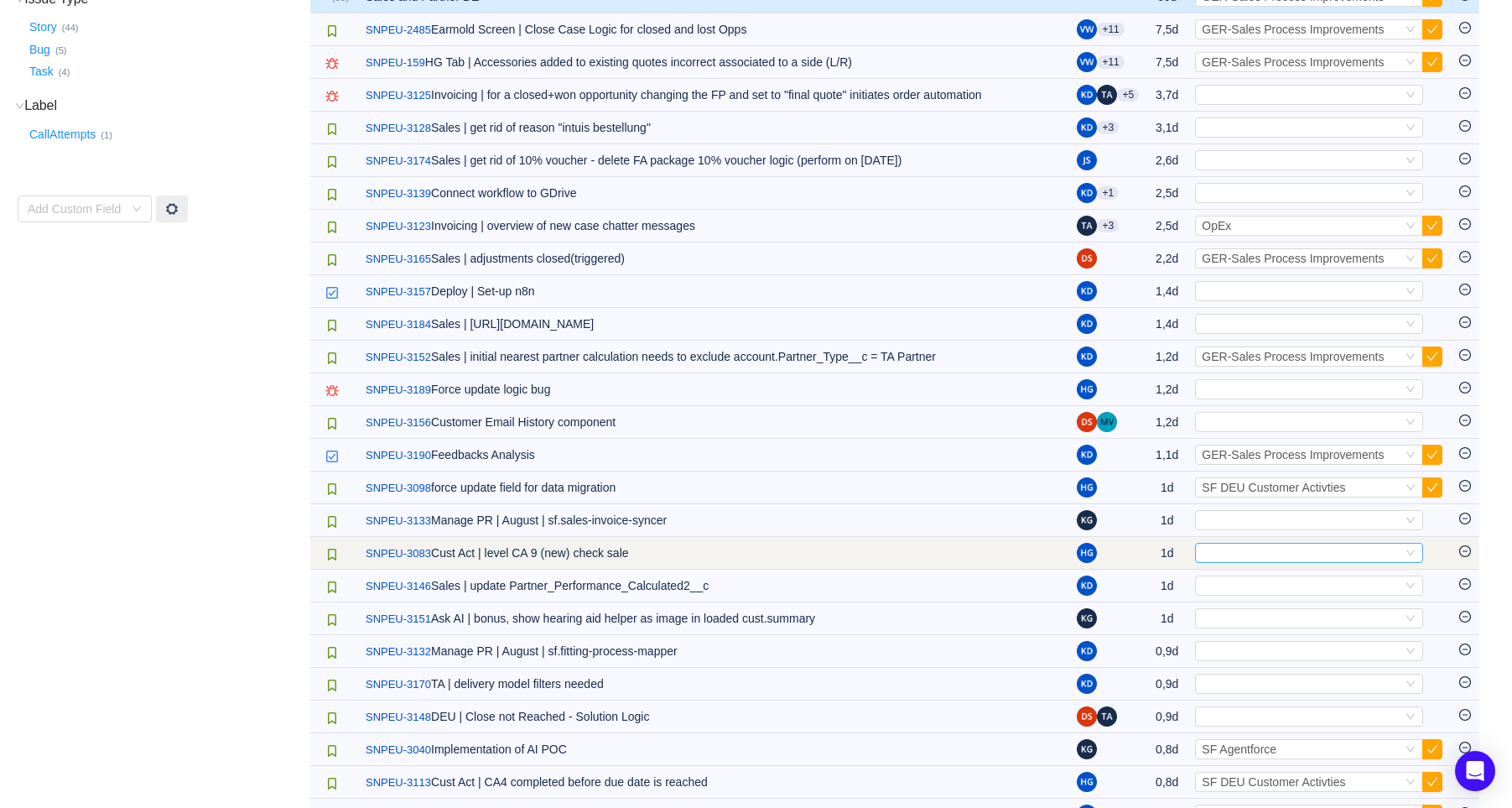
click at [1267, 547] on div "Select" at bounding box center [1301, 552] width 200 height 18
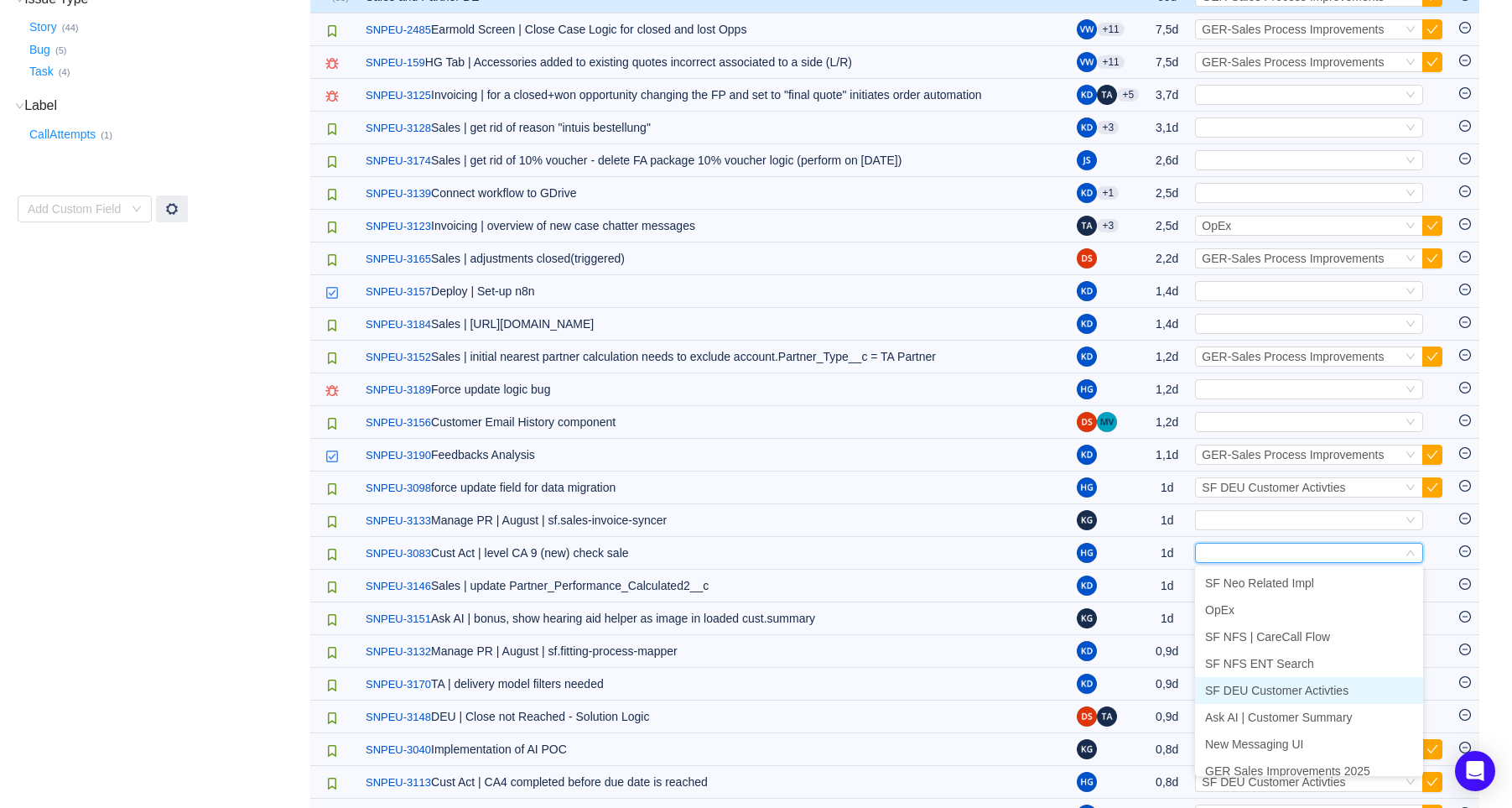
click at [1300, 691] on span "SF DEU Customer Activties" at bounding box center [1276, 689] width 143 height 13
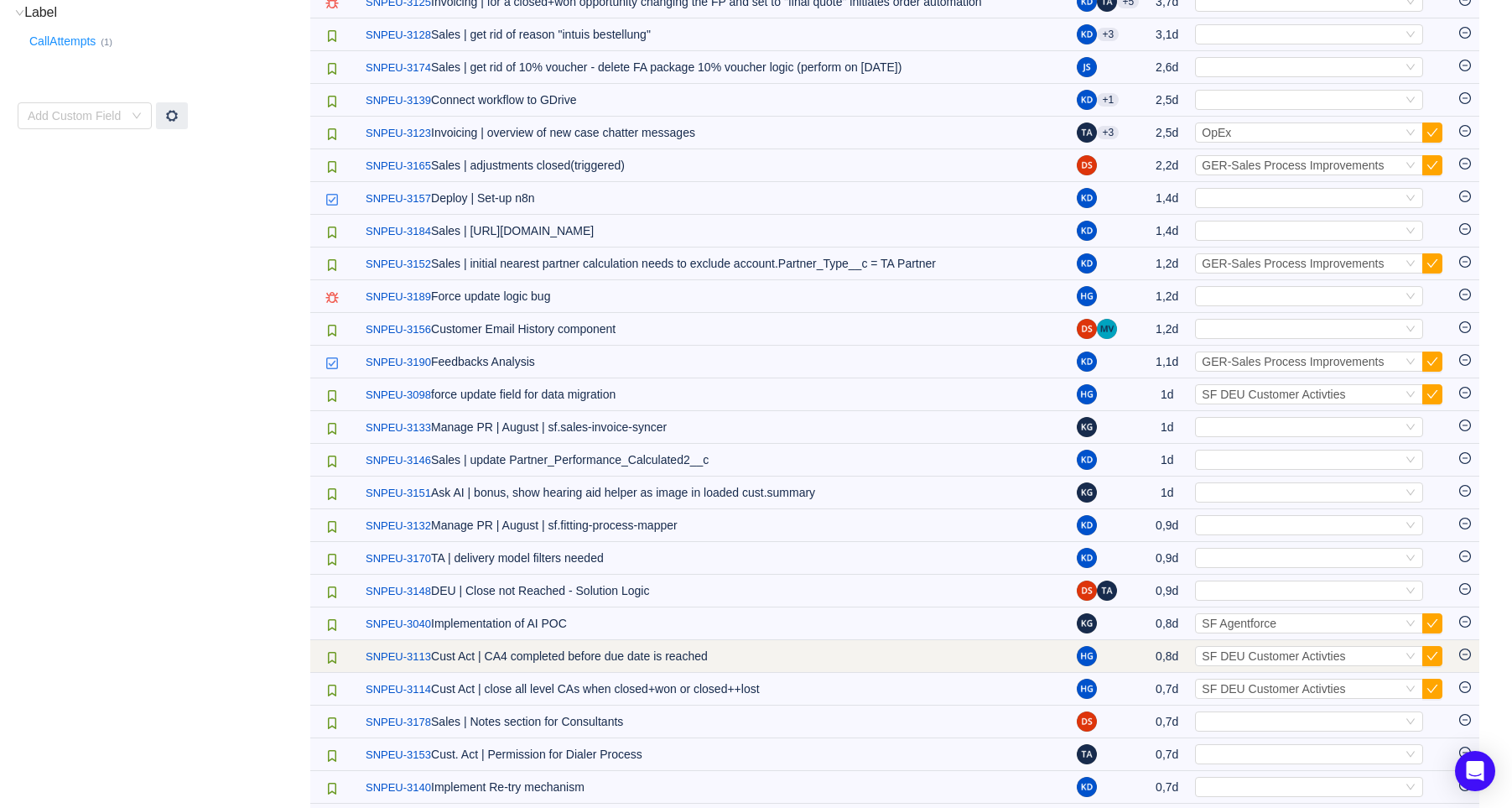
scroll to position [465, 0]
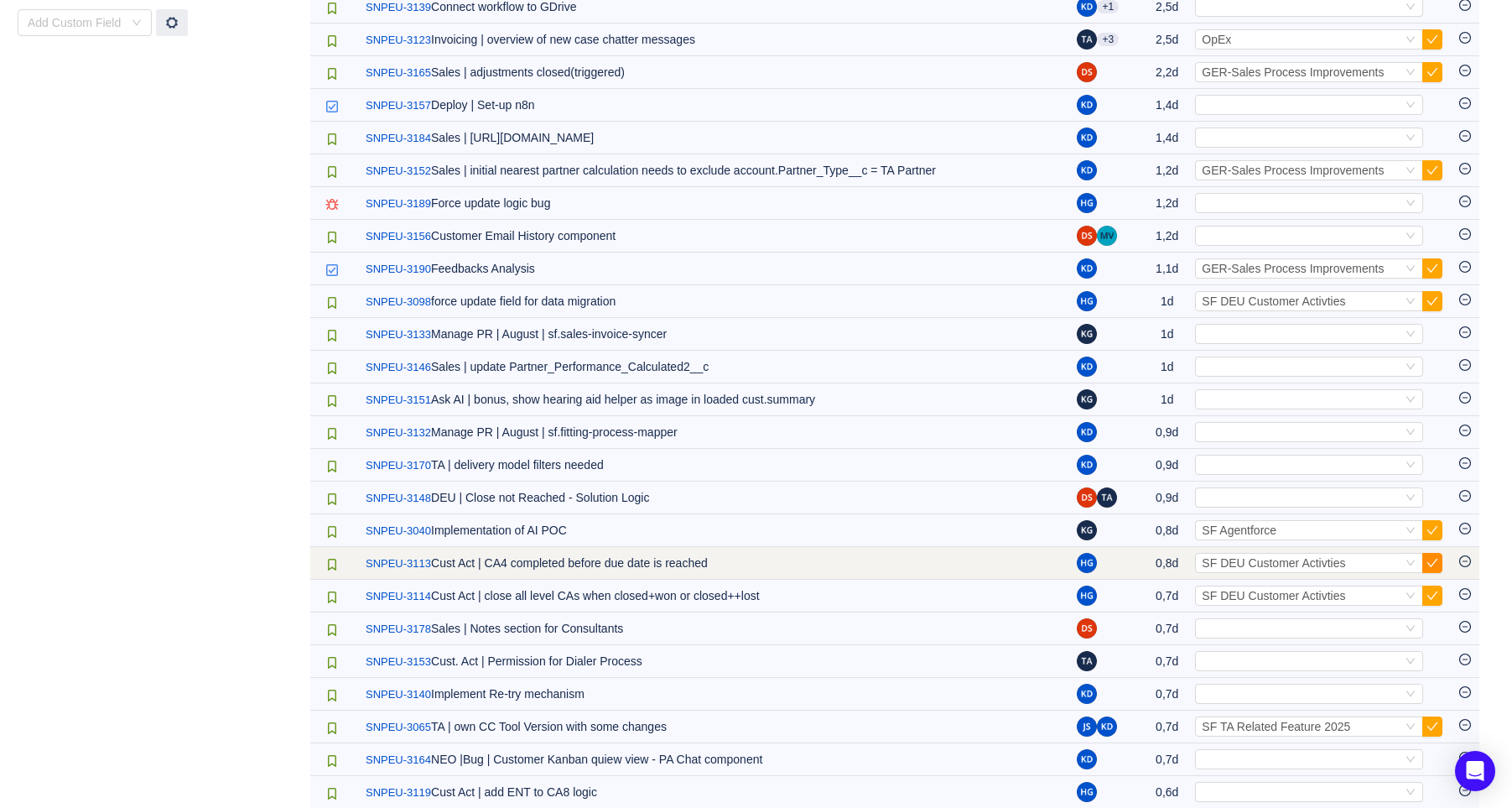
click at [1444, 566] on td "Select SF DEU Customer Activties Out of scope" at bounding box center [1318, 563] width 264 height 32
click at [1439, 566] on button "button" at bounding box center [1432, 562] width 20 height 20
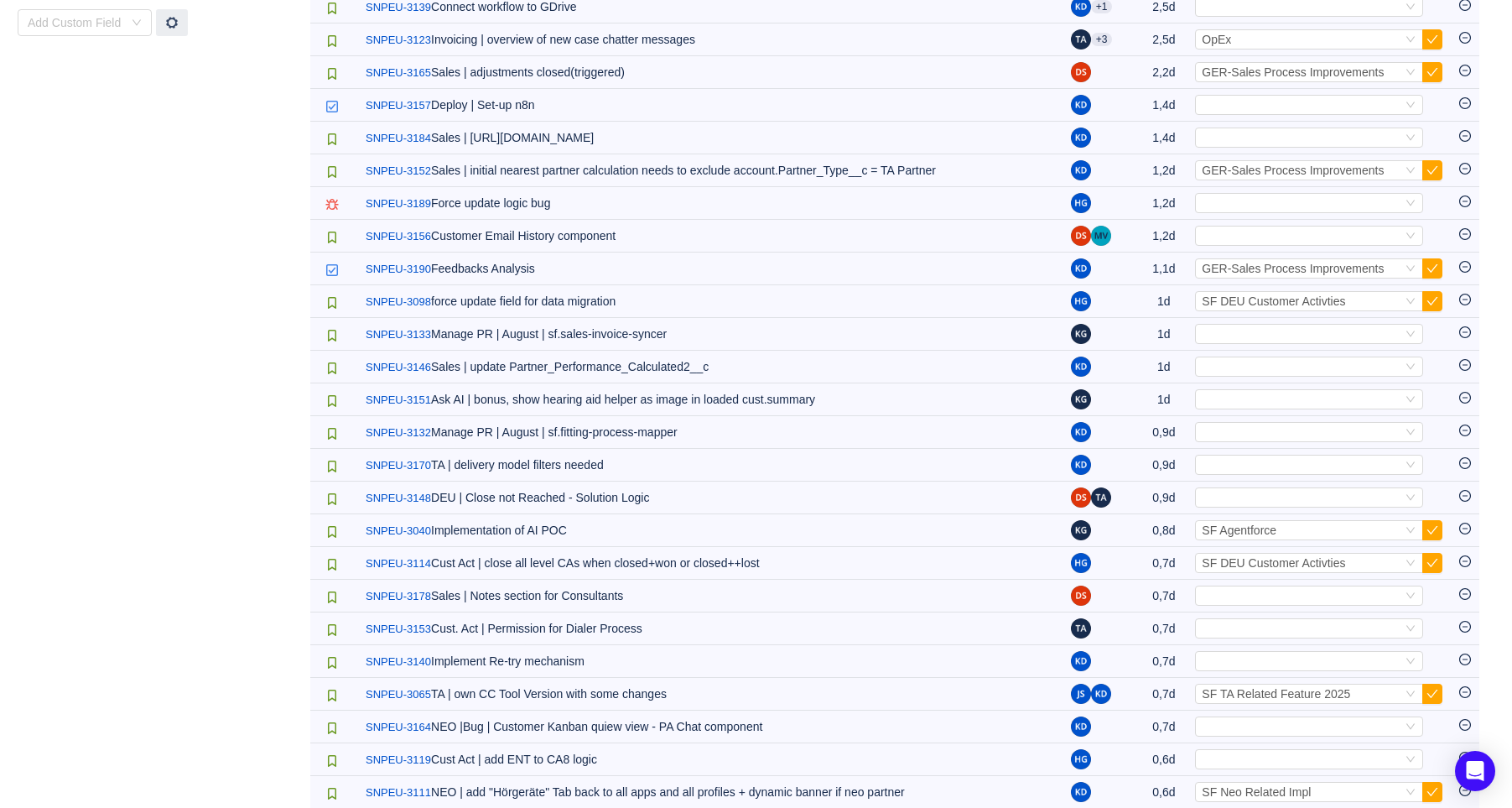
click at [1436, 566] on button "button" at bounding box center [1432, 562] width 20 height 20
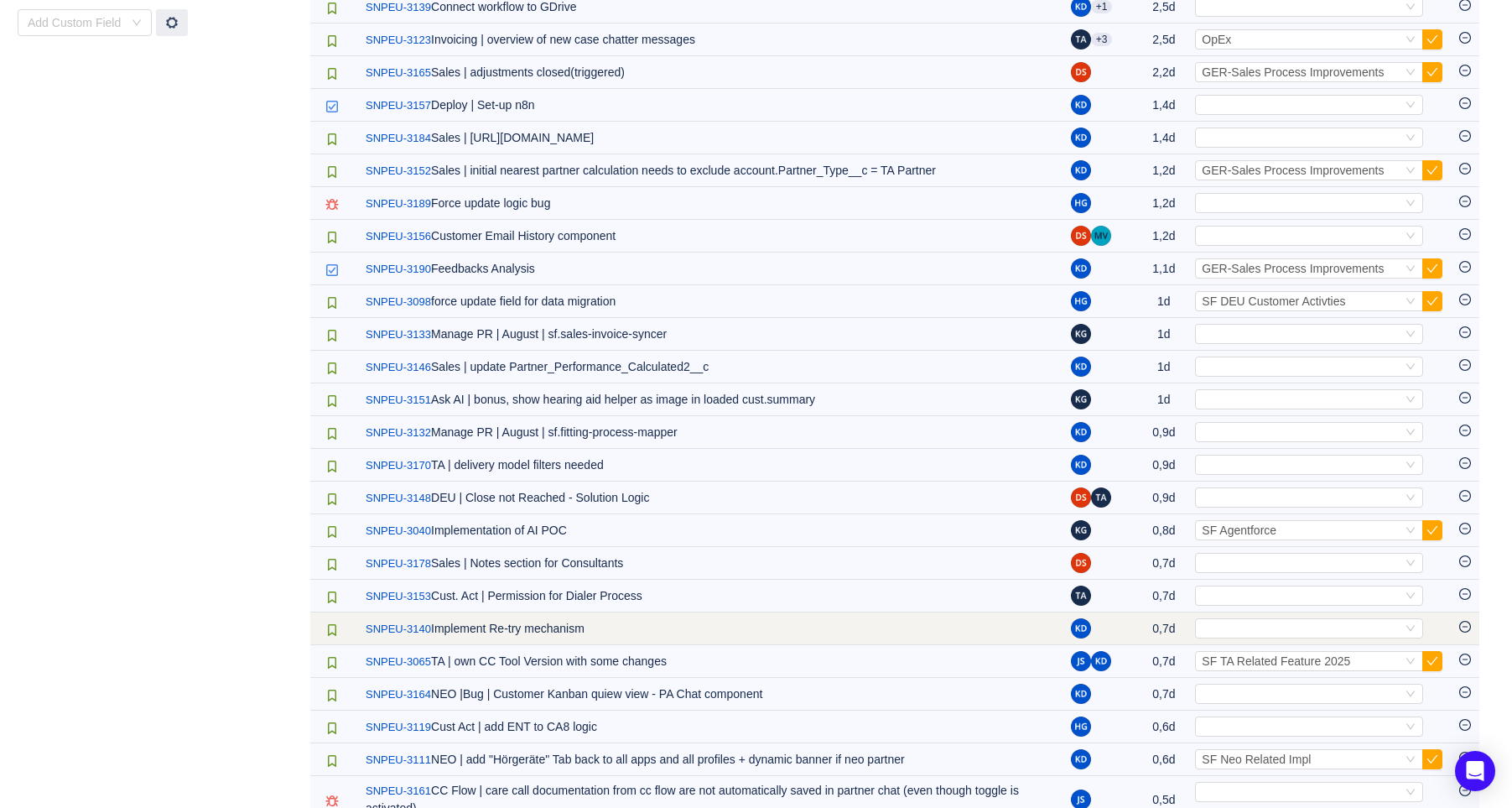
scroll to position [559, 0]
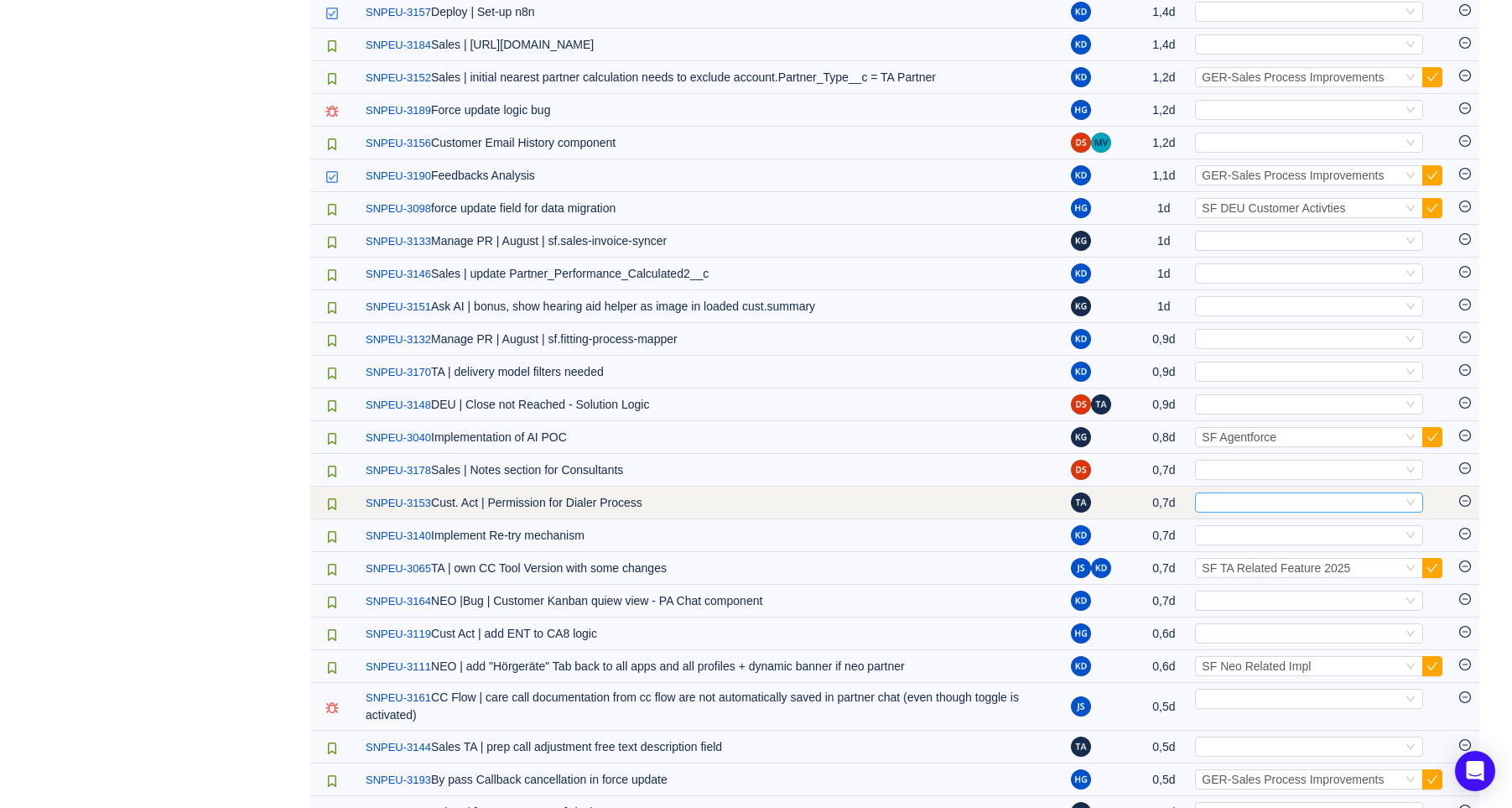
click at [1344, 511] on div "Select" at bounding box center [1301, 502] width 200 height 18
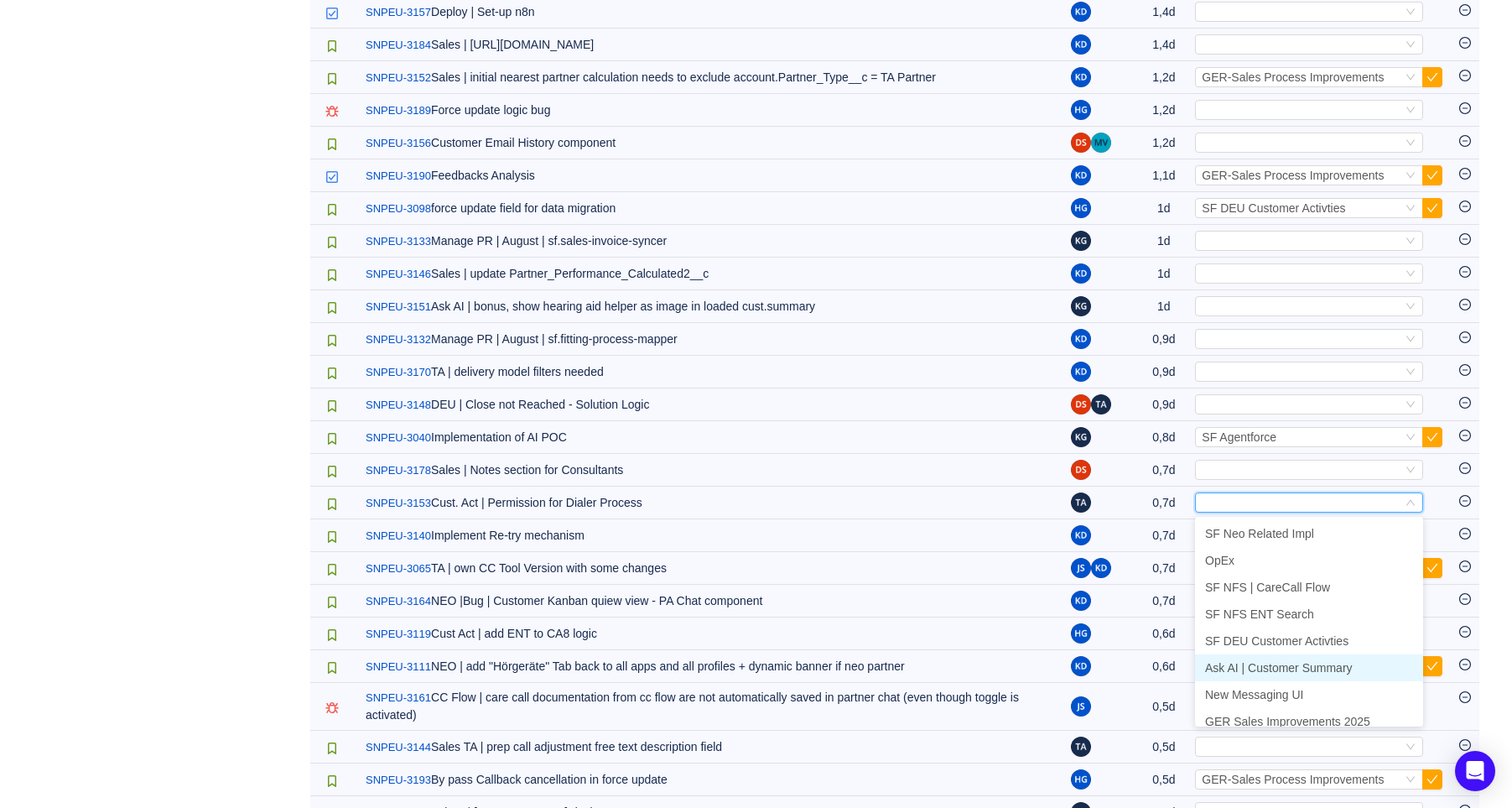
click at [1328, 662] on span "Ask AI | Customer Summary" at bounding box center [1278, 667] width 148 height 13
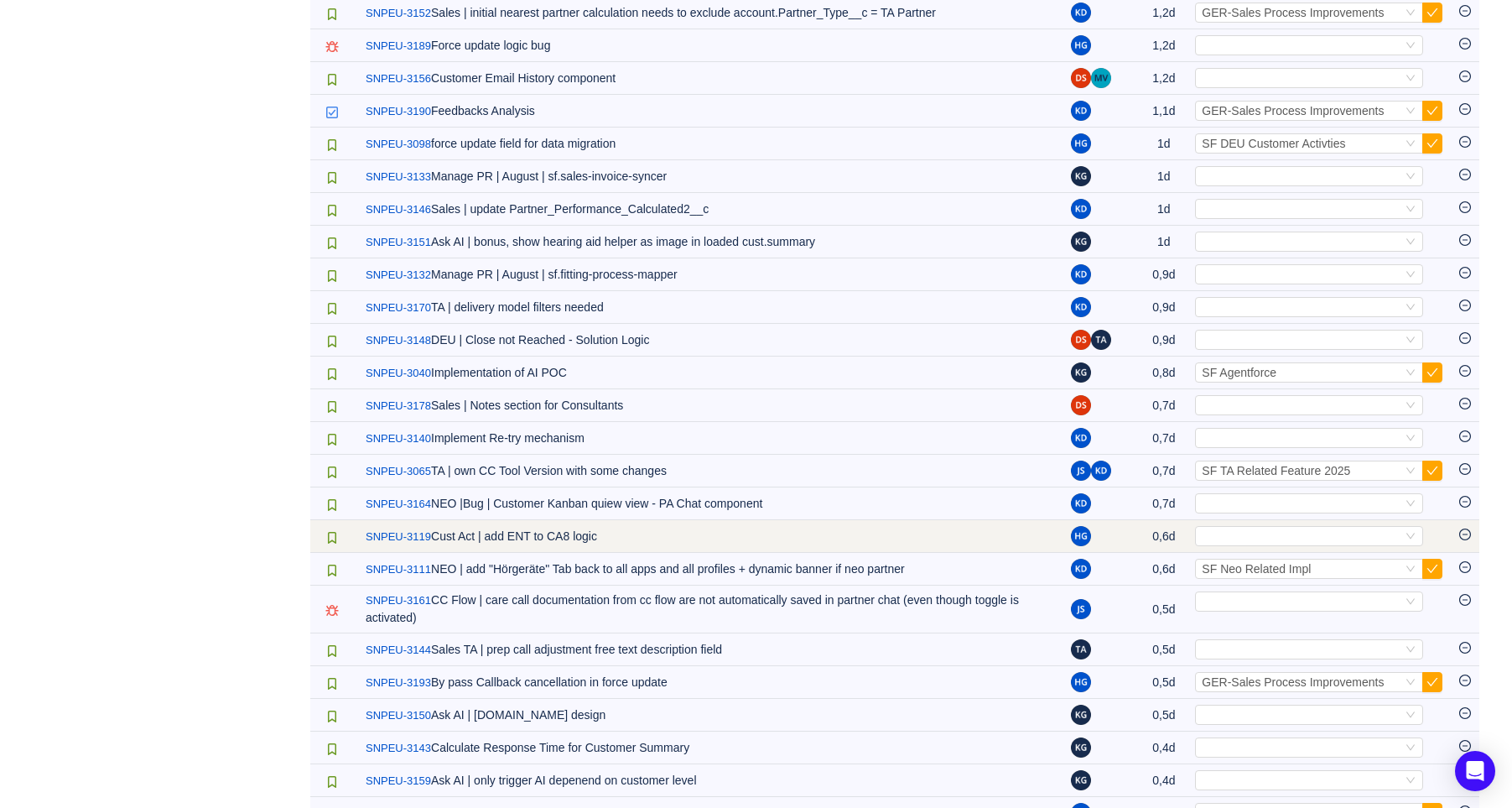
scroll to position [652, 0]
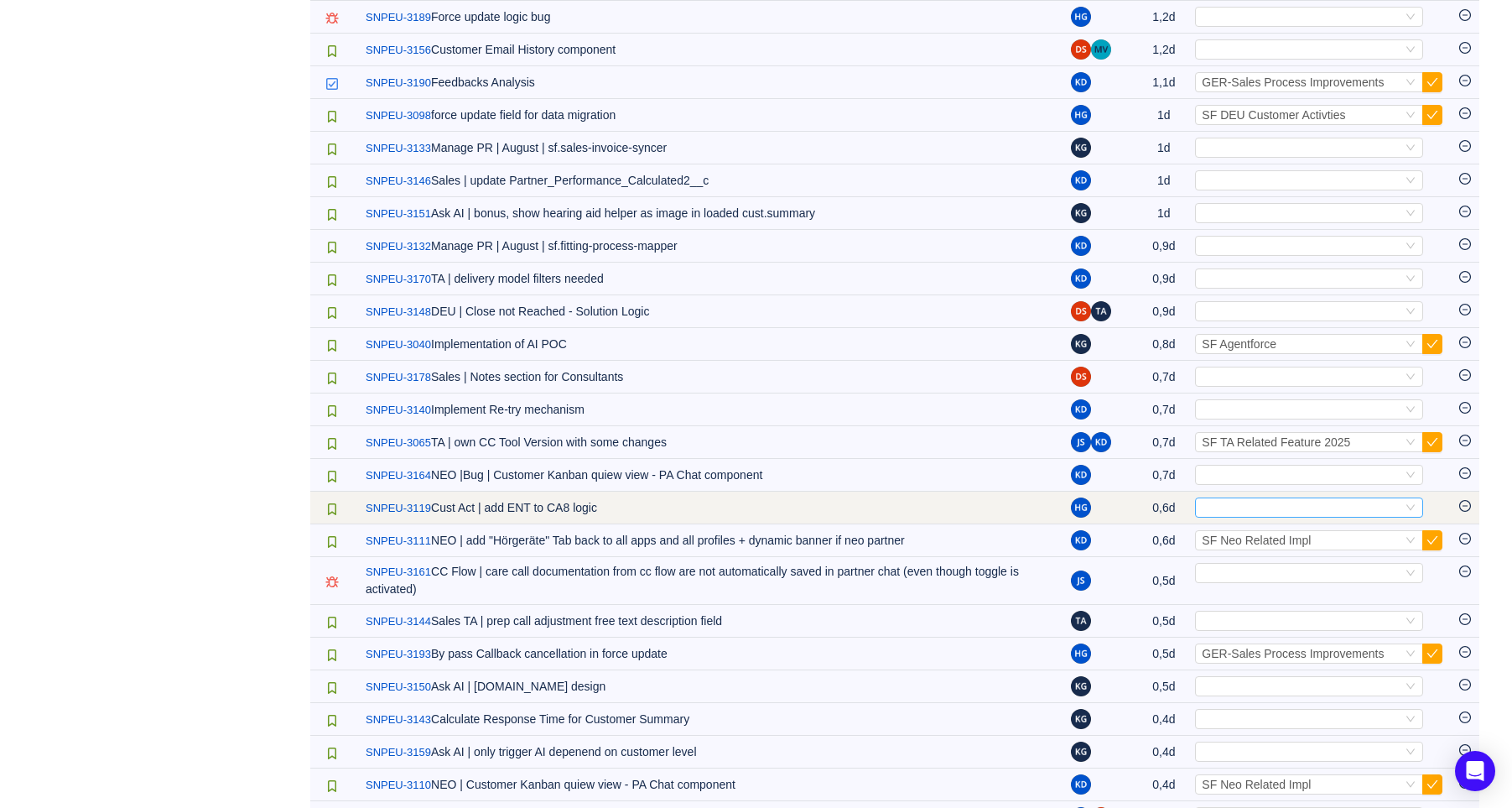
click at [1256, 509] on div "Select" at bounding box center [1301, 507] width 200 height 18
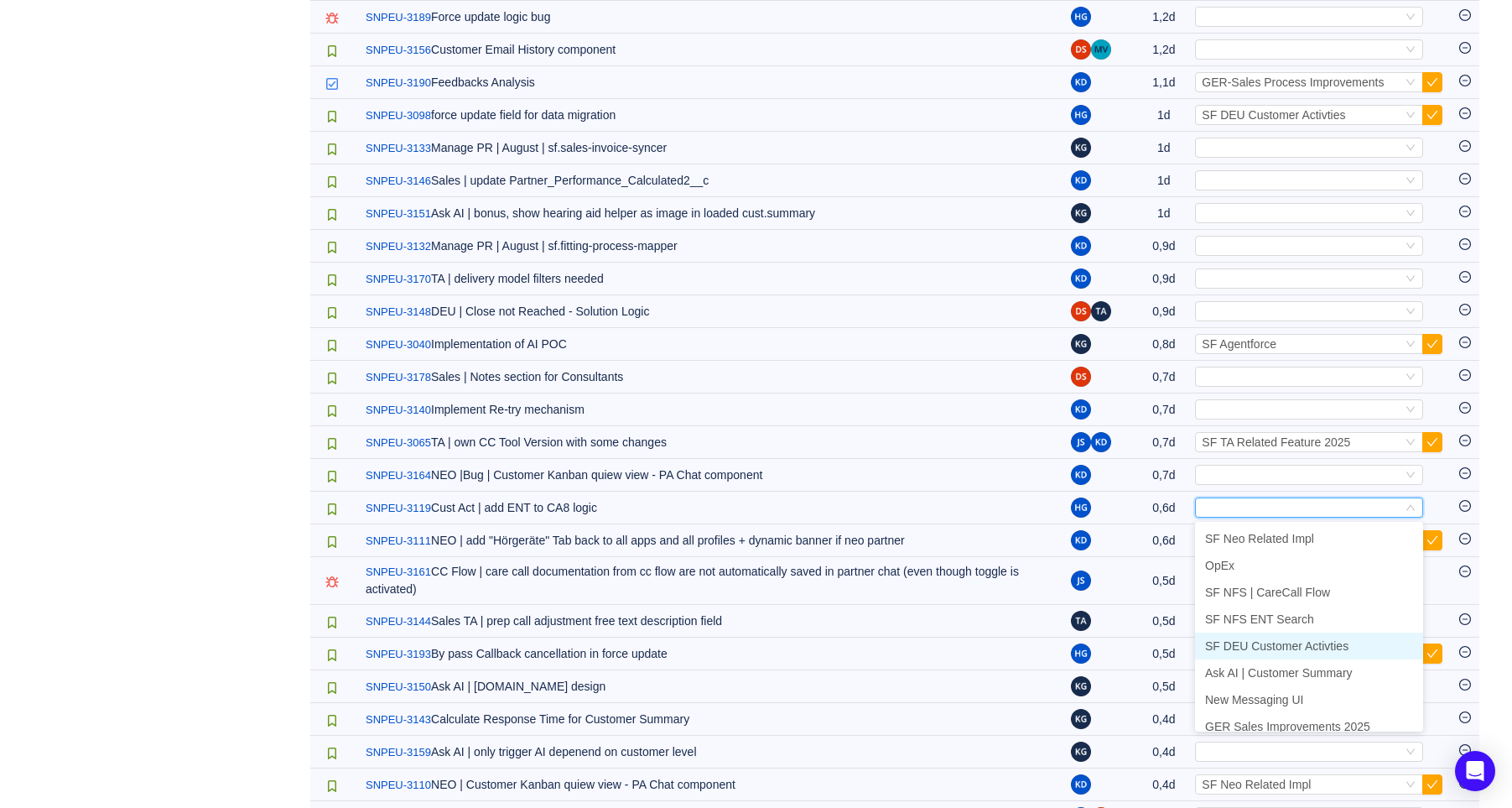
click at [1309, 646] on span "SF DEU Customer Activties" at bounding box center [1276, 646] width 143 height 13
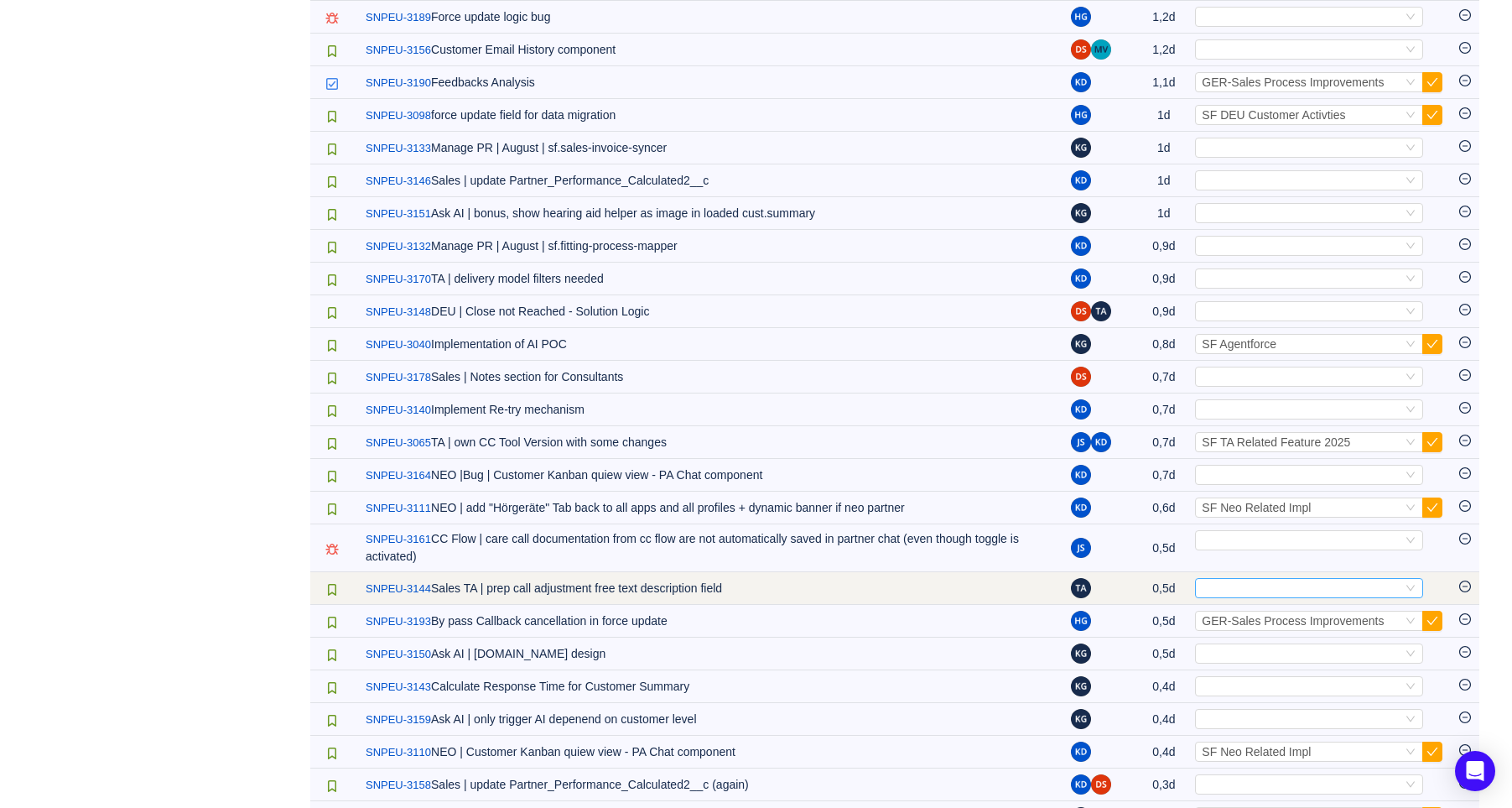
scroll to position [745, 0]
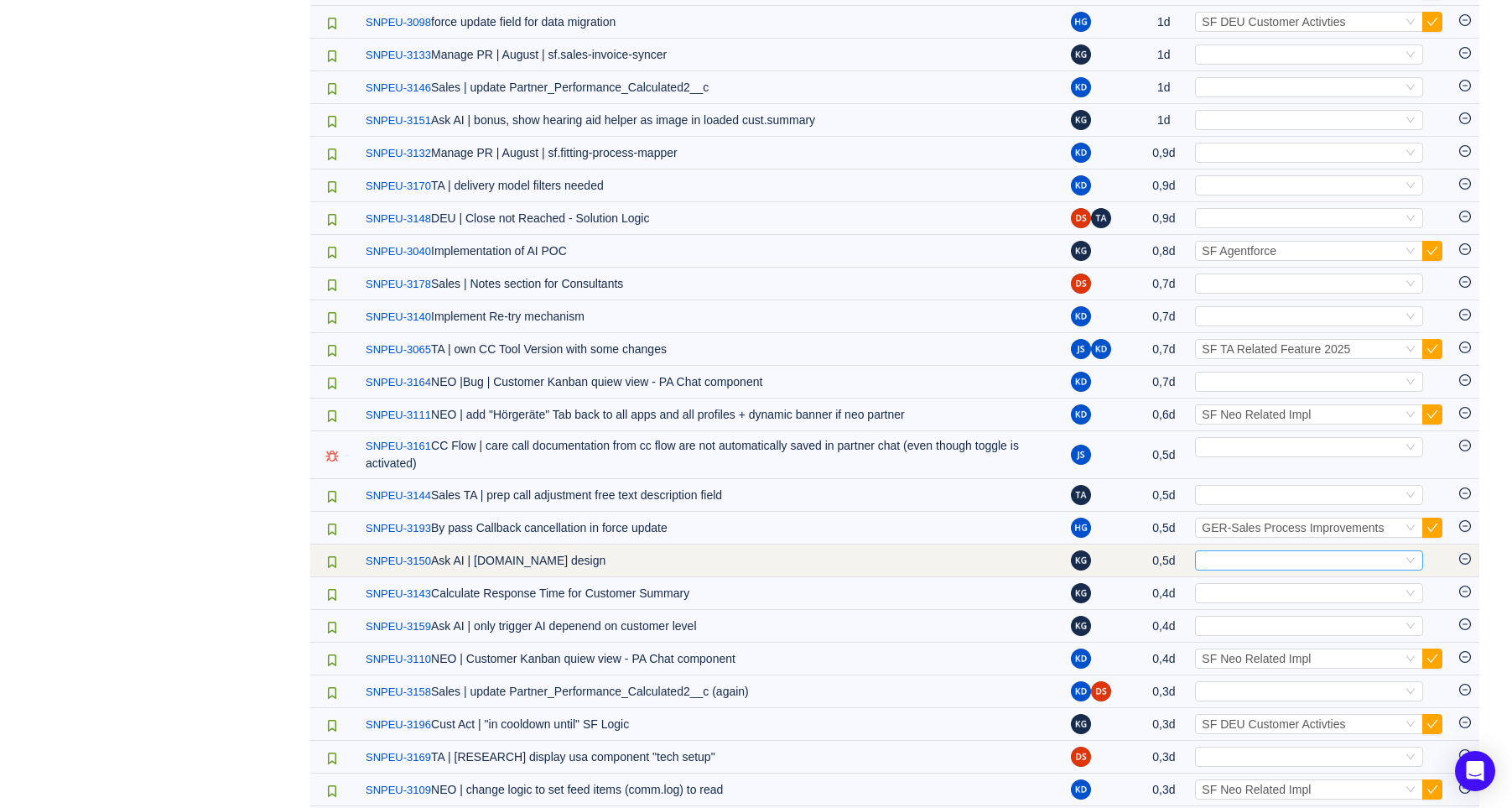
click at [1328, 564] on div "Select" at bounding box center [1301, 559] width 200 height 18
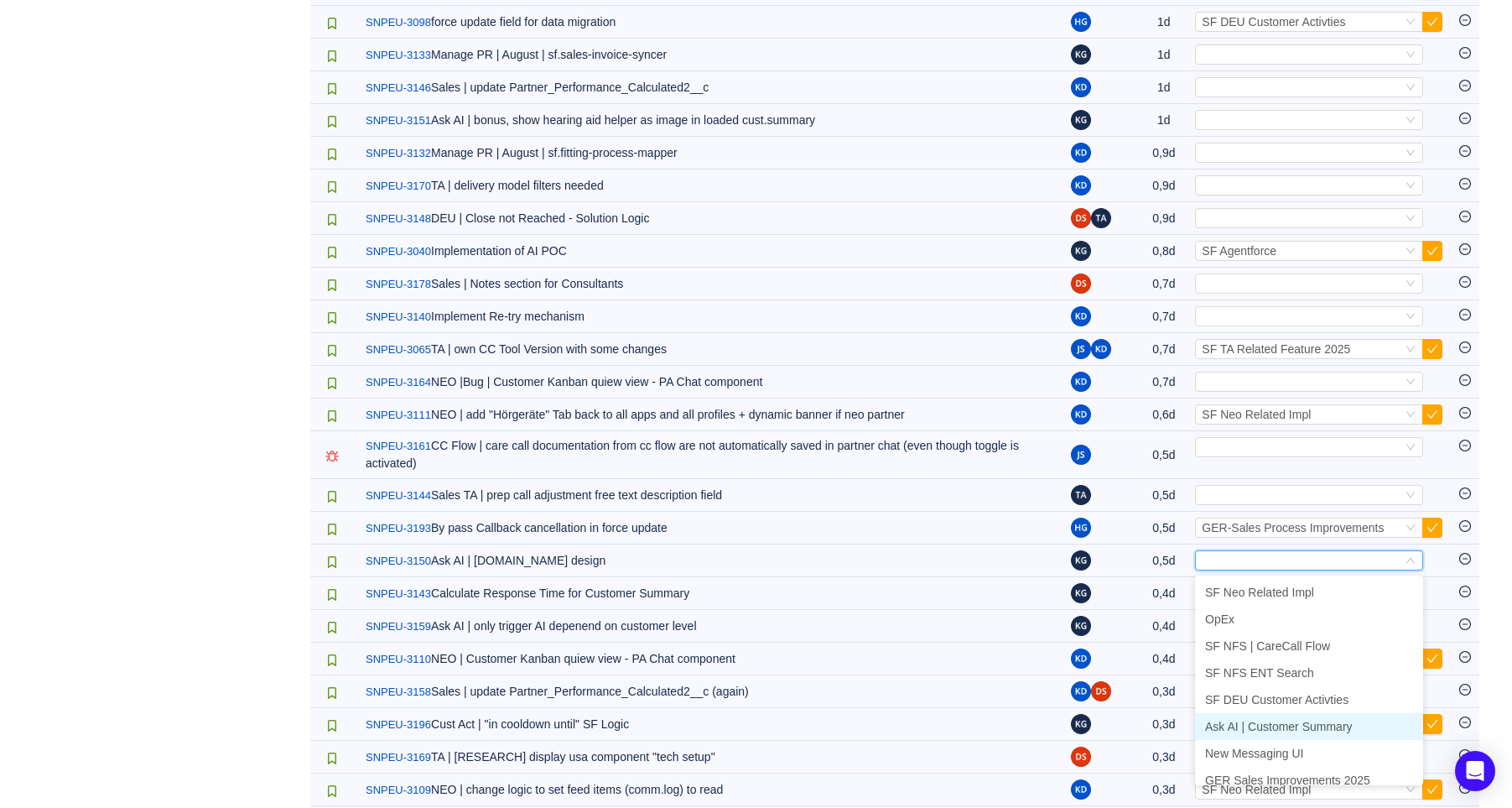
click at [1295, 727] on span "Ask AI | Customer Summary" at bounding box center [1278, 725] width 148 height 13
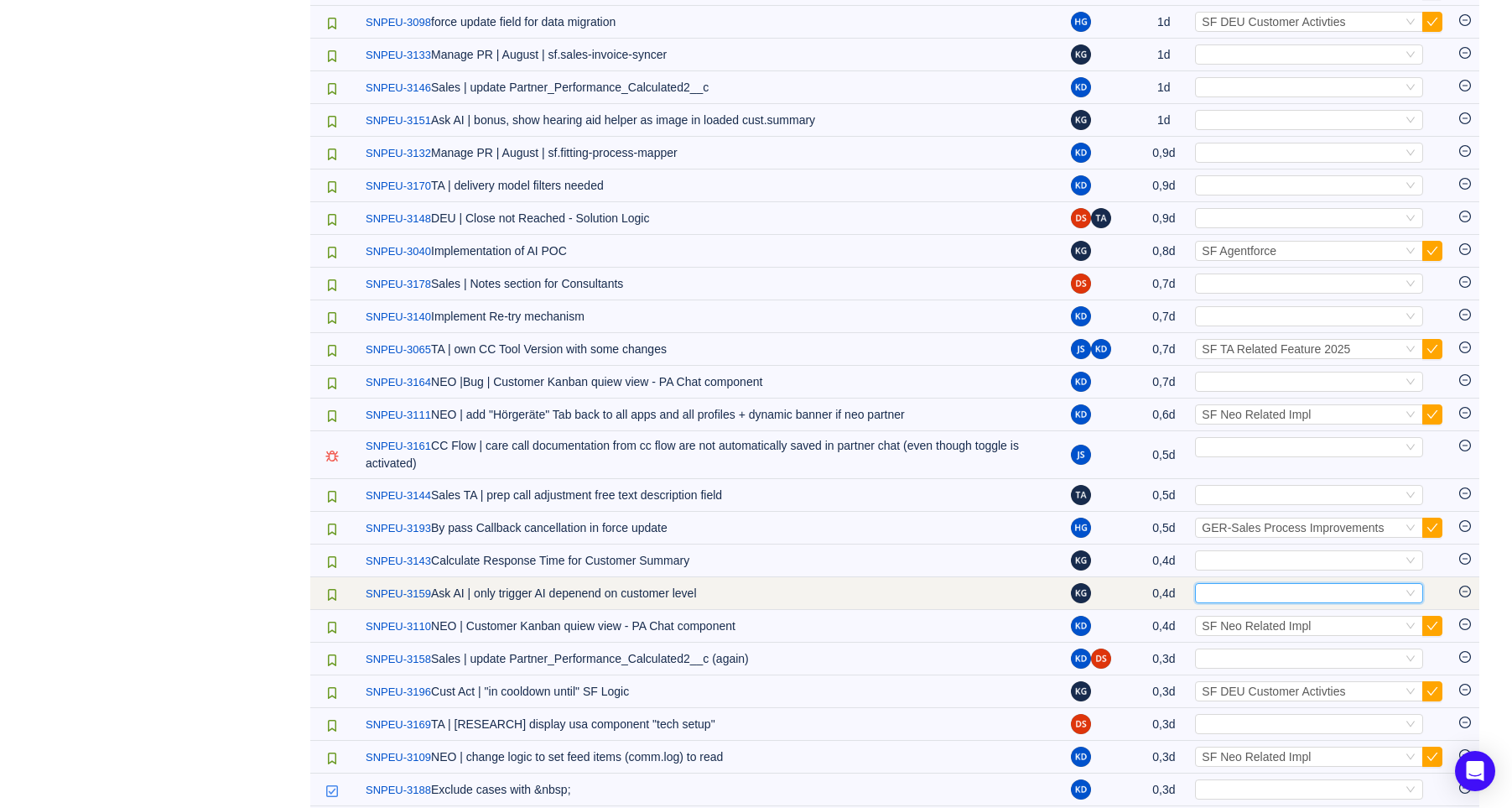
click at [1266, 589] on div "Select" at bounding box center [1301, 593] width 200 height 18
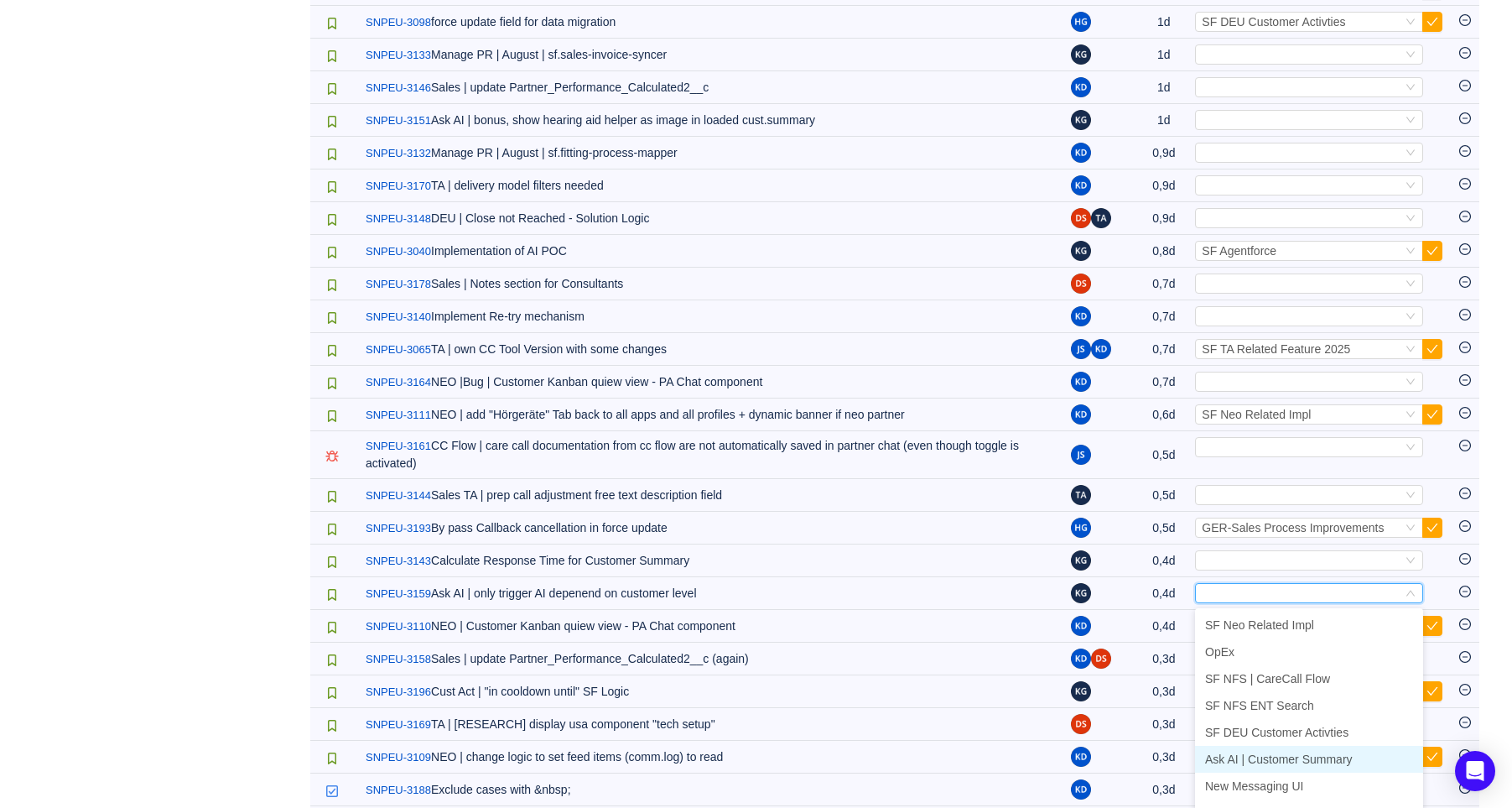
click at [1301, 760] on span "Ask AI | Customer Summary" at bounding box center [1278, 759] width 148 height 13
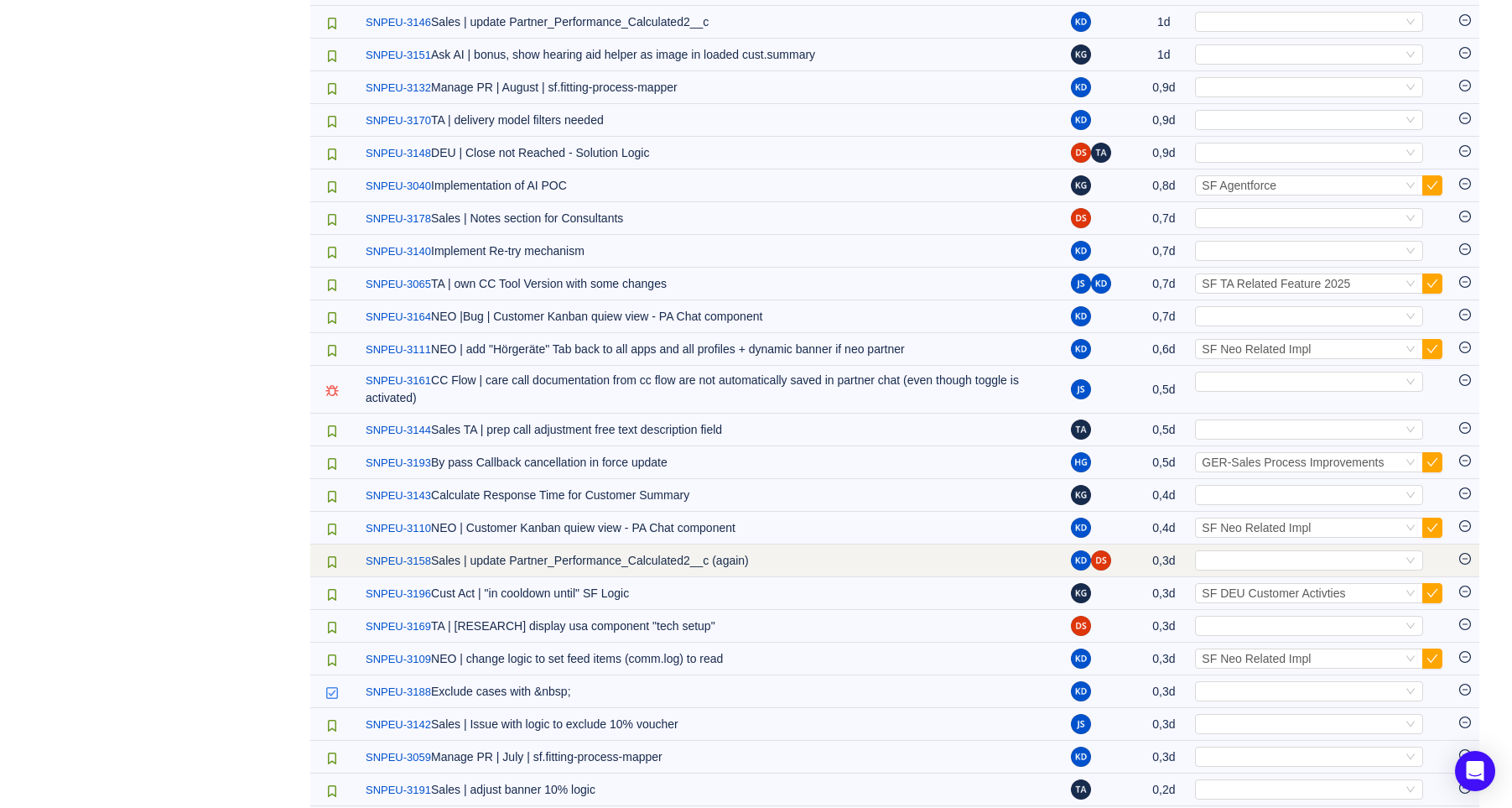
scroll to position [839, 0]
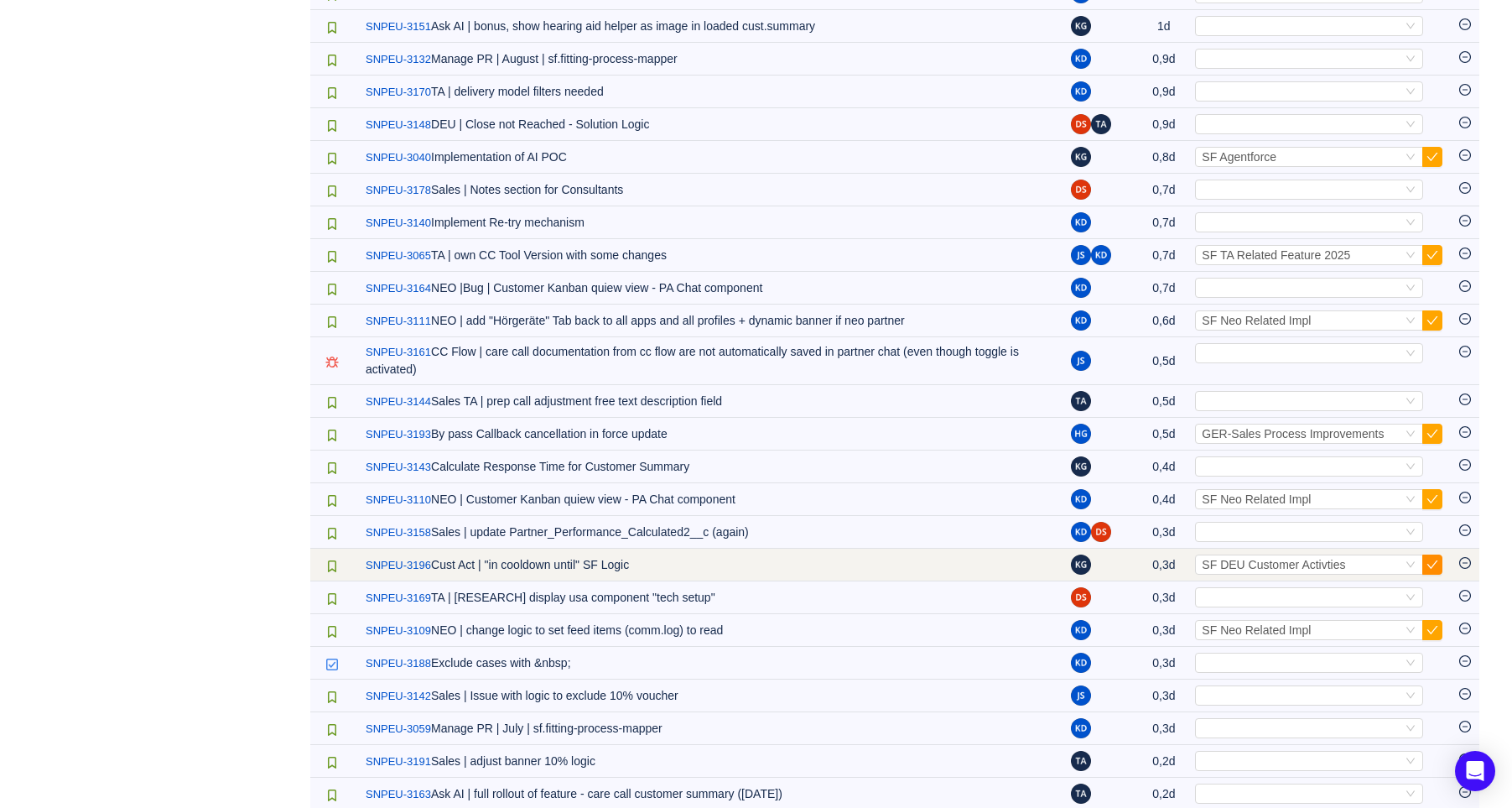
click at [1438, 567] on button "button" at bounding box center [1432, 564] width 20 height 20
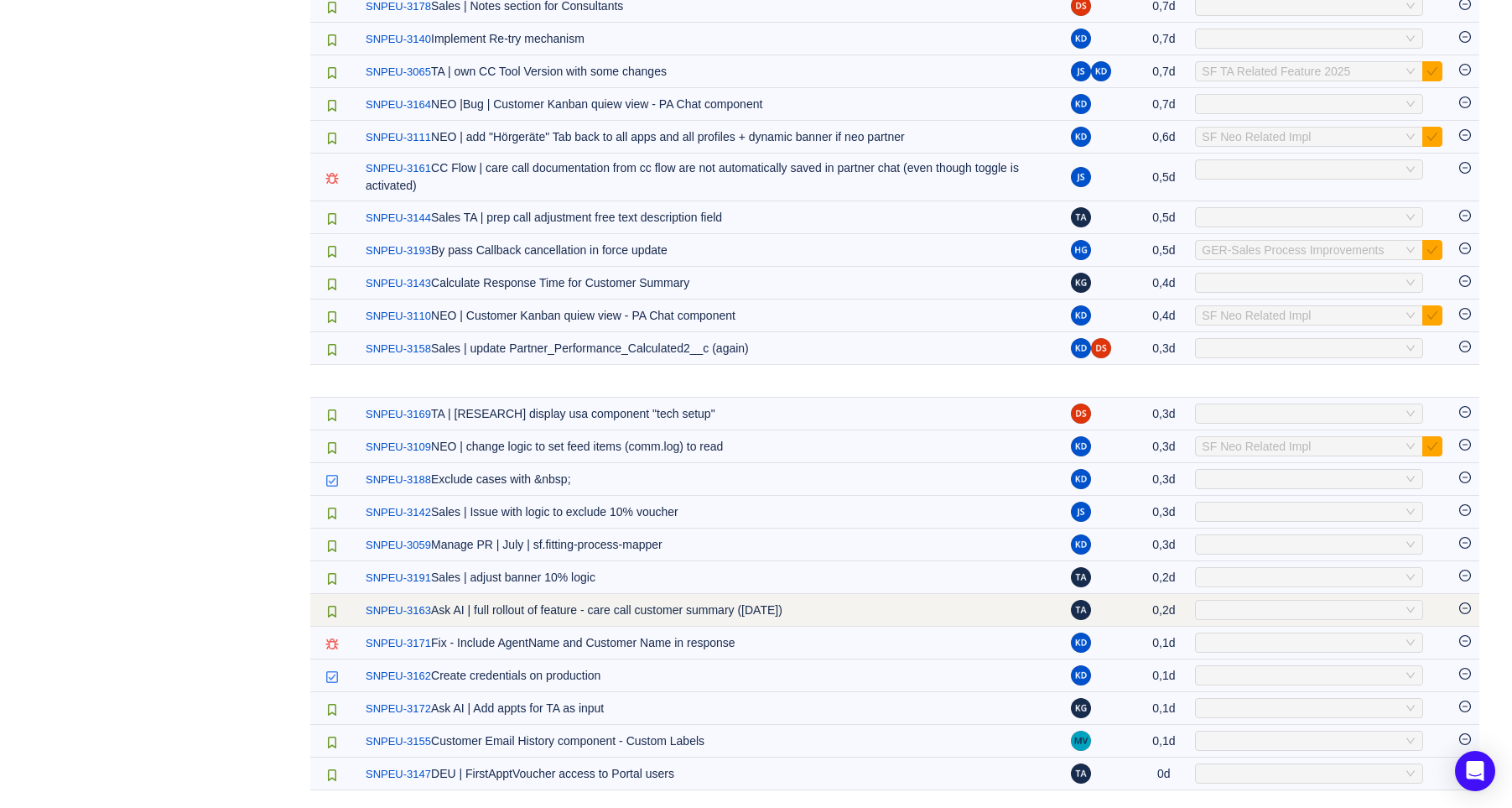
scroll to position [993, 0]
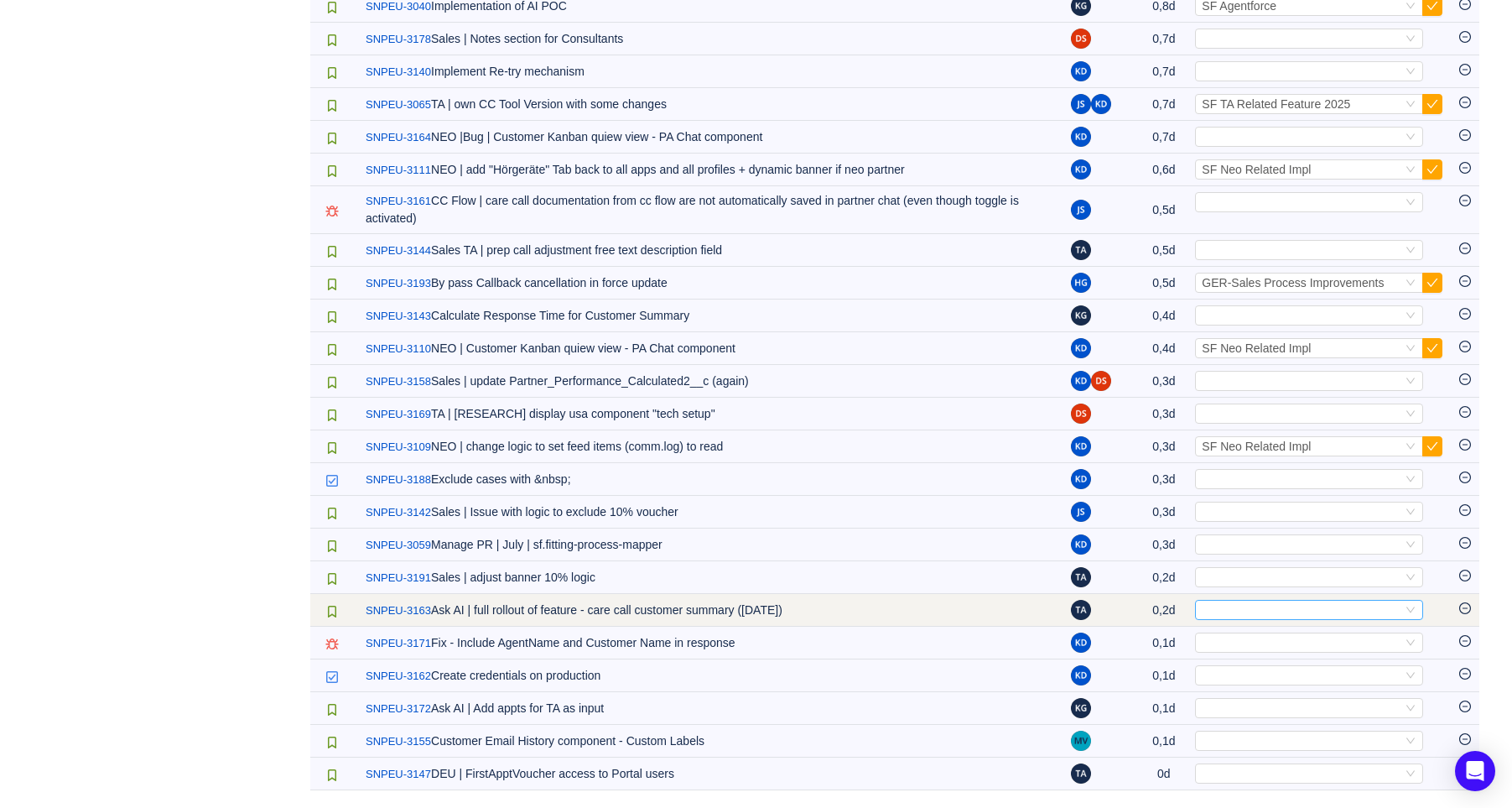
click at [1327, 606] on div "Select" at bounding box center [1301, 610] width 200 height 18
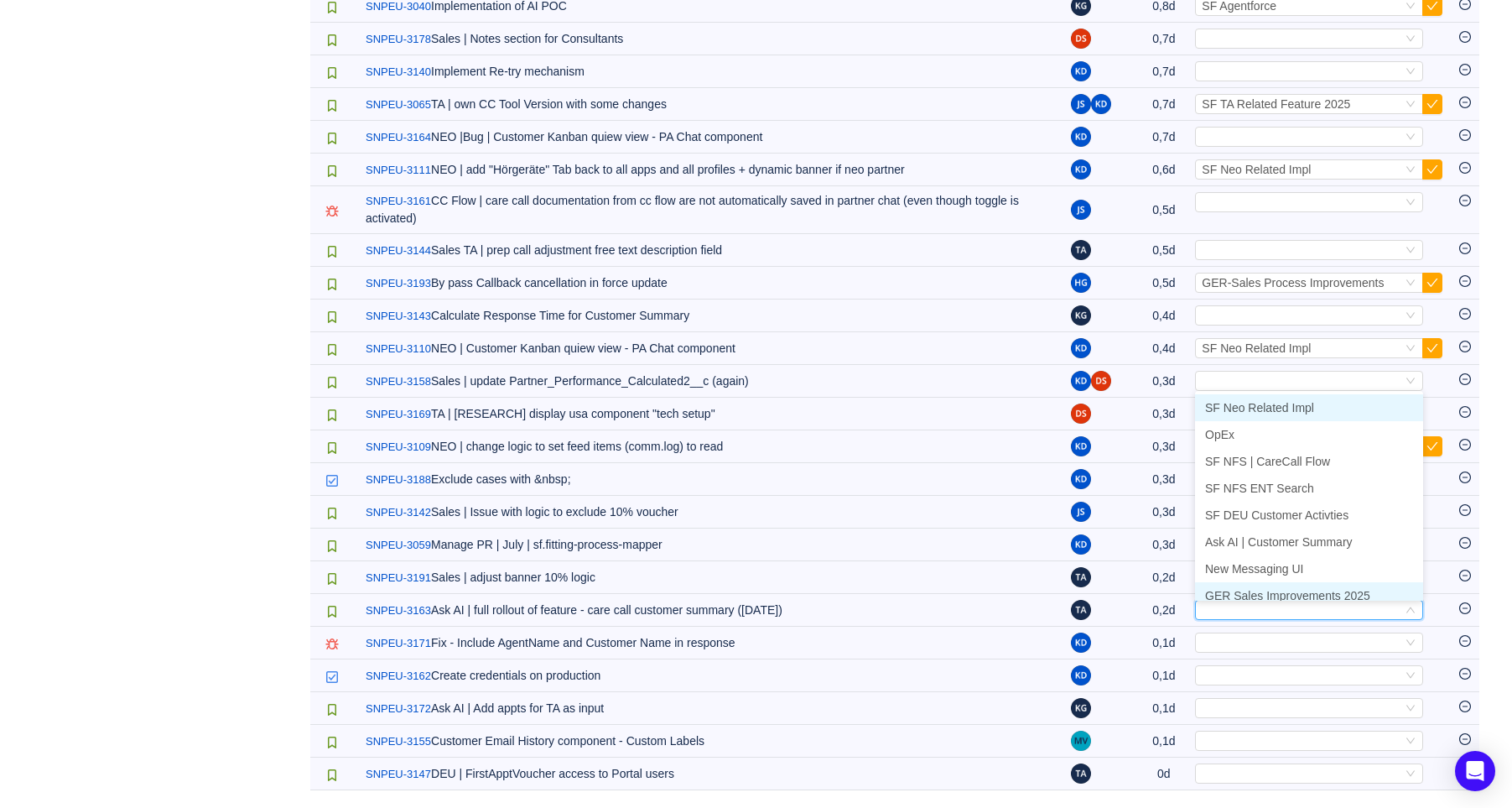
scroll to position [9, 0]
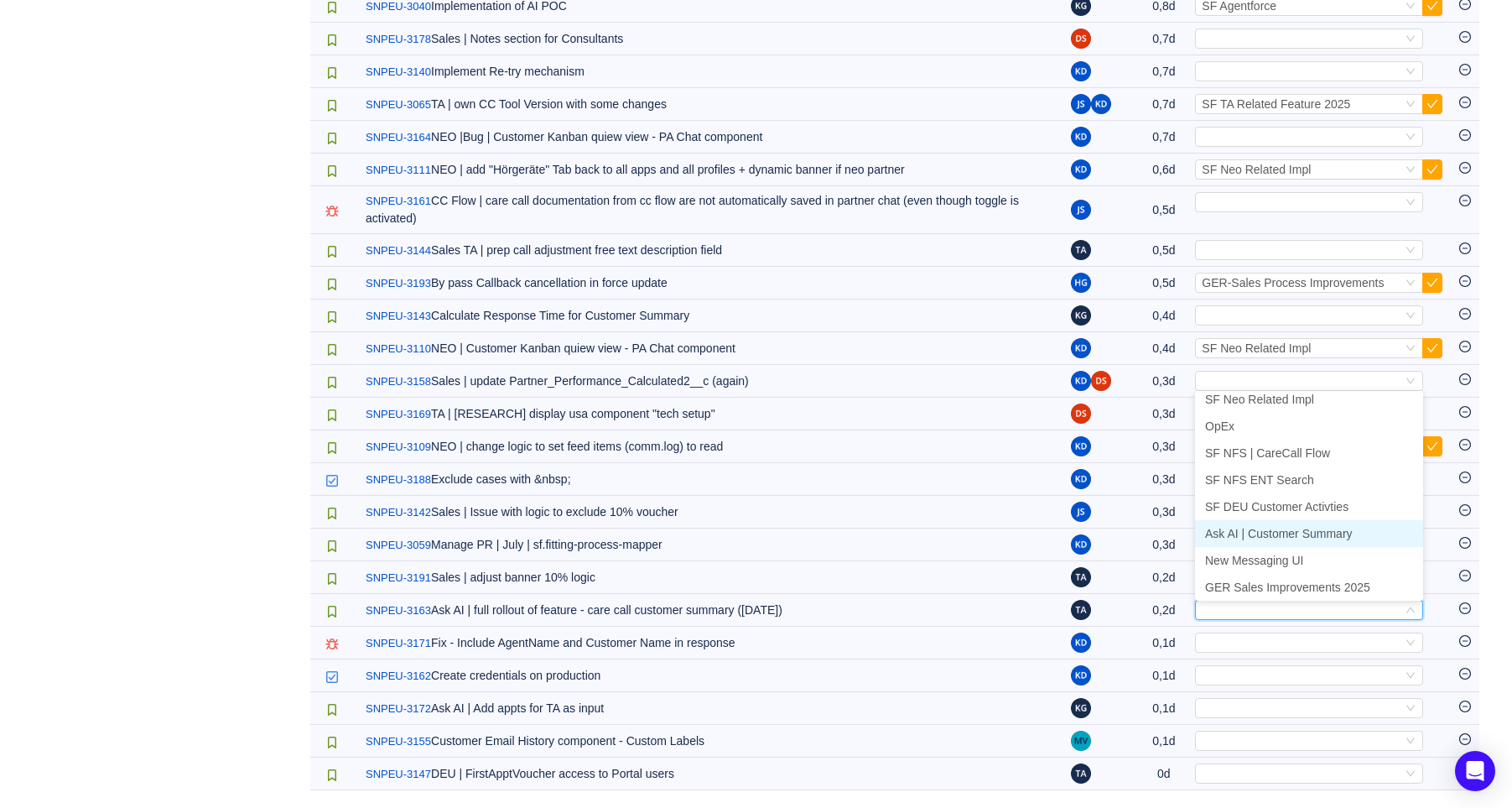
click at [1307, 529] on span "Ask AI | Customer Summary" at bounding box center [1278, 533] width 148 height 13
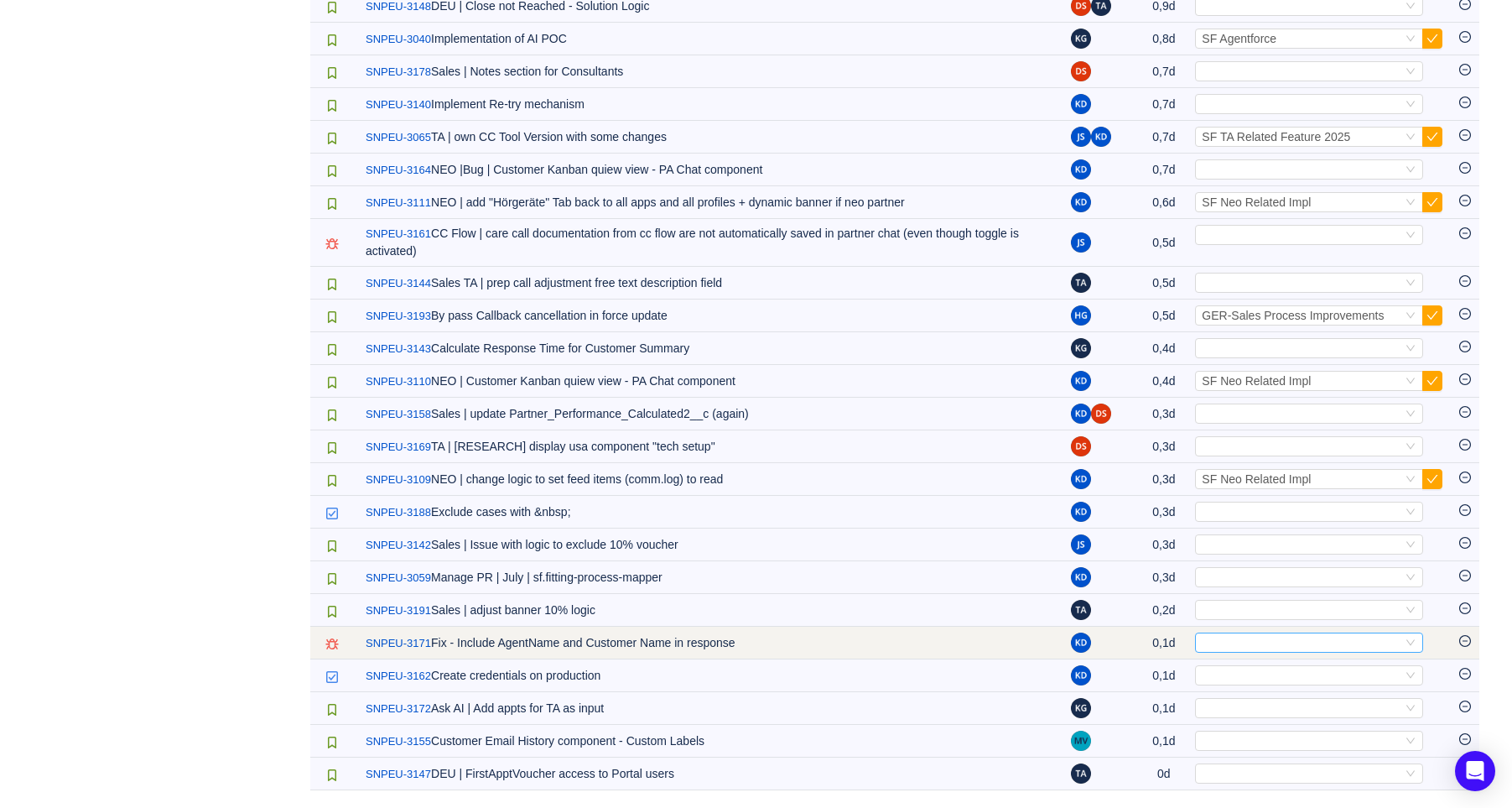
scroll to position [960, 0]
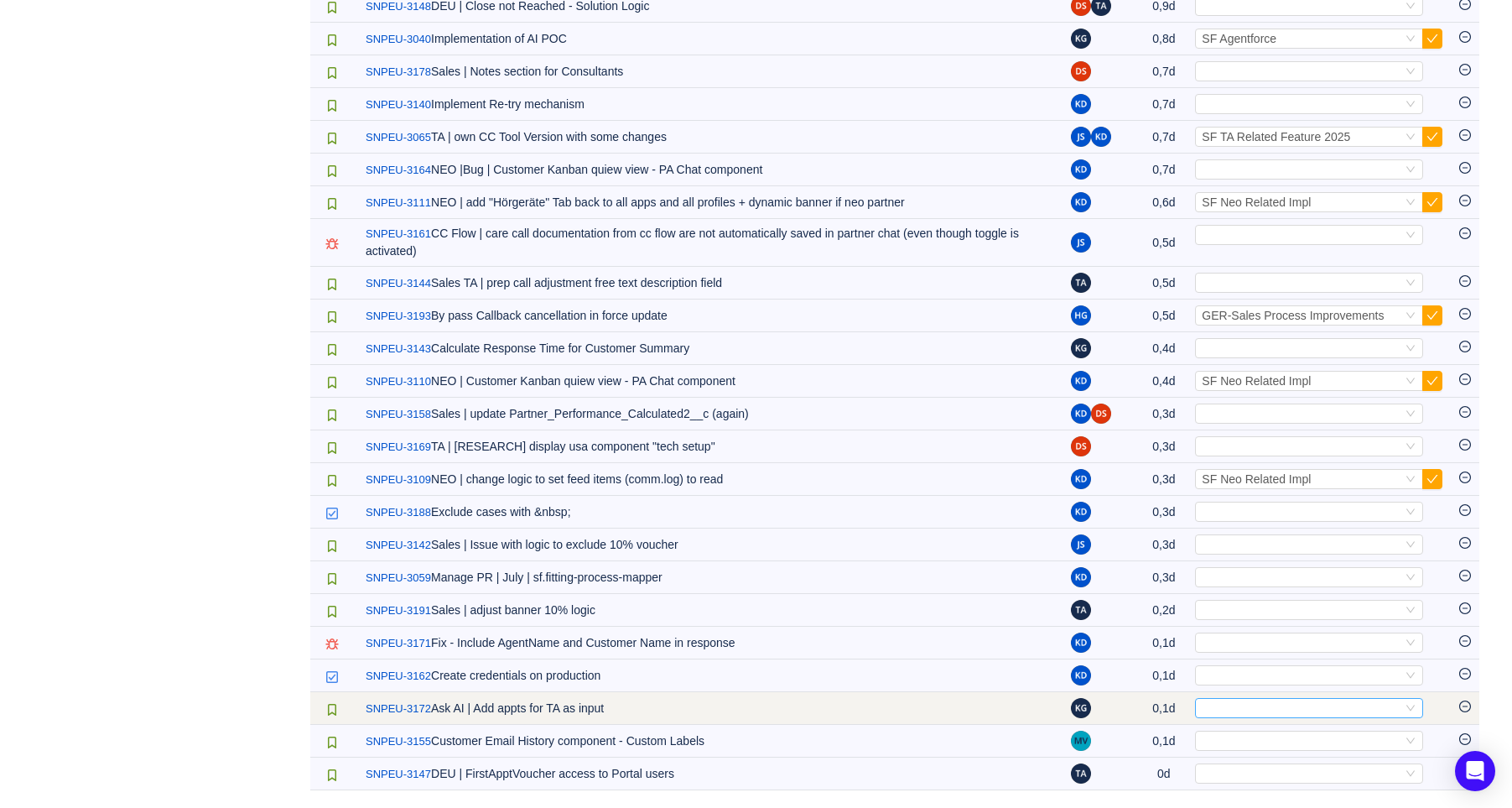
click at [1259, 703] on div "Select" at bounding box center [1301, 708] width 200 height 18
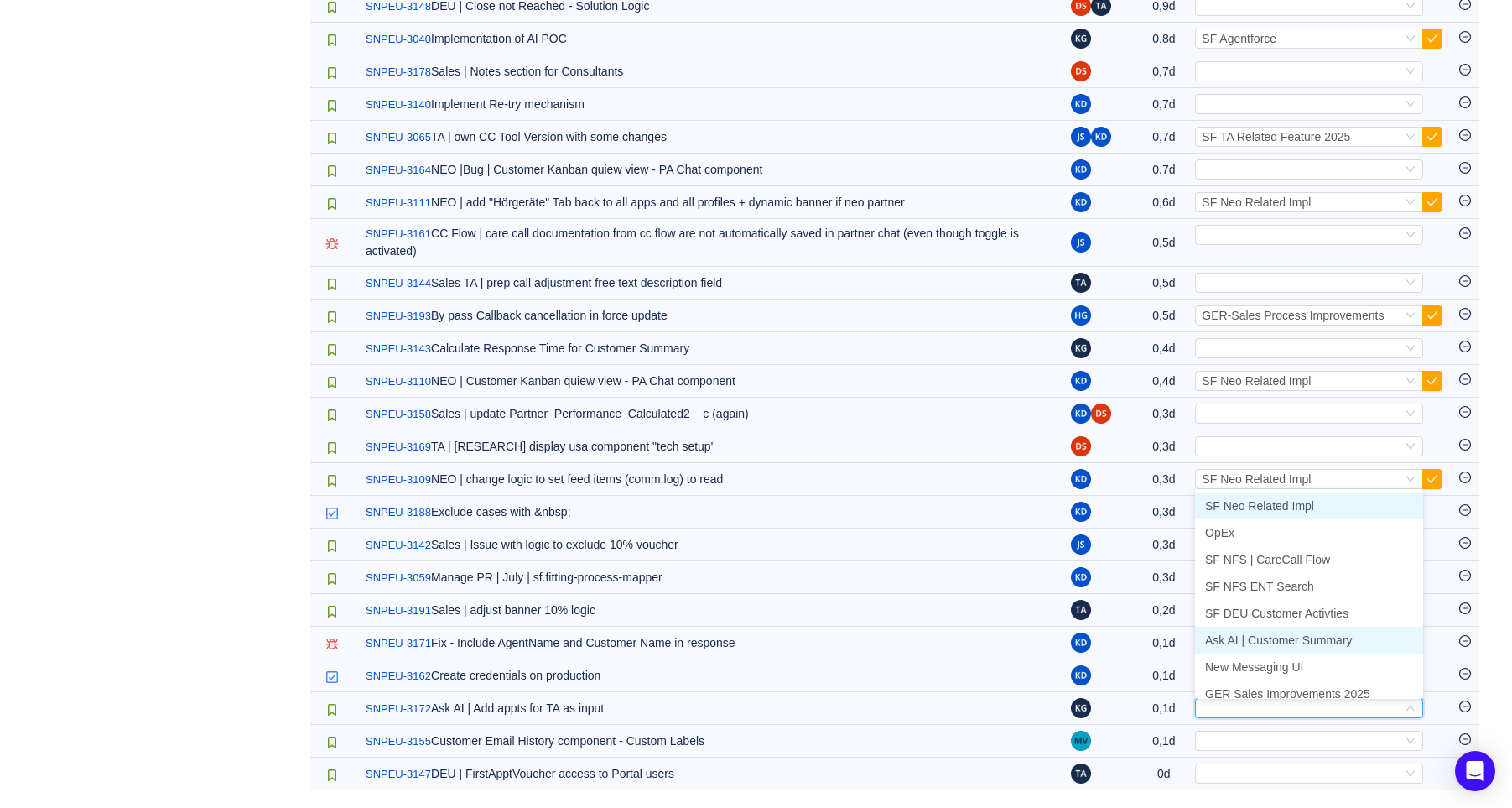
scroll to position [9, 0]
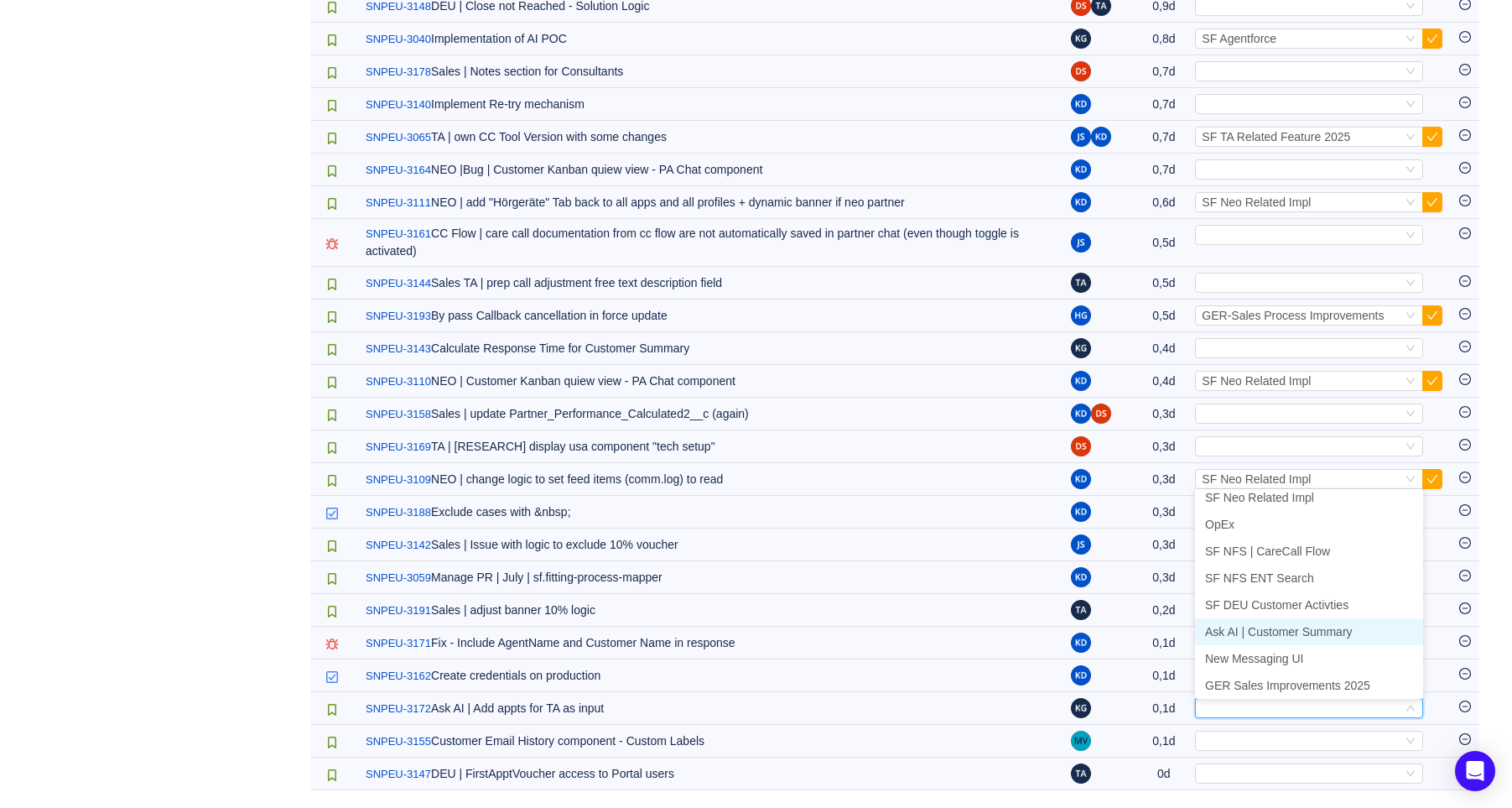
click at [1295, 628] on span "Ask AI | Customer Summary" at bounding box center [1278, 631] width 148 height 13
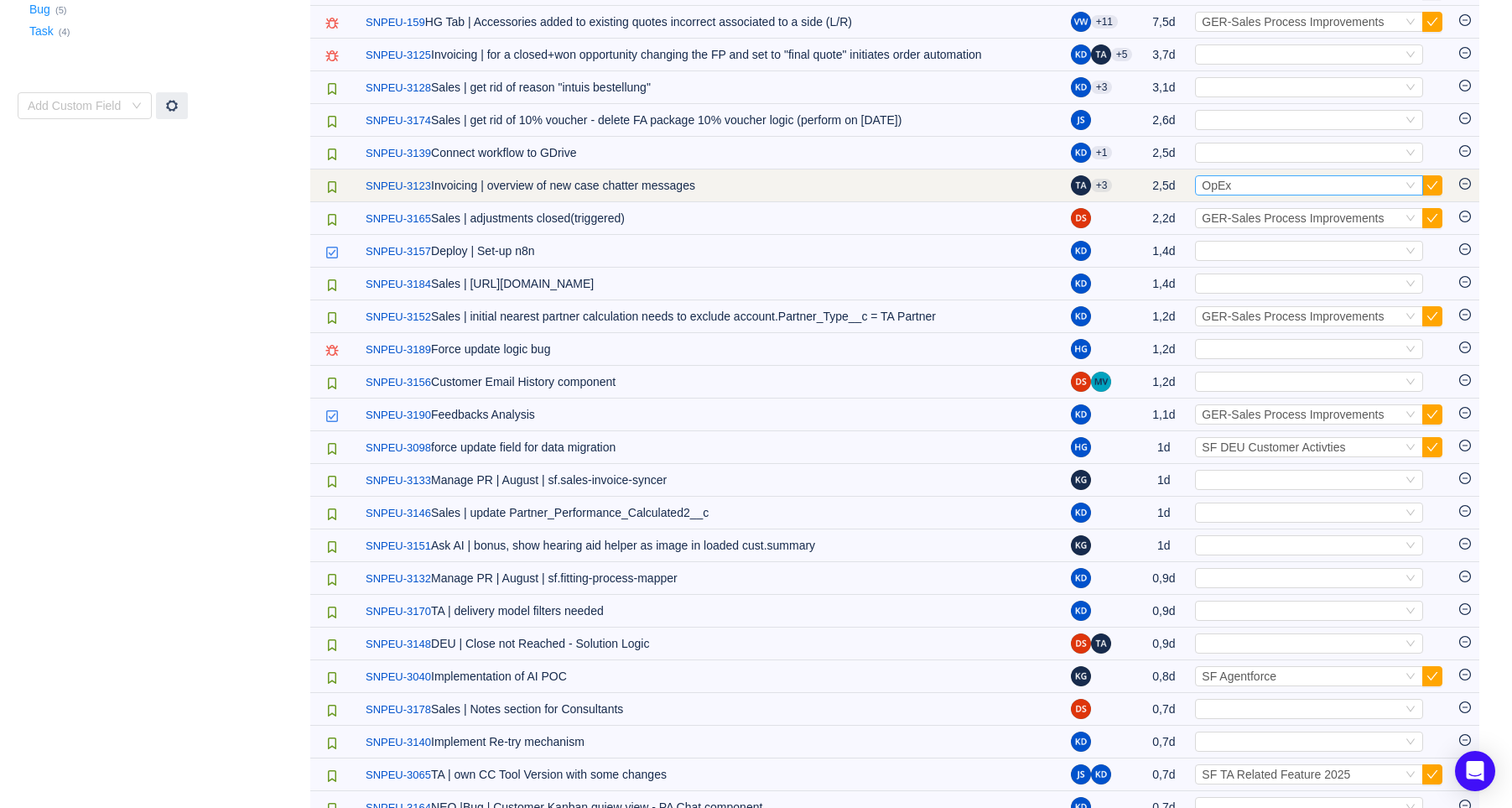
scroll to position [182, 0]
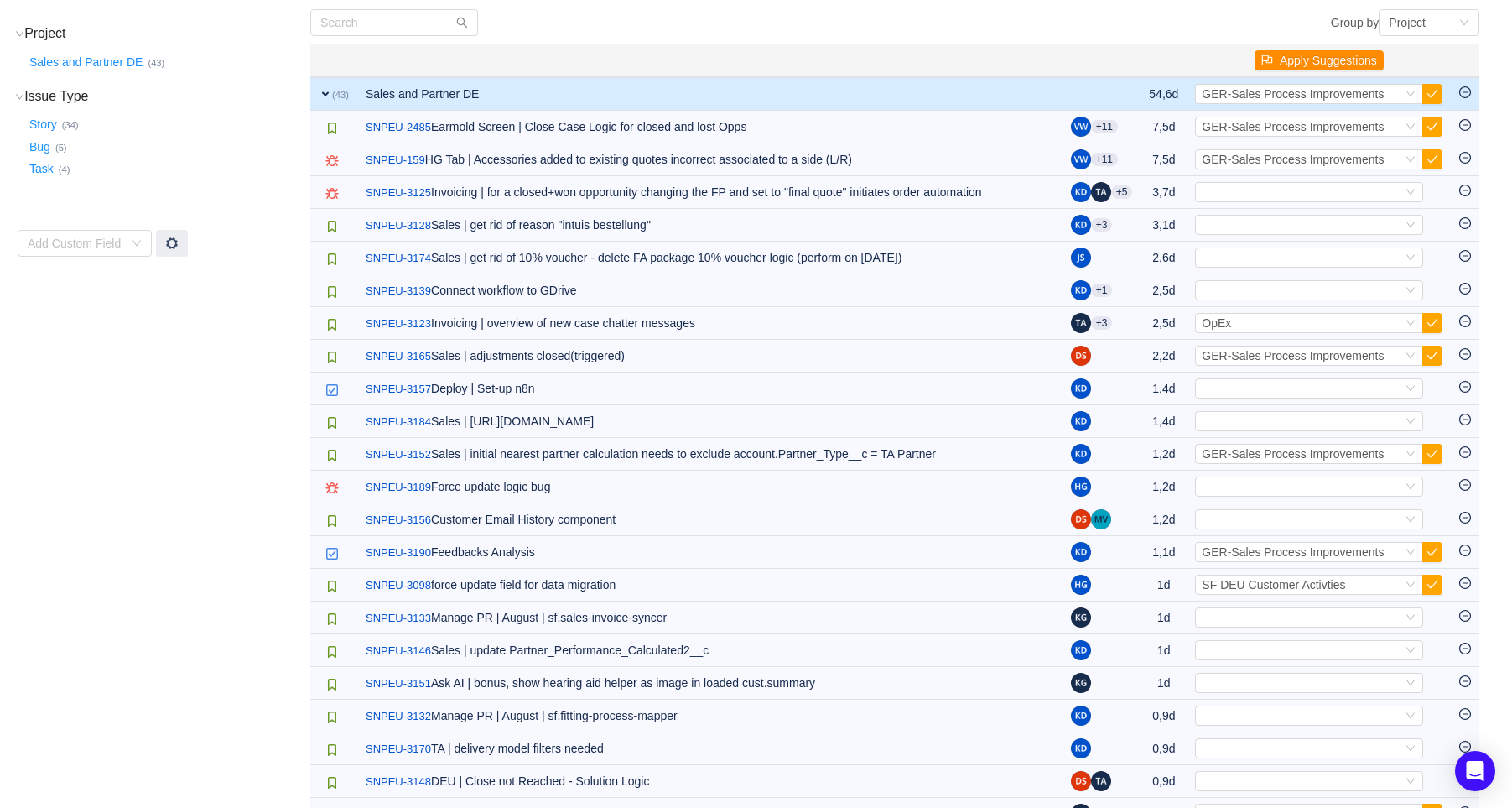
click at [1319, 59] on button "Apply Suggestions" at bounding box center [1319, 60] width 129 height 20
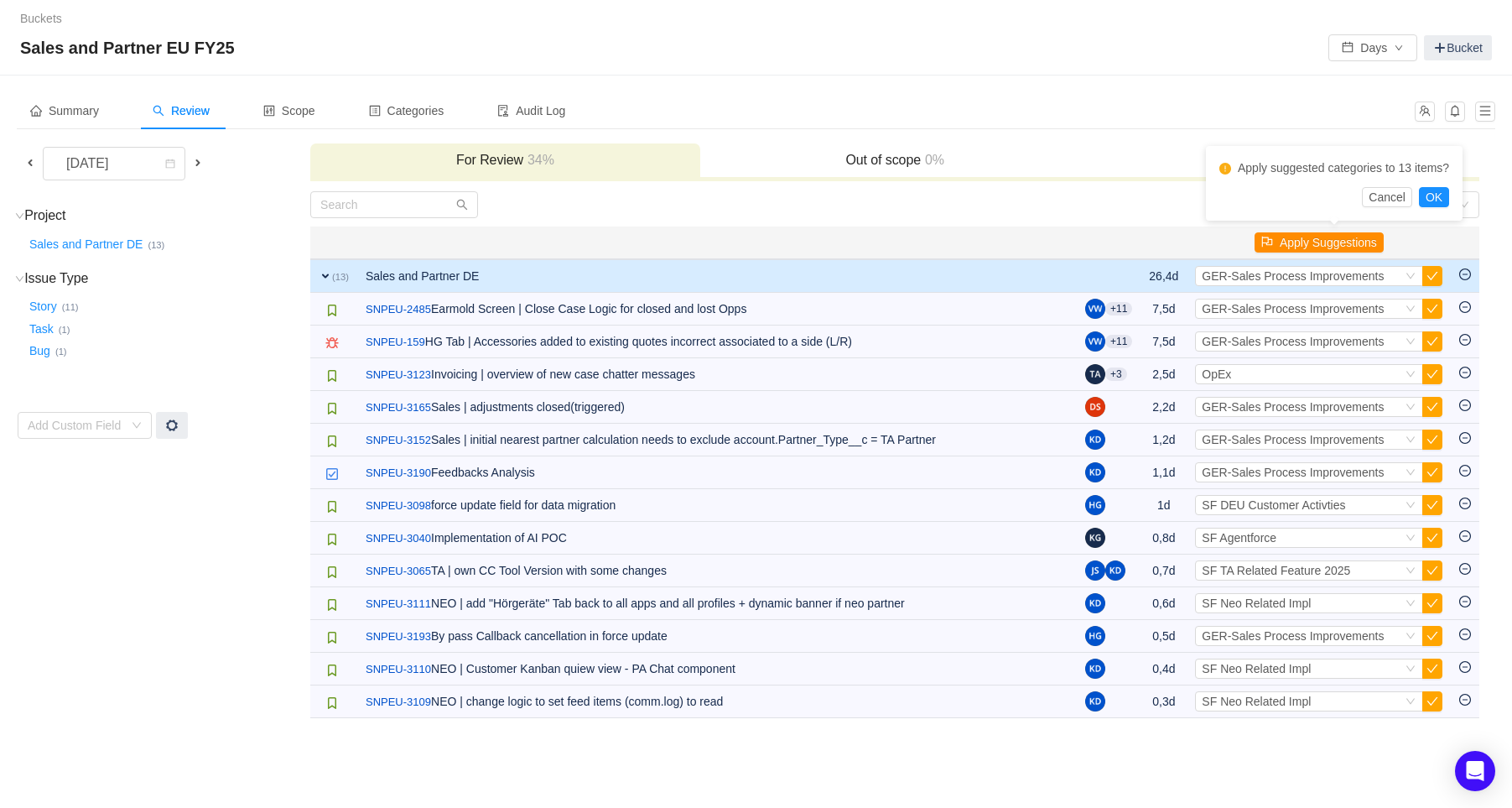
scroll to position [0, 0]
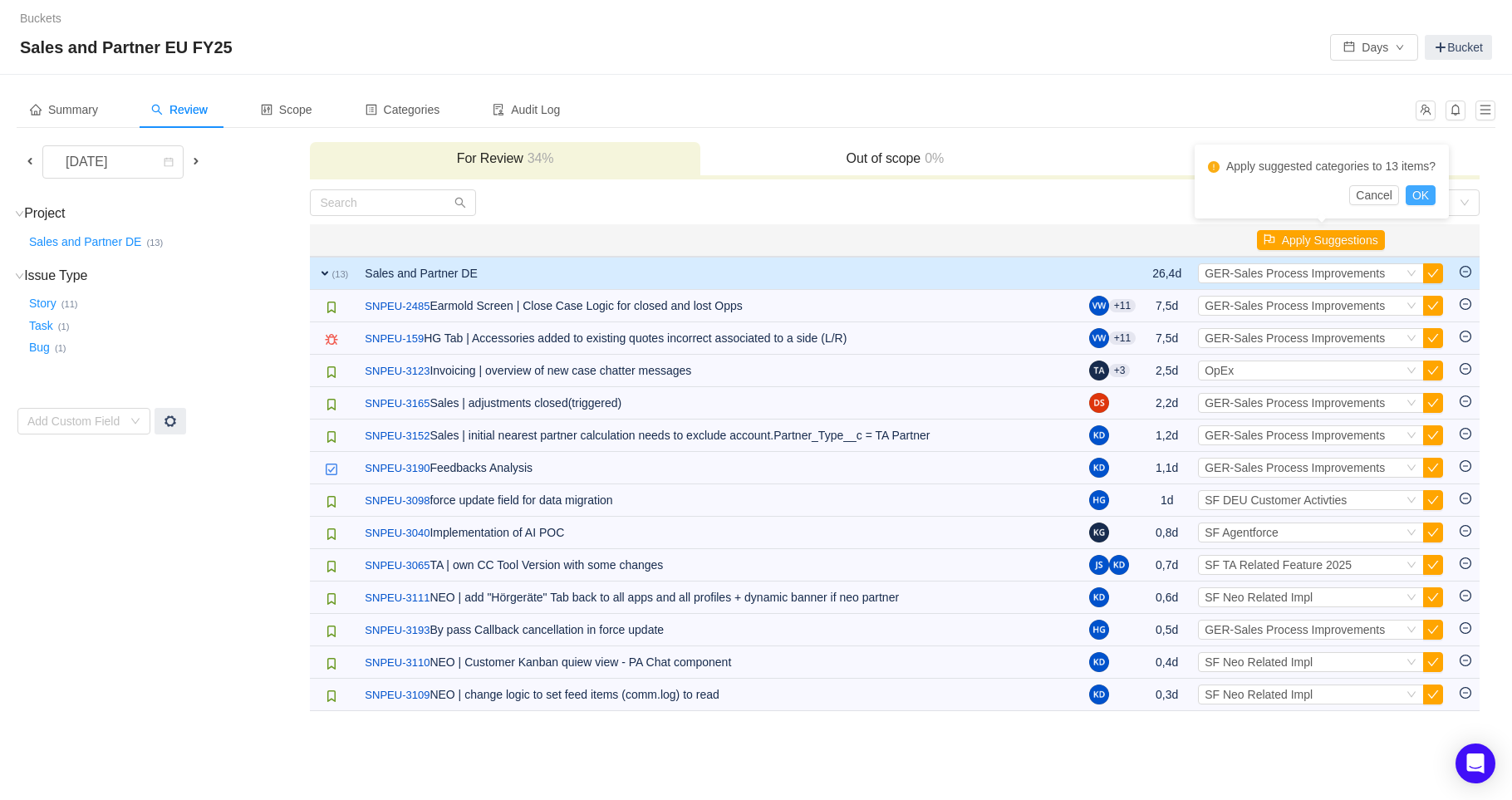
click at [1420, 195] on button "OK" at bounding box center [1421, 195] width 30 height 20
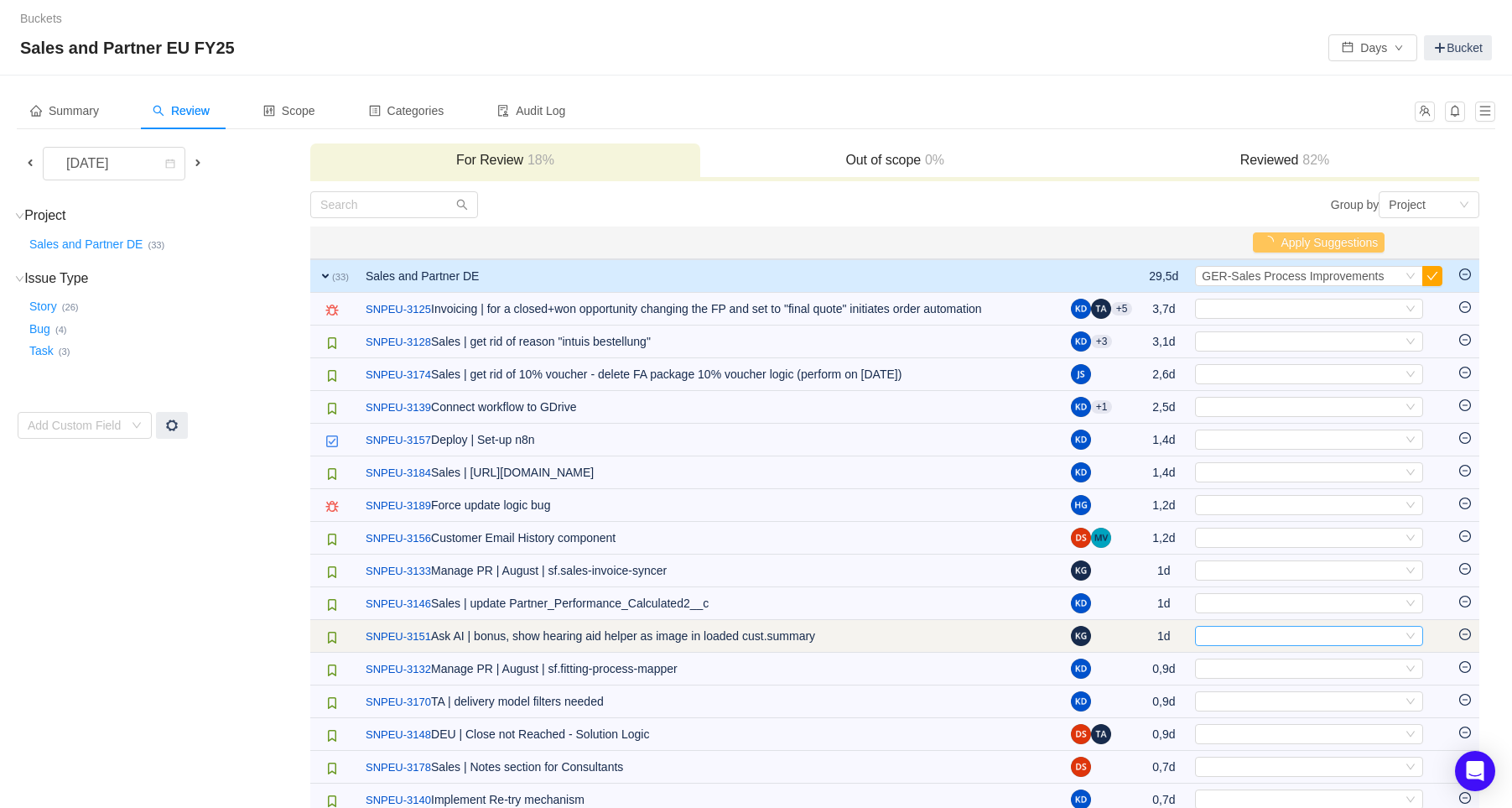
click at [1266, 628] on div "Select" at bounding box center [1301, 635] width 200 height 18
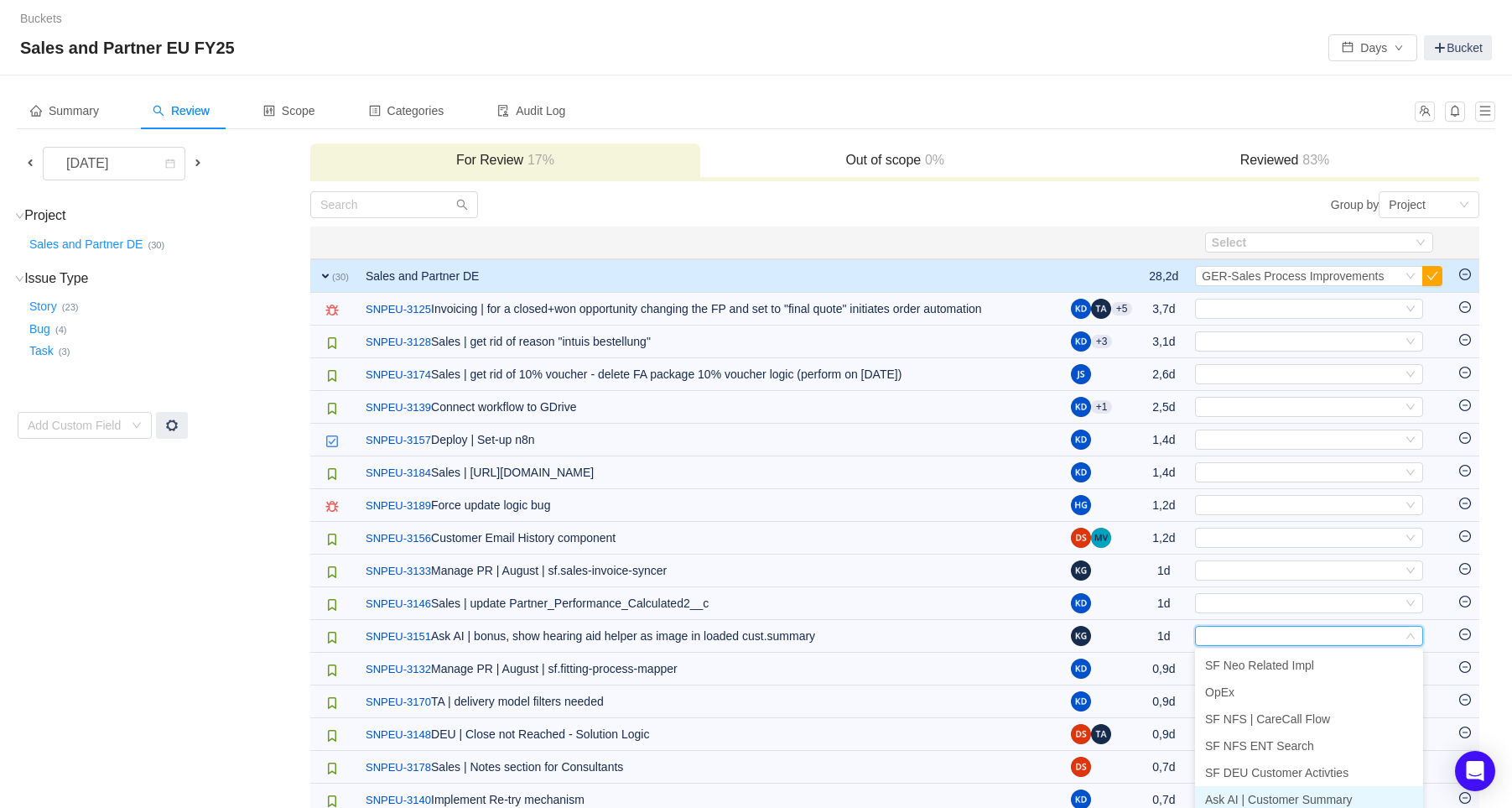
click at [1270, 793] on span "Ask AI | Customer Summary" at bounding box center [1278, 798] width 148 height 13
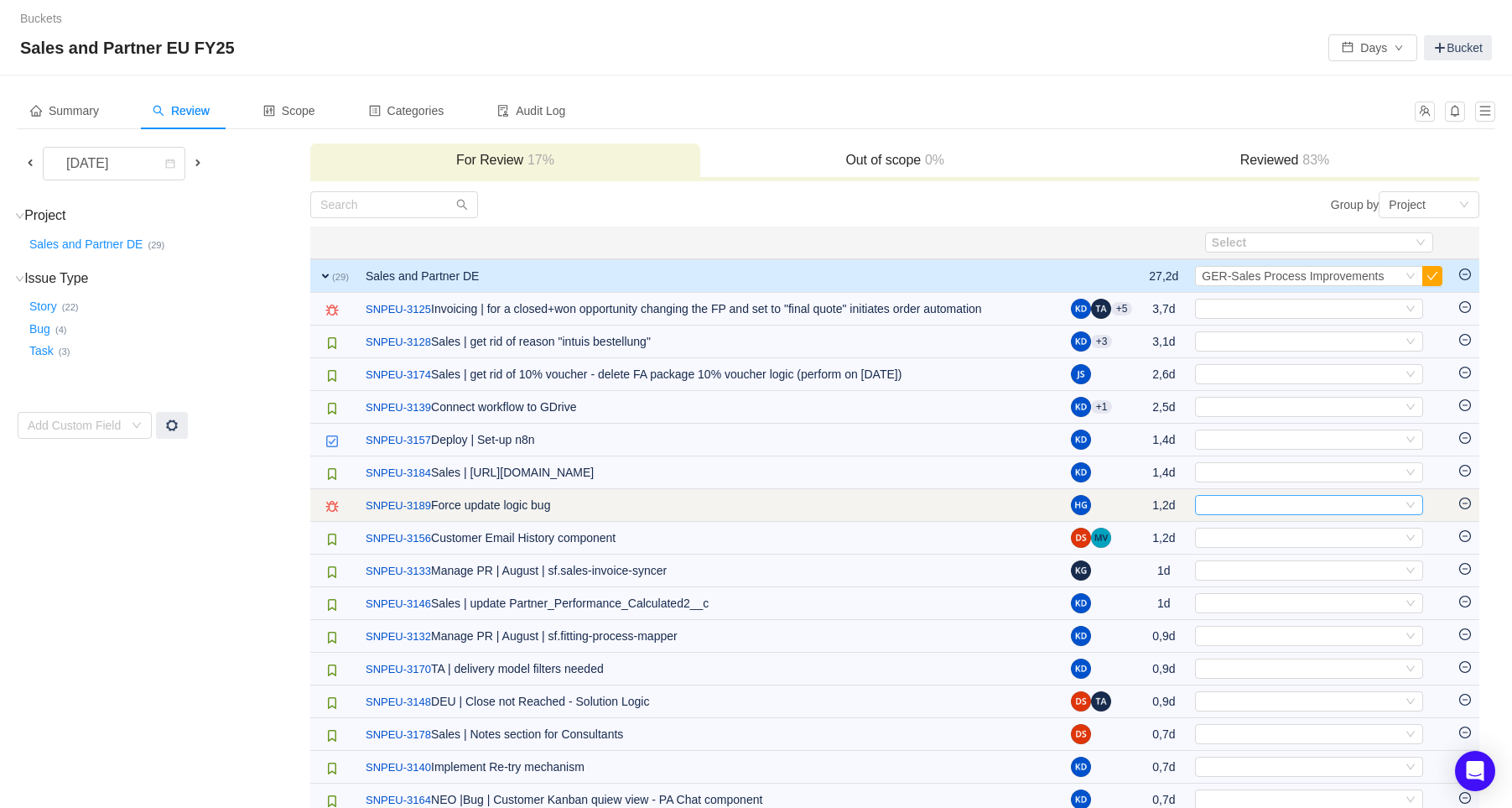
click at [1283, 505] on div "Select" at bounding box center [1301, 504] width 200 height 18
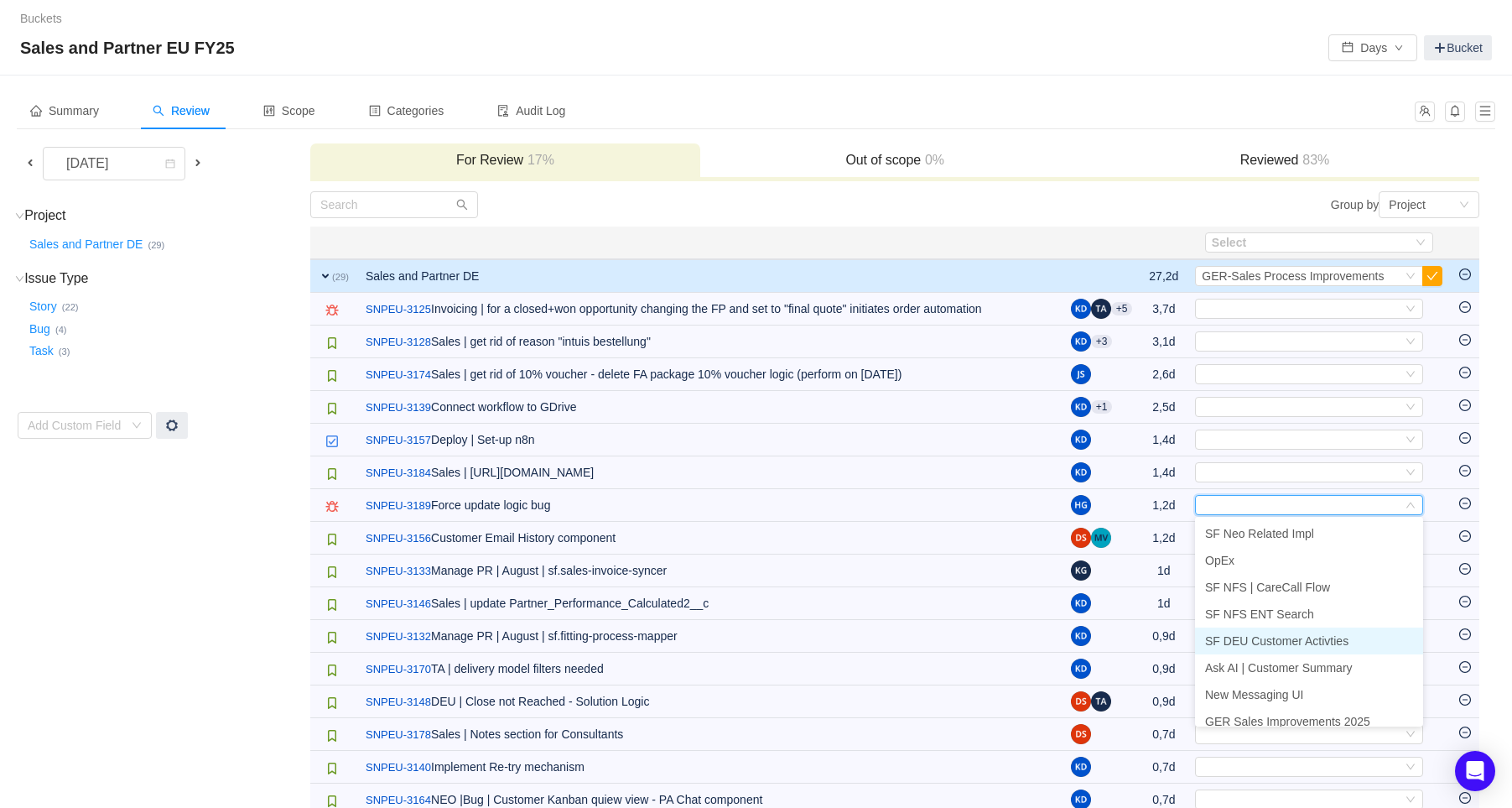
click at [1287, 644] on span "SF DEU Customer Activties" at bounding box center [1276, 640] width 143 height 13
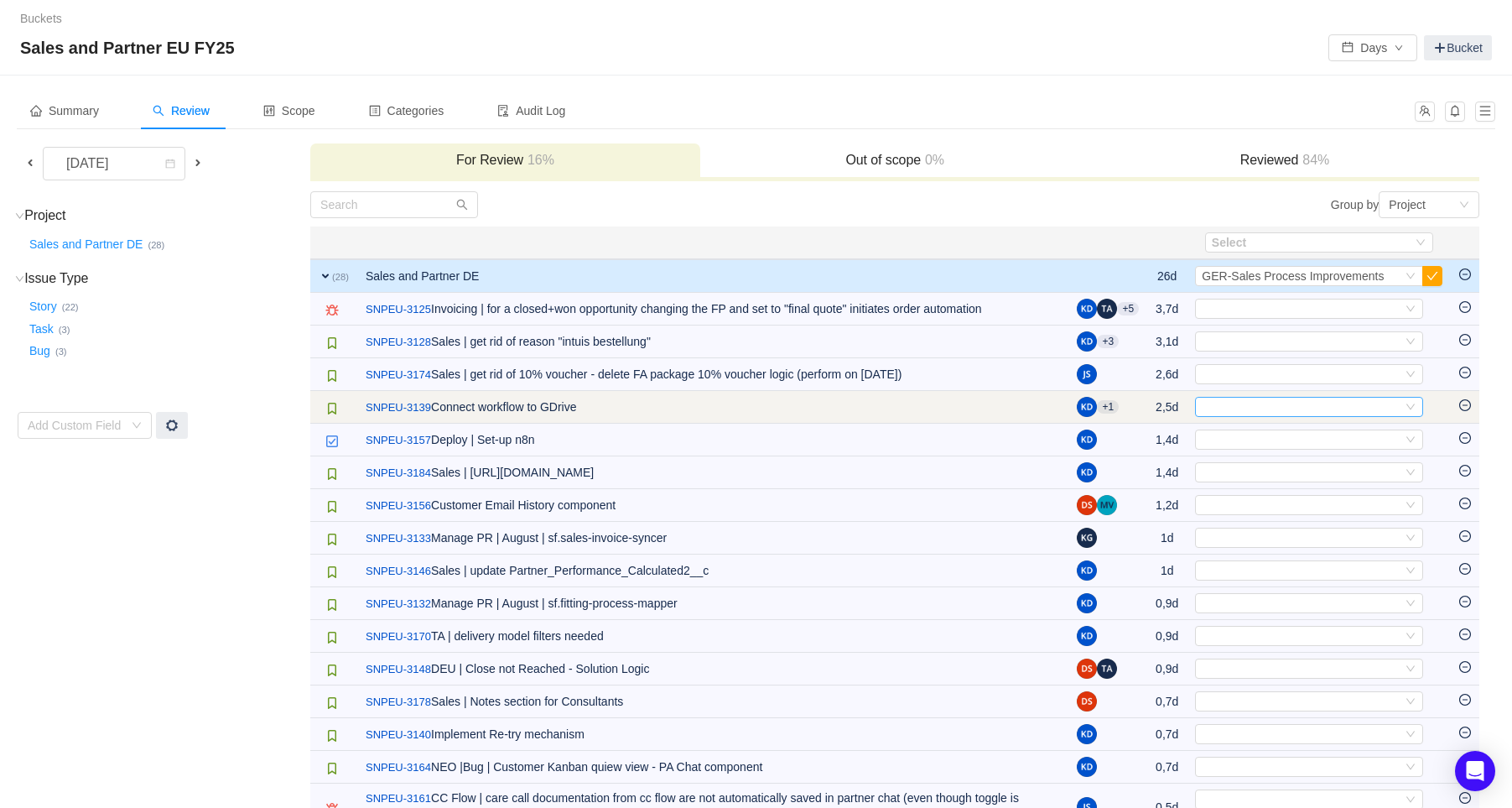
click at [1303, 413] on div "Select" at bounding box center [1301, 407] width 200 height 18
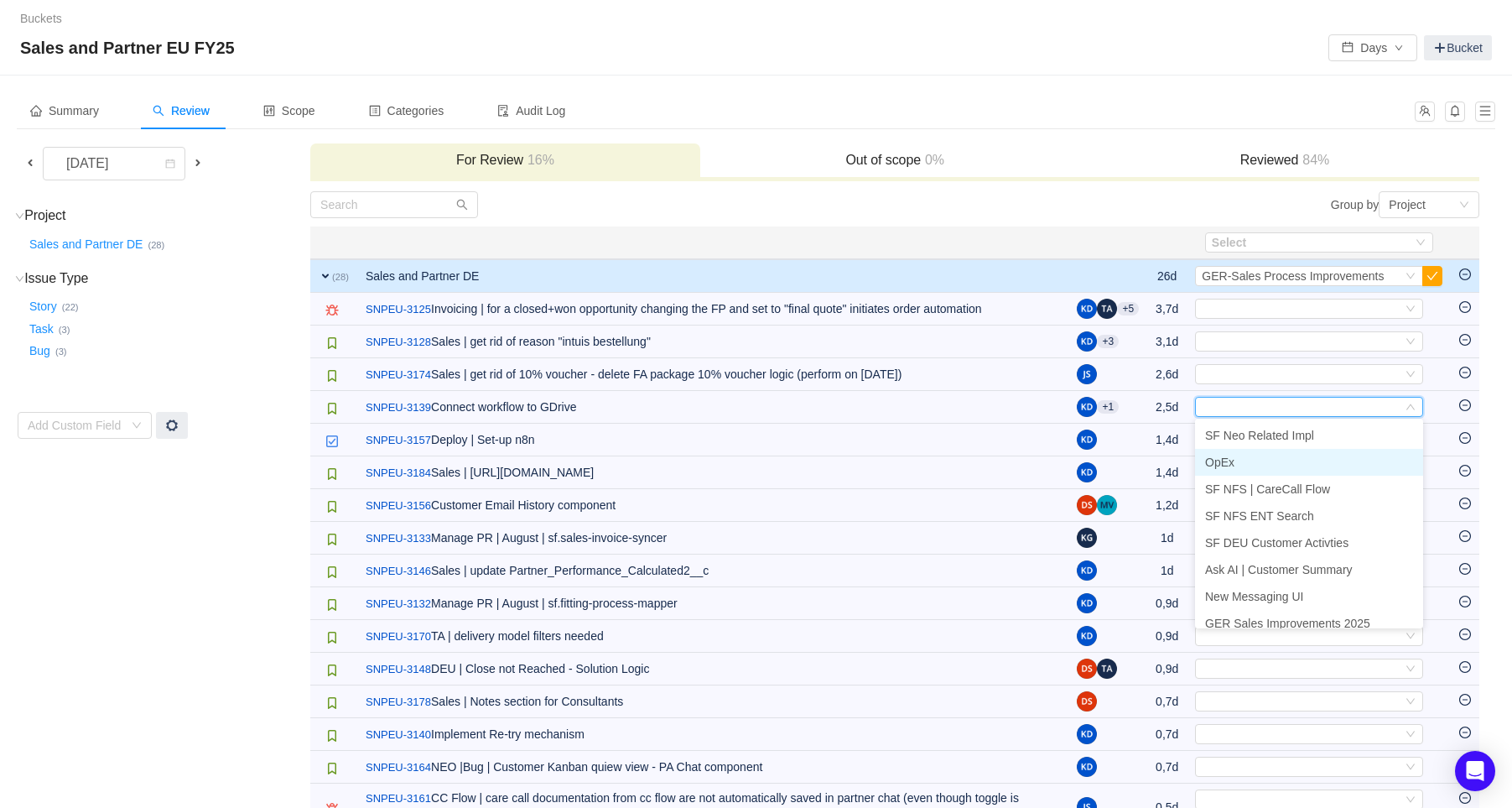
click at [1264, 465] on li "OpEx" at bounding box center [1309, 462] width 228 height 27
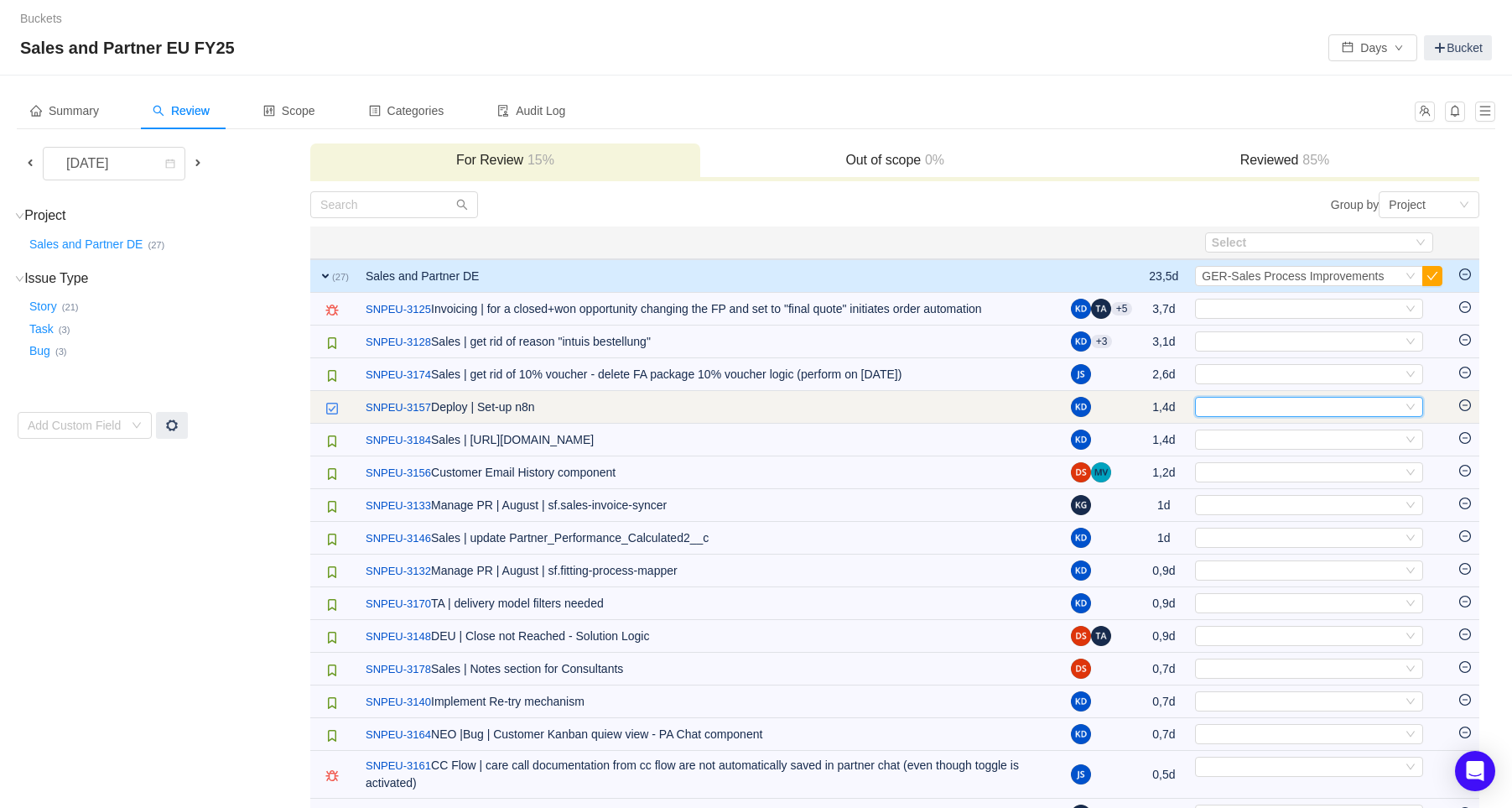
click at [1298, 408] on div "Select" at bounding box center [1301, 407] width 200 height 18
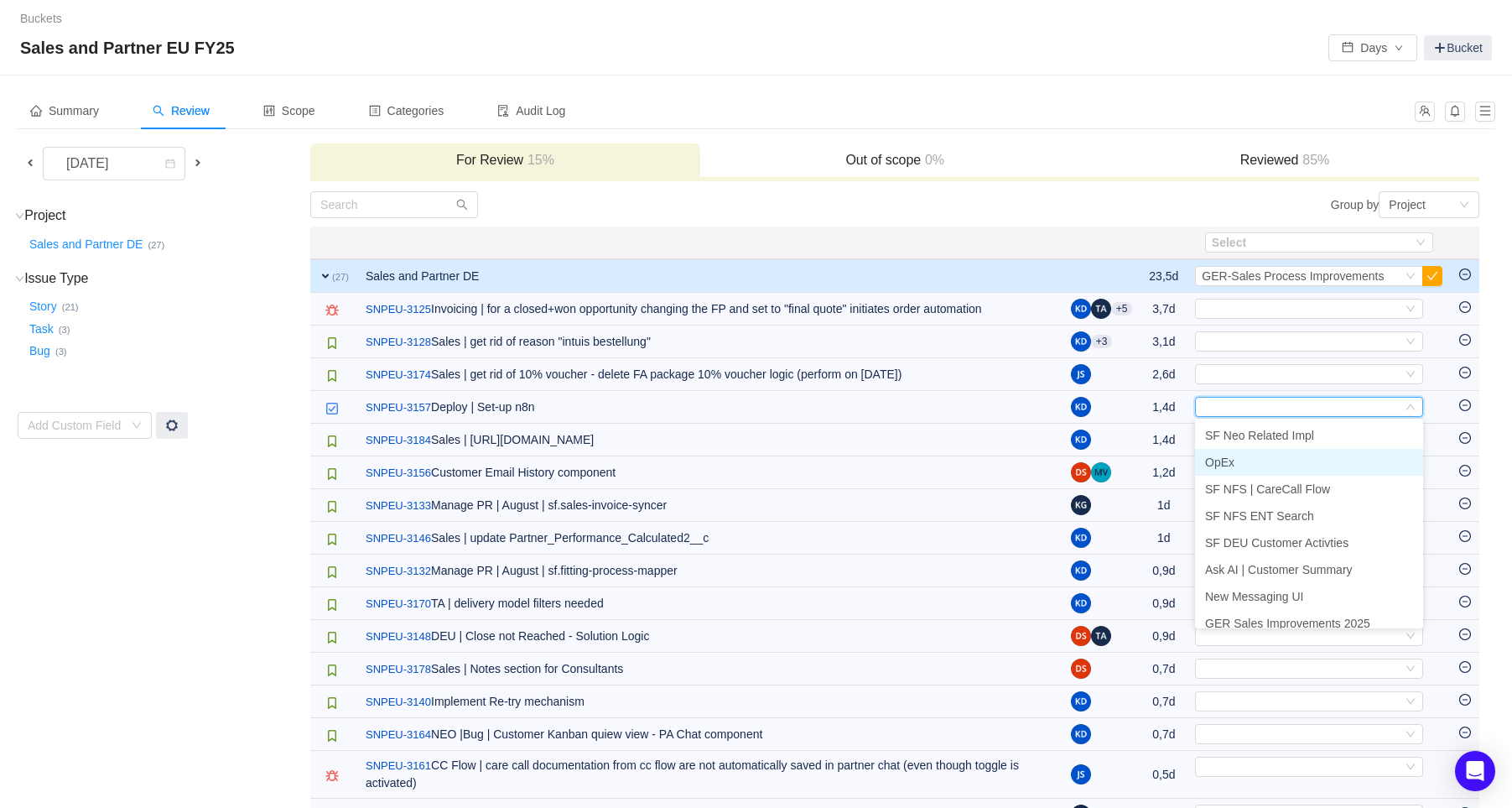
click at [1270, 458] on li "OpEx" at bounding box center [1309, 462] width 228 height 27
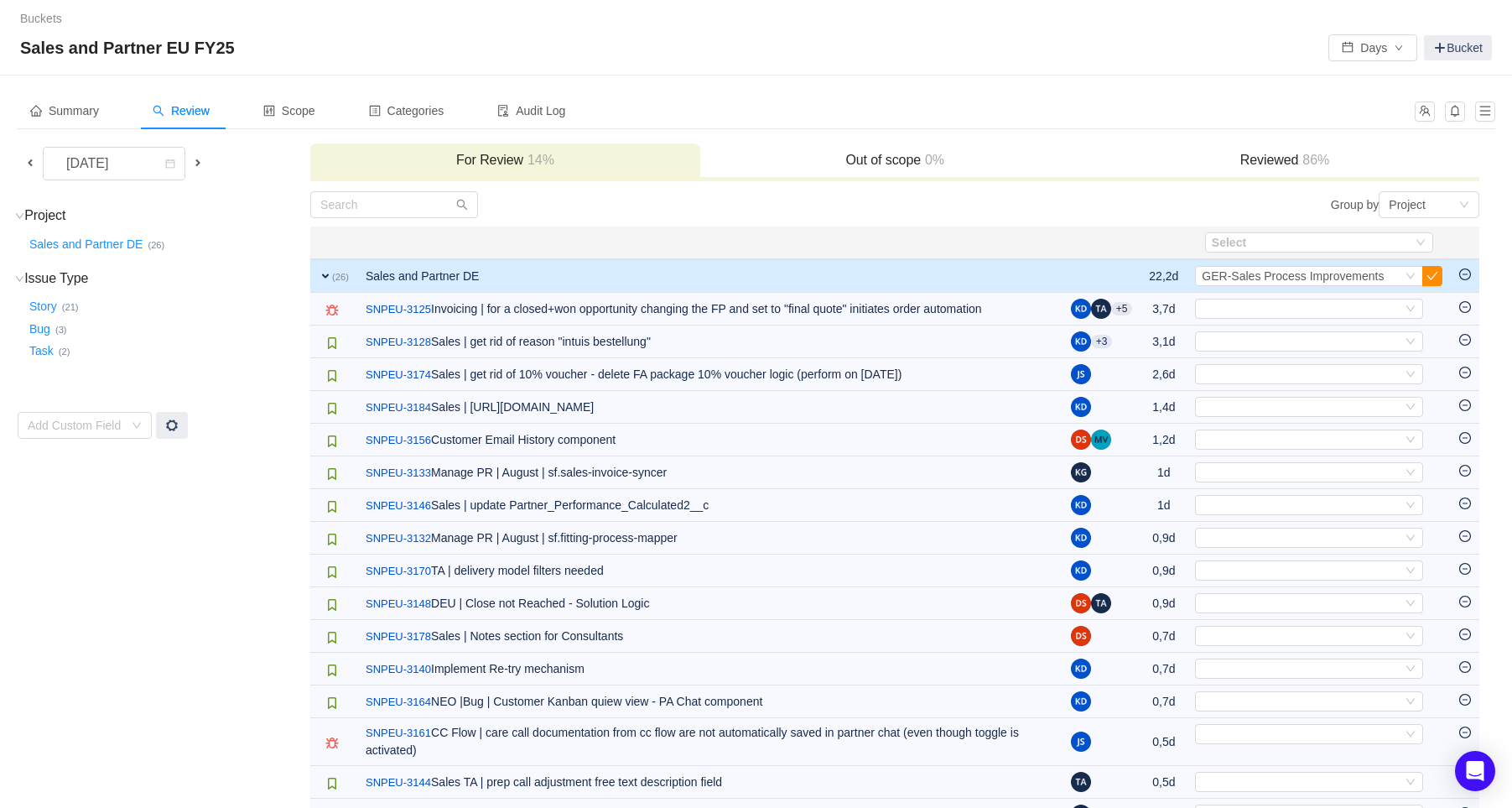
click at [1436, 282] on button "button" at bounding box center [1432, 276] width 20 height 20
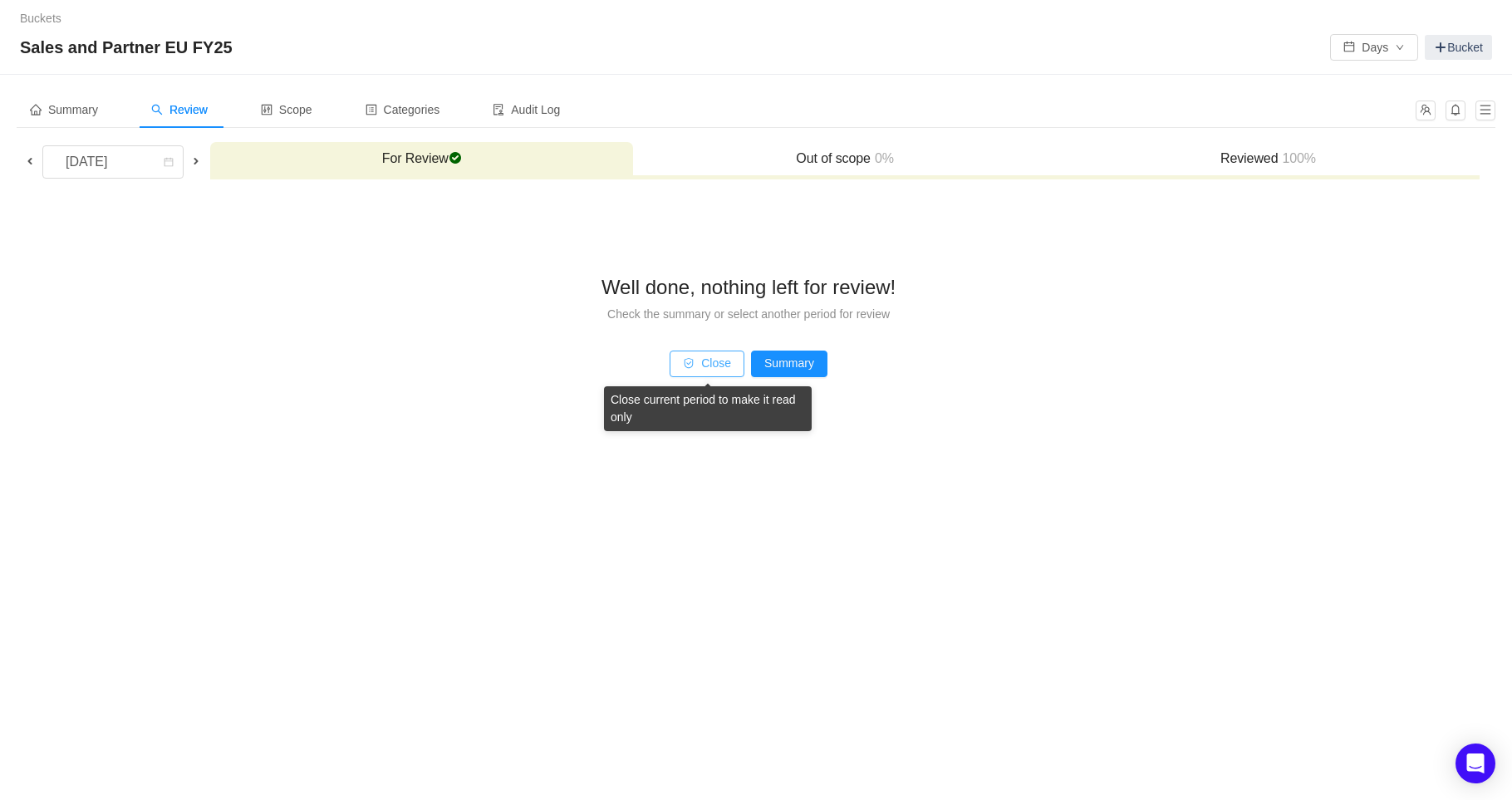
click at [707, 363] on button "Close" at bounding box center [707, 363] width 75 height 27
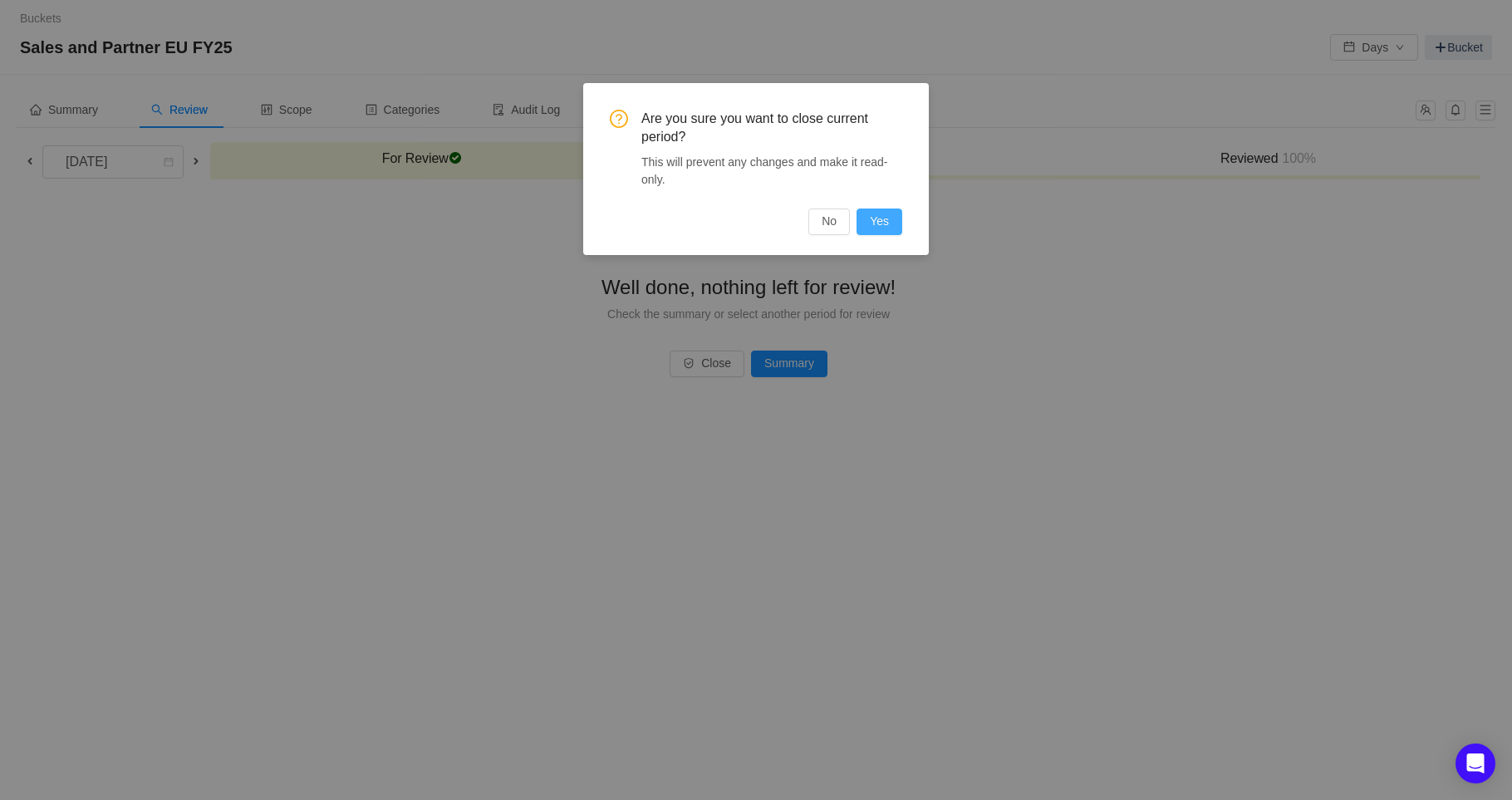
click at [883, 222] on button "Yes" at bounding box center [880, 222] width 46 height 27
